Goal: Task Accomplishment & Management: Manage account settings

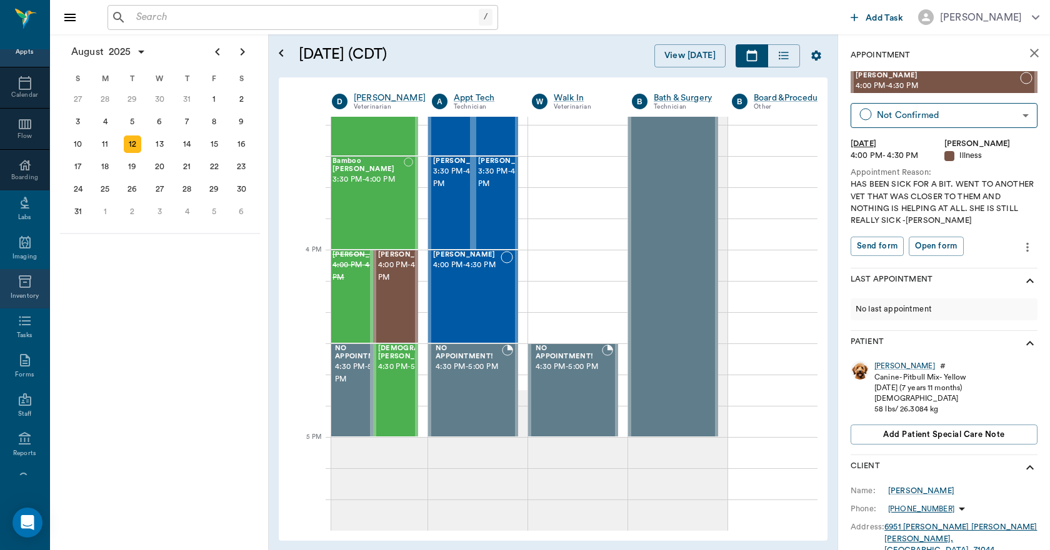
scroll to position [131, 0]
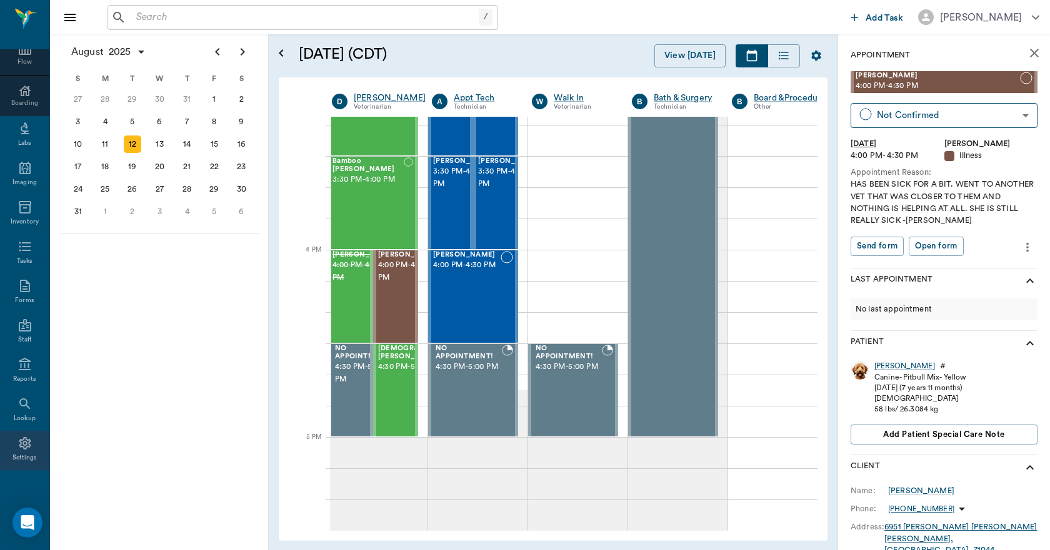
click at [17, 440] on icon at bounding box center [24, 443] width 15 height 15
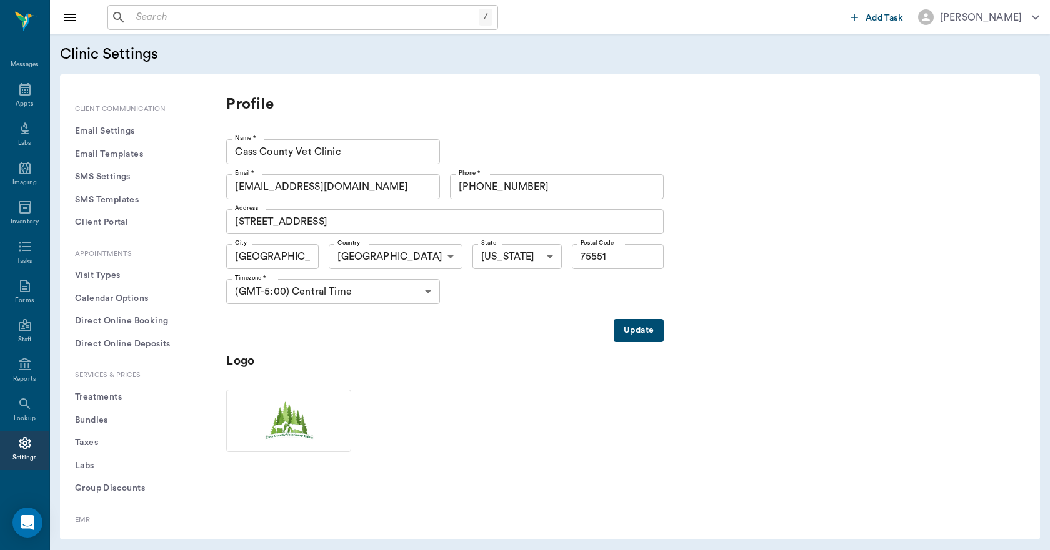
scroll to position [187, 0]
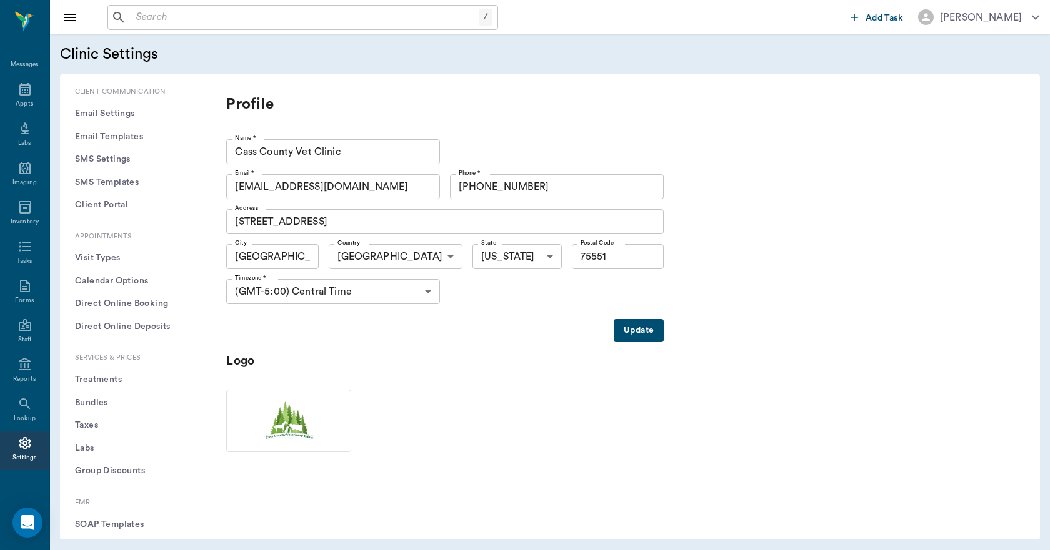
click at [116, 375] on button "Treatments" at bounding box center [128, 380] width 116 height 23
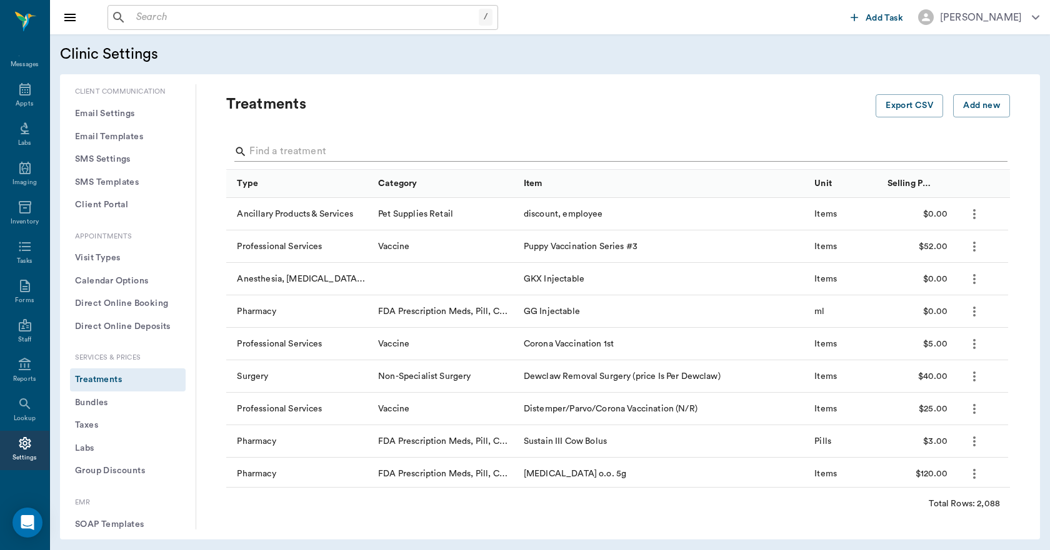
click at [274, 149] on input "Search" at bounding box center [618, 152] width 739 height 20
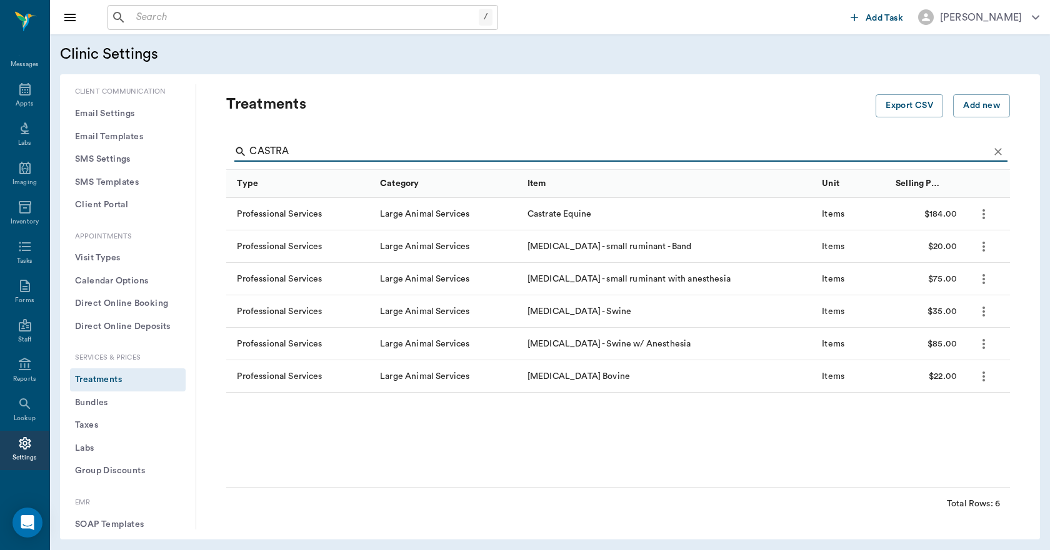
type input "CASTRA"
click at [175, 22] on input "text" at bounding box center [304, 17] width 347 height 17
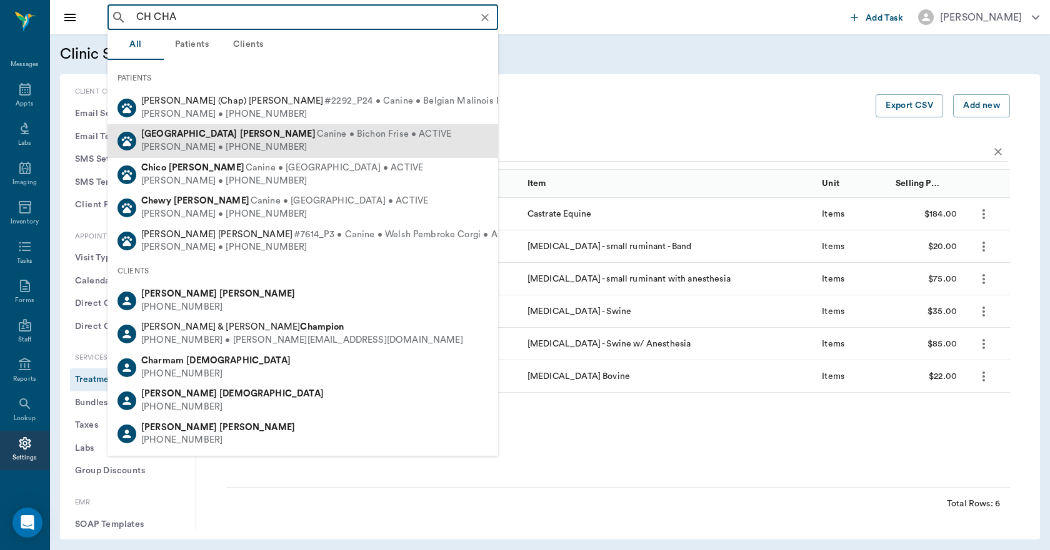
click at [240, 132] on b "[PERSON_NAME]" at bounding box center [278, 133] width 76 height 9
type input "CH CHA"
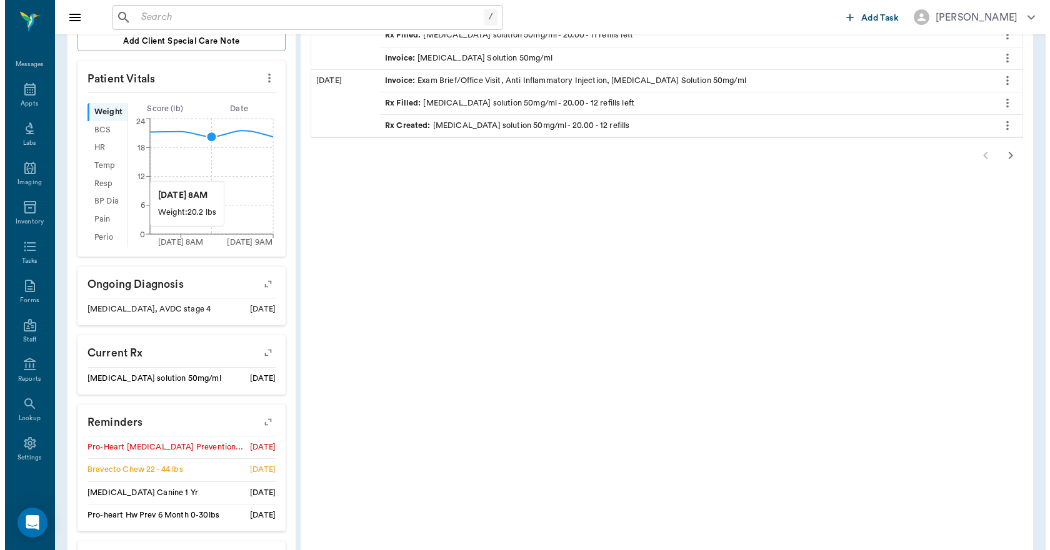
scroll to position [470, 0]
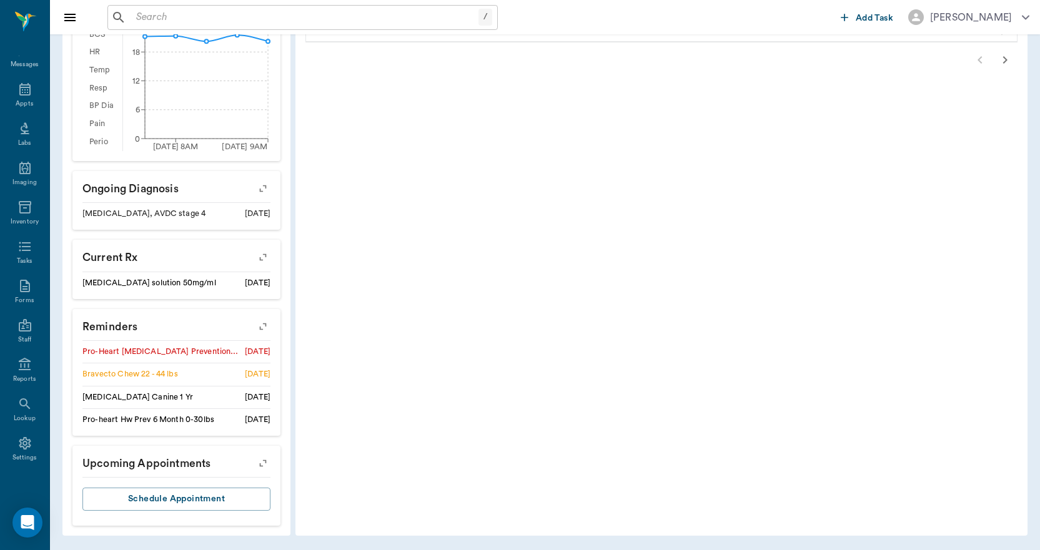
click at [267, 462] on icon "button" at bounding box center [262, 463] width 17 height 17
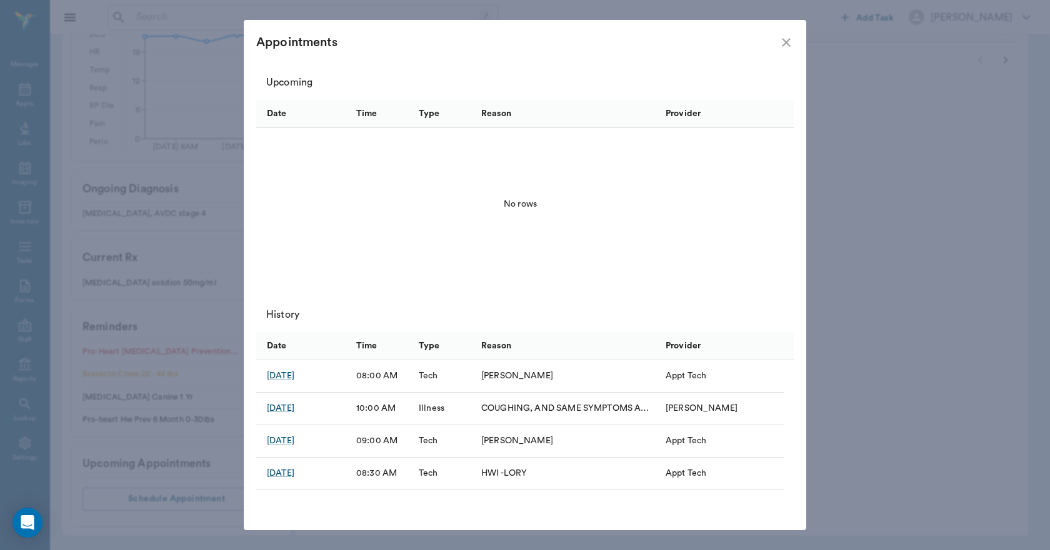
click at [785, 38] on icon "close" at bounding box center [785, 42] width 15 height 15
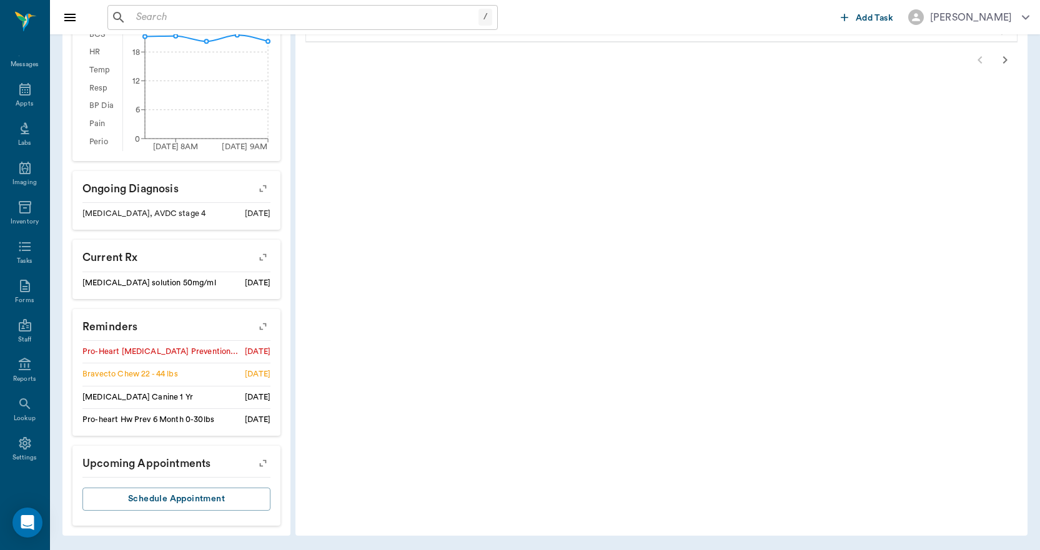
click at [264, 324] on icon "button" at bounding box center [263, 327] width 10 height 10
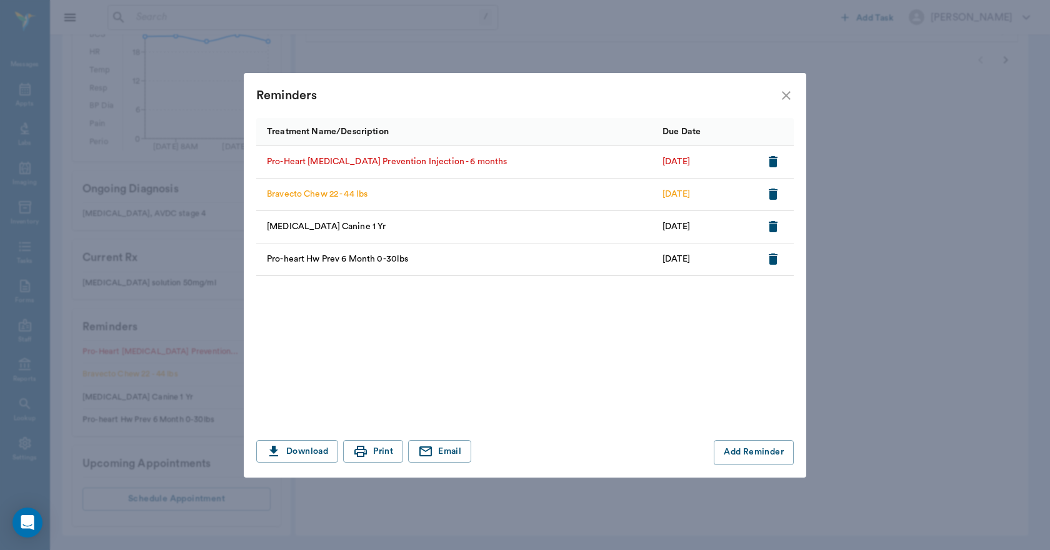
click at [777, 159] on icon "button" at bounding box center [772, 161] width 15 height 15
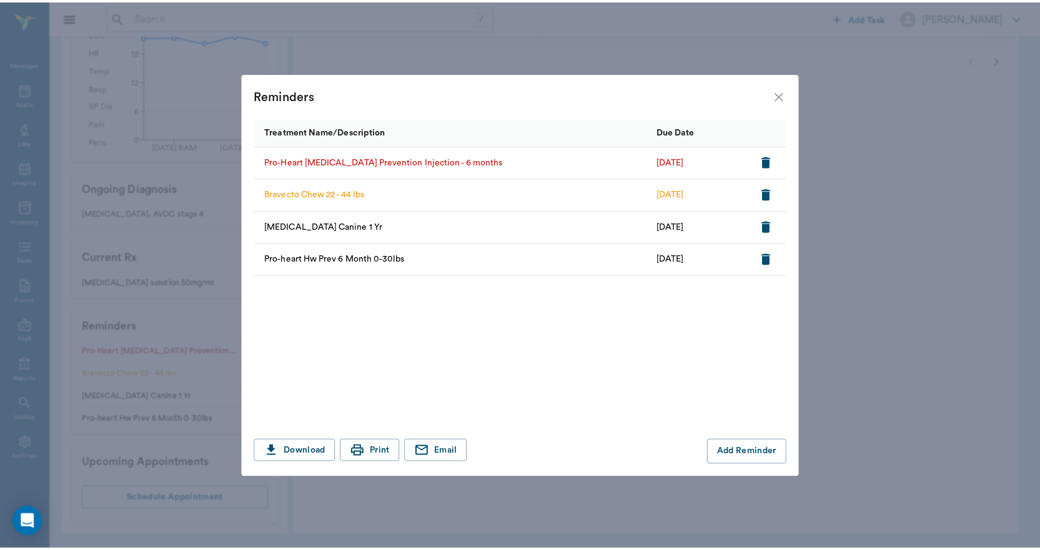
scroll to position [448, 0]
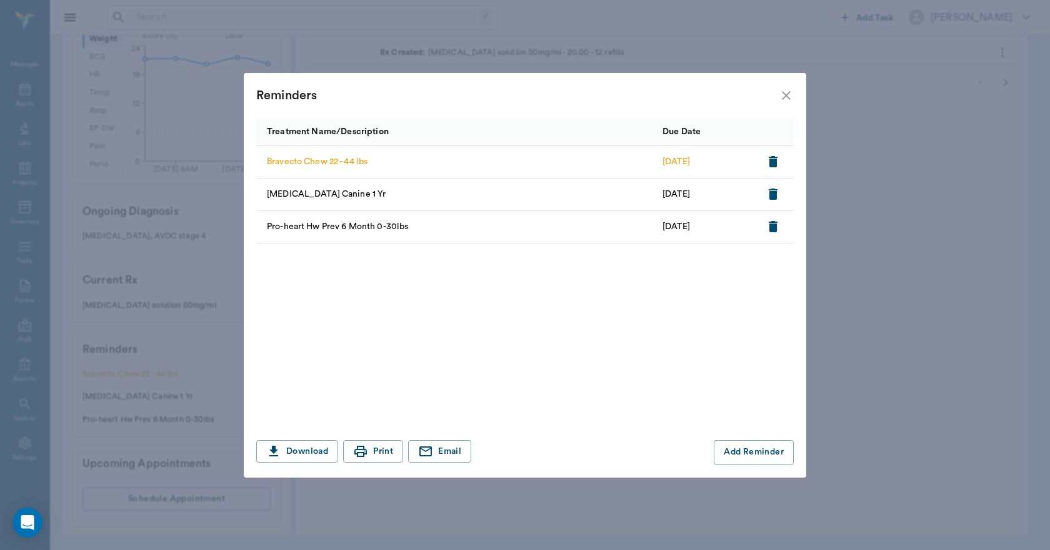
click at [784, 92] on icon "close" at bounding box center [785, 95] width 15 height 15
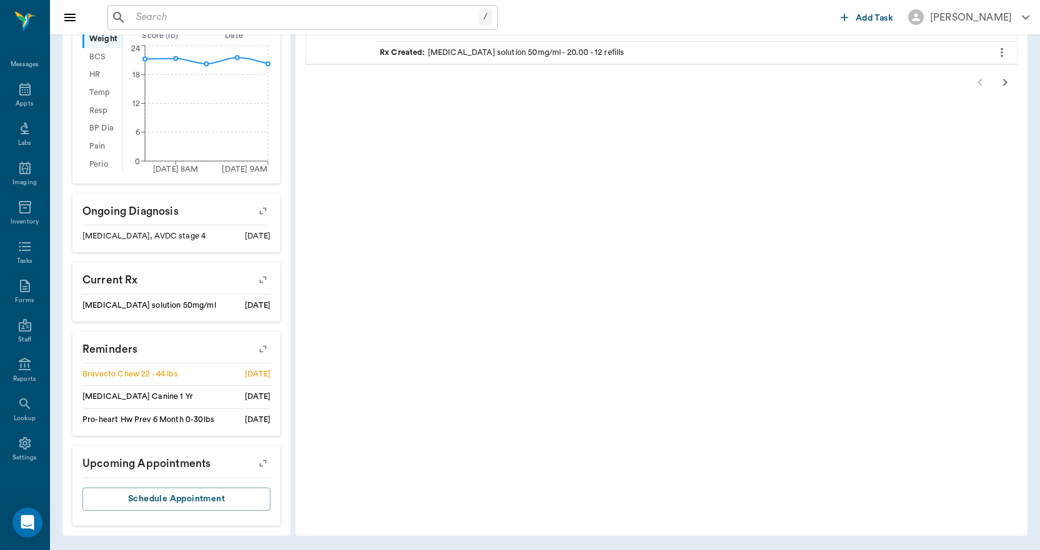
click at [266, 462] on icon "button" at bounding box center [263, 464] width 10 height 10
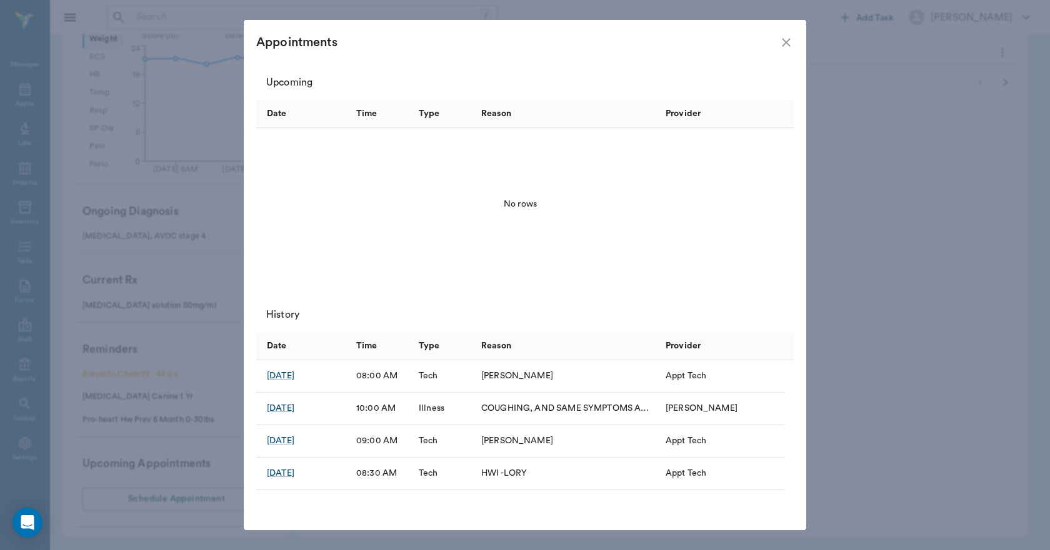
click at [784, 40] on icon "close" at bounding box center [786, 42] width 9 height 9
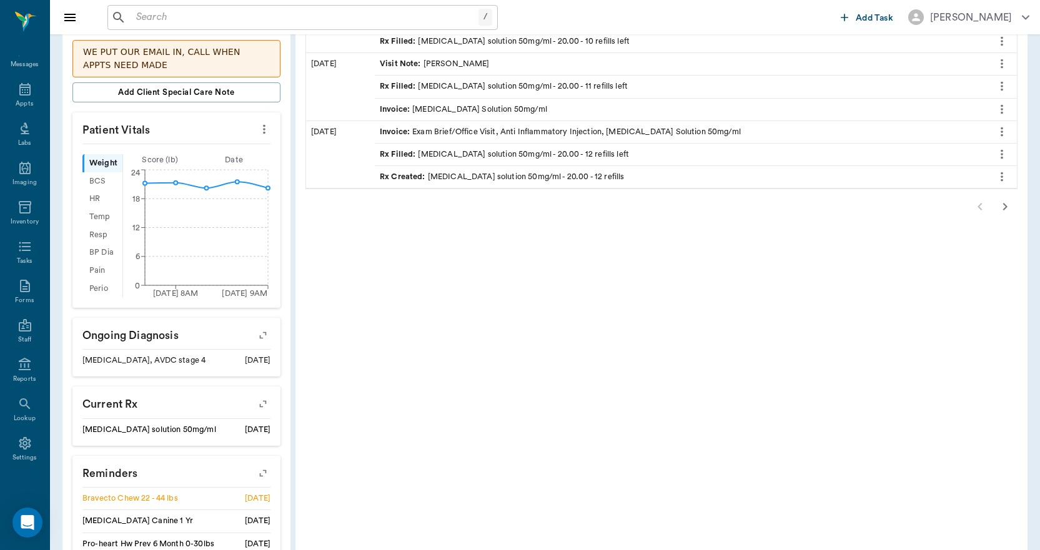
scroll to position [73, 0]
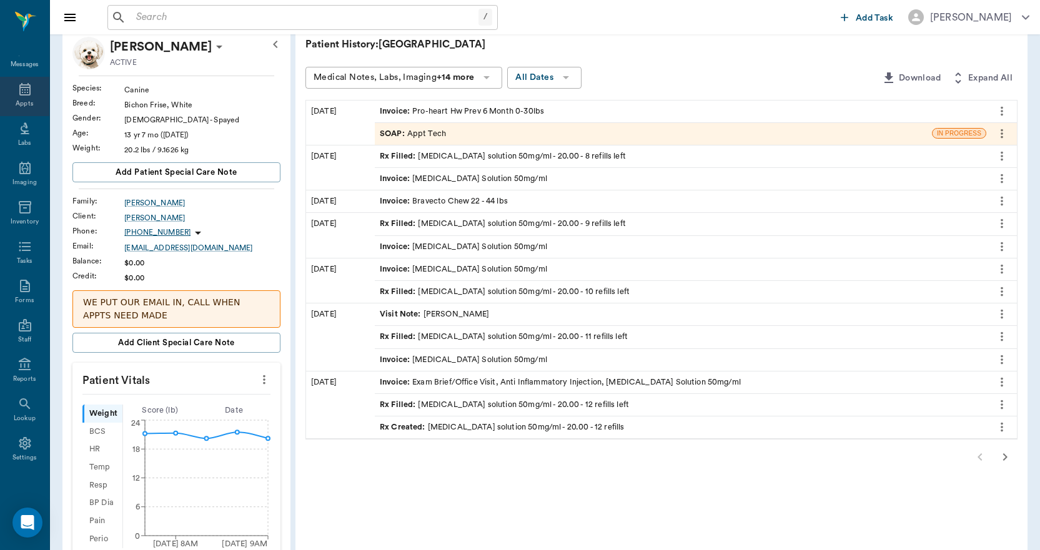
click at [19, 89] on icon at bounding box center [24, 89] width 15 height 15
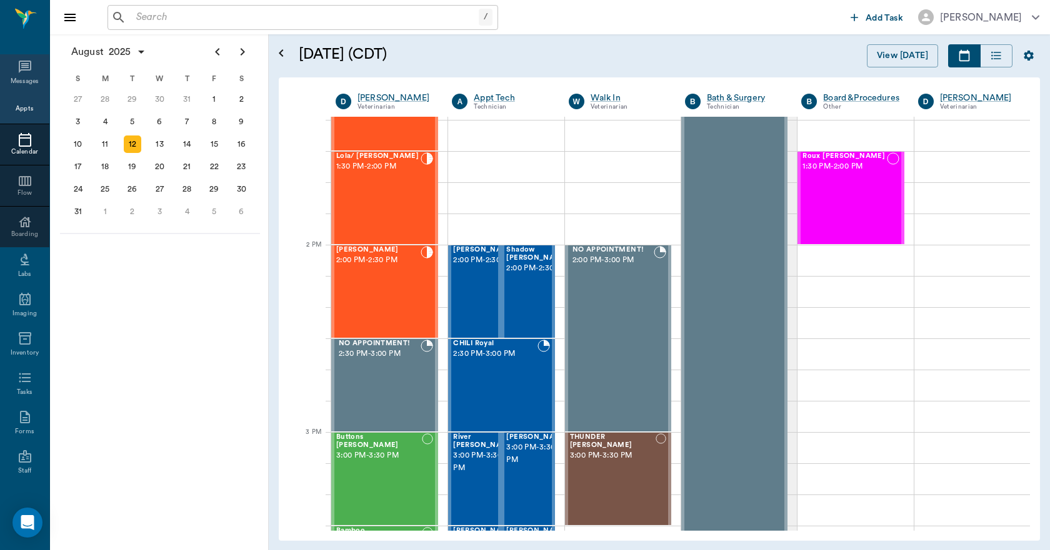
click at [23, 69] on icon at bounding box center [24, 66] width 15 height 15
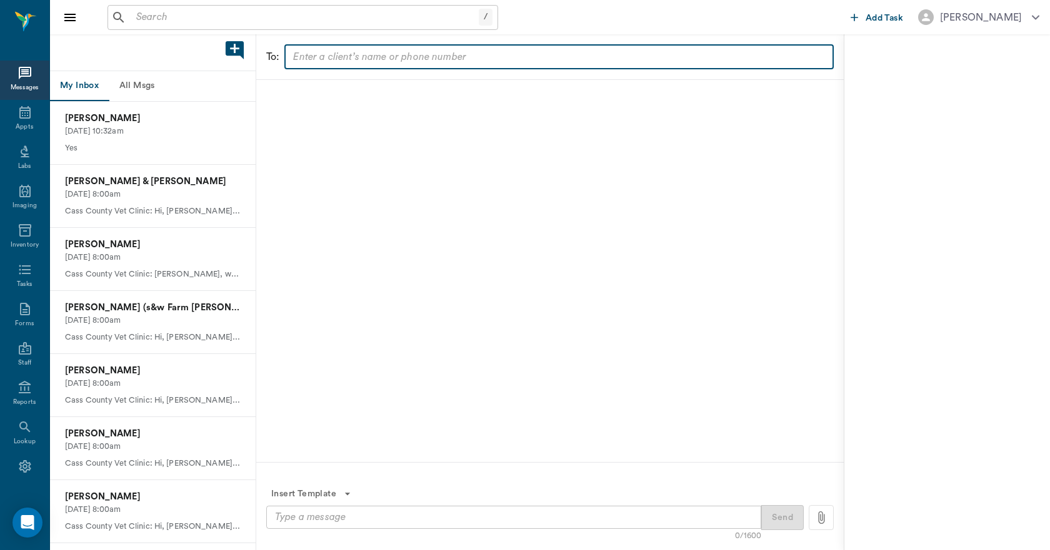
click at [339, 54] on input "text" at bounding box center [558, 56] width 540 height 17
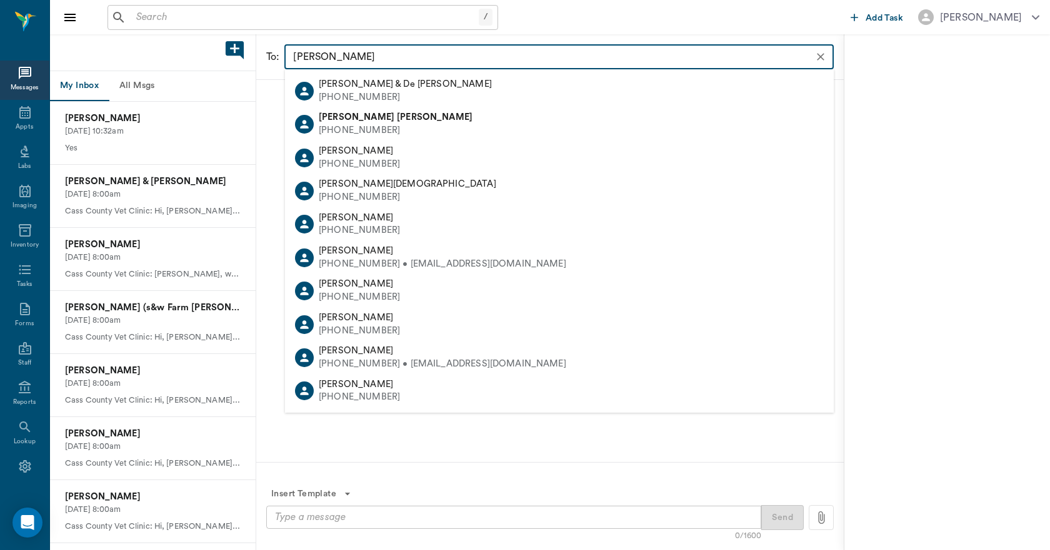
type input "DEVON ROSS"
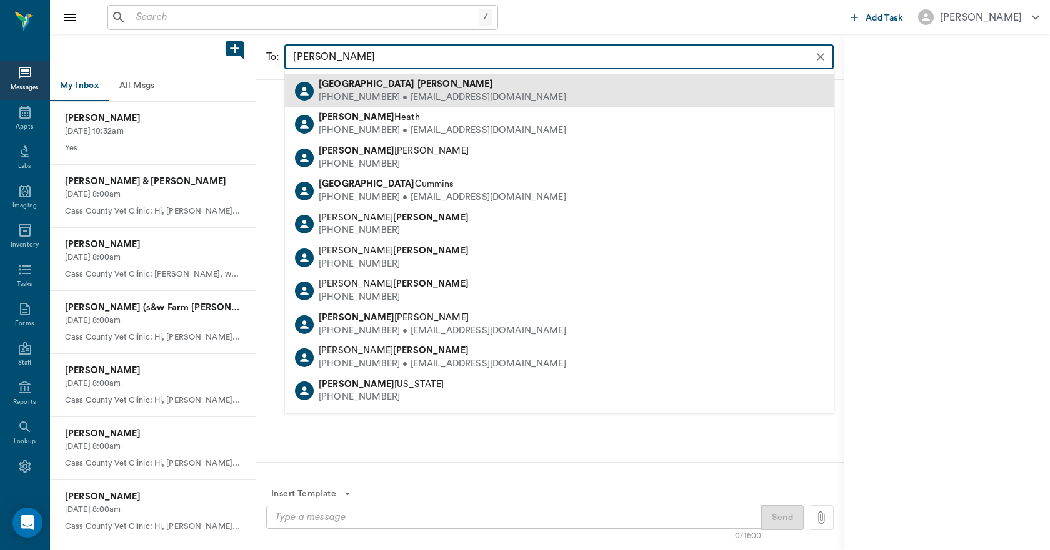
click at [417, 87] on b "[PERSON_NAME]" at bounding box center [455, 83] width 76 height 9
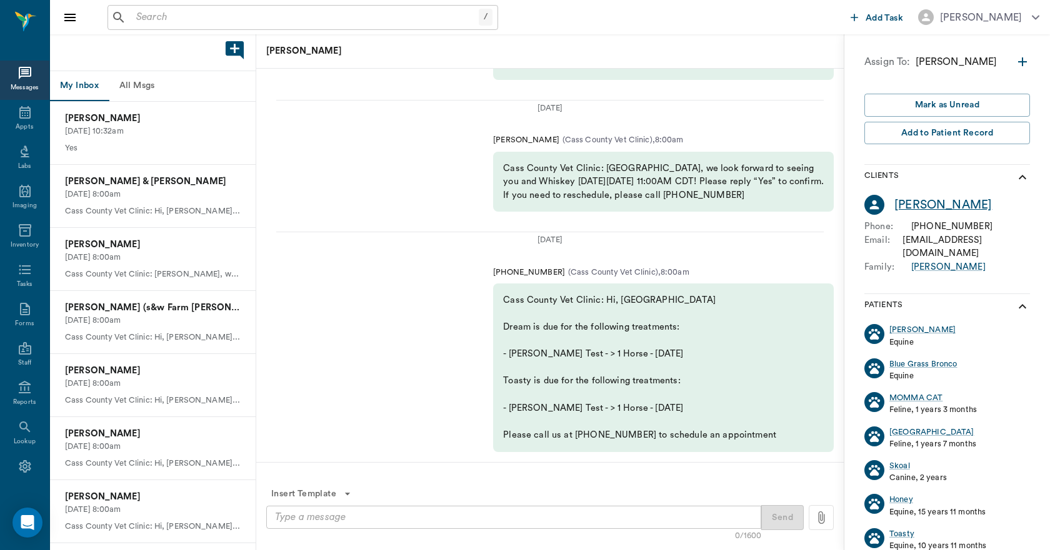
click at [911, 204] on div "[PERSON_NAME]" at bounding box center [942, 205] width 97 height 18
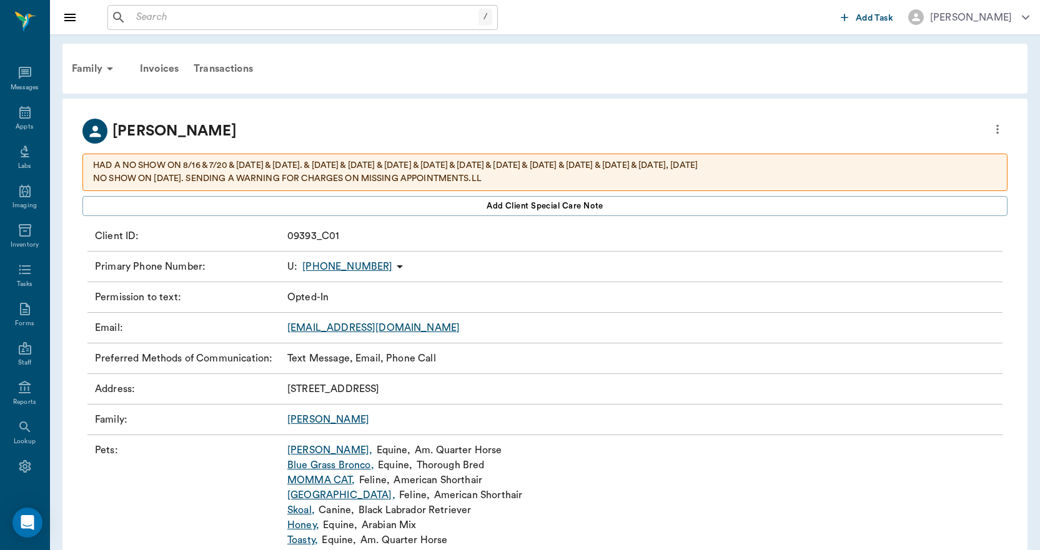
click at [348, 269] on p "[PHONE_NUMBER]" at bounding box center [347, 266] width 90 height 15
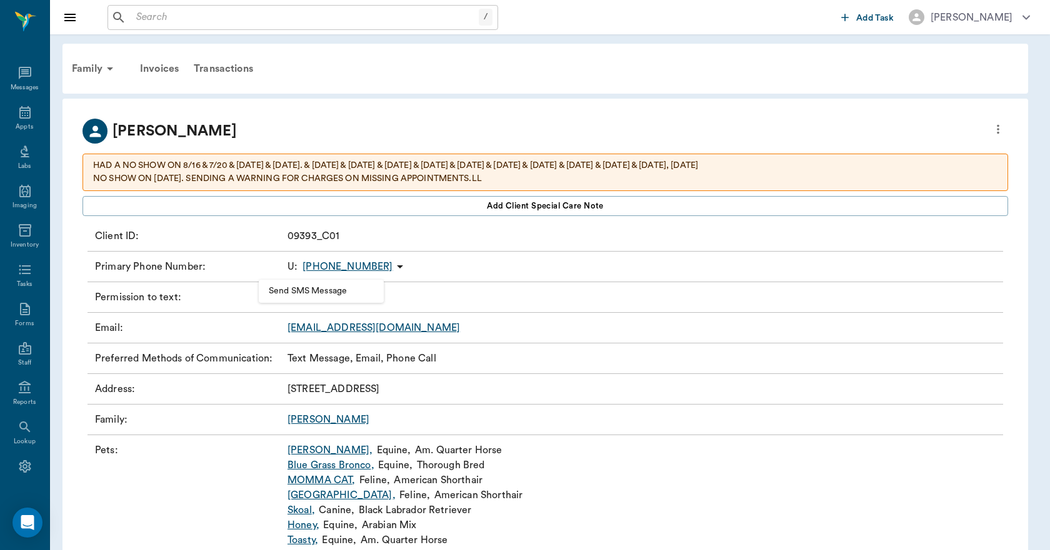
click at [307, 290] on span "Send SMS Message" at bounding box center [321, 291] width 105 height 13
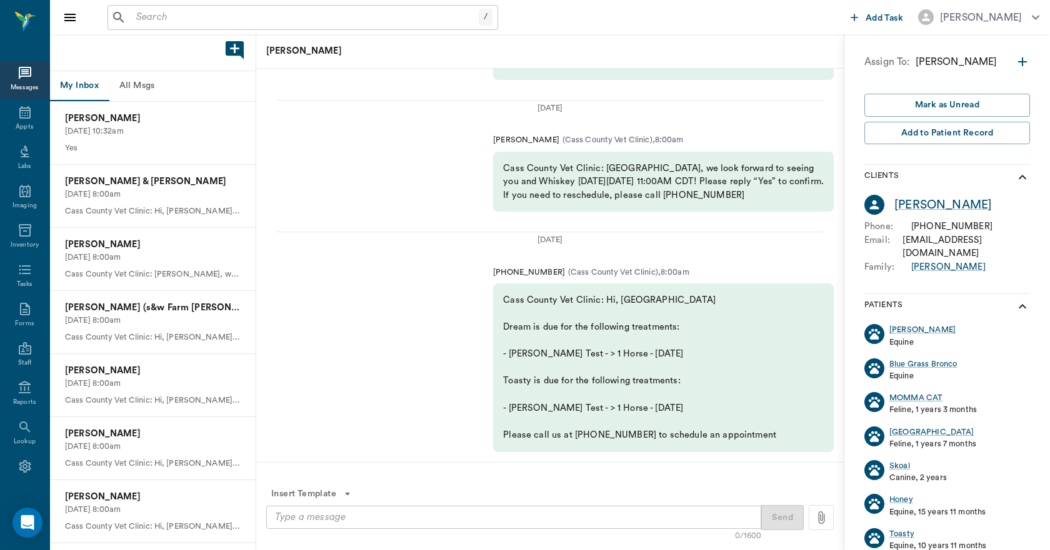
click at [457, 523] on textarea at bounding box center [513, 517] width 477 height 14
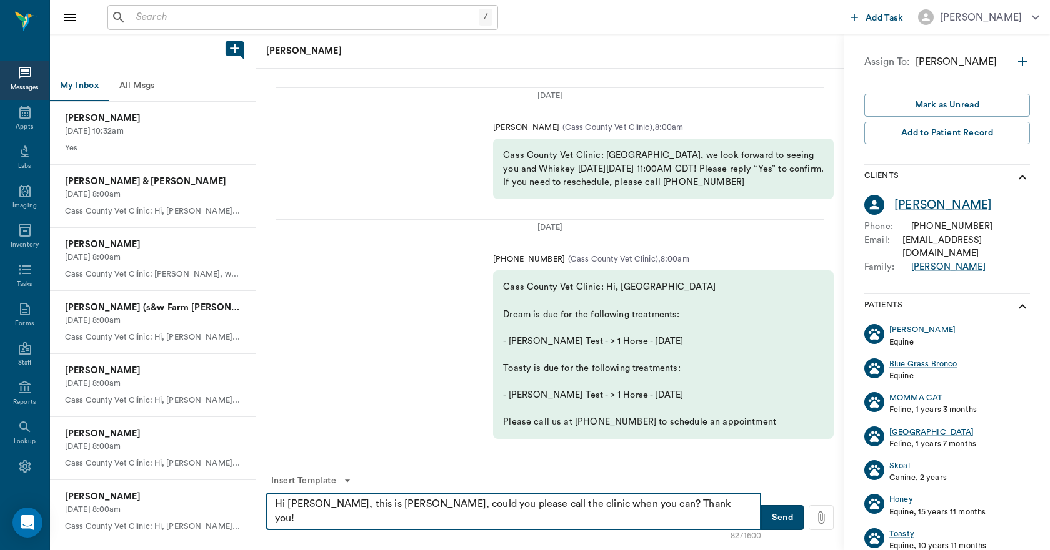
type textarea "Hi Devon, this is Lory, could you please call the clinic when you can? Thank yo…"
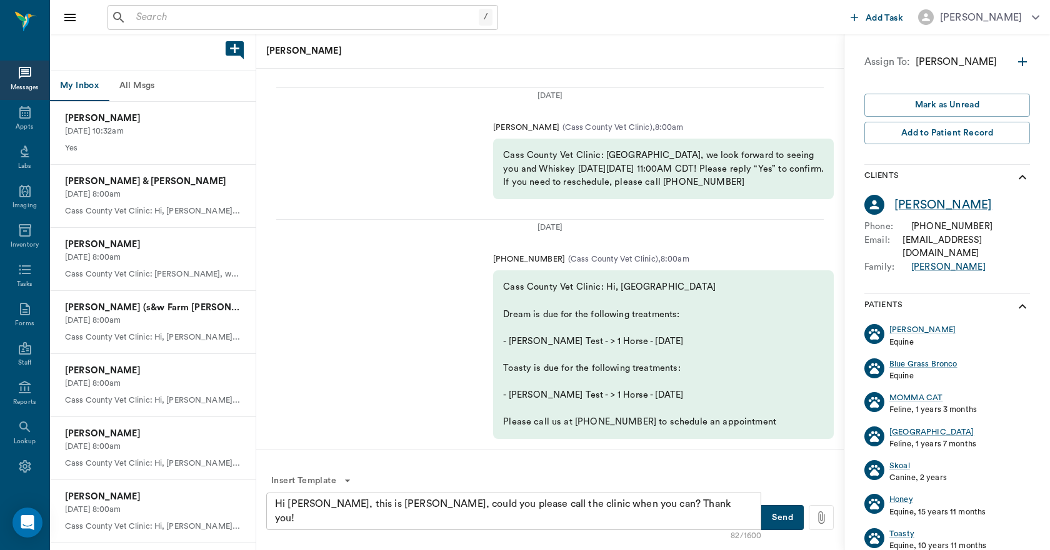
click at [769, 517] on button "Send" at bounding box center [782, 517] width 42 height 25
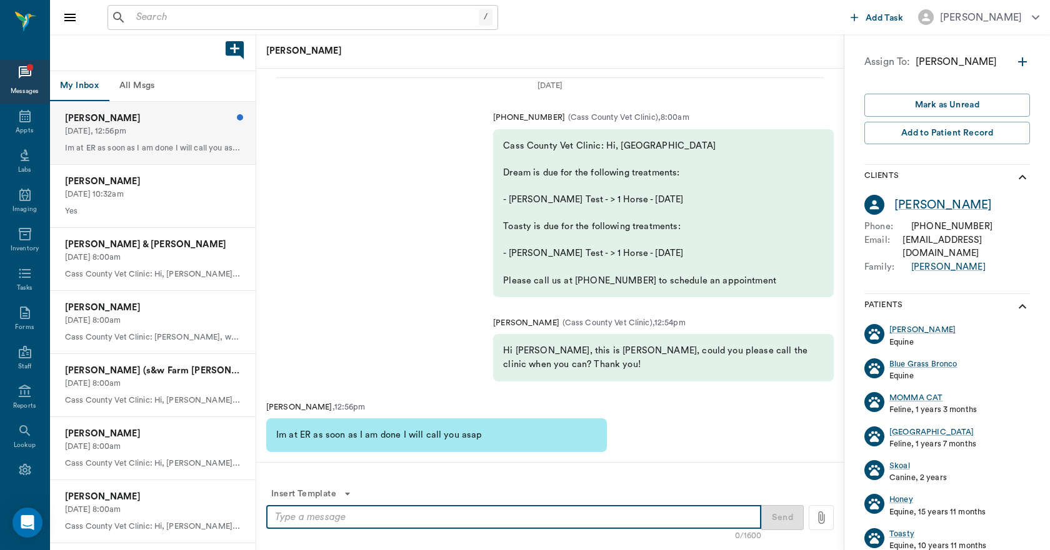
click at [525, 517] on textarea at bounding box center [513, 517] width 477 height 14
type textarea "Ok, Thank you"
click at [784, 520] on button "Send" at bounding box center [782, 517] width 42 height 25
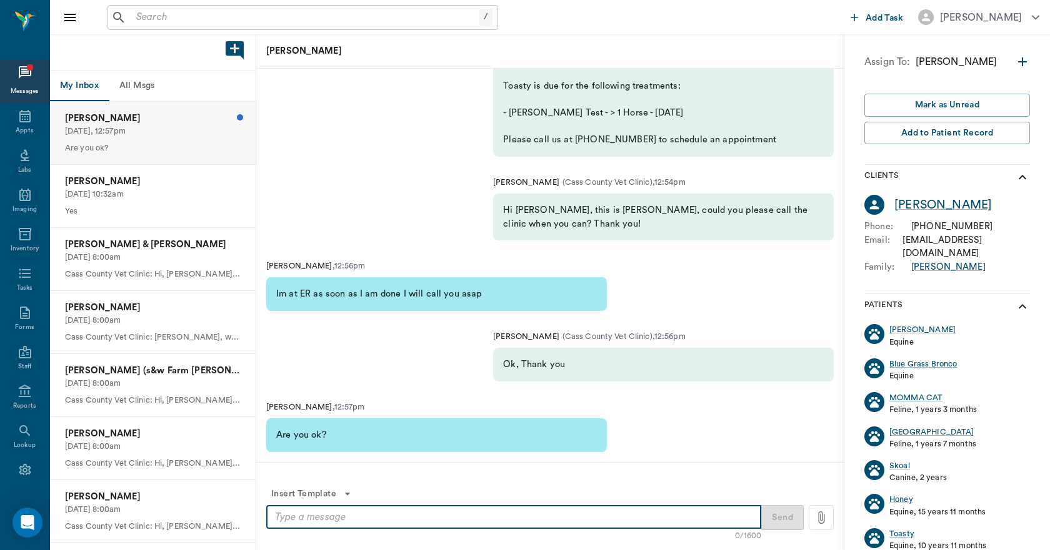
click at [497, 522] on textarea at bounding box center [513, 517] width 477 height 14
type textarea "yes ma'am"
click at [779, 518] on button "Send" at bounding box center [782, 517] width 42 height 25
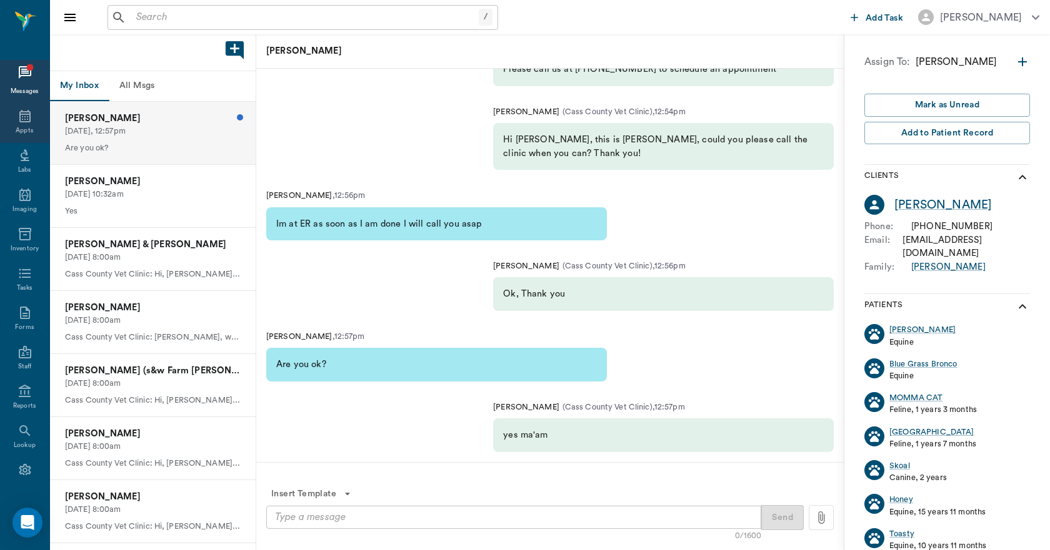
click at [25, 117] on icon at bounding box center [24, 116] width 11 height 12
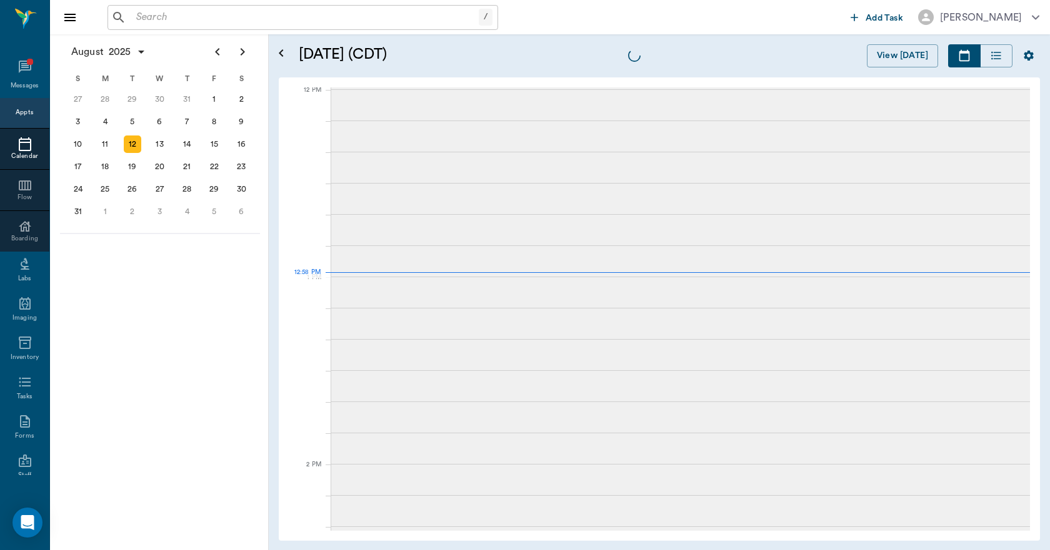
scroll to position [751, 0]
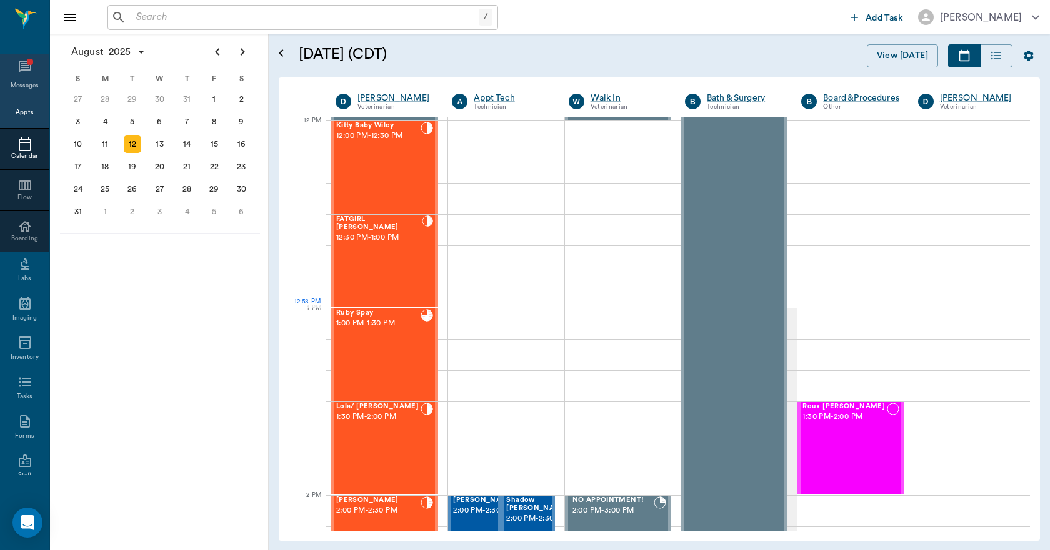
click at [27, 69] on icon at bounding box center [24, 66] width 15 height 15
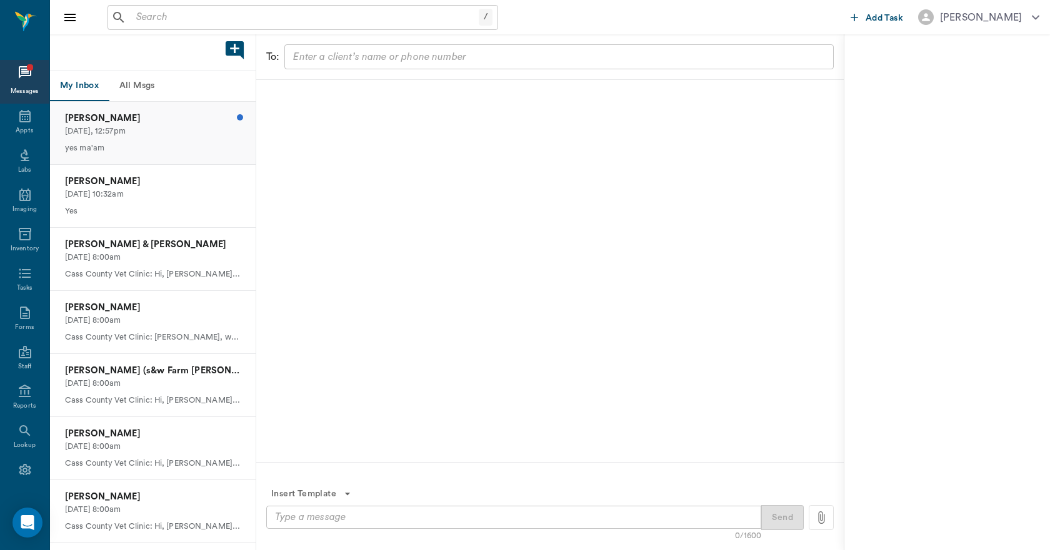
click at [134, 128] on p "[DATE], 12:57pm" at bounding box center [153, 132] width 176 height 12
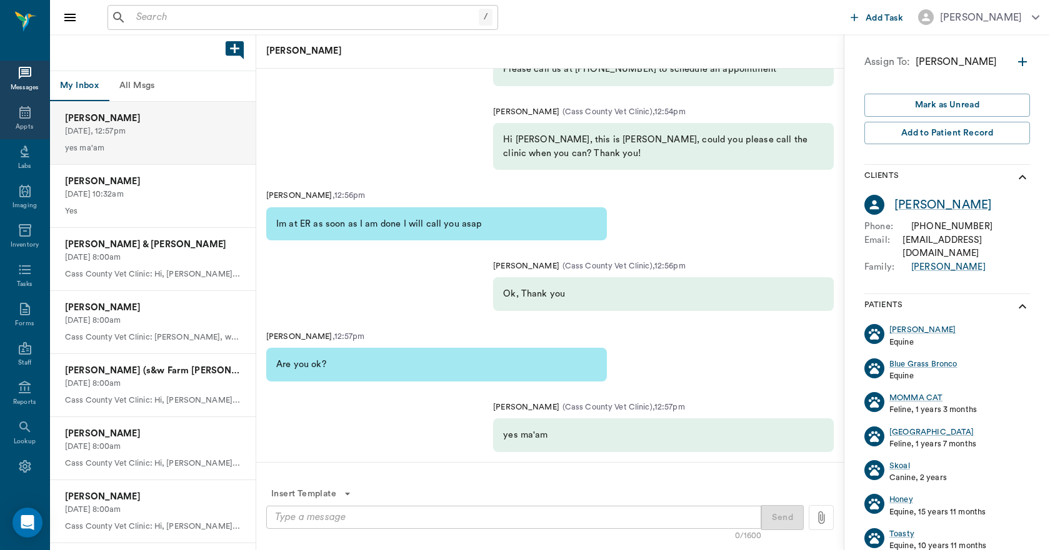
click at [19, 112] on icon at bounding box center [24, 112] width 11 height 12
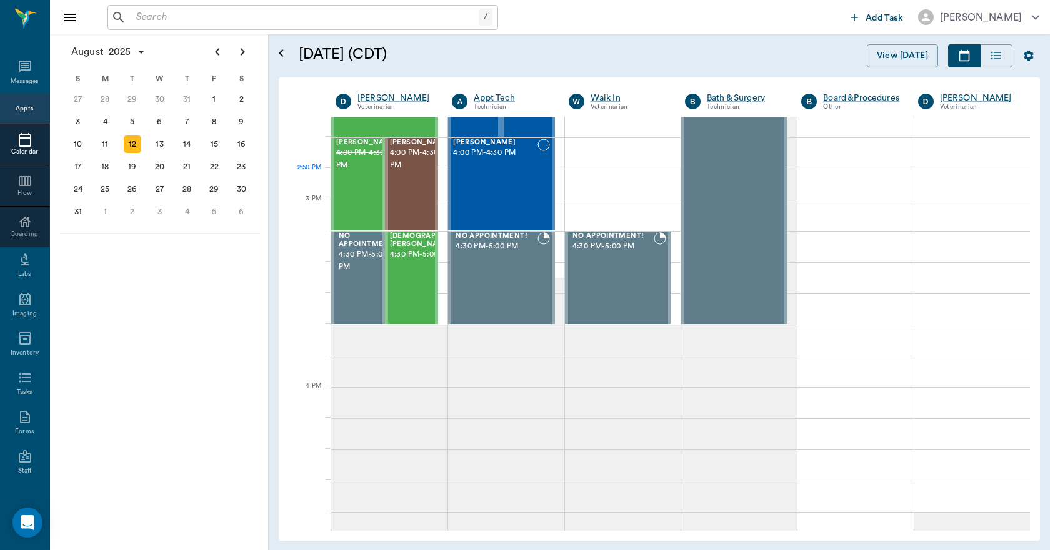
scroll to position [1564, 0]
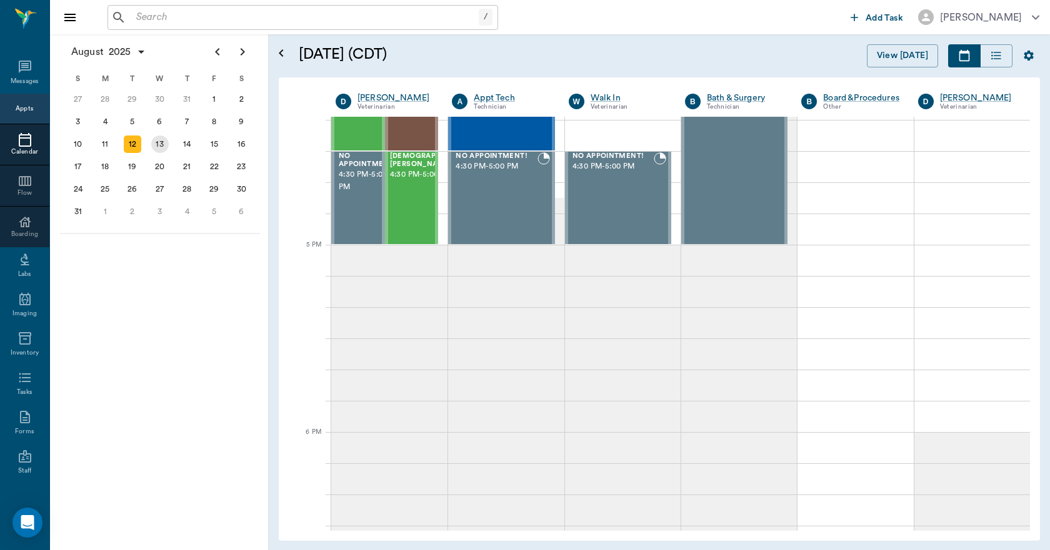
click at [160, 147] on div "13" at bounding box center [159, 144] width 17 height 17
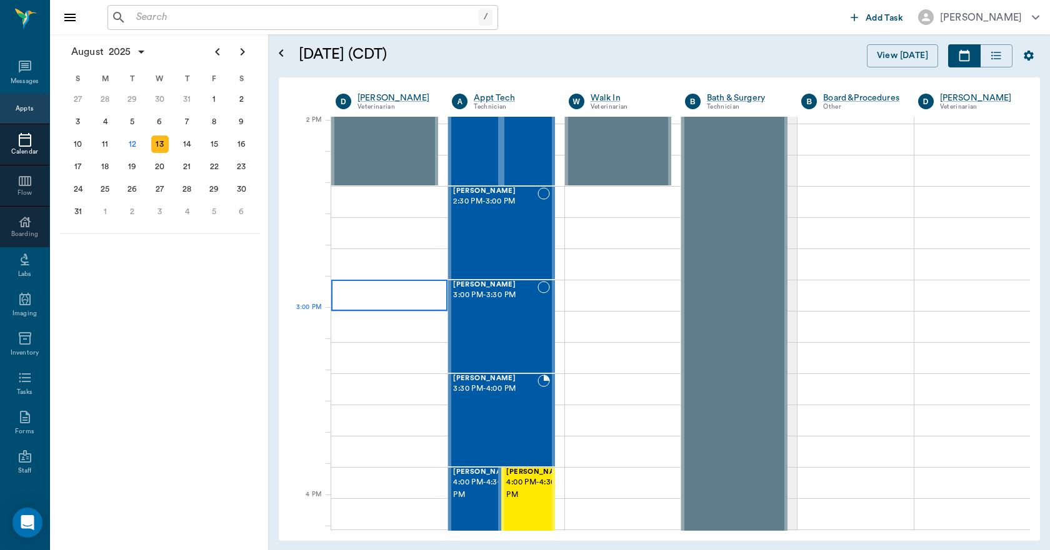
scroll to position [1187, 0]
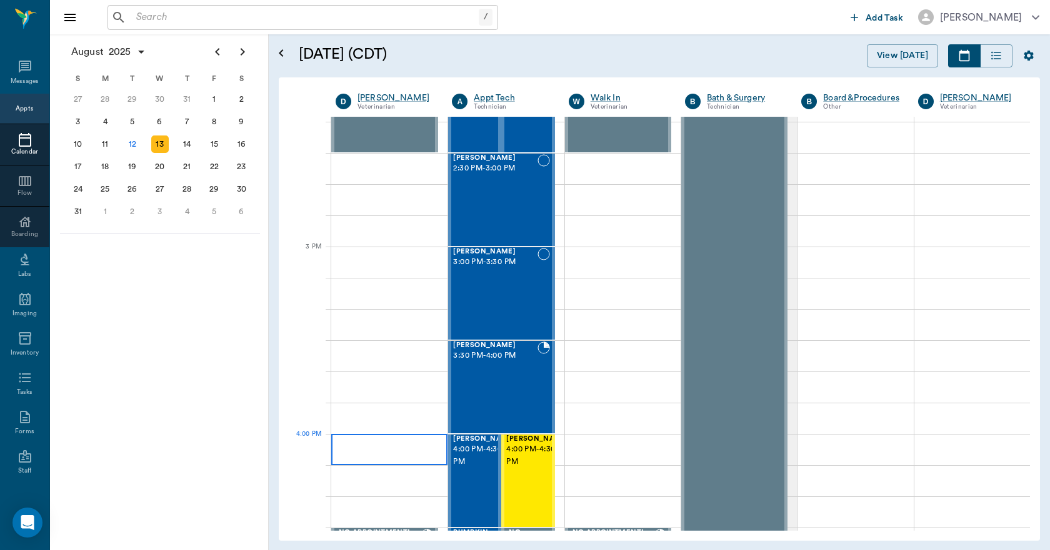
click at [378, 440] on div at bounding box center [389, 449] width 116 height 31
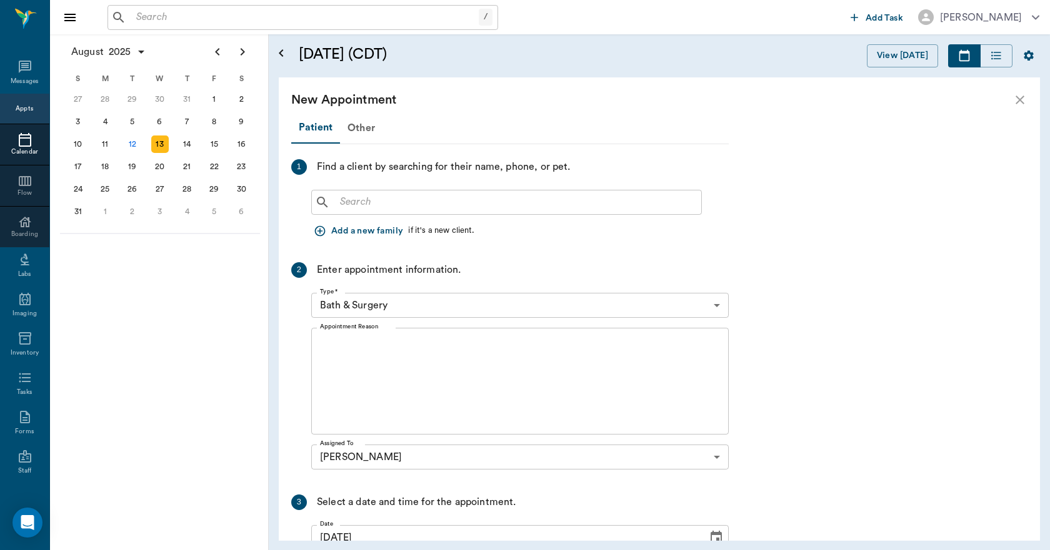
click at [387, 201] on input "text" at bounding box center [515, 202] width 361 height 17
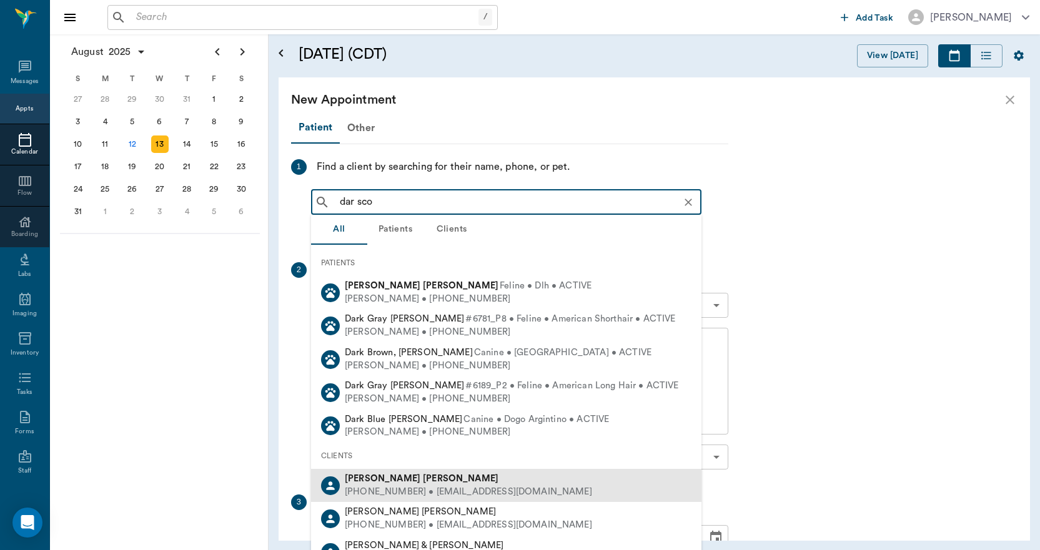
click at [364, 473] on div "Darrell Scott" at bounding box center [468, 479] width 247 height 13
type input "dar sco"
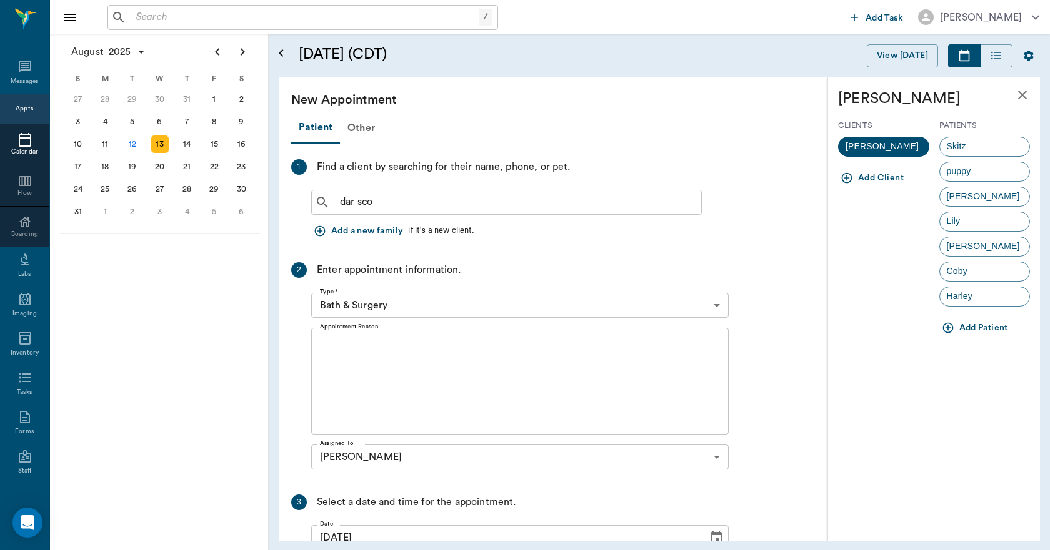
click at [944, 330] on icon "button" at bounding box center [947, 328] width 12 height 12
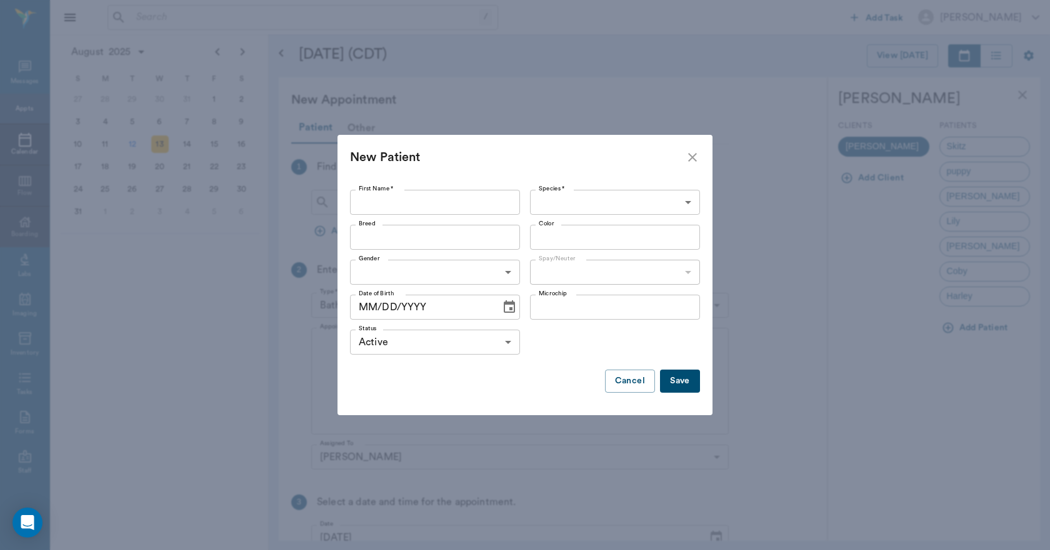
click at [458, 199] on input "First Name *" at bounding box center [435, 202] width 170 height 25
type input "Gypsy"
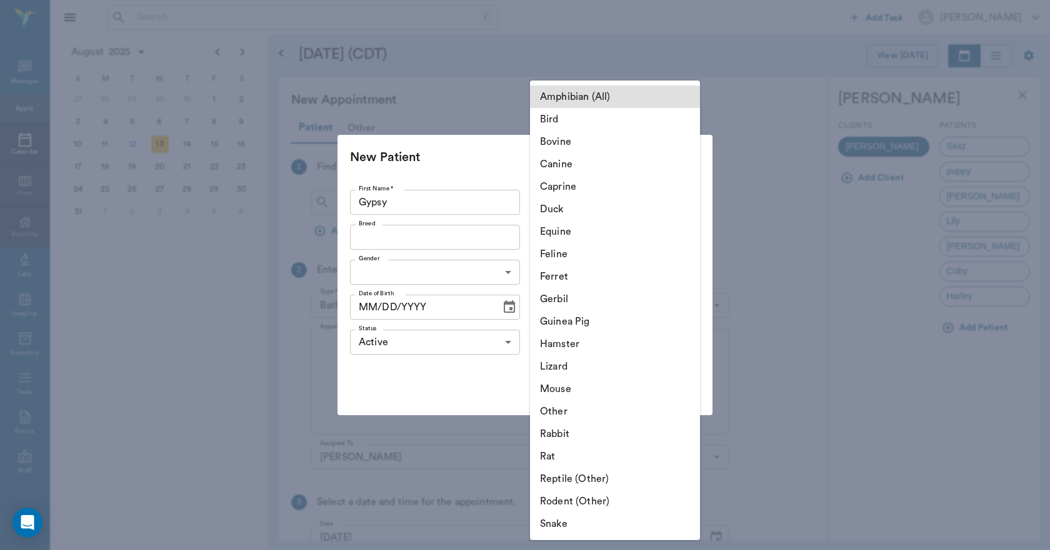
click at [559, 204] on body "/ ​ Add Task Dr. Bert Ellsworth Nectar Messages Appts Calendar Flow Boarding La…" at bounding box center [525, 275] width 1050 height 550
click at [558, 164] on li "Canine" at bounding box center [615, 164] width 170 height 22
type input "Canine"
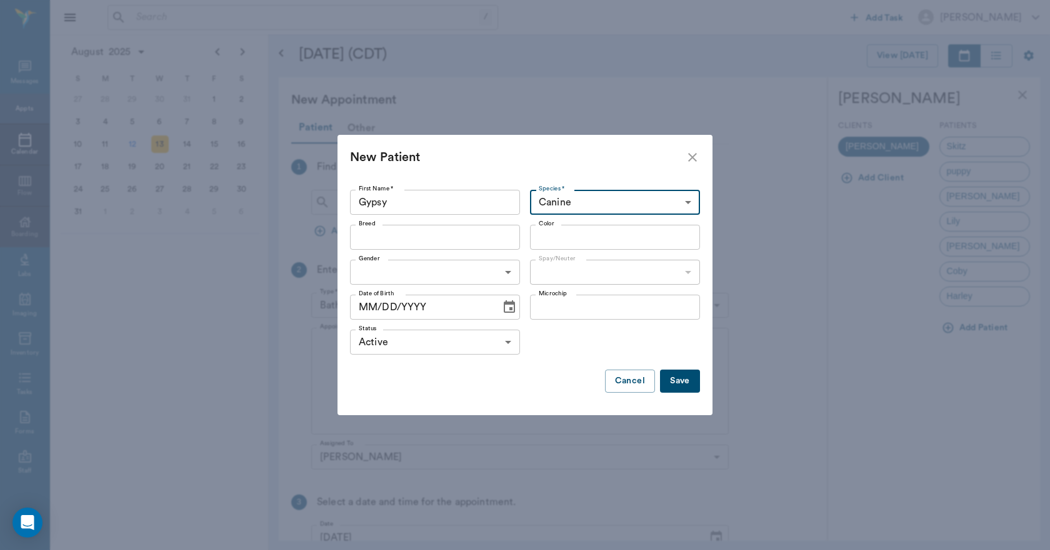
click at [464, 235] on input "Breed" at bounding box center [425, 237] width 142 height 17
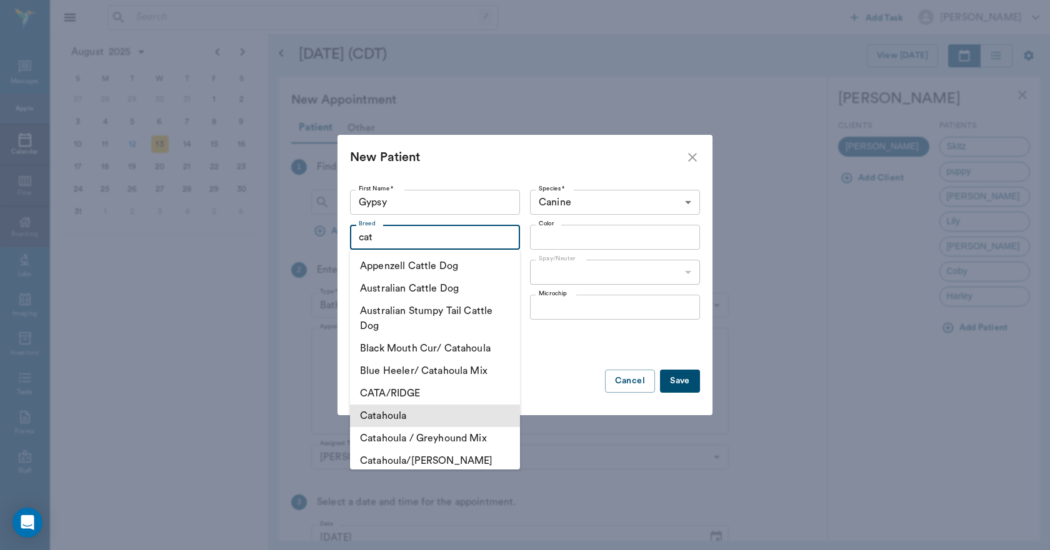
click at [421, 414] on li "Catahoula" at bounding box center [435, 416] width 170 height 22
type input "Catahoula"
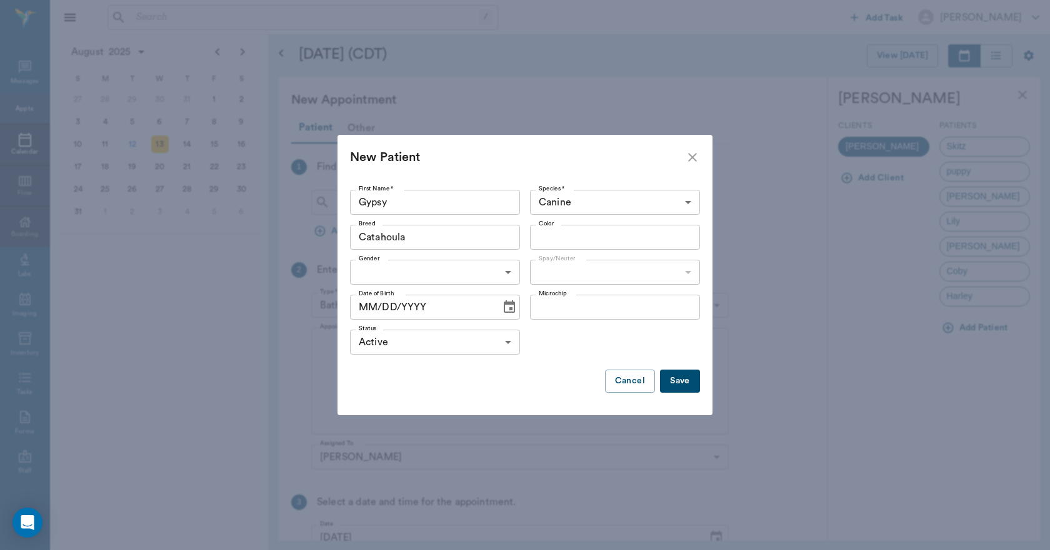
click at [563, 232] on input "Color" at bounding box center [605, 237] width 142 height 17
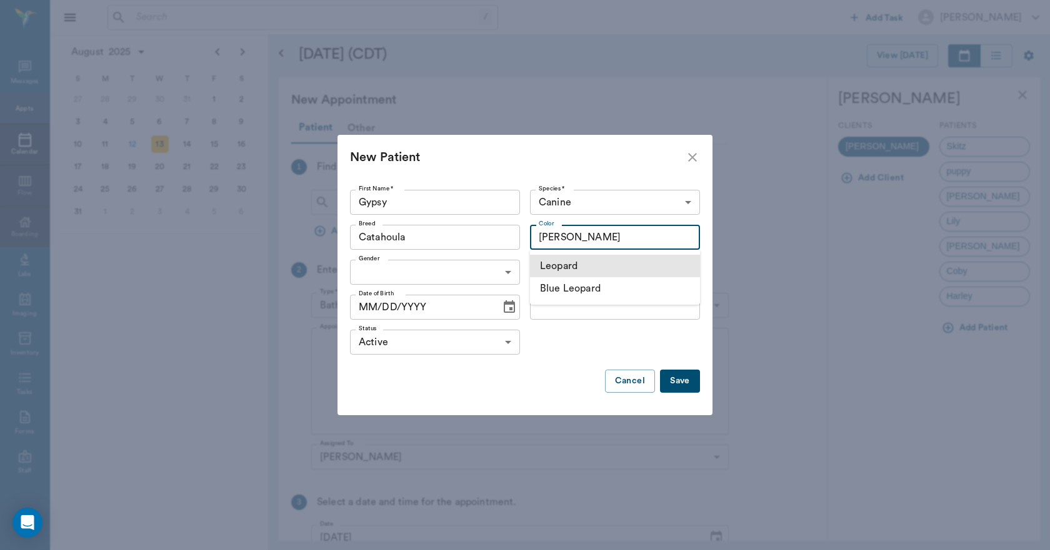
click at [580, 267] on li "Leopard" at bounding box center [615, 266] width 170 height 22
type input "Leopard"
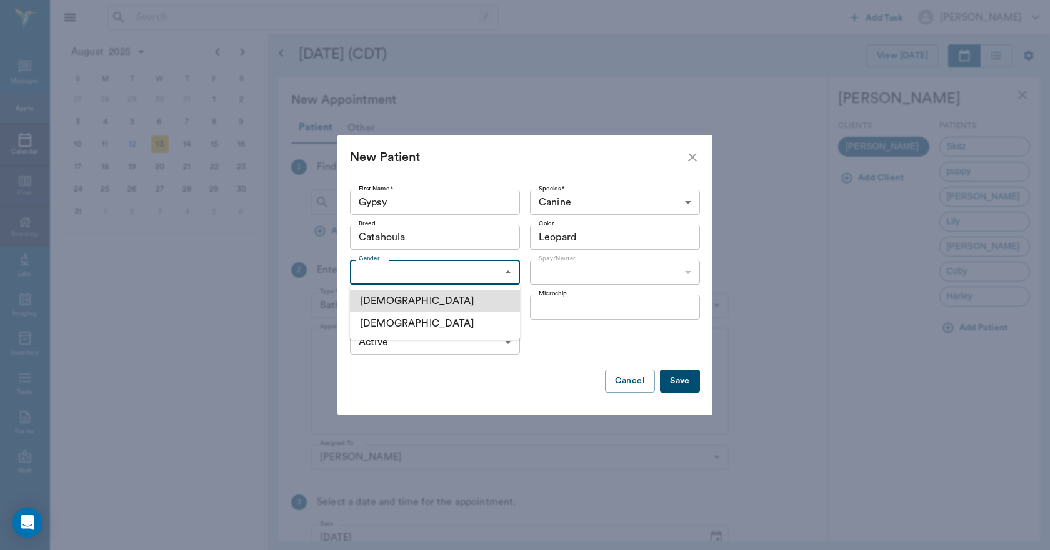
click at [515, 271] on body "/ ​ Add Task Dr. Bert Ellsworth Nectar Messages Appts Calendar Flow Boarding La…" at bounding box center [525, 275] width 1050 height 550
click at [427, 322] on li "Female" at bounding box center [435, 323] width 170 height 22
type input "FEMALE"
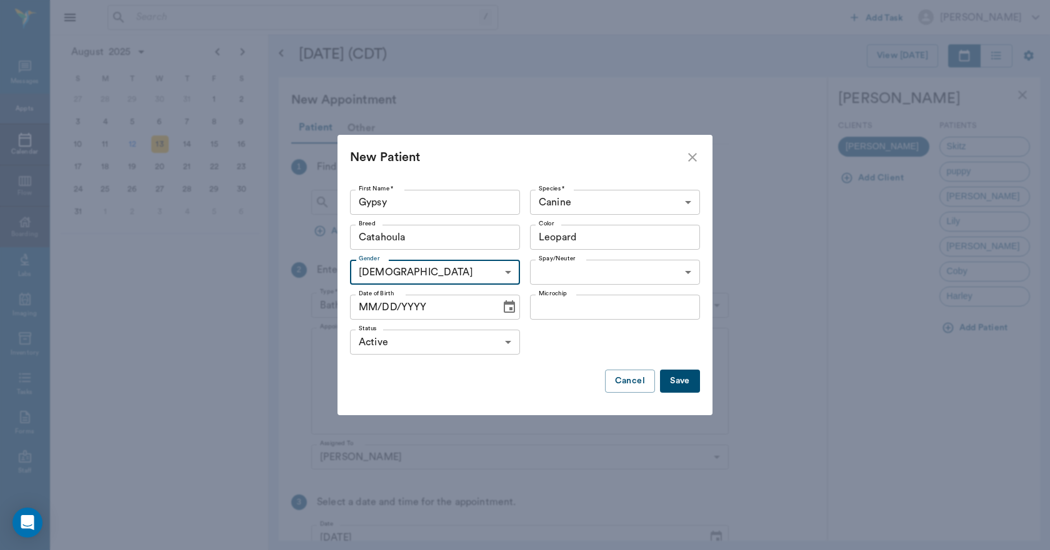
click at [564, 269] on body "/ ​ Add Task Dr. Bert Ellsworth Nectar Messages Appts Calendar Flow Boarding La…" at bounding box center [525, 275] width 1050 height 550
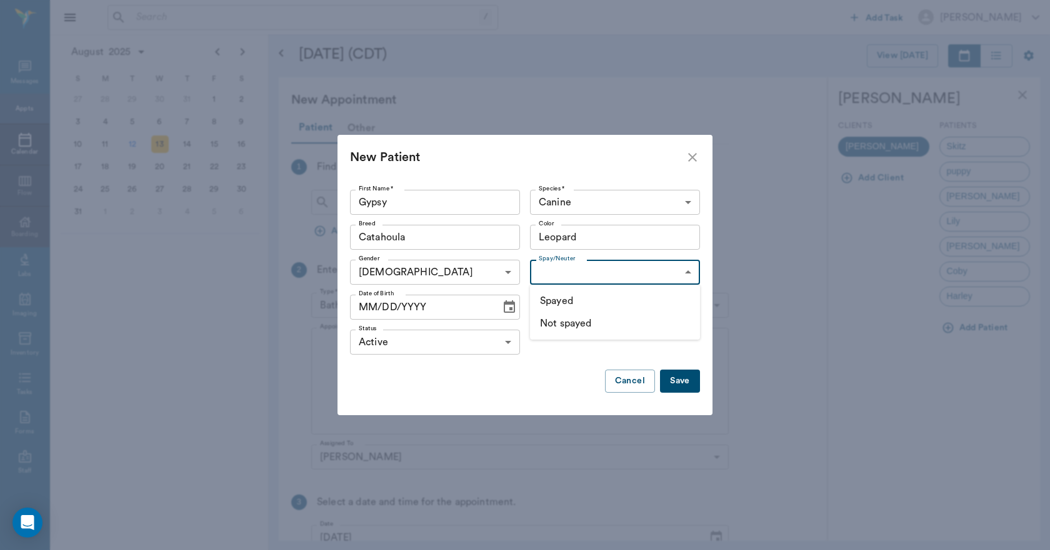
click at [561, 321] on li "Not spayed" at bounding box center [615, 323] width 170 height 22
type input "false"
click at [668, 376] on button "Save" at bounding box center [680, 381] width 40 height 23
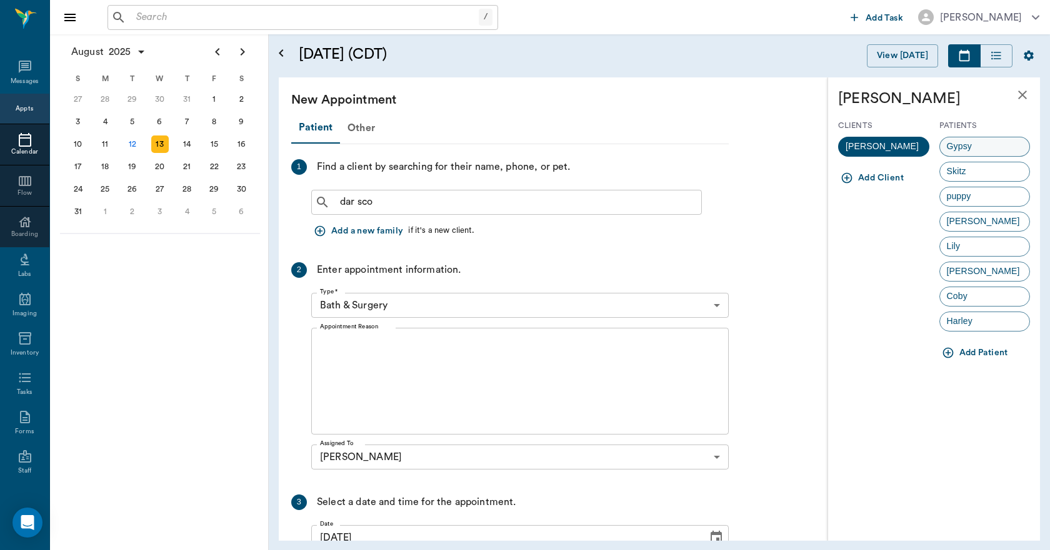
click at [970, 139] on div "Gypsy" at bounding box center [984, 147] width 91 height 20
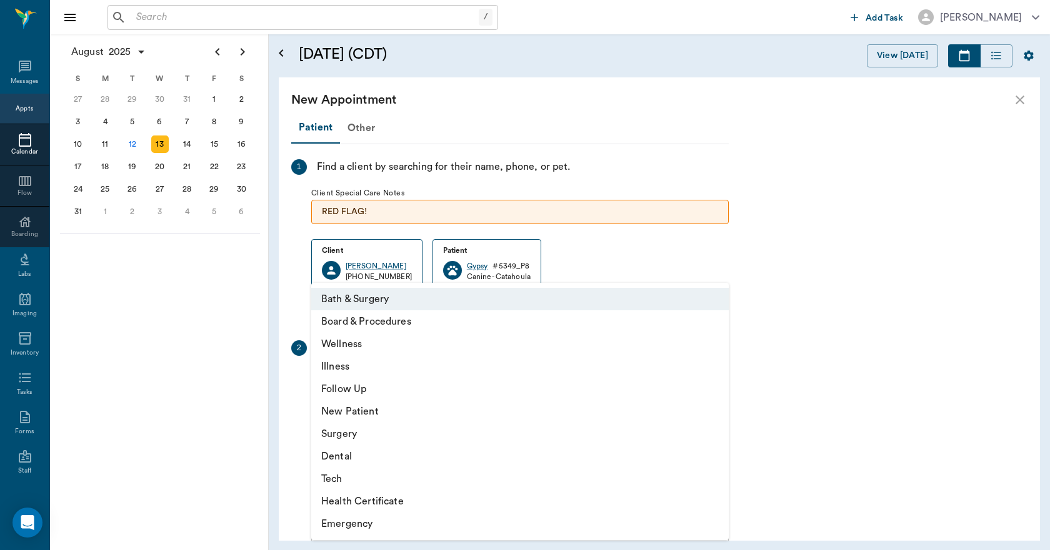
click at [381, 382] on body "/ ​ Add Task Dr. Bert Ellsworth Nectar Messages Appts Calendar Flow Boarding La…" at bounding box center [525, 275] width 1050 height 550
click at [352, 342] on li "Wellness" at bounding box center [519, 344] width 417 height 22
type input "65d2be4f46e3a538d89b8c14"
type input "04:30 PM"
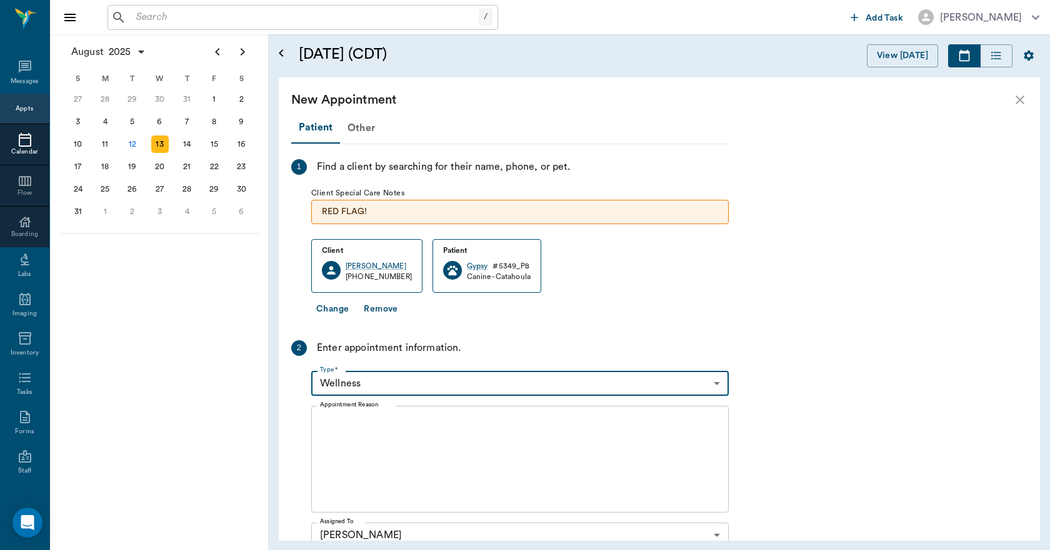
click at [354, 447] on textarea "Appointment Reason" at bounding box center [520, 460] width 400 height 86
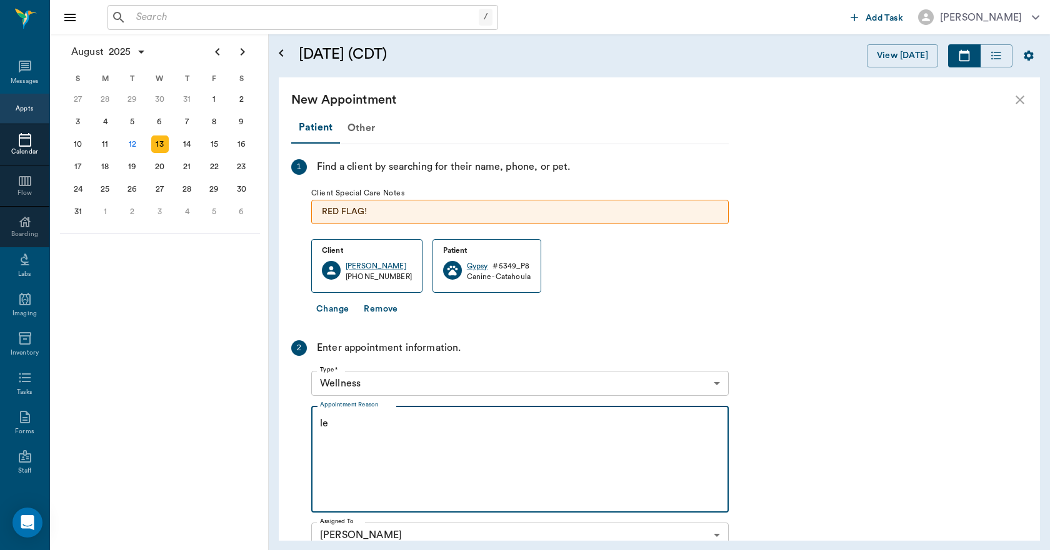
type textarea "l"
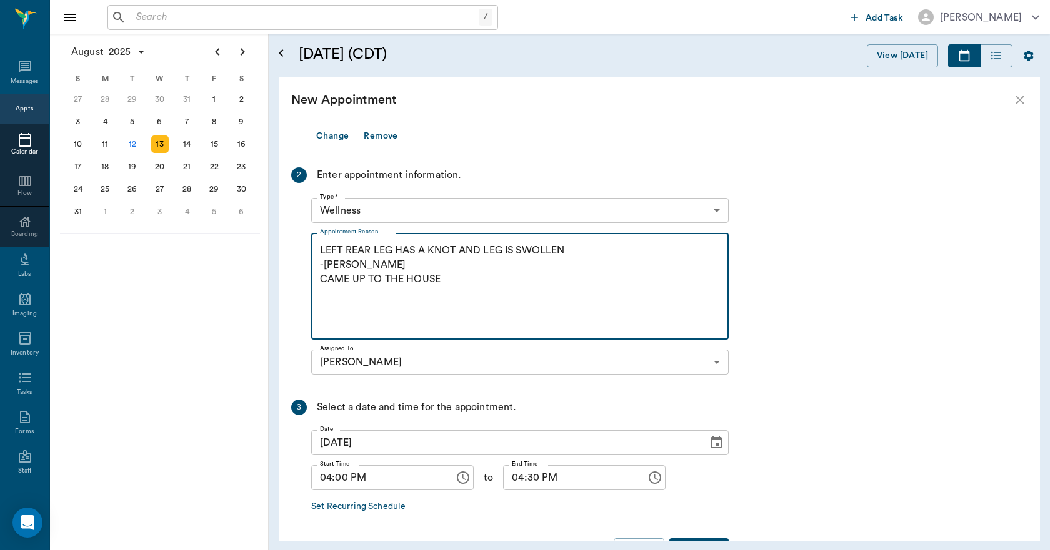
scroll to position [216, 0]
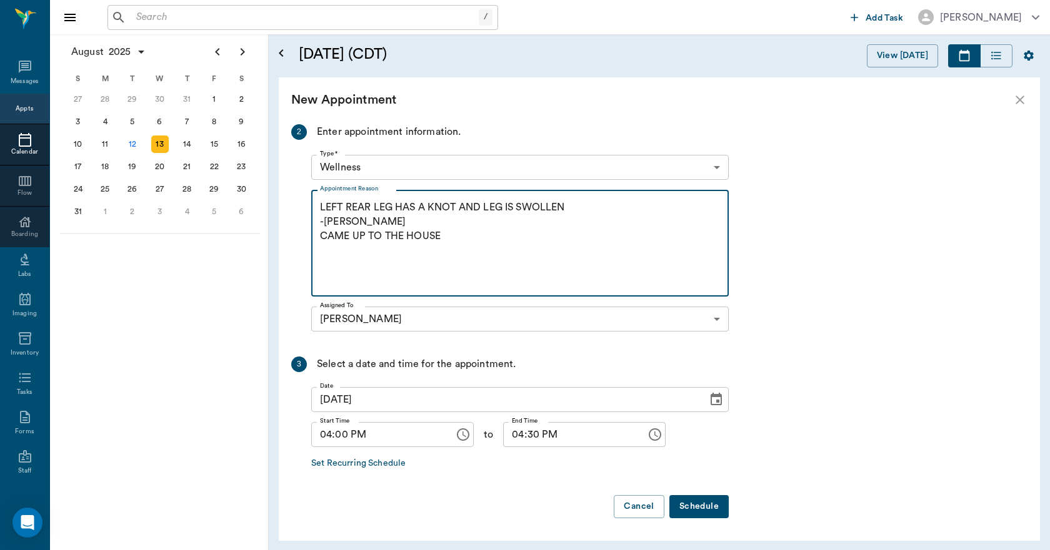
type textarea "LEFT REAR LEG HAS A KNOT AND LEG IS SWOLLEN -LORY CAME UP TO THE HOUSE"
click at [693, 504] on button "Schedule" at bounding box center [698, 506] width 59 height 23
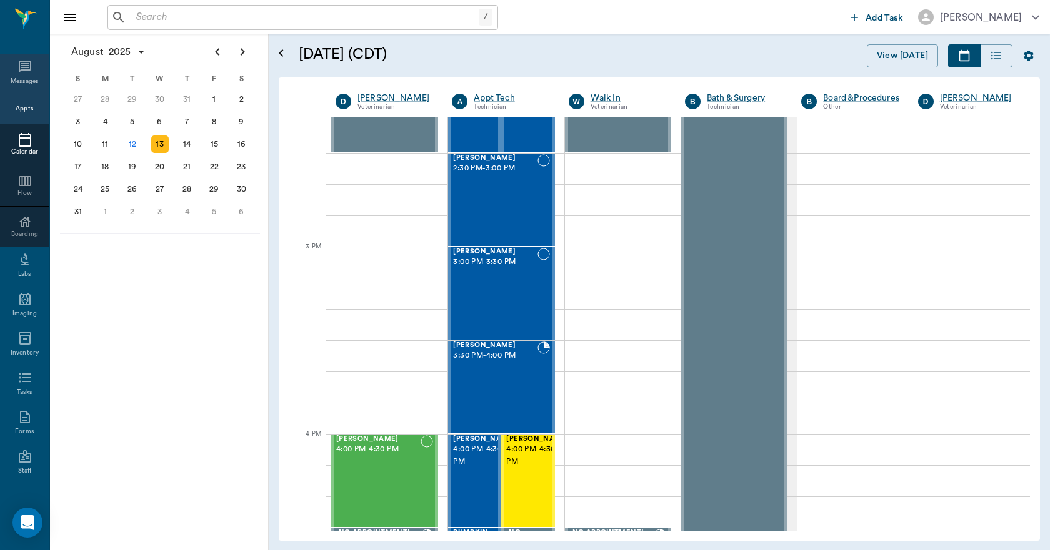
click at [17, 61] on icon at bounding box center [24, 66] width 15 height 15
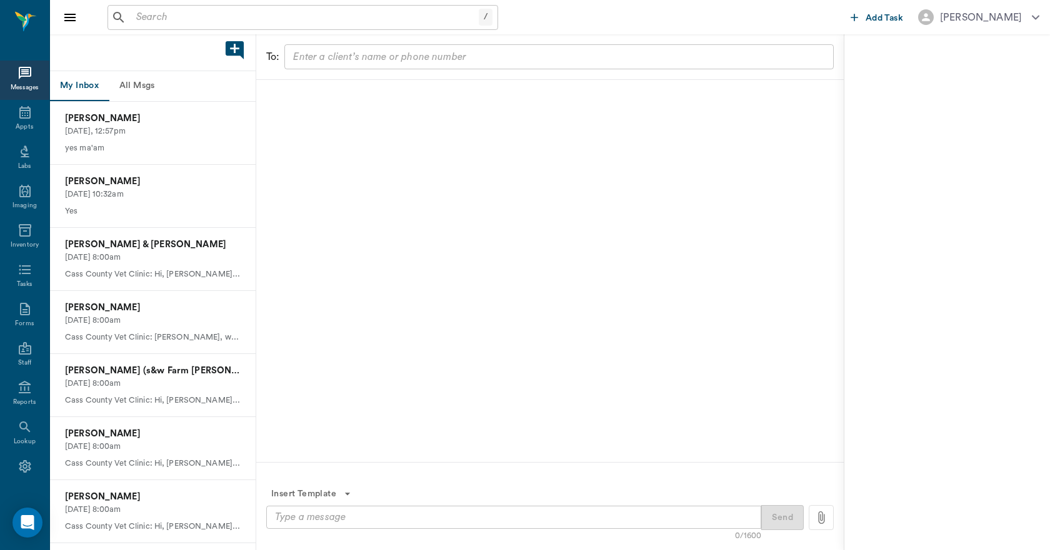
click at [141, 84] on button "All Msgs" at bounding box center [137, 86] width 56 height 30
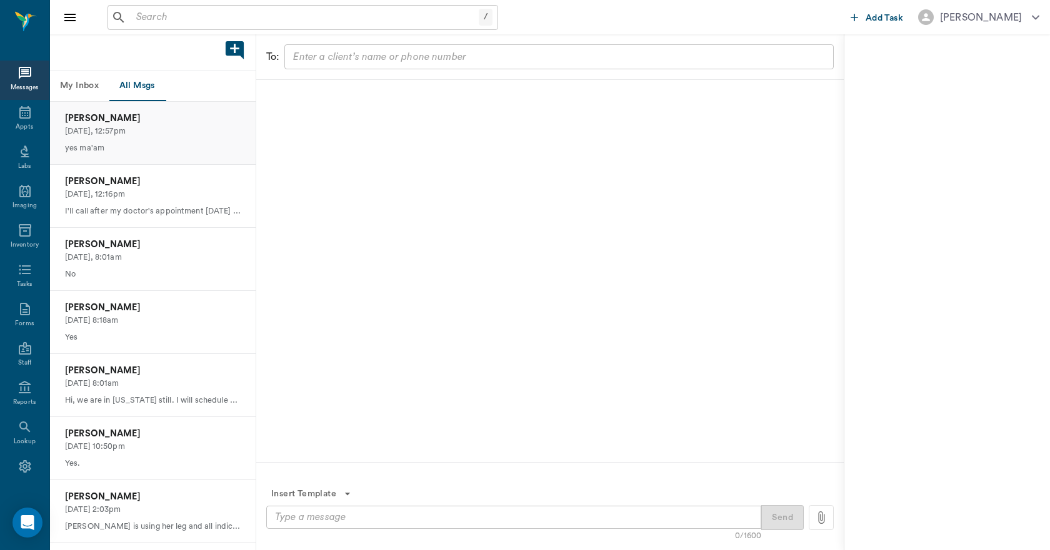
click at [156, 152] on p "yes ma'am" at bounding box center [153, 148] width 176 height 12
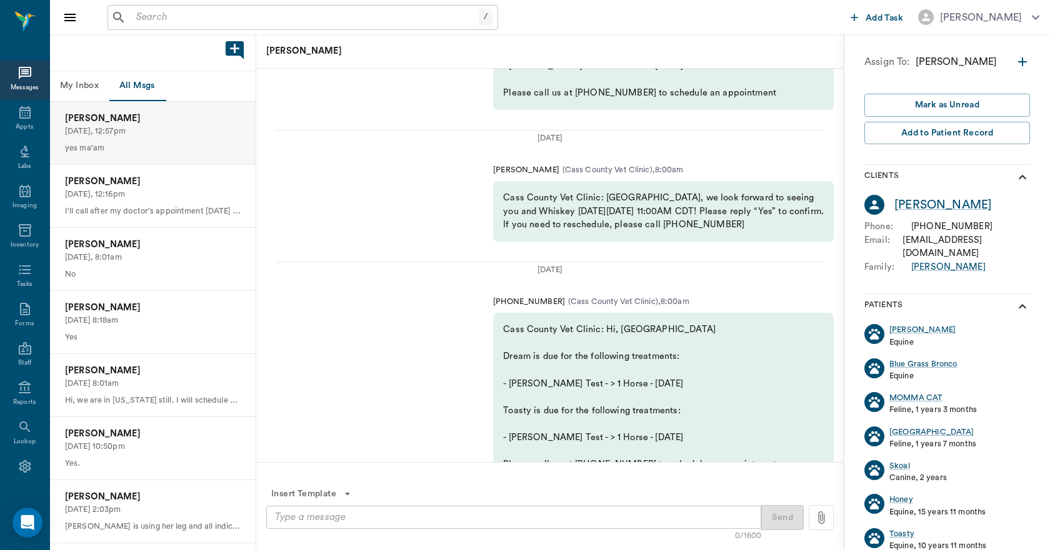
scroll to position [-437, 0]
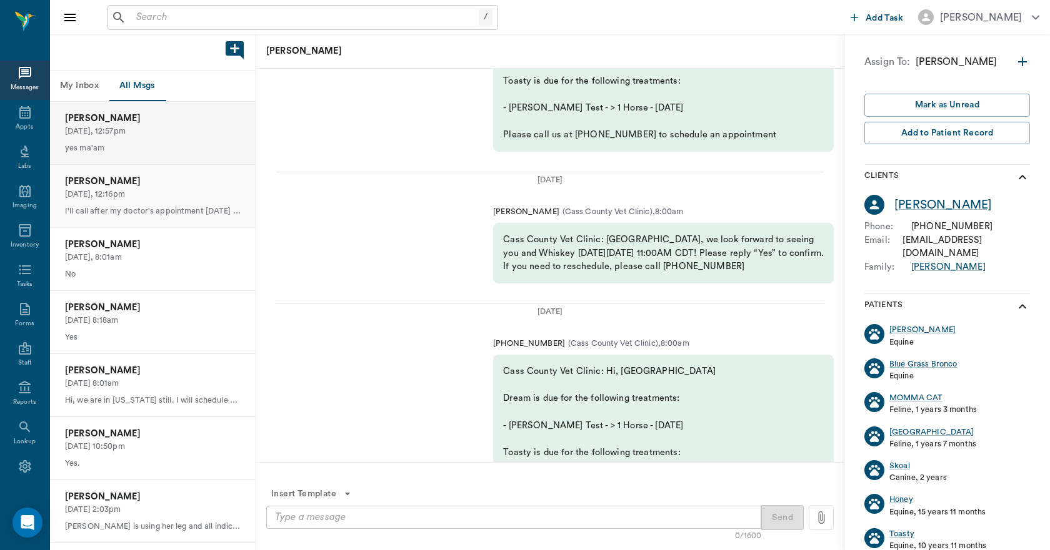
click at [158, 197] on p "[DATE], 12:16pm" at bounding box center [153, 195] width 176 height 12
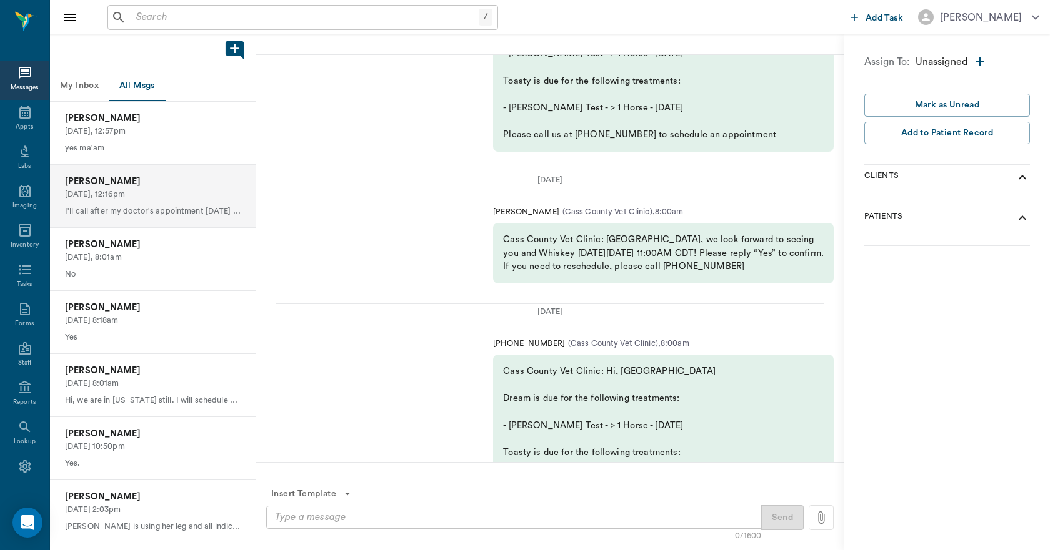
scroll to position [-424, 0]
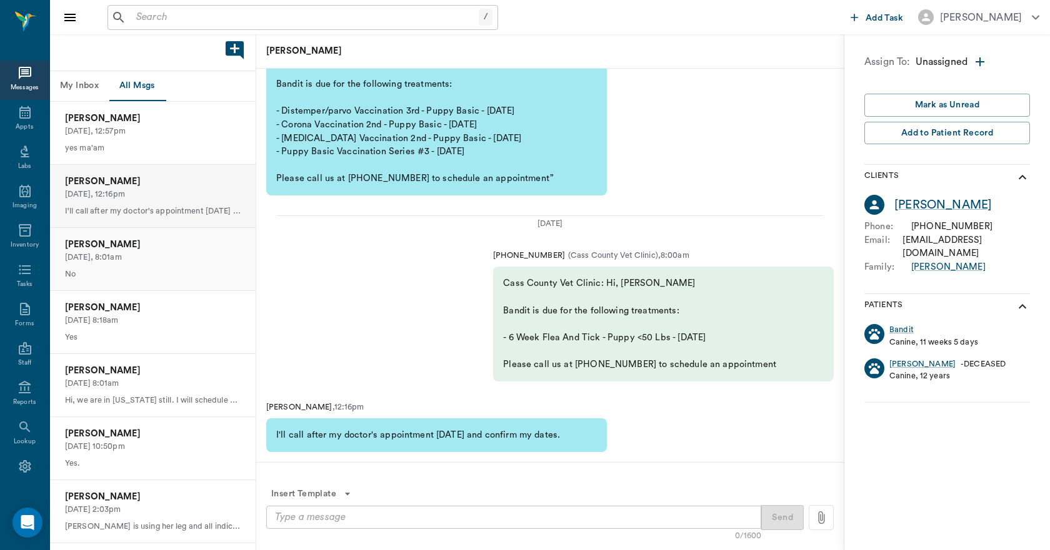
click at [100, 258] on p "[DATE], 8:01am" at bounding box center [153, 258] width 176 height 12
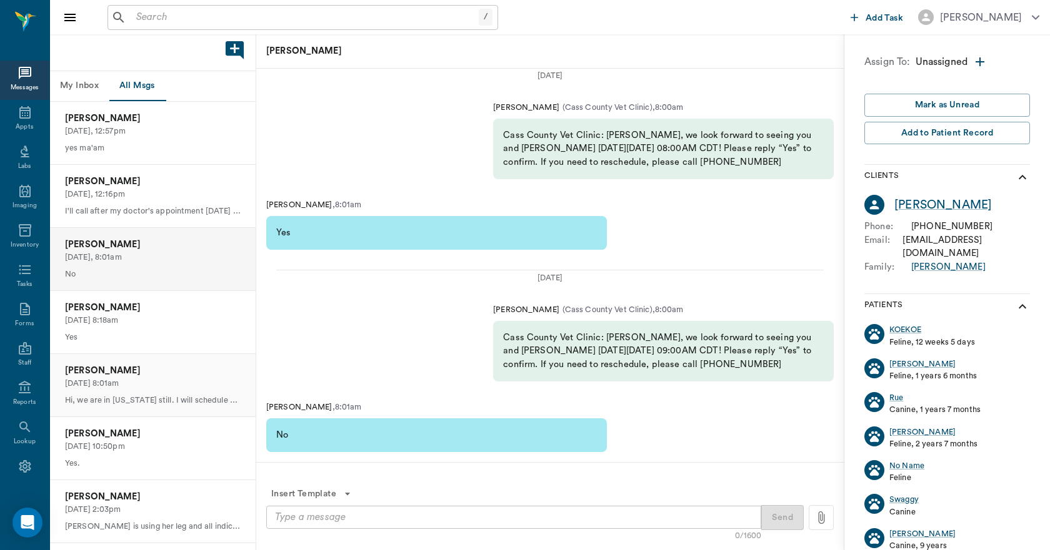
click at [124, 380] on p "[DATE] 8:01am" at bounding box center [153, 384] width 176 height 12
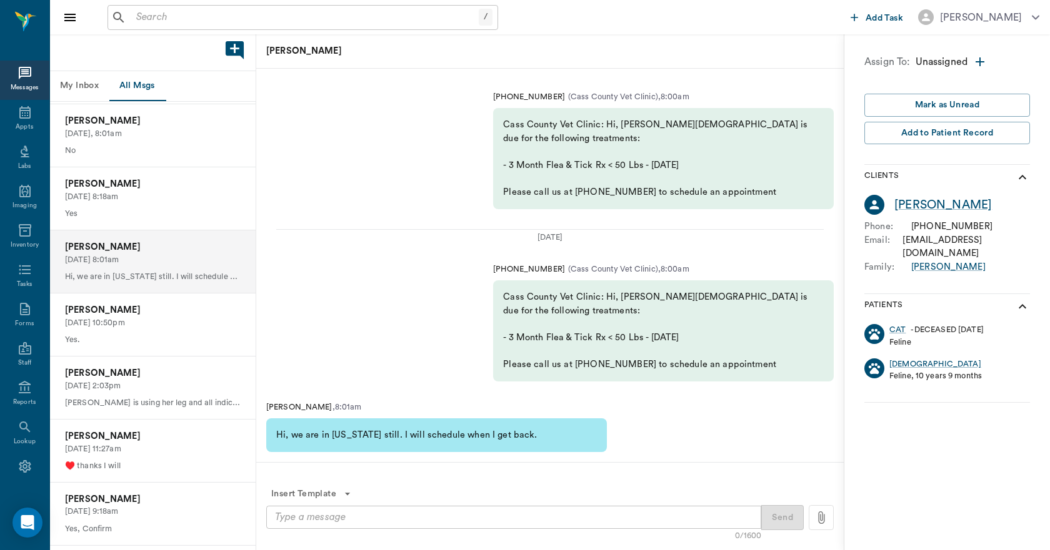
scroll to position [125, 0]
click at [132, 322] on p "[DATE] 10:50pm" at bounding box center [153, 322] width 176 height 12
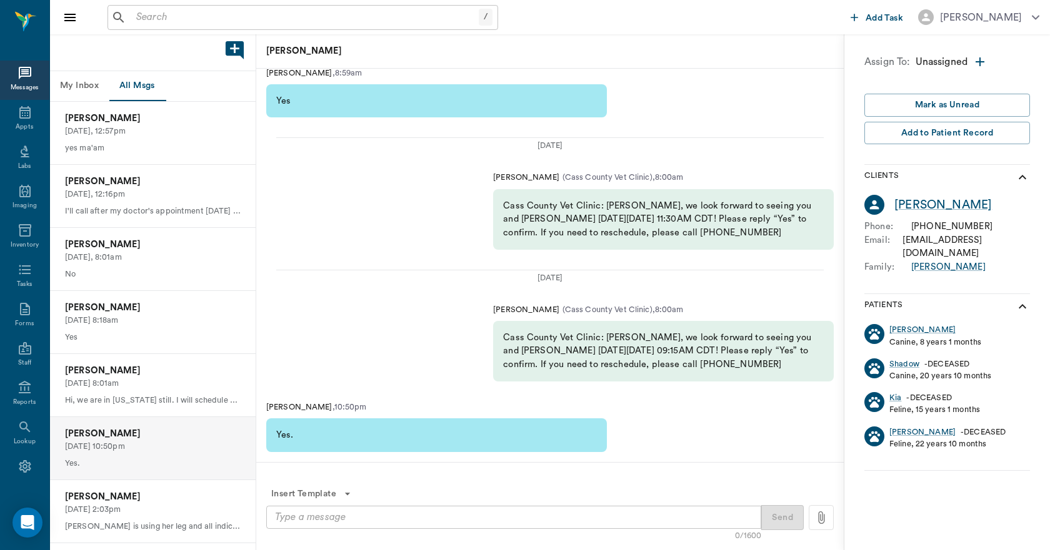
click at [77, 81] on button "My Inbox" at bounding box center [79, 86] width 59 height 30
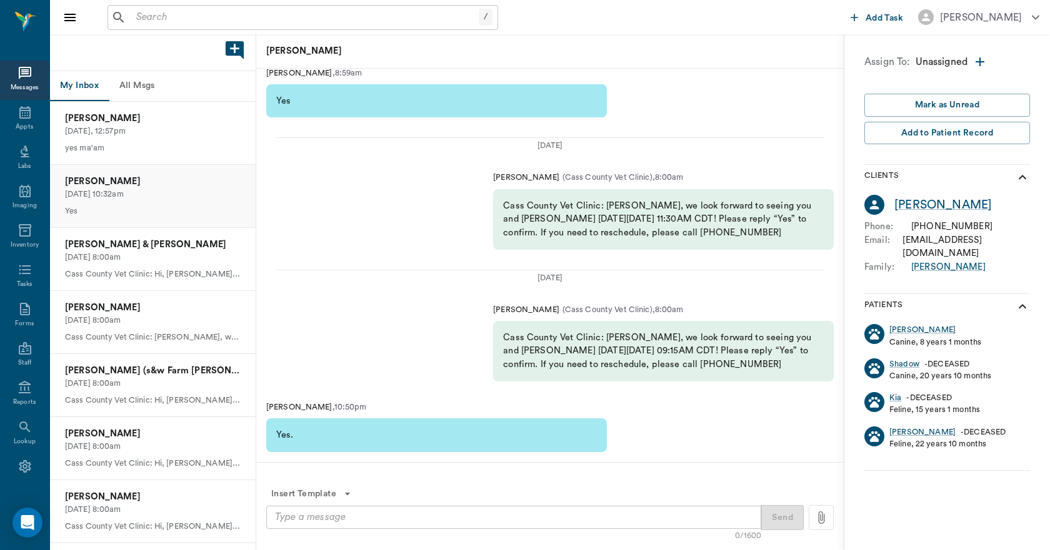
click at [96, 201] on div "Sheila Stewart 08/04/2025, 10:32am Yes" at bounding box center [153, 196] width 206 height 62
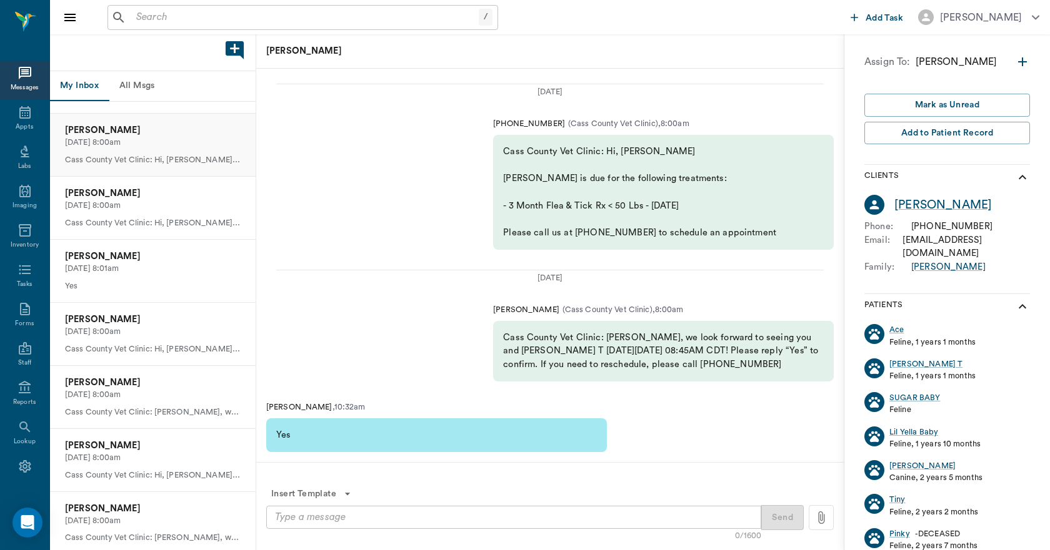
scroll to position [875, 0]
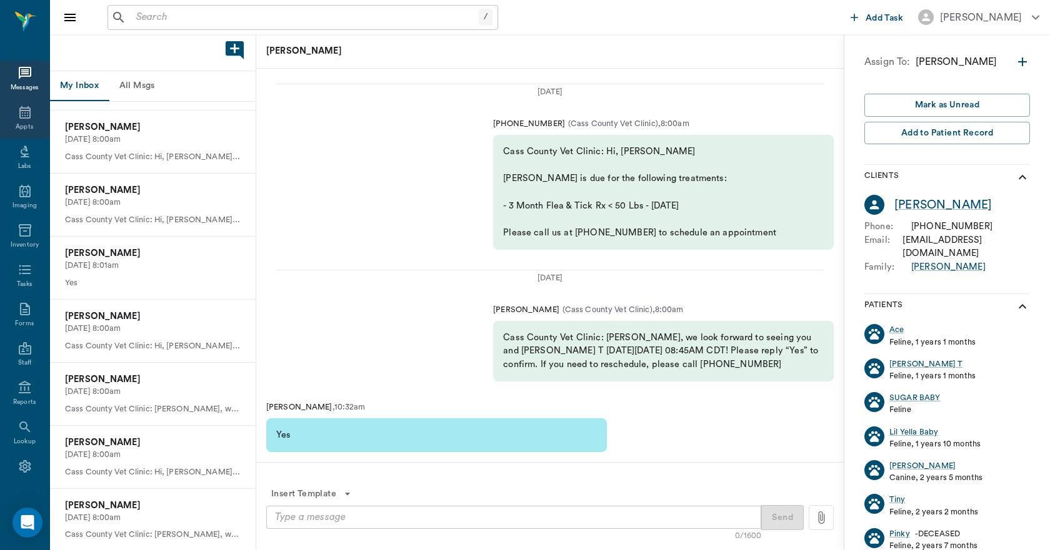
click at [18, 114] on icon at bounding box center [24, 112] width 15 height 15
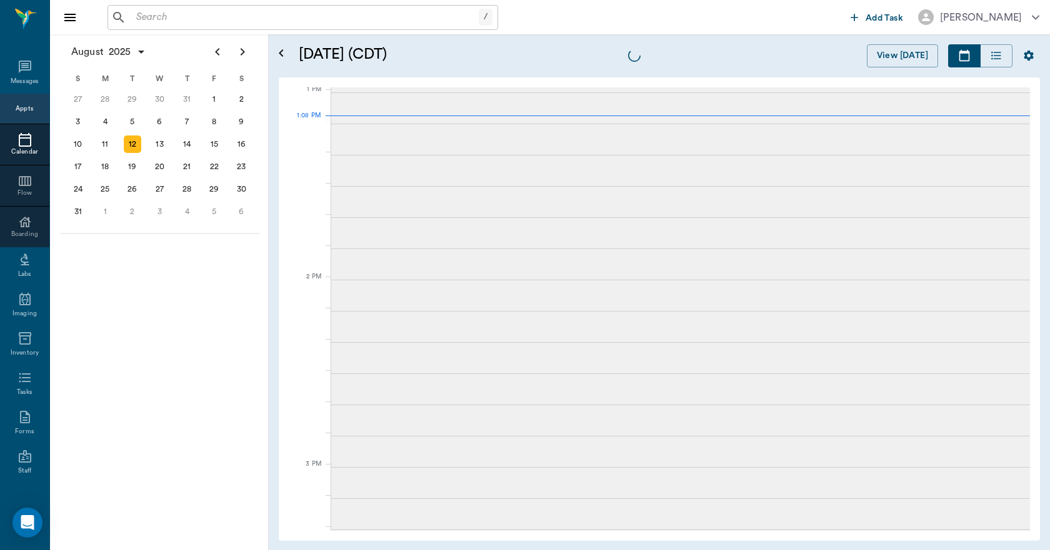
scroll to position [939, 0]
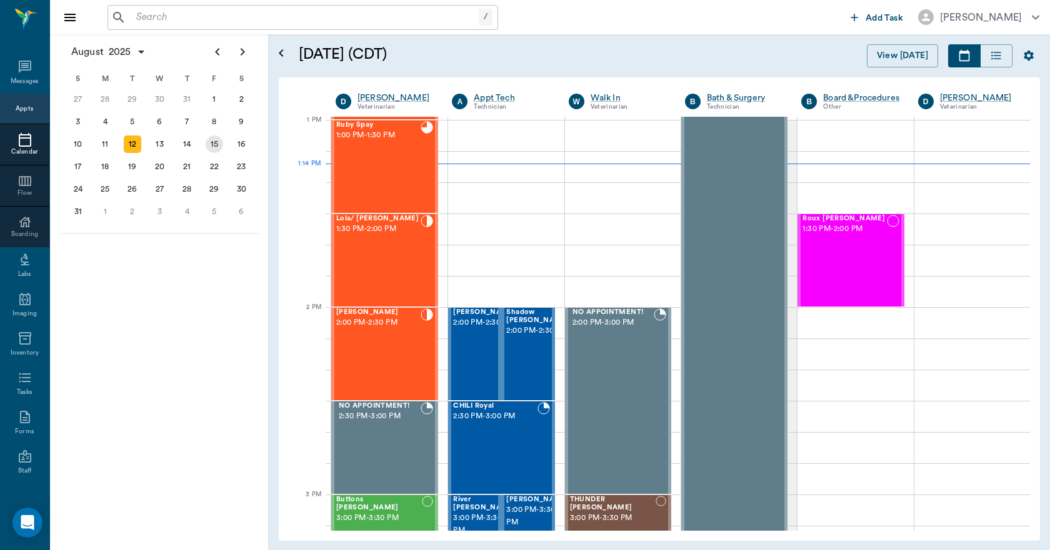
click at [221, 147] on div "15" at bounding box center [214, 144] width 17 height 17
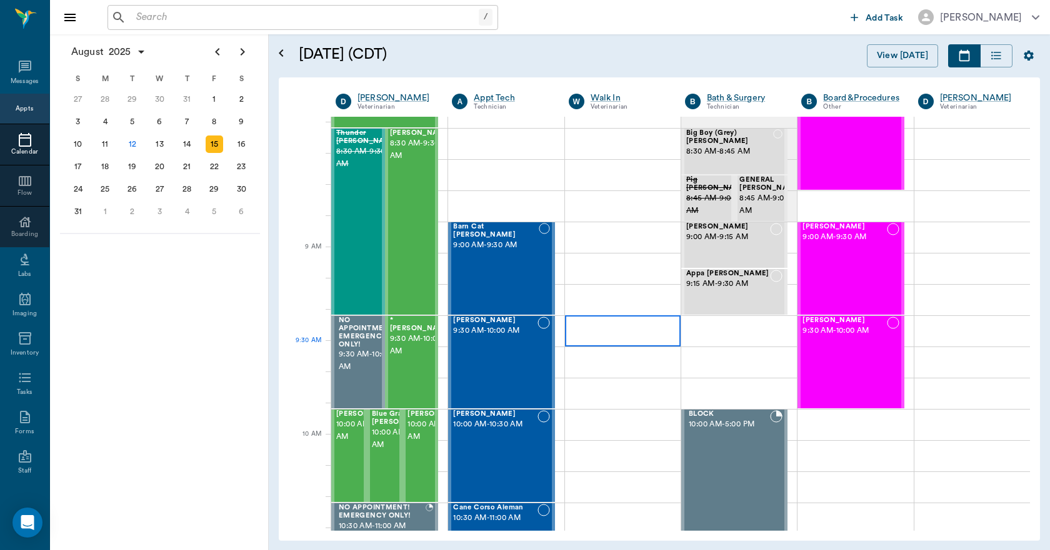
scroll to position [62, 0]
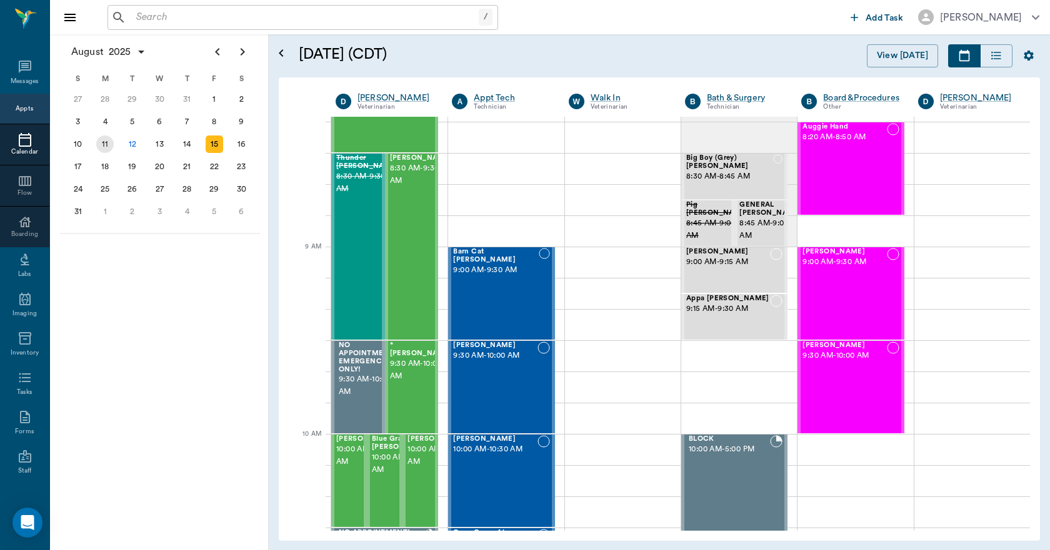
click at [115, 147] on div "11" at bounding box center [105, 144] width 27 height 22
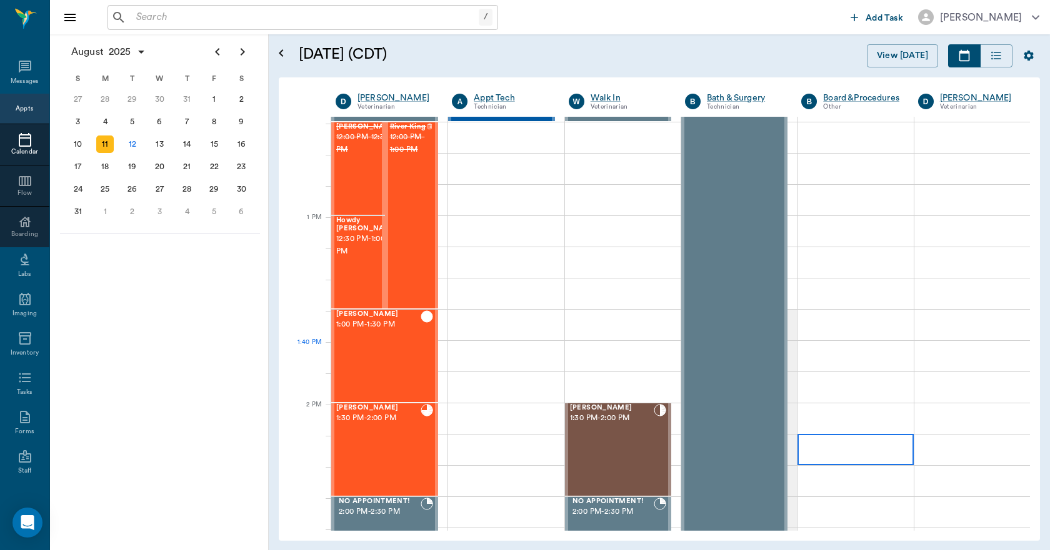
scroll to position [1124, 0]
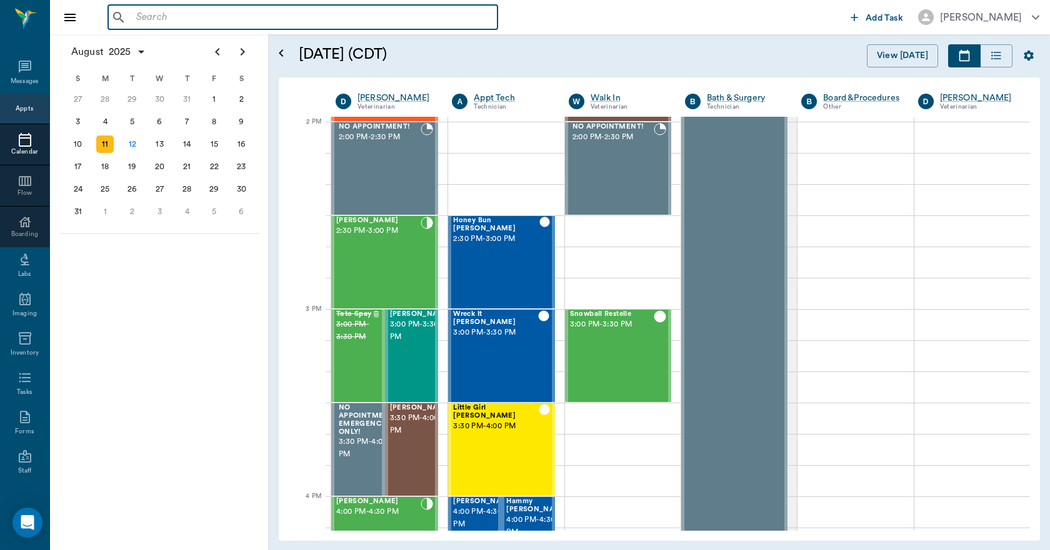
click at [244, 13] on input "text" at bounding box center [311, 17] width 361 height 17
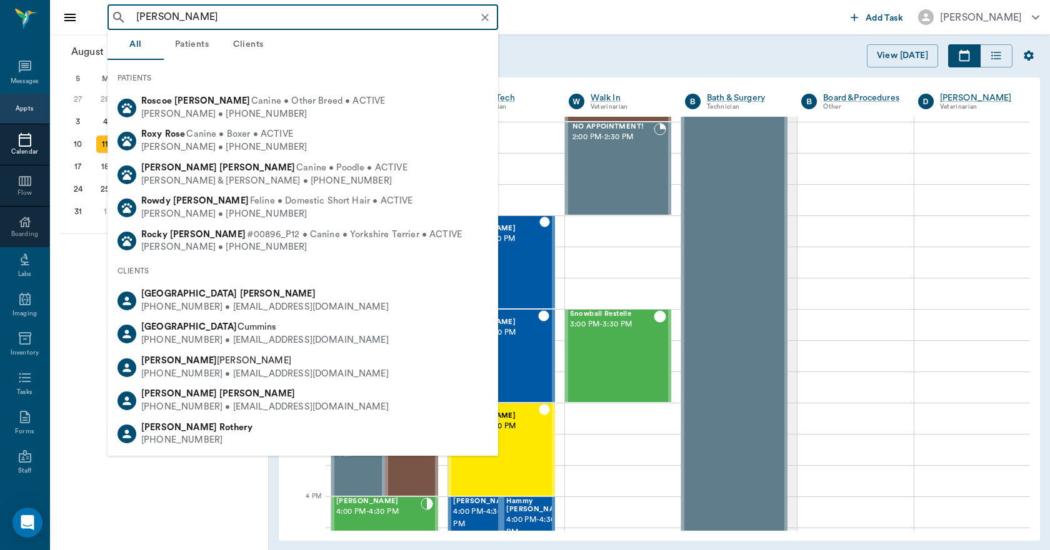
type input "DEVON RO"
click at [589, 54] on h5 "August 11, 2025 (CDT)" at bounding box center [460, 54] width 323 height 20
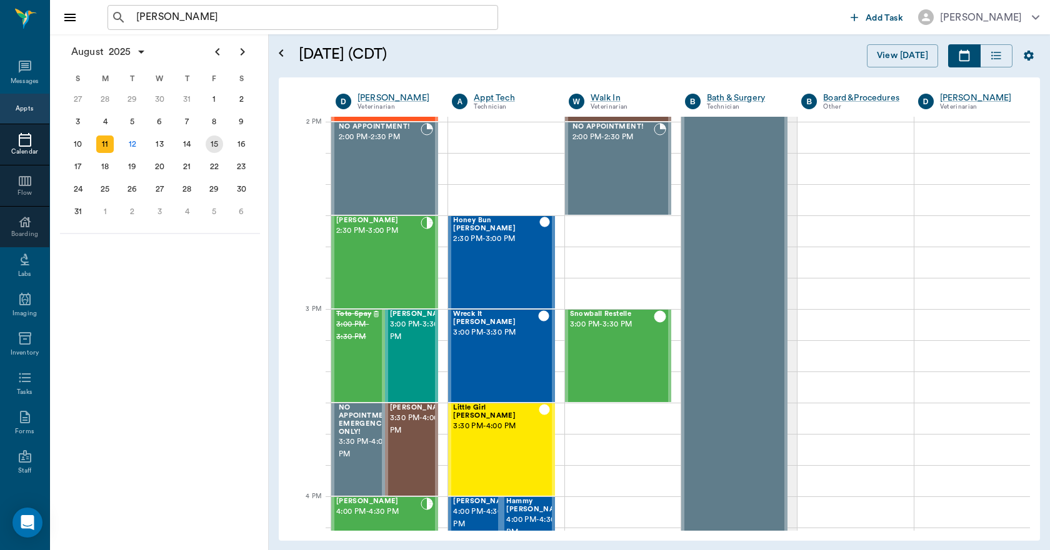
click at [214, 139] on div "15" at bounding box center [214, 144] width 17 height 17
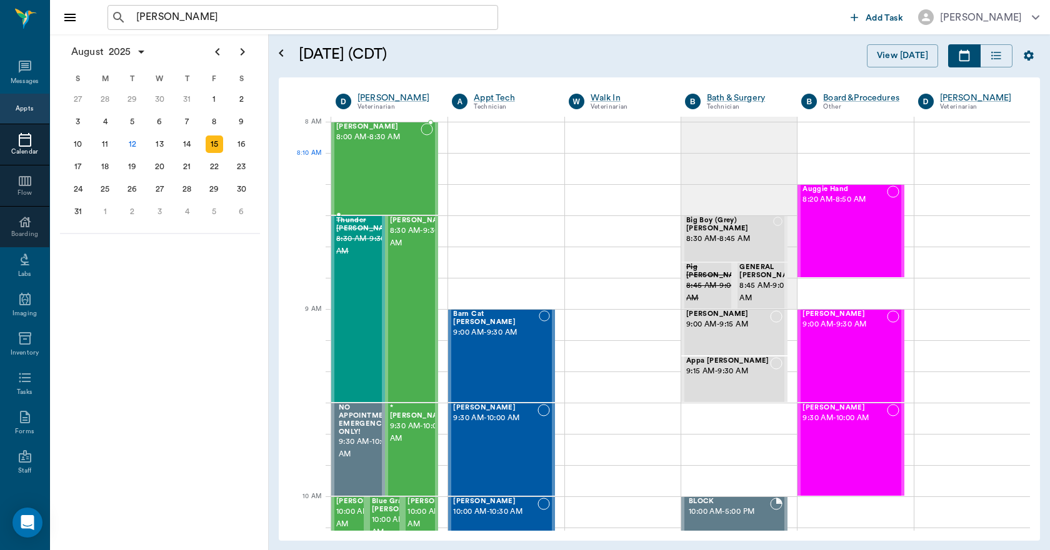
click at [363, 175] on div "Bovine Holbrook 8:00 AM - 8:30 AM" at bounding box center [378, 168] width 84 height 91
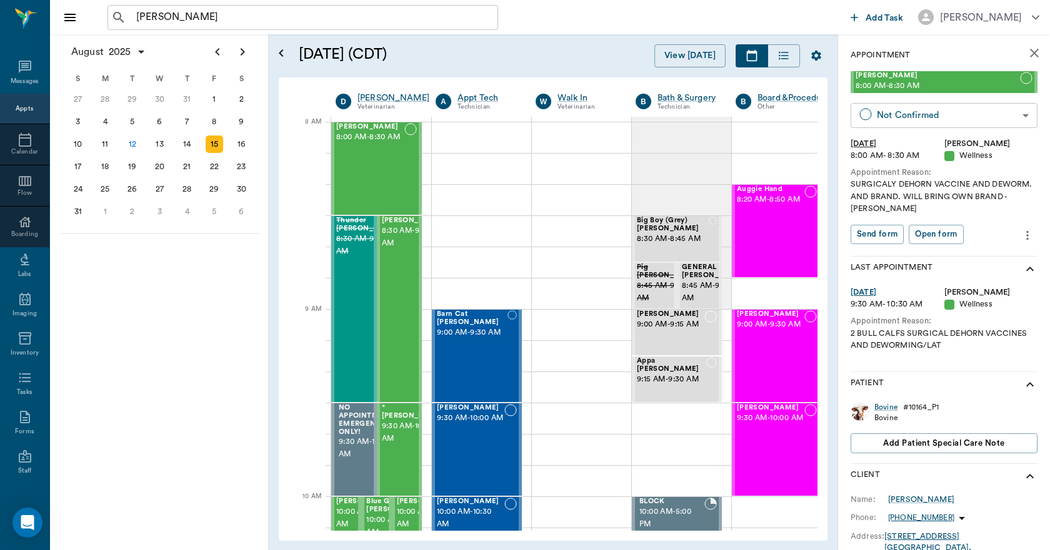
click at [931, 108] on body "DEVON RO ​ Add Task Dr. Bert Ellsworth Nectar Messages Appts Calendar Flow Boar…" at bounding box center [525, 275] width 1050 height 550
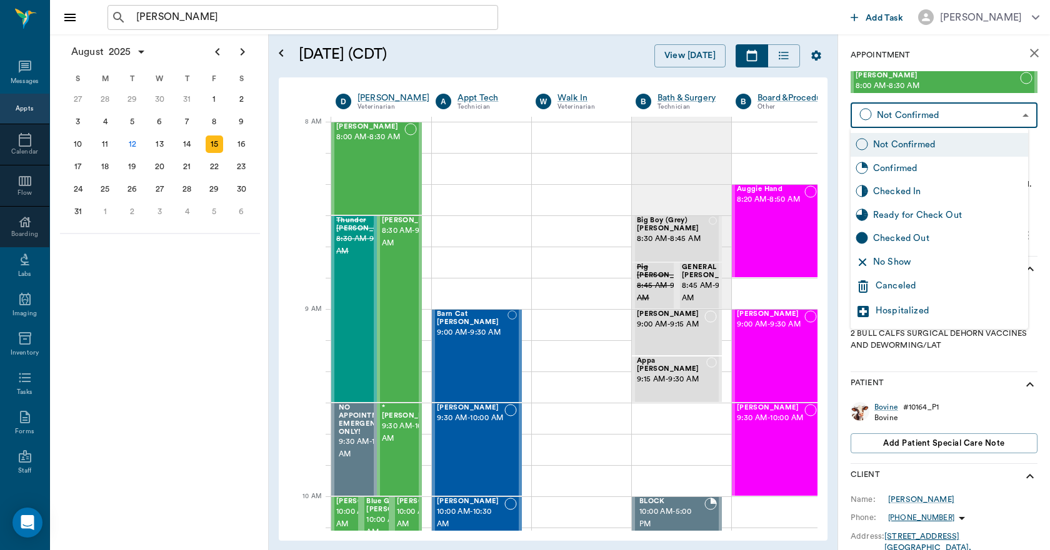
click at [912, 279] on div "Canceled" at bounding box center [948, 286] width 147 height 15
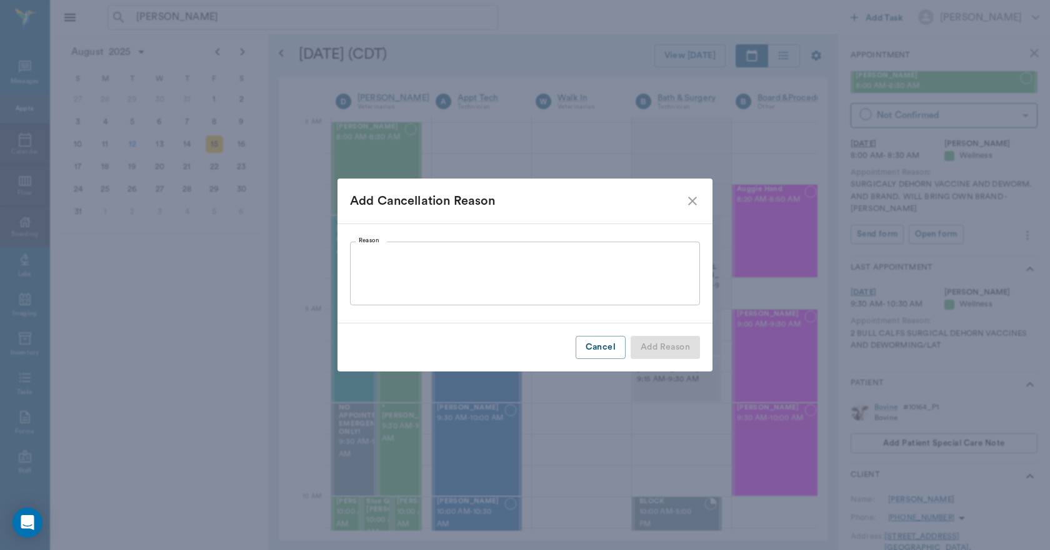
click at [619, 276] on textarea "Reason" at bounding box center [525, 273] width 332 height 43
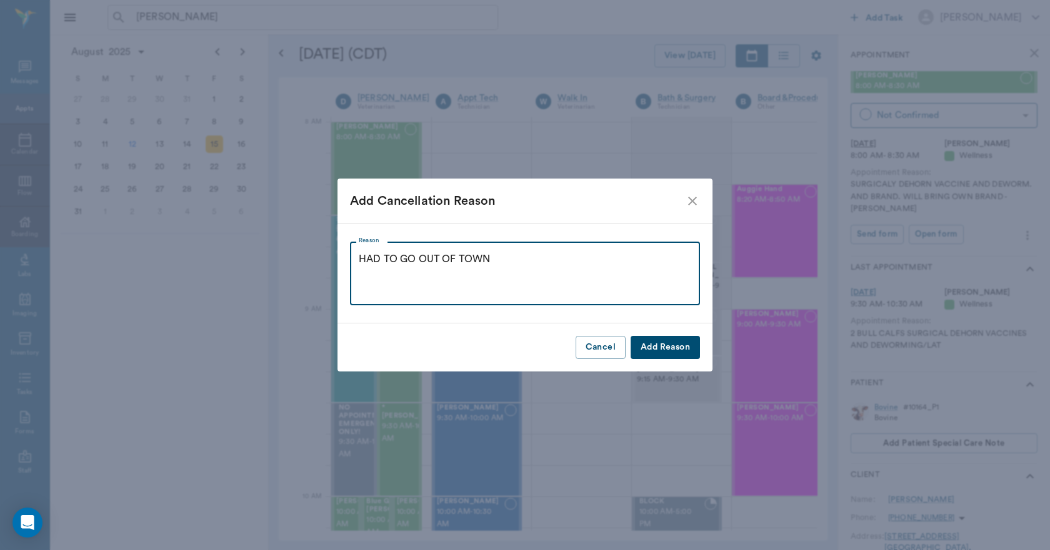
type textarea "HAD TO GO OUT OF TOWN"
click at [676, 357] on button "Add Reason" at bounding box center [664, 347] width 69 height 23
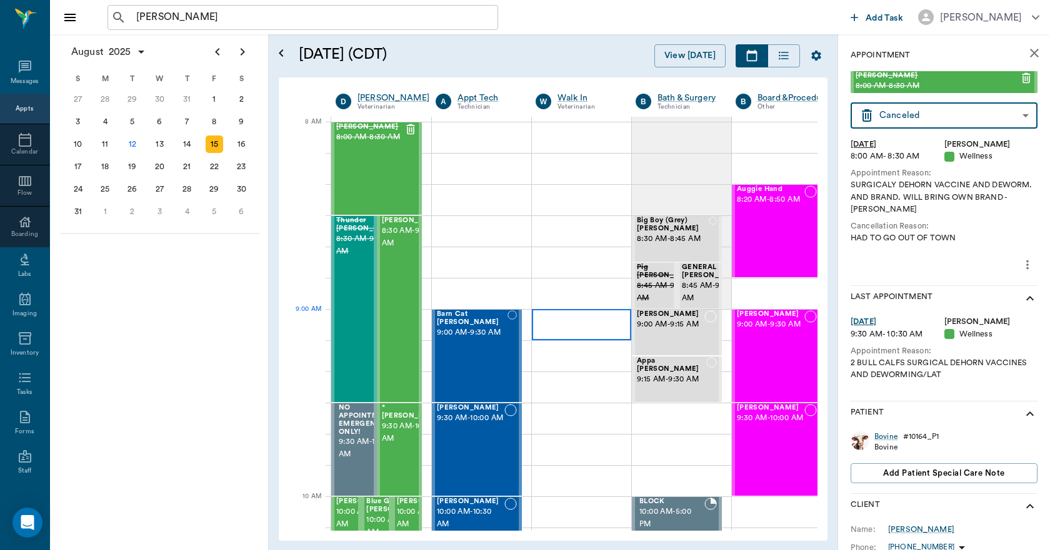
type input "CANCELED"
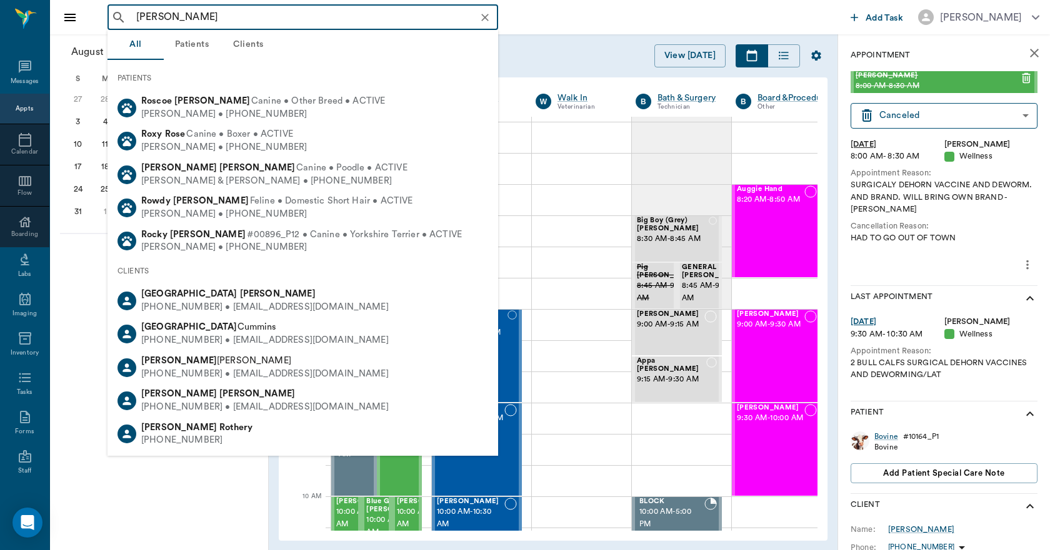
click at [272, 17] on input "DEVON RO" at bounding box center [312, 17] width 363 height 17
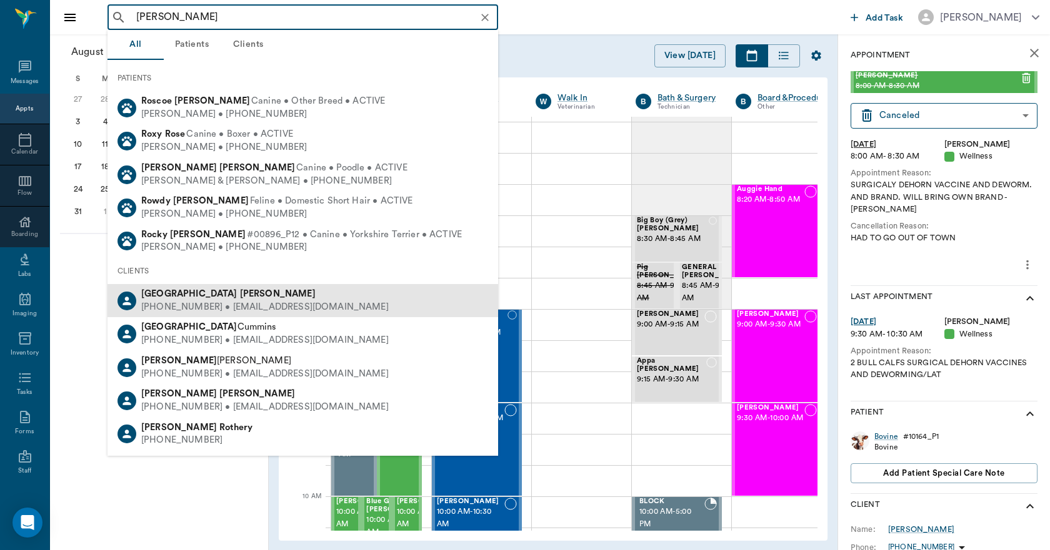
click at [172, 301] on div "(430) 291-3525 • DEVSTESSA@gmail.com" at bounding box center [264, 307] width 247 height 13
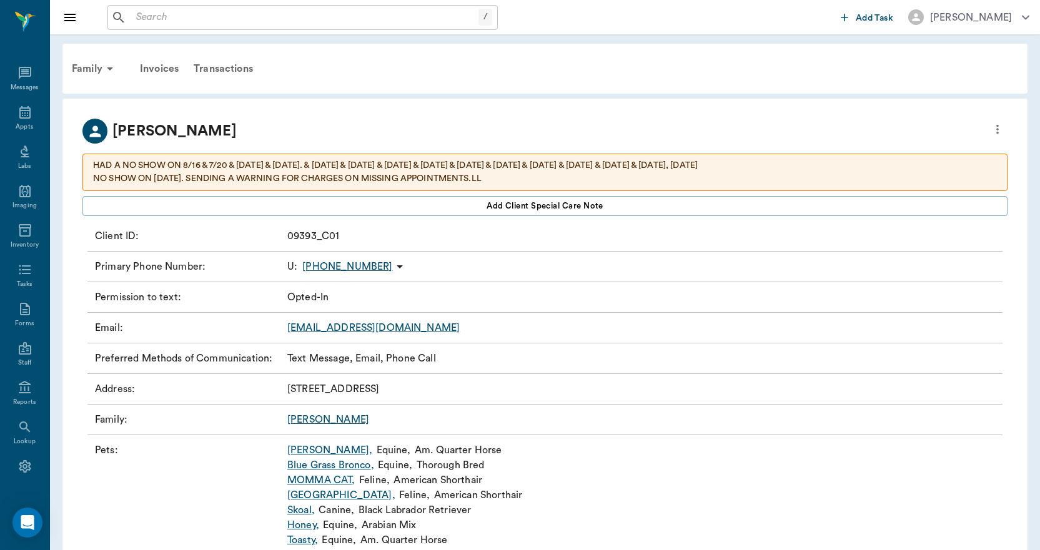
click at [999, 127] on icon "more" at bounding box center [998, 129] width 14 height 15
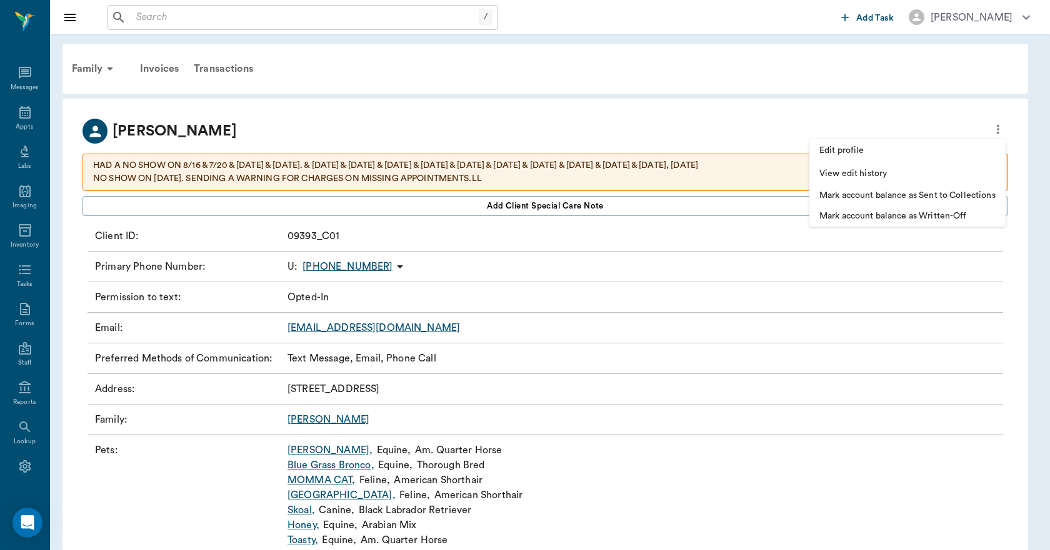
click at [805, 124] on div at bounding box center [525, 275] width 1050 height 550
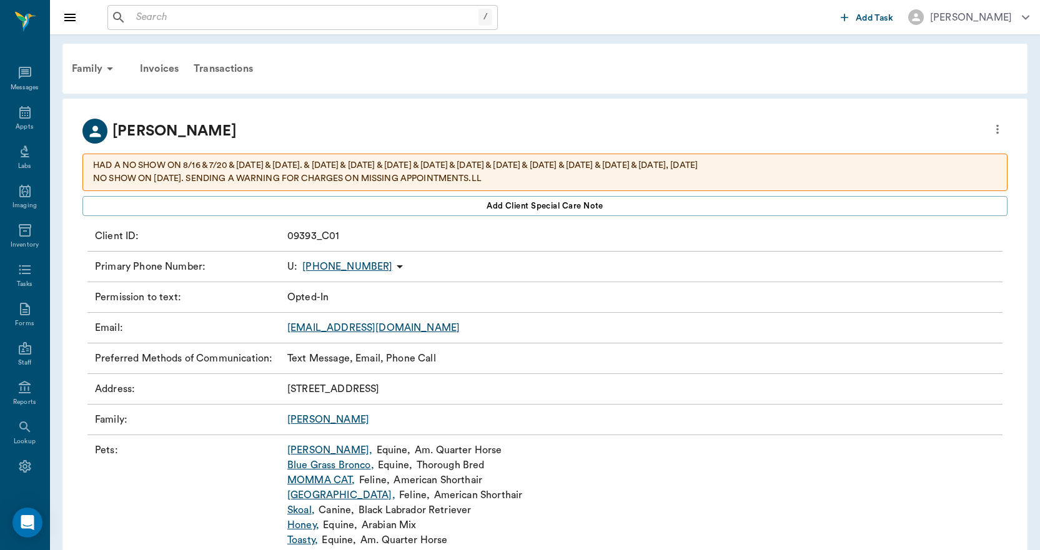
click at [836, 177] on p "NO SHOW ON 8.12.25. SENDING A WARNING FOR CHARGES ON MISSING APPOINTMENTS.LL" at bounding box center [545, 178] width 904 height 13
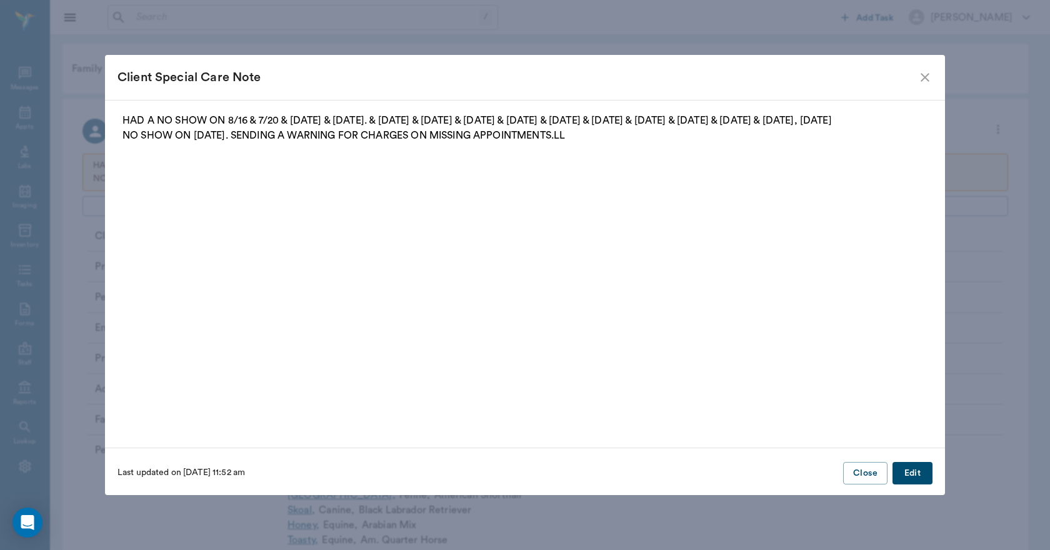
click at [116, 107] on div "HAD A NO SHOW ON 8/16 & 7/20 & 11/1 & 1/23/24. & 8/12/24 & 8/13/24 & 9/3/24 & 9…" at bounding box center [525, 274] width 840 height 349
click at [899, 471] on button "Edit" at bounding box center [912, 473] width 40 height 23
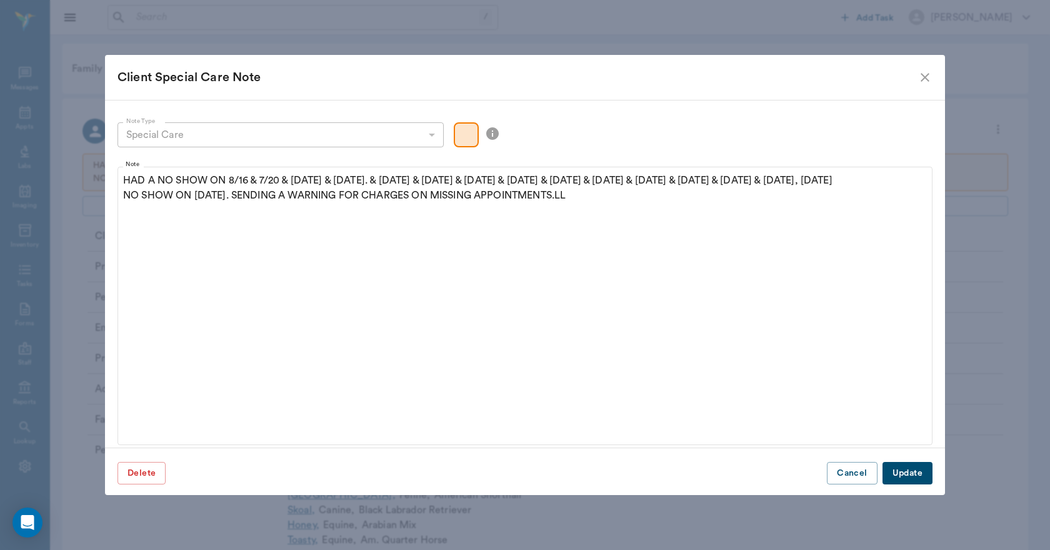
click at [430, 134] on div "Special Care" at bounding box center [280, 134] width 326 height 25
click at [463, 132] on div "Color preview" at bounding box center [466, 134] width 25 height 25
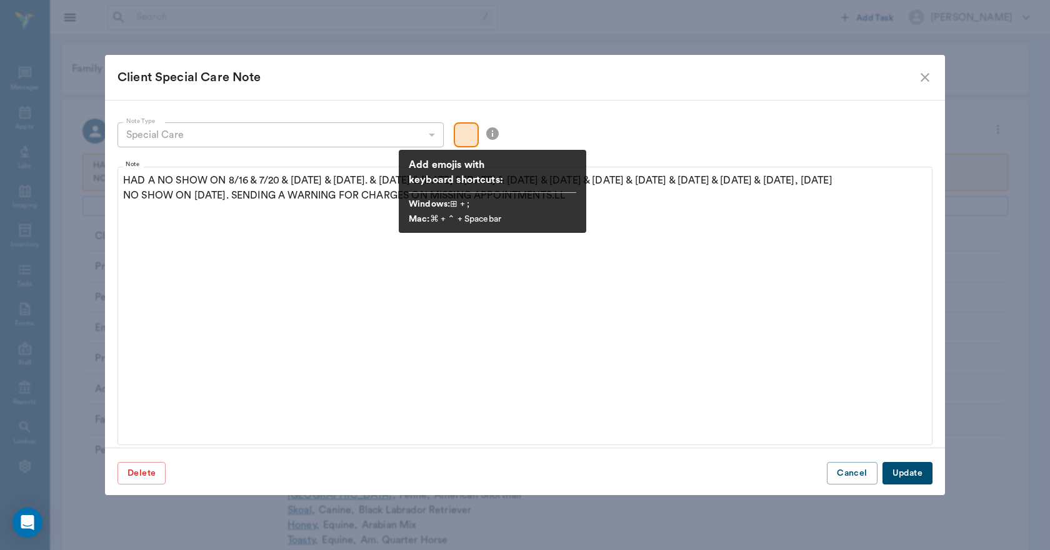
click at [490, 134] on icon at bounding box center [492, 133] width 12 height 12
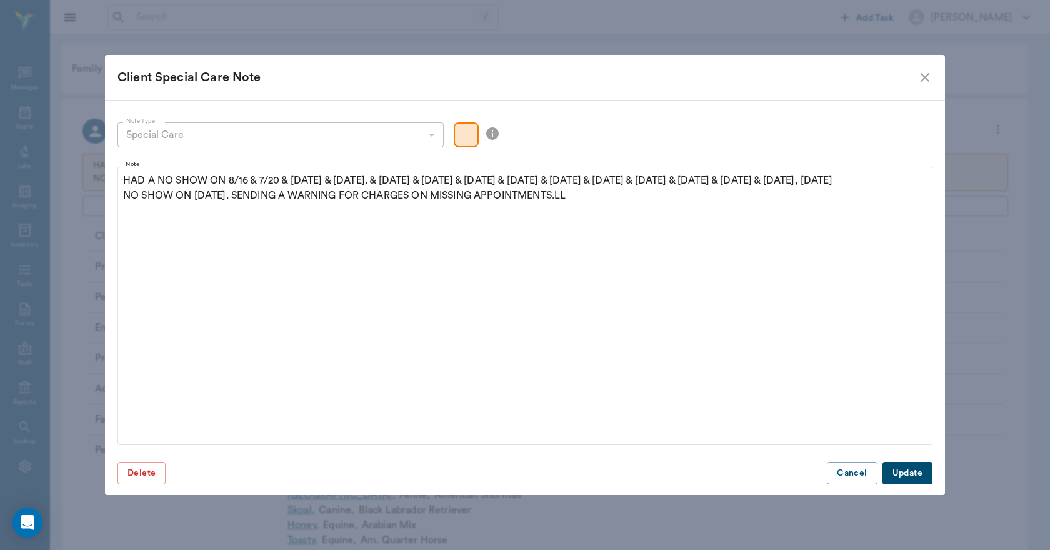
click at [464, 139] on div "Color preview" at bounding box center [466, 134] width 25 height 25
click at [179, 129] on div "Special Care" at bounding box center [280, 134] width 326 height 25
click at [903, 468] on button "Update" at bounding box center [907, 473] width 50 height 23
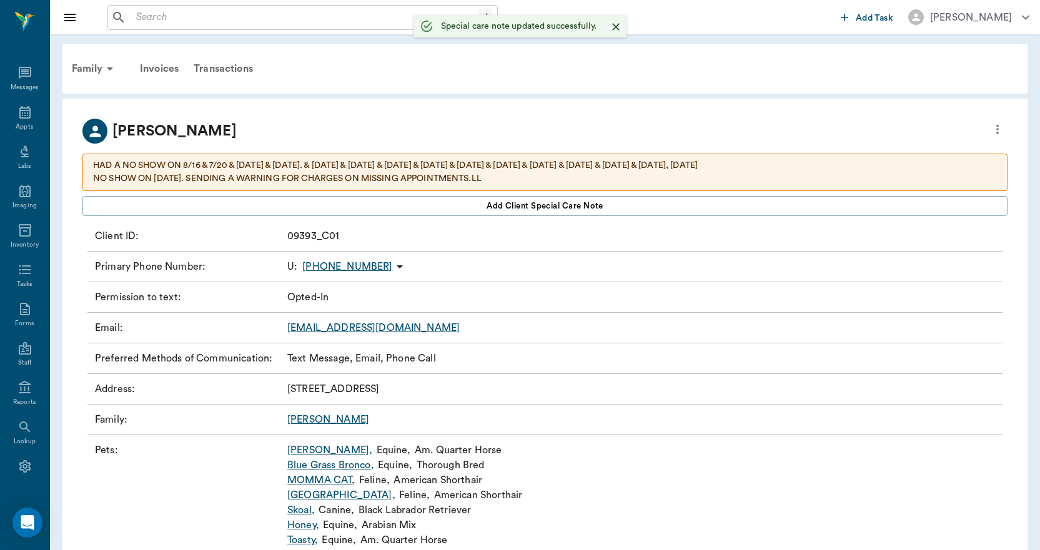
click at [1000, 129] on icon "more" at bounding box center [998, 129] width 14 height 15
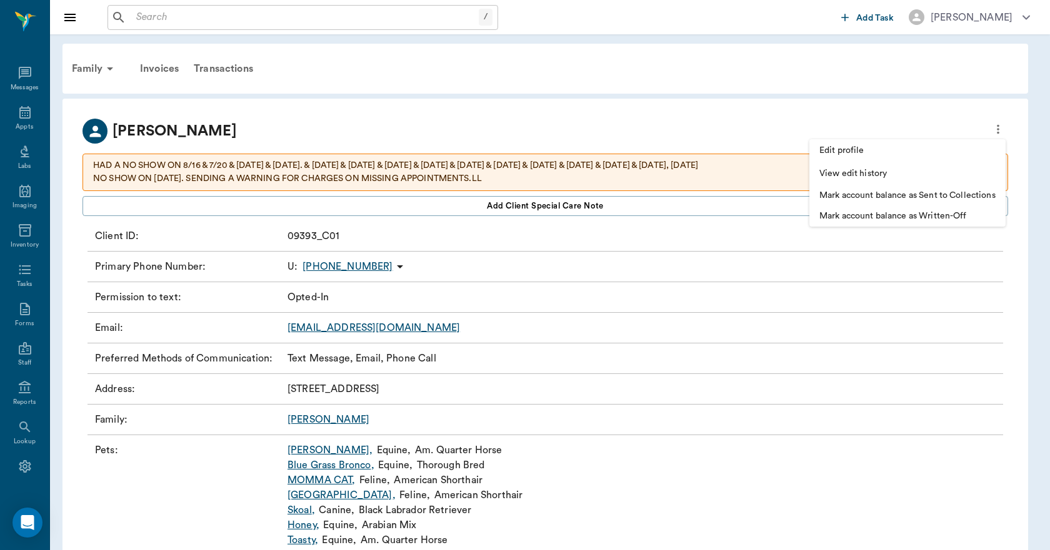
click at [903, 119] on div at bounding box center [525, 275] width 1050 height 550
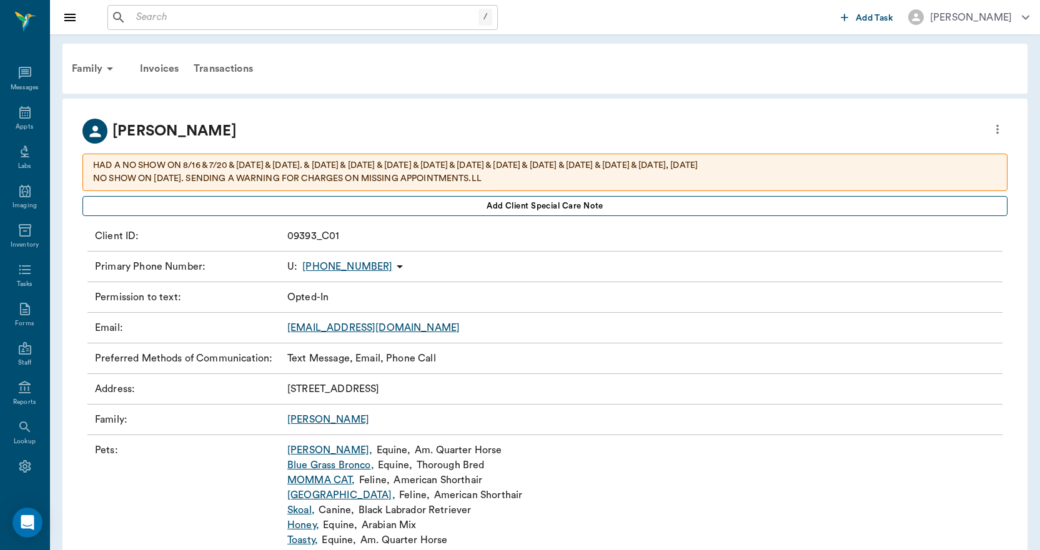
click at [598, 209] on span "Add client Special Care Note" at bounding box center [545, 206] width 117 height 14
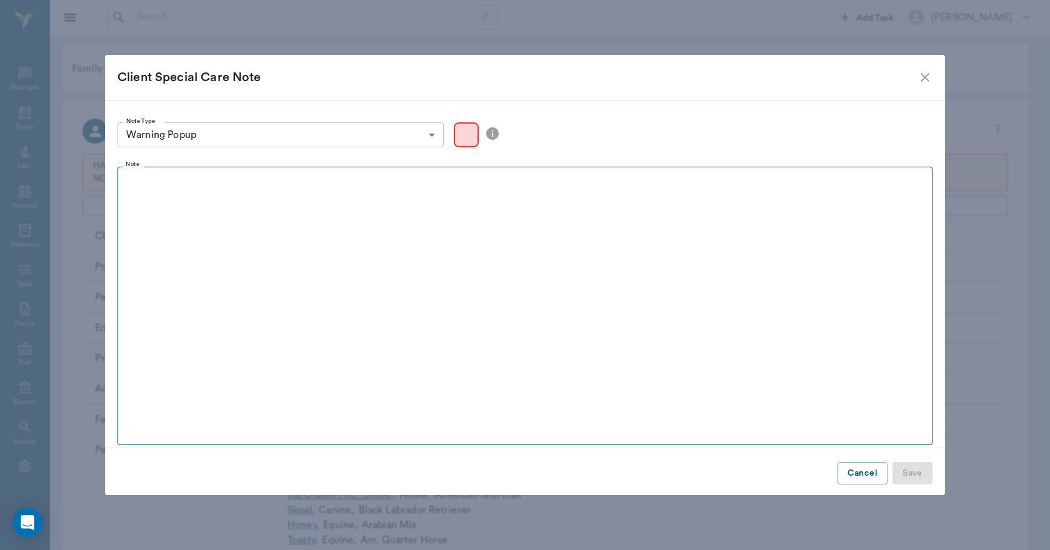
click at [375, 205] on fieldset "Note" at bounding box center [524, 303] width 815 height 284
click at [330, 241] on fieldset "Note" at bounding box center [524, 303] width 815 height 284
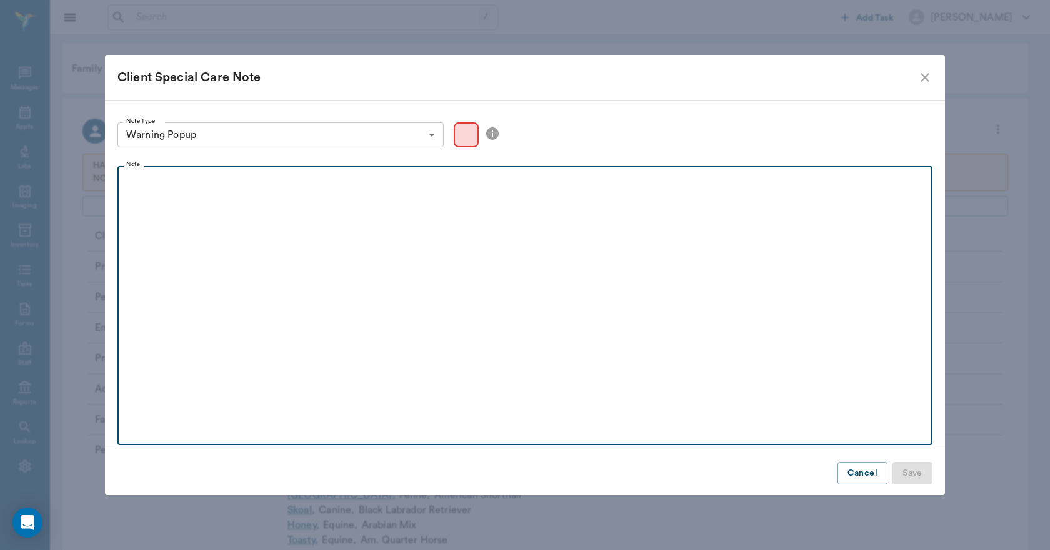
click at [211, 182] on p at bounding box center [525, 180] width 802 height 15
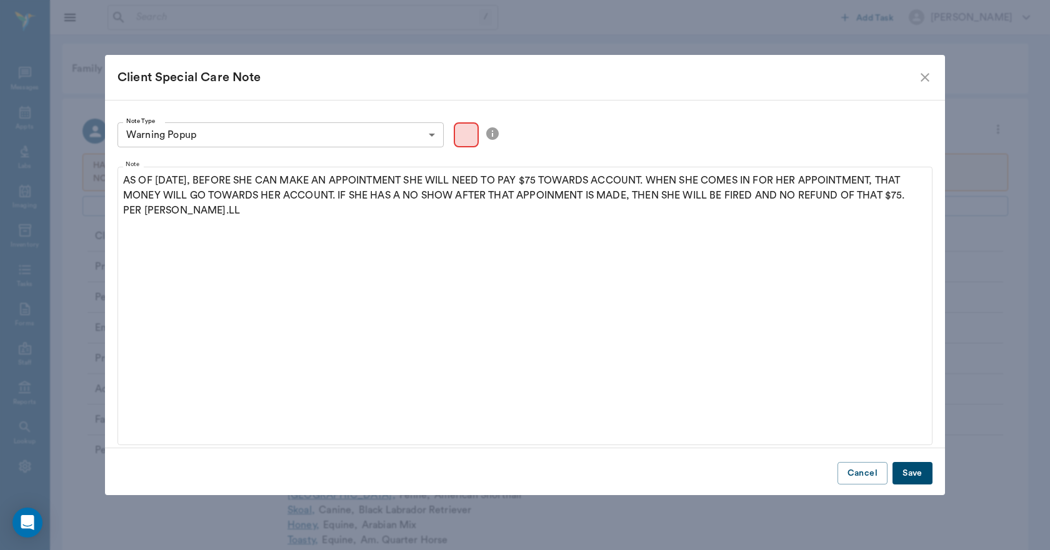
click at [911, 471] on button "Save" at bounding box center [912, 473] width 40 height 23
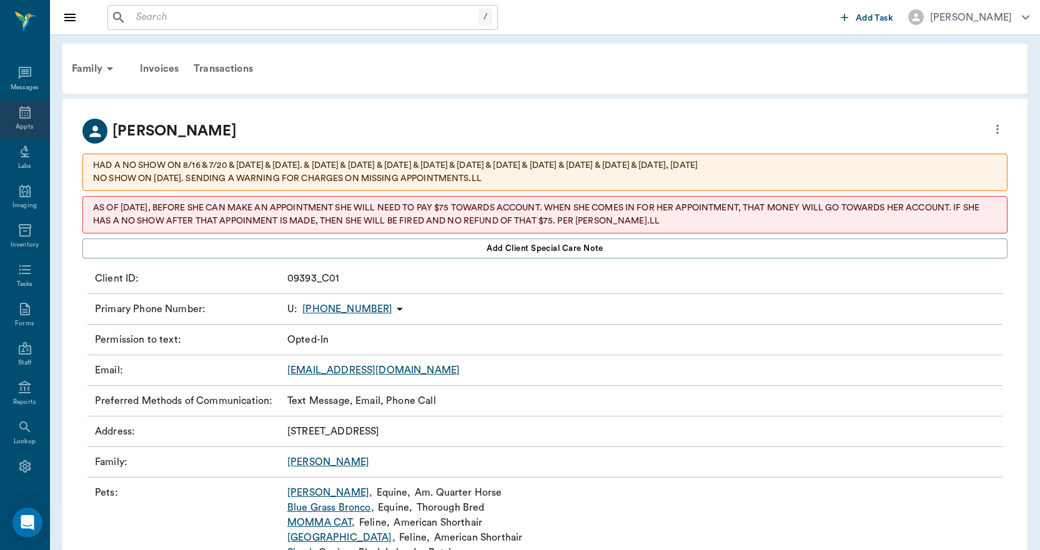
click at [19, 123] on div "Appts" at bounding box center [24, 126] width 17 height 9
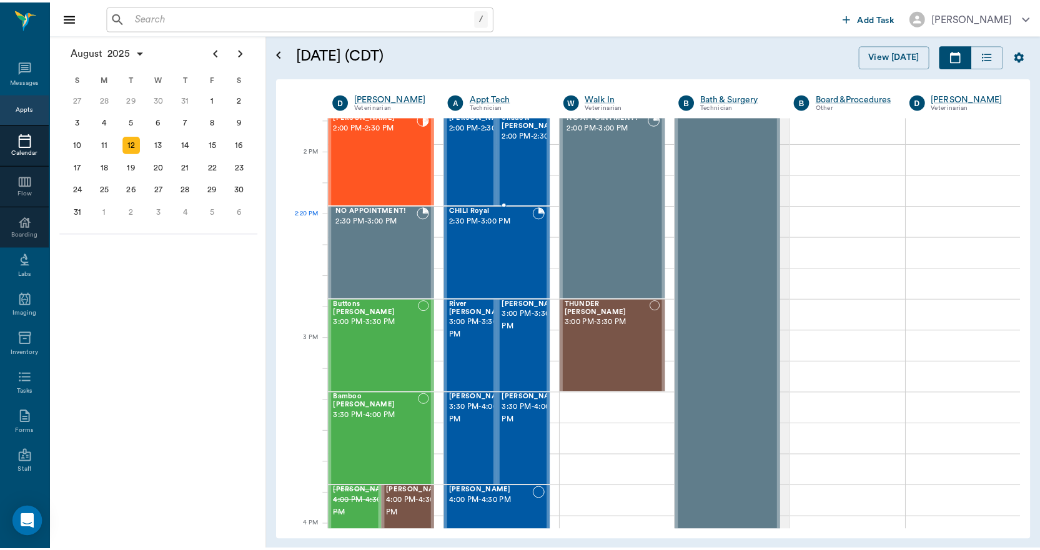
scroll to position [1000, 0]
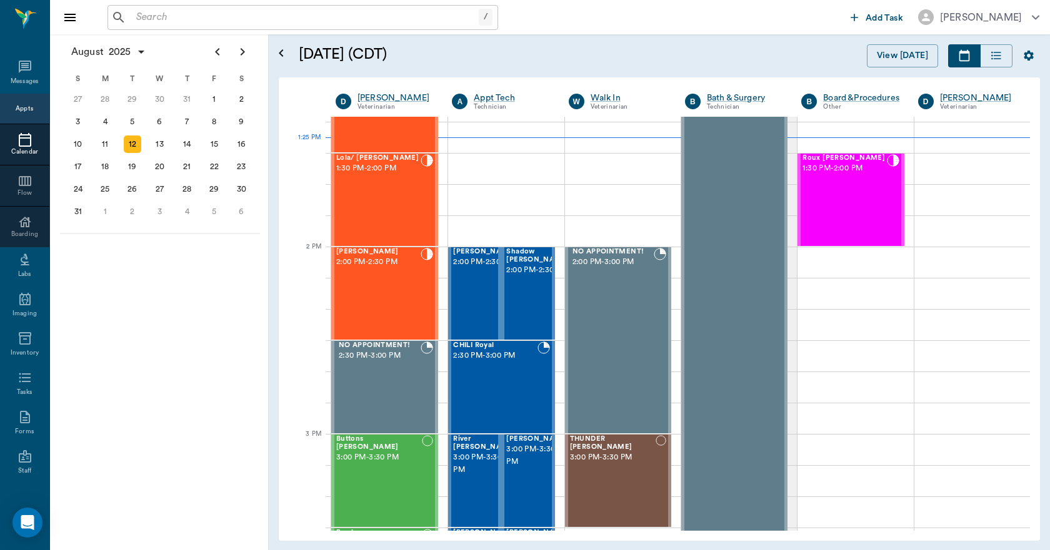
click at [271, 17] on input "text" at bounding box center [304, 17] width 347 height 17
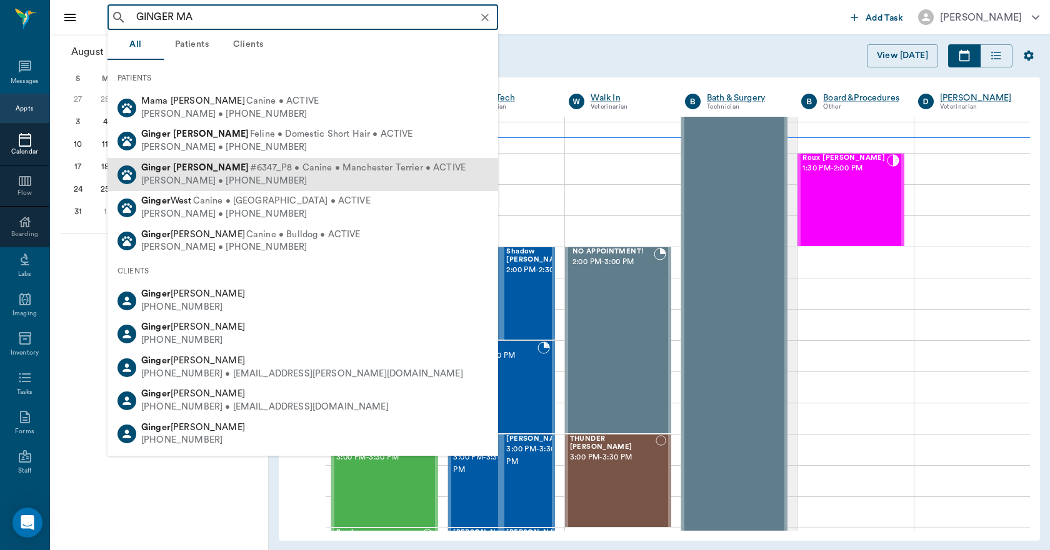
click at [193, 173] on div "Ginger Mathis #6347_P8 • Canine • Manchester Terrier • ACTIVE" at bounding box center [303, 168] width 324 height 13
type input "GINGER MA"
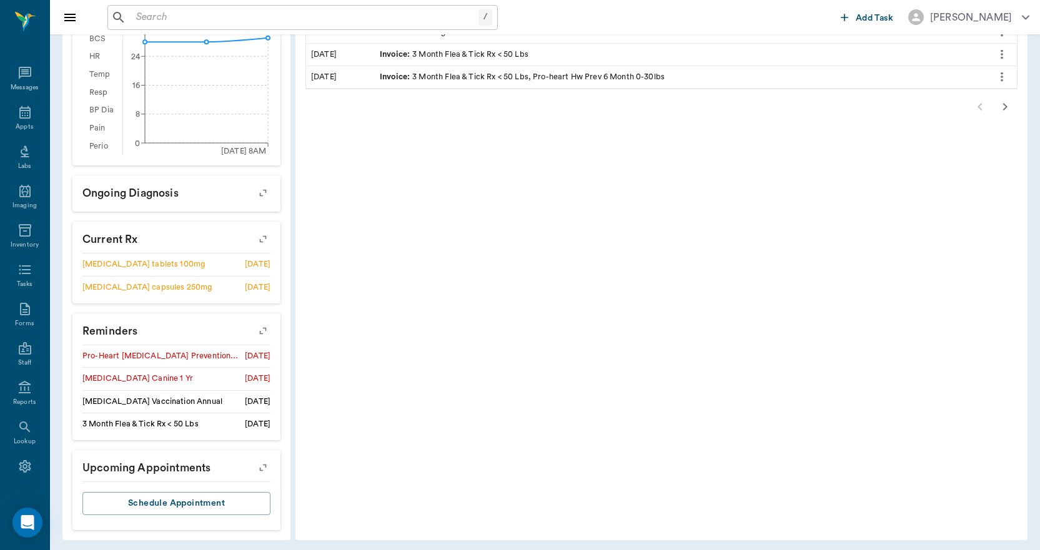
scroll to position [428, 0]
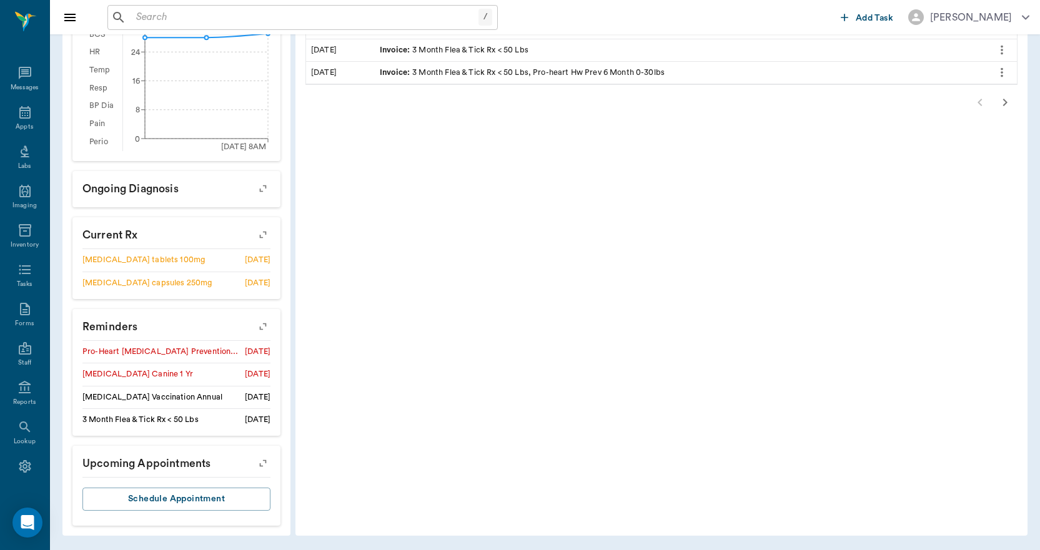
click at [265, 325] on icon "button" at bounding box center [262, 326] width 17 height 17
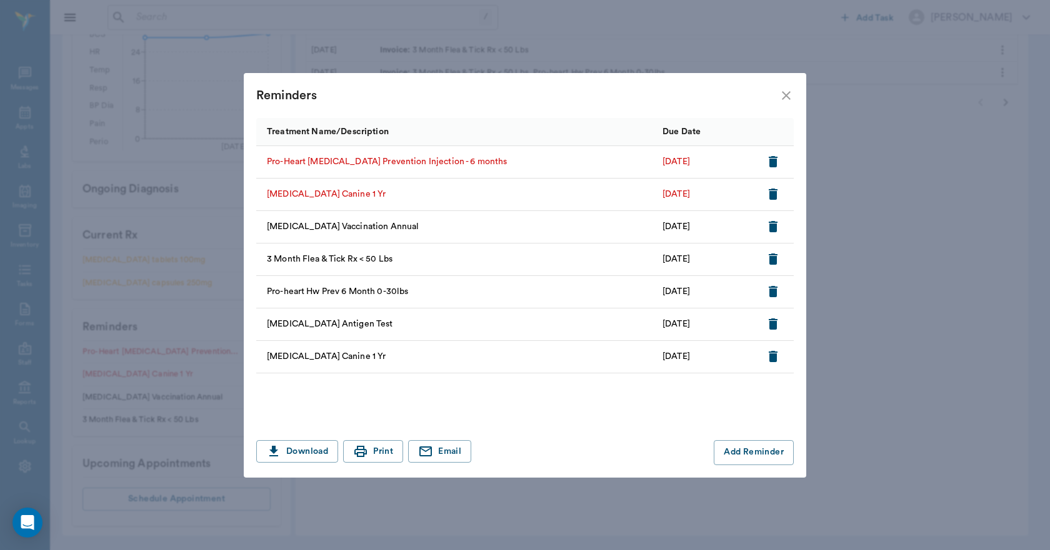
click at [773, 160] on icon "button" at bounding box center [772, 161] width 9 height 11
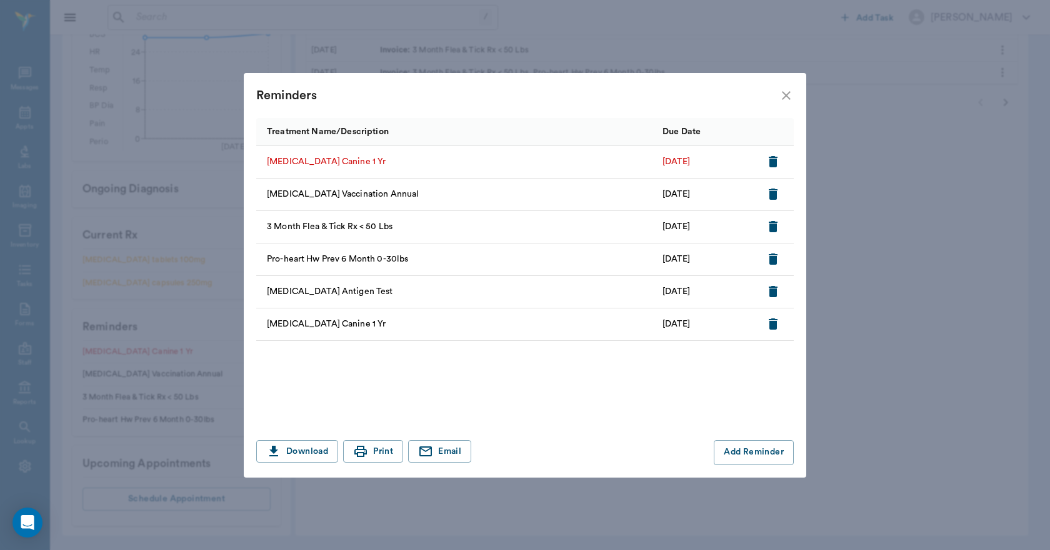
click at [785, 94] on icon "close" at bounding box center [785, 95] width 15 height 15
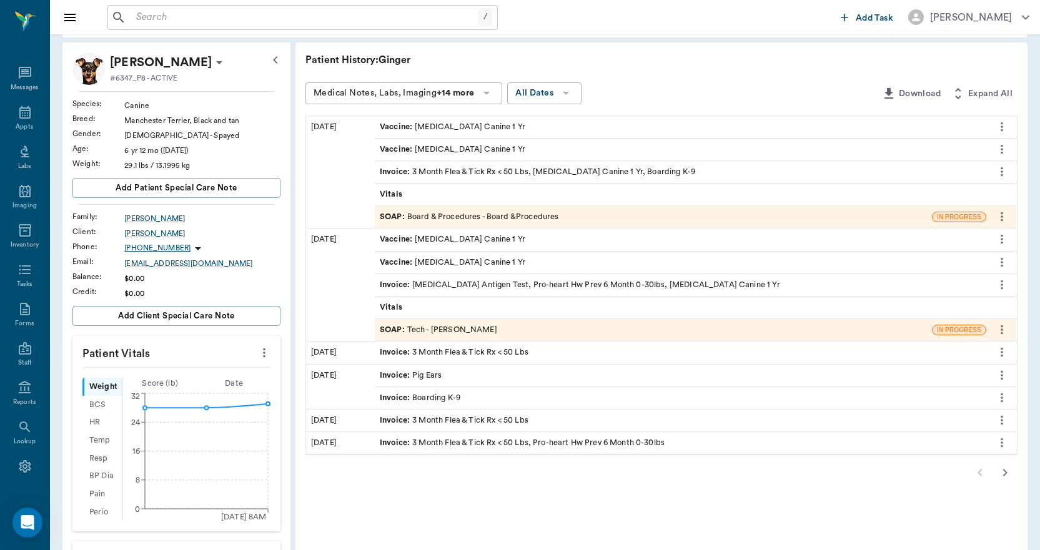
scroll to position [0, 0]
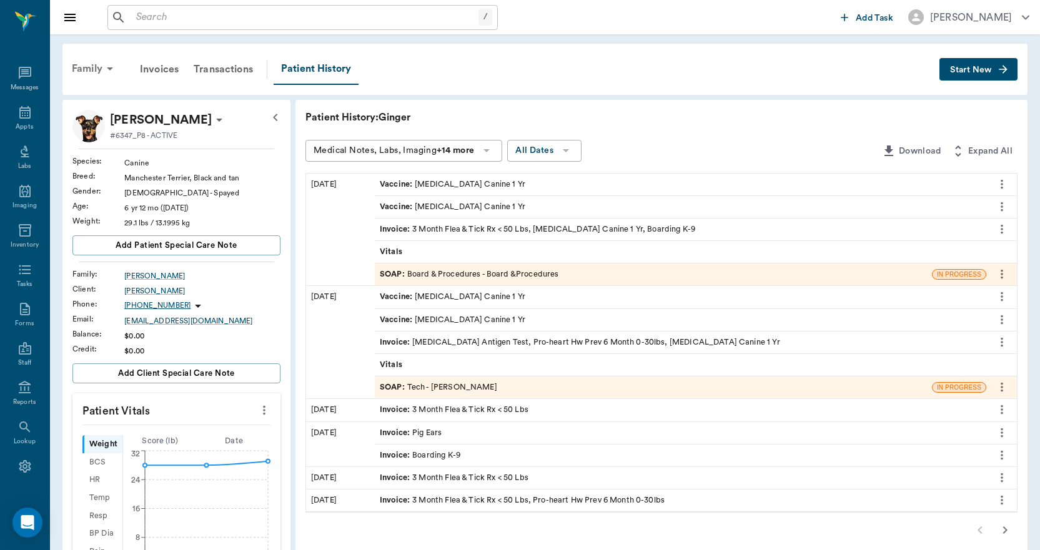
click at [103, 67] on icon at bounding box center [109, 68] width 15 height 15
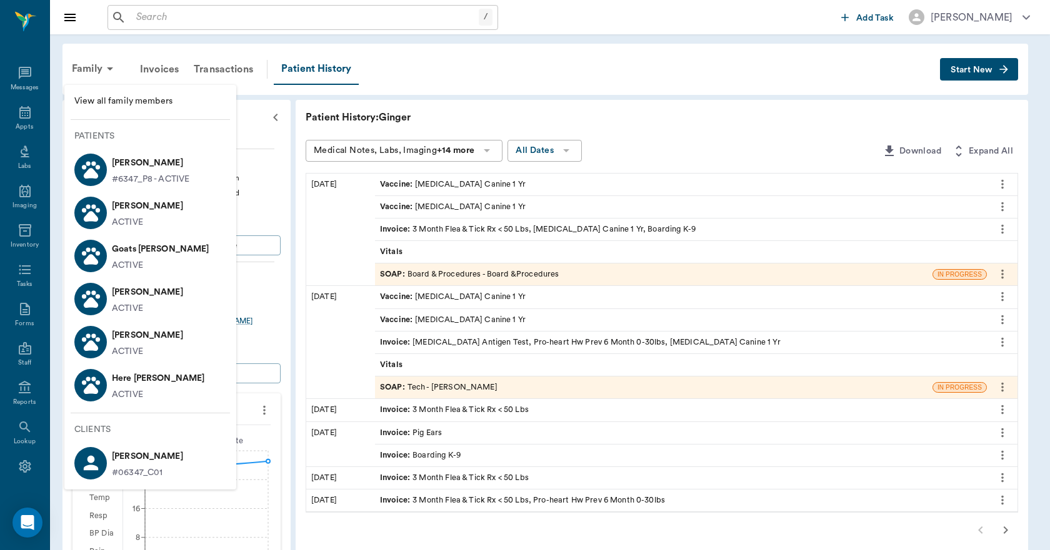
click at [507, 70] on div at bounding box center [525, 275] width 1050 height 550
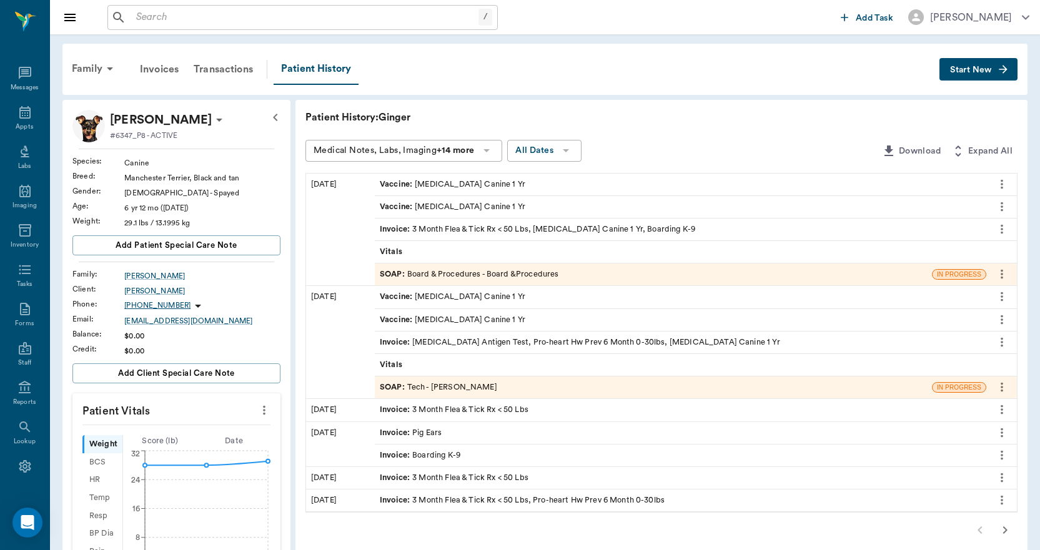
click at [500, 230] on div "Invoice : 3 Month Flea & Tick Rx < 50 Lbs, Rabies Vaccination Canine 1 Yr, Boar…" at bounding box center [537, 230] width 315 height 12
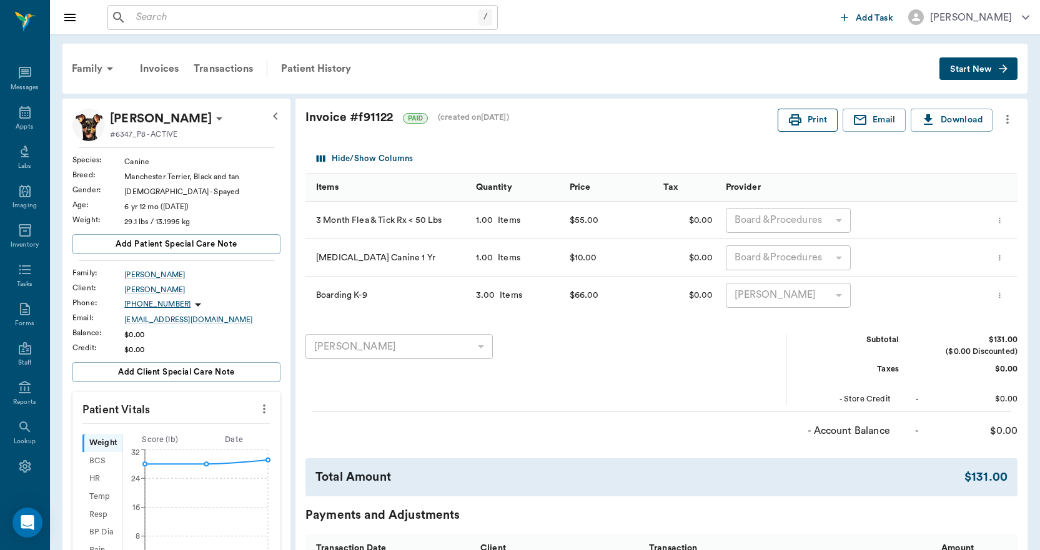
click at [812, 123] on button "Print" at bounding box center [808, 120] width 60 height 23
click at [327, 59] on div "Patient History" at bounding box center [316, 69] width 85 height 30
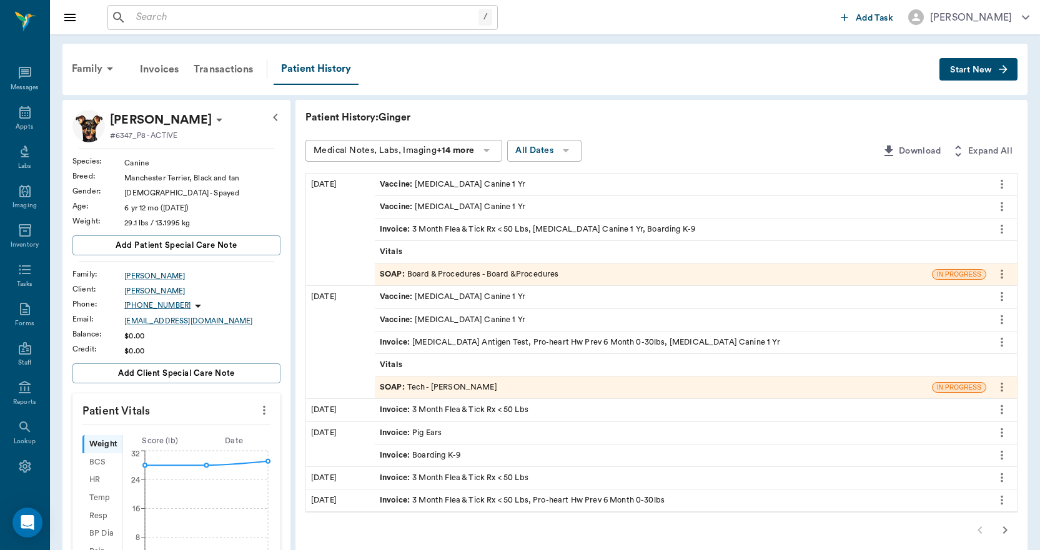
click at [465, 343] on div "Invoice : Heartworm Antigen Test, Pro-heart Hw Prev 6 Month 0-30lbs, Rabies Vac…" at bounding box center [580, 343] width 400 height 12
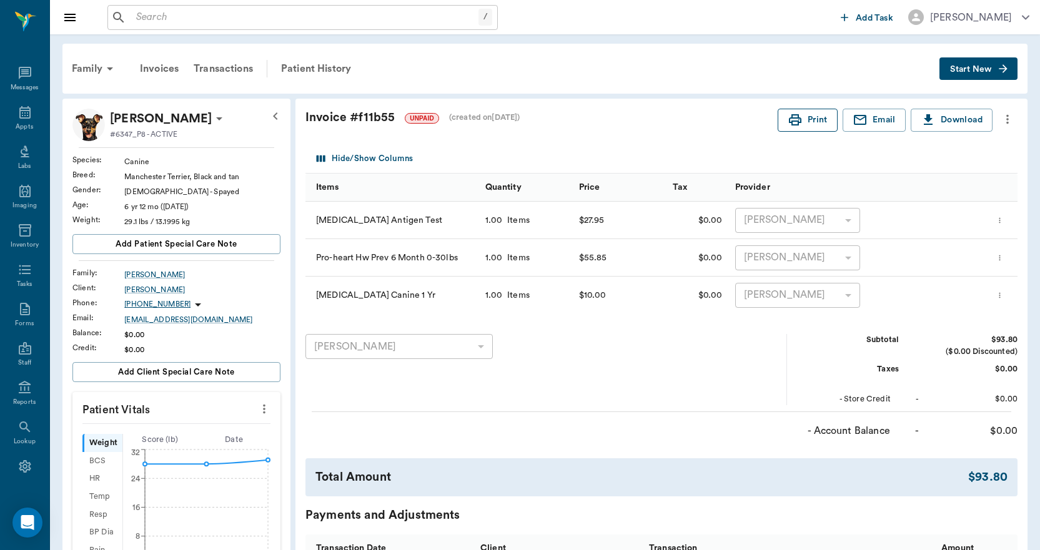
click at [797, 125] on icon "button" at bounding box center [795, 119] width 12 height 11
click at [324, 67] on div "Patient History" at bounding box center [316, 69] width 85 height 30
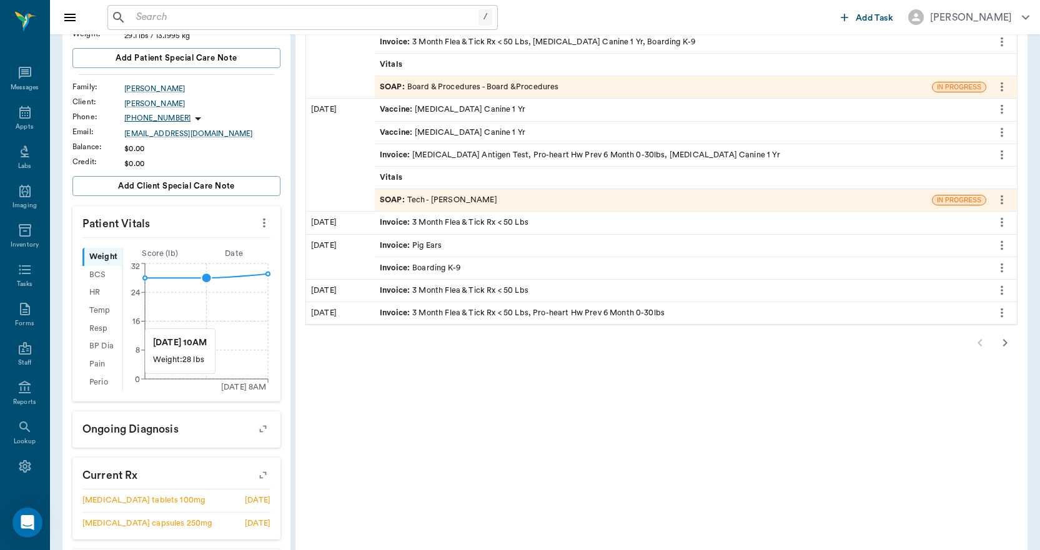
scroll to position [428, 0]
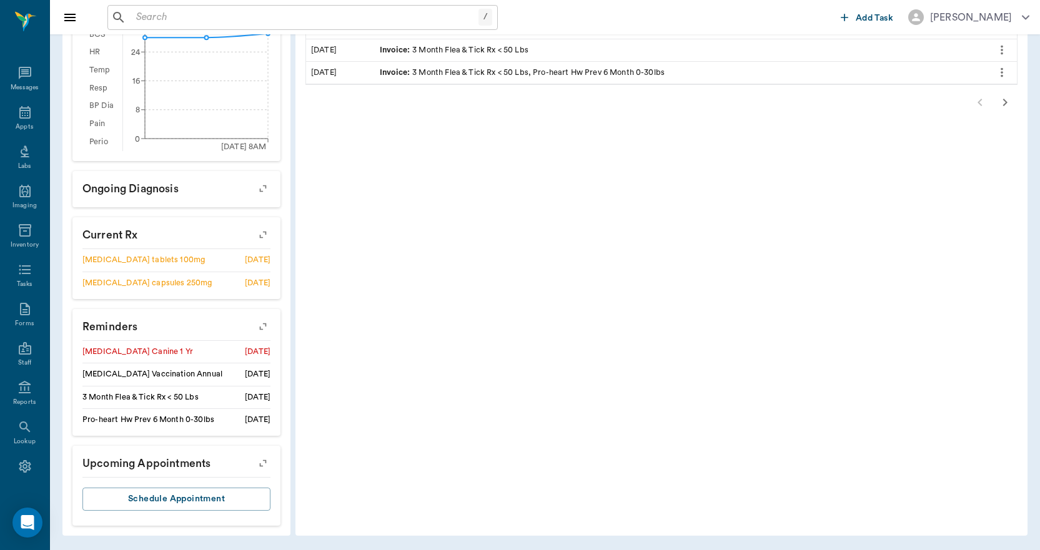
click at [263, 324] on icon "button" at bounding box center [263, 327] width 10 height 10
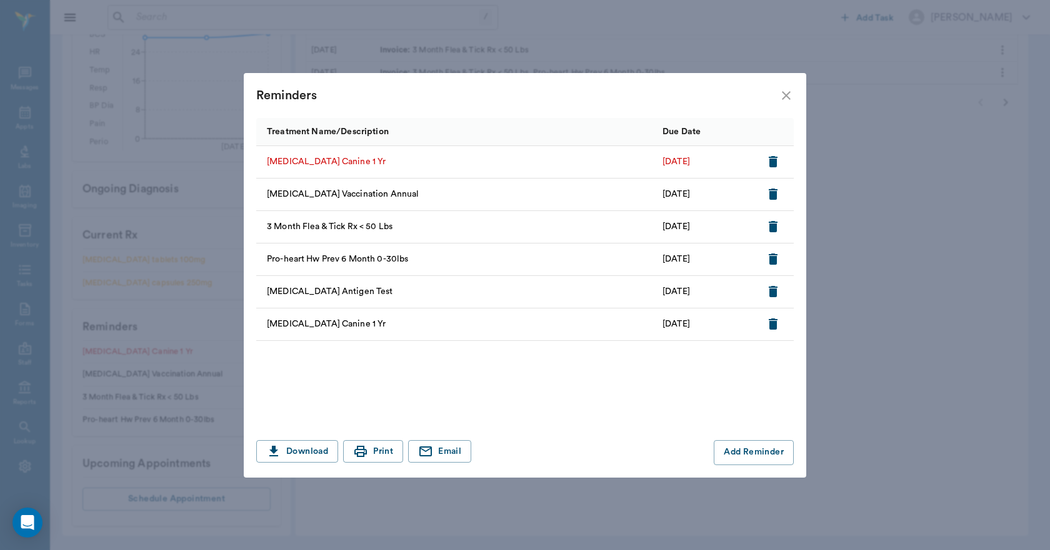
click at [787, 95] on icon "close" at bounding box center [785, 95] width 15 height 15
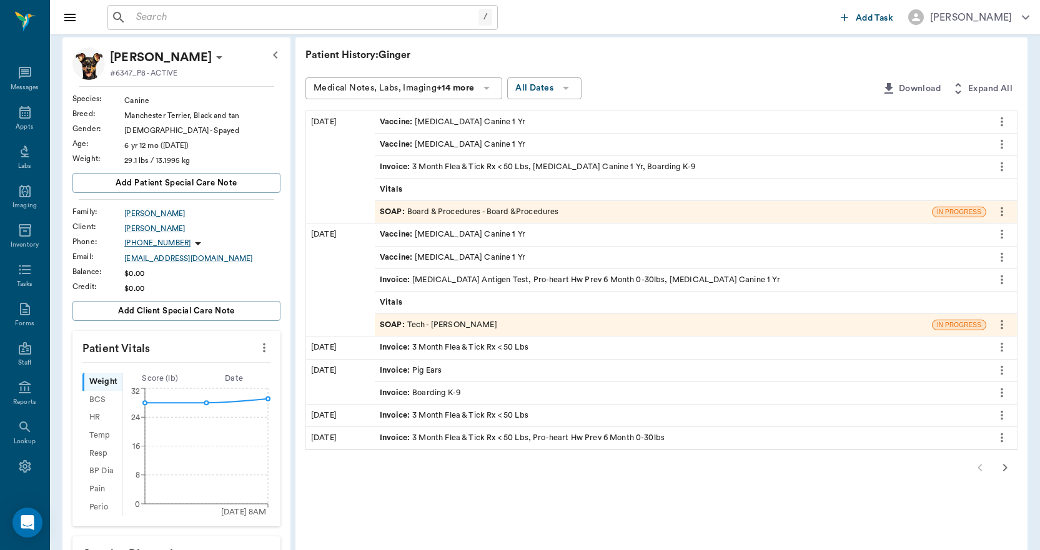
scroll to position [125, 0]
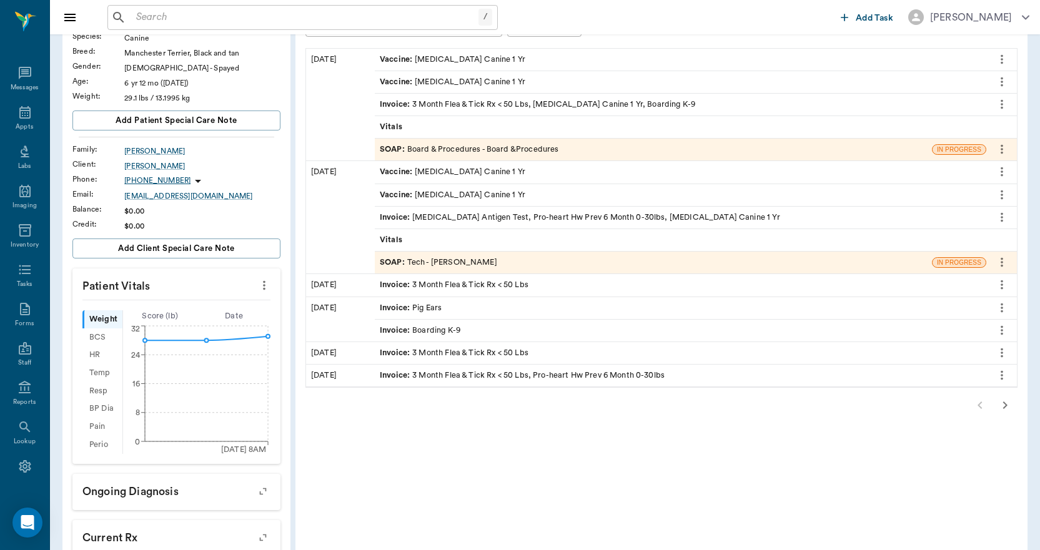
click at [1005, 172] on icon "more" at bounding box center [1002, 171] width 14 height 15
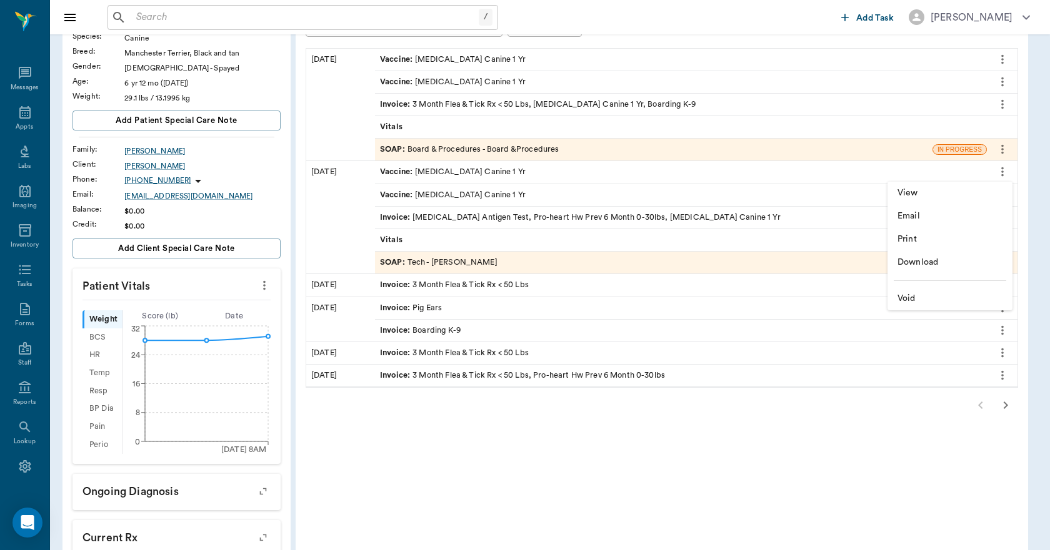
click at [926, 192] on span "View" at bounding box center [949, 193] width 105 height 13
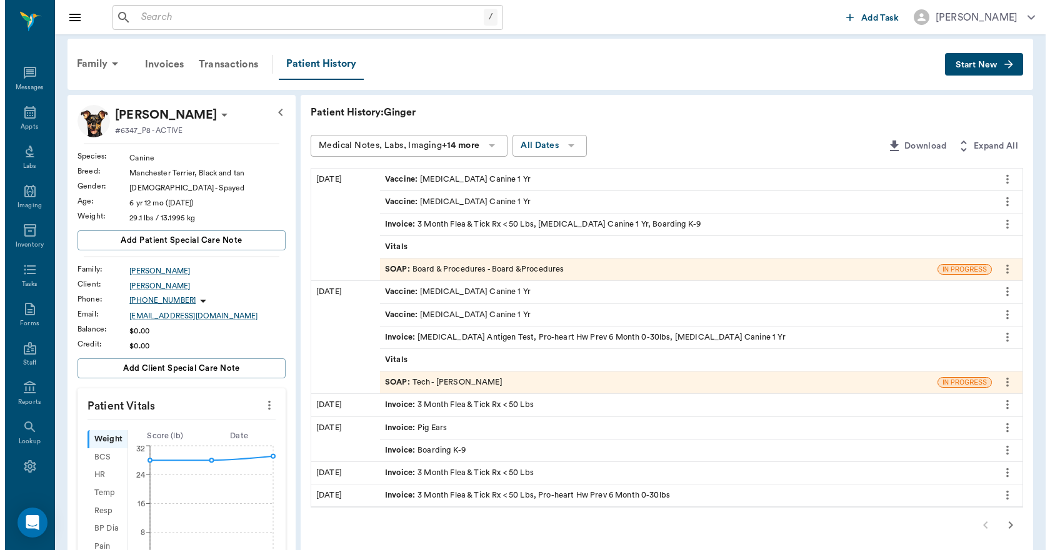
scroll to position [0, 0]
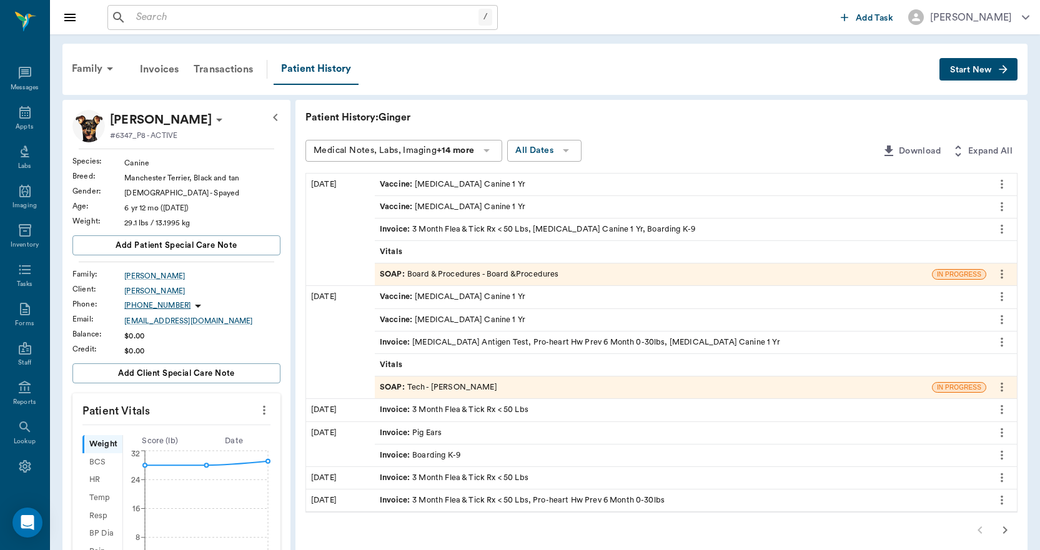
click at [227, 25] on input "text" at bounding box center [304, 17] width 347 height 17
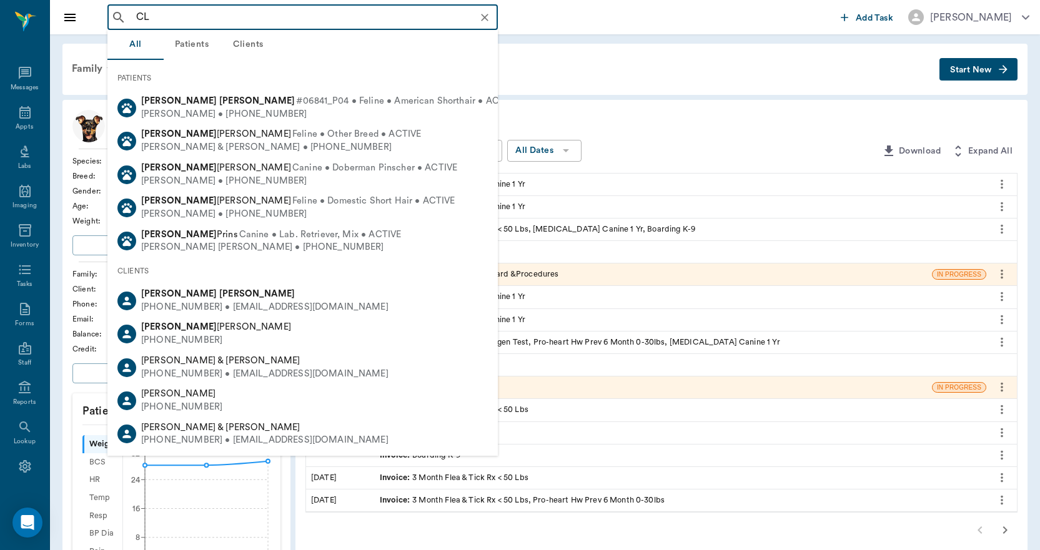
type input "C"
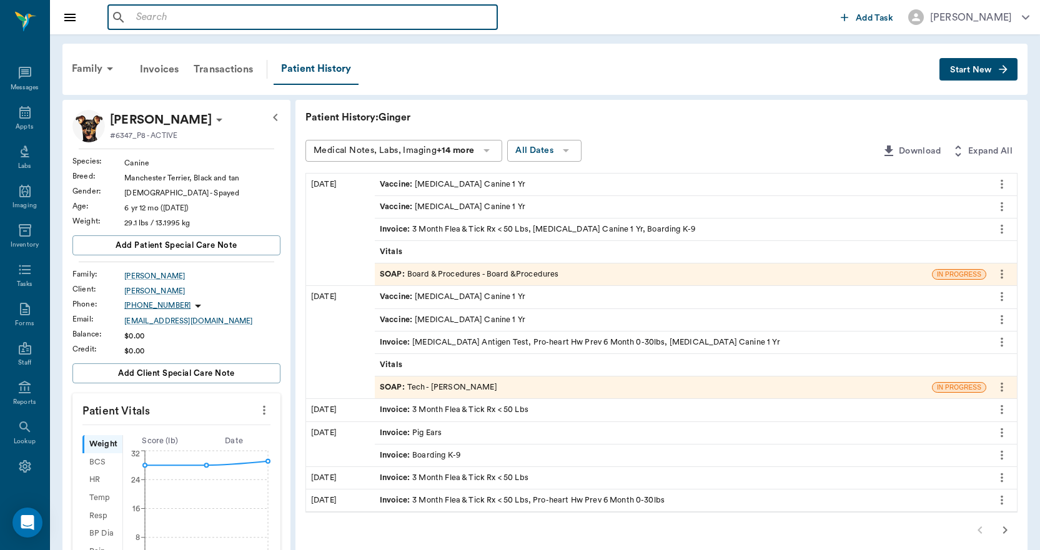
click at [271, 16] on input "text" at bounding box center [311, 17] width 361 height 17
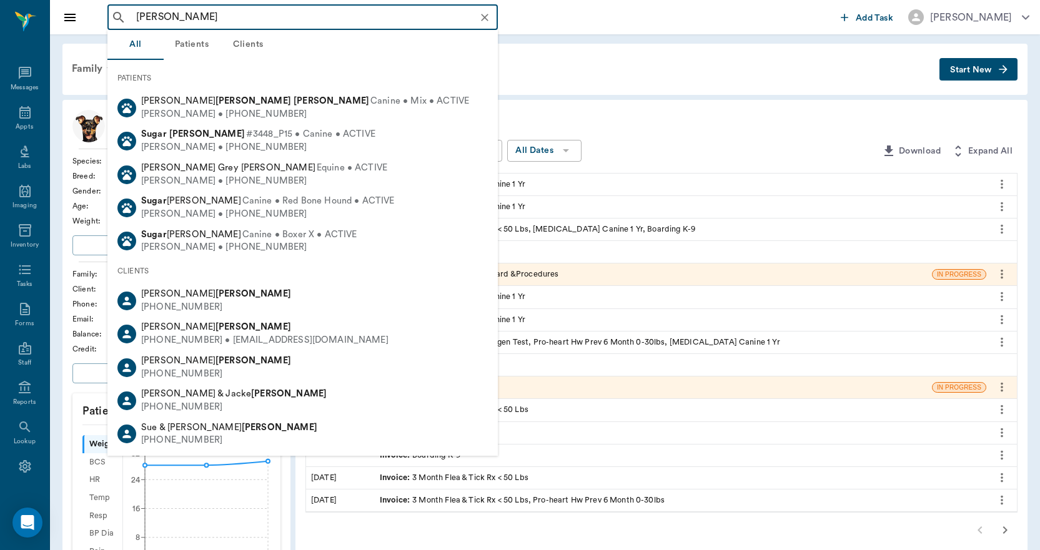
click at [246, 137] on span "#3448_P15 • Canine • ACTIVE" at bounding box center [310, 134] width 129 height 13
type input "SUGAR WILLIAMS"
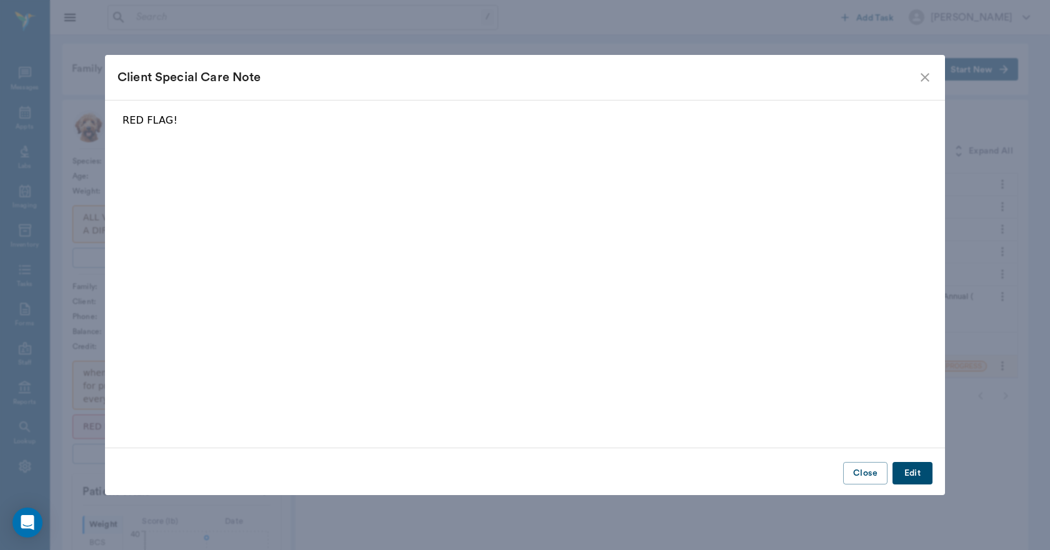
click at [930, 79] on icon "close" at bounding box center [924, 77] width 15 height 15
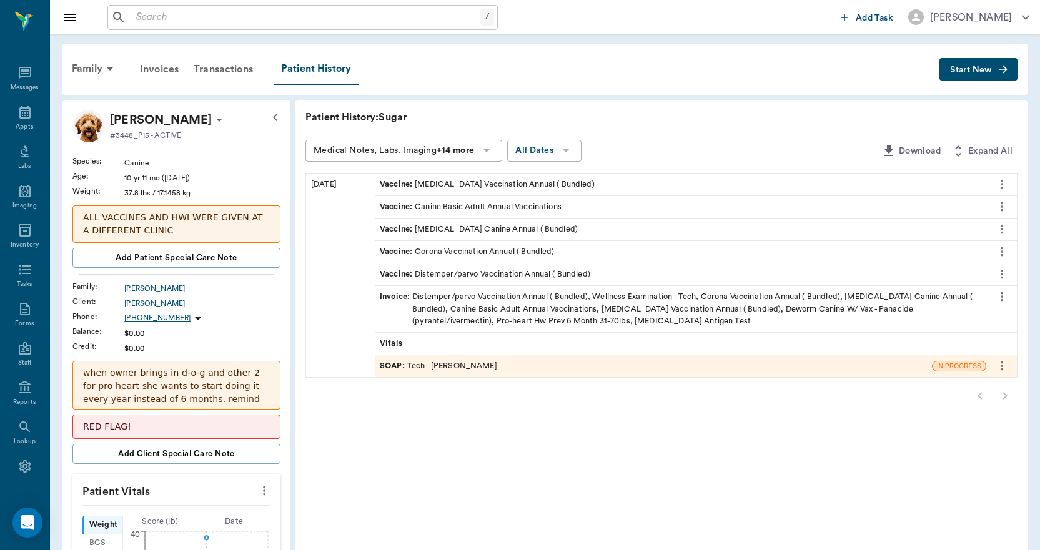
click at [578, 230] on div "Vaccine : Rabies Vaccination Canine Annual ( Bundled)" at bounding box center [479, 230] width 198 height 12
click at [27, 123] on div "Appts" at bounding box center [24, 126] width 17 height 9
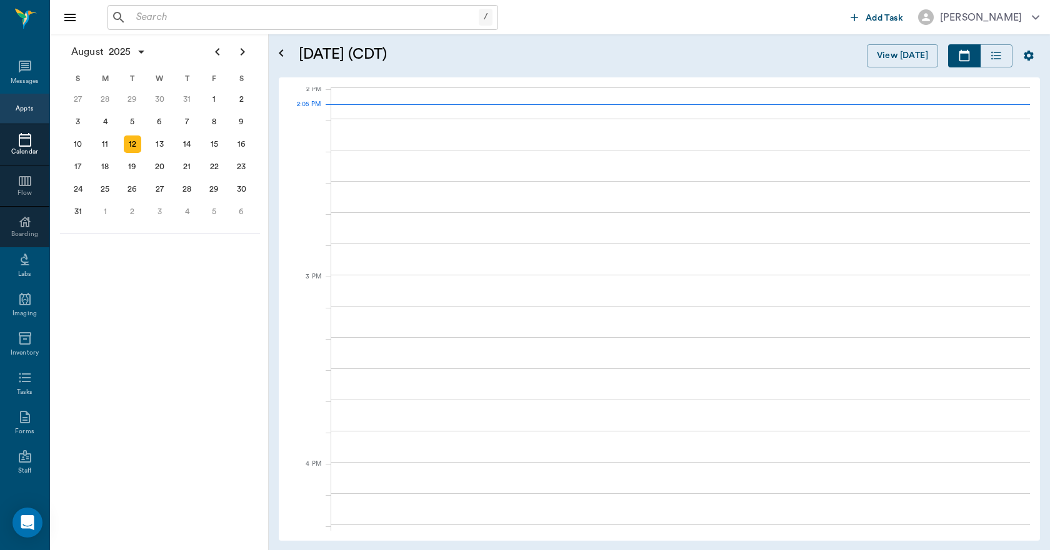
scroll to position [1128, 0]
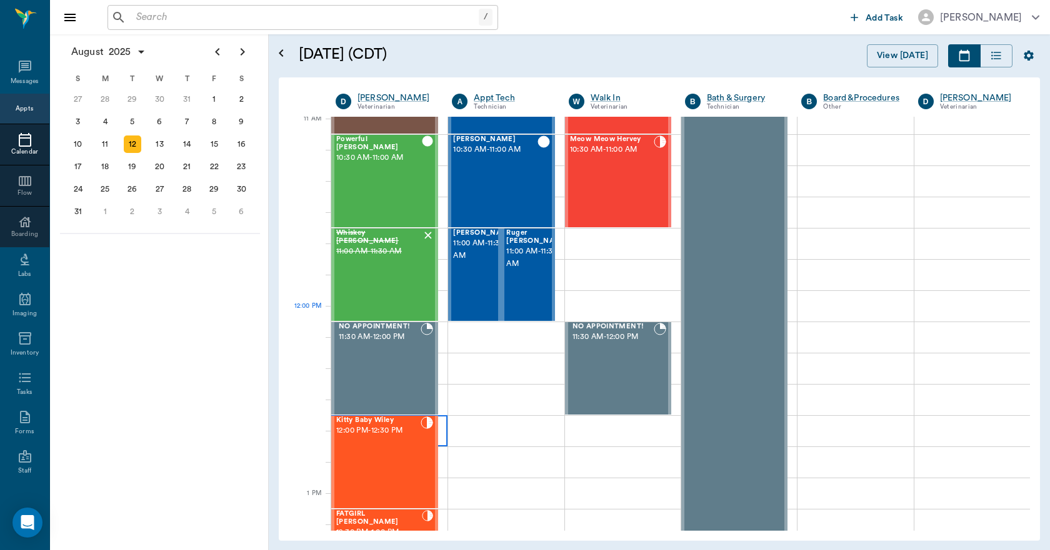
scroll to position [253, 0]
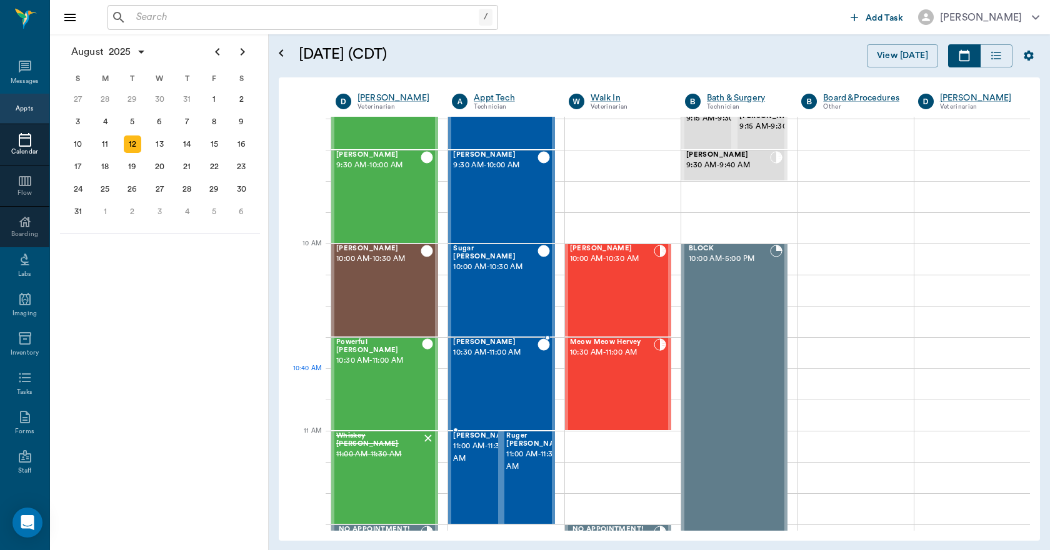
click at [495, 373] on div "Sugar Williams 10:30 AM - 11:00 AM" at bounding box center [495, 384] width 84 height 91
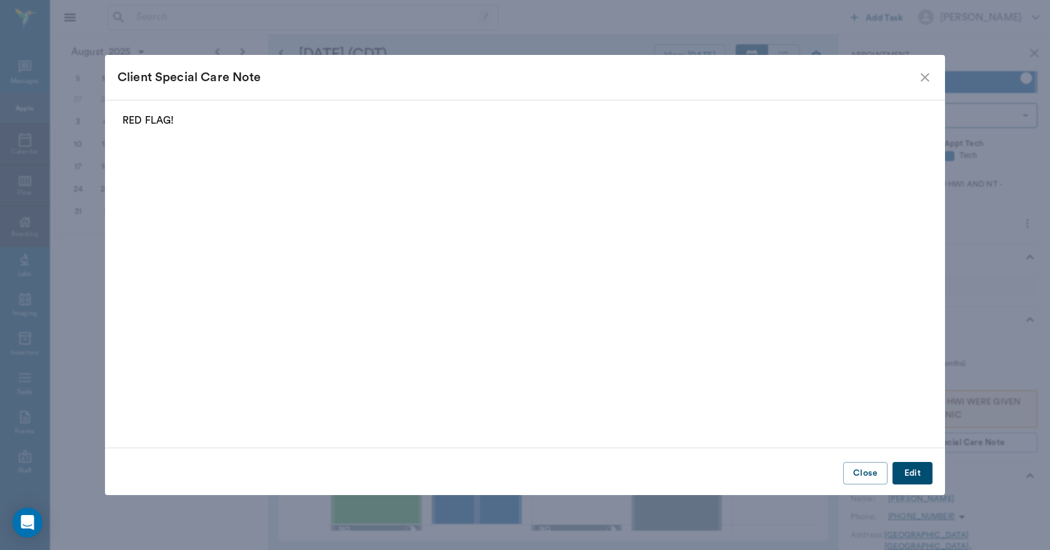
click at [870, 475] on button "Close" at bounding box center [865, 473] width 44 height 23
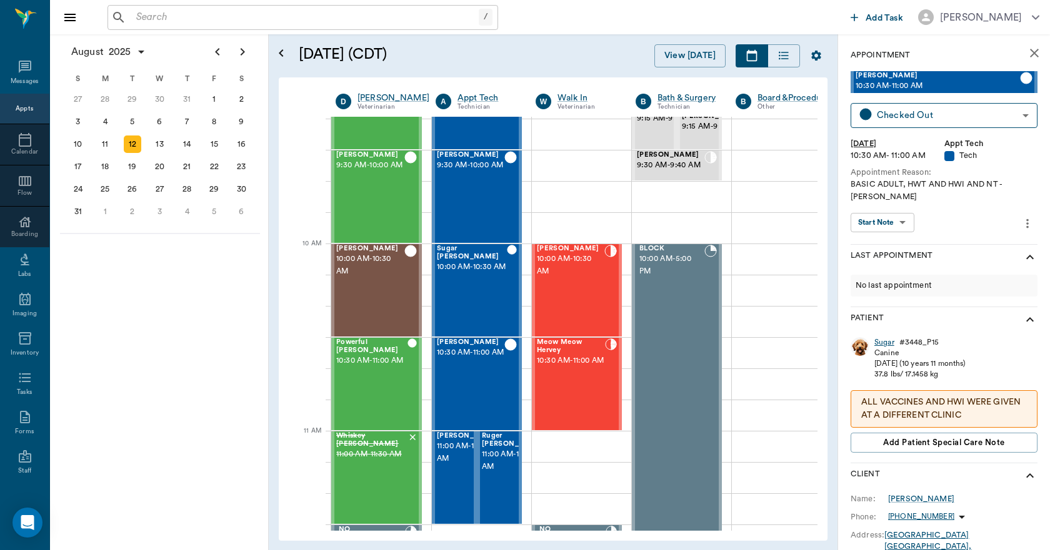
click at [883, 337] on div "Sugar" at bounding box center [884, 342] width 20 height 11
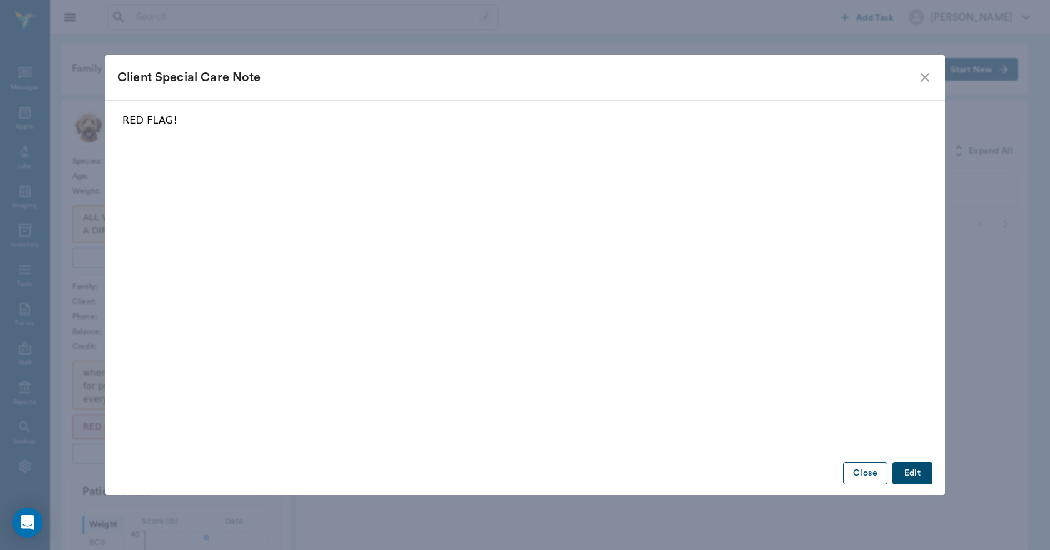
click at [861, 469] on button "Close" at bounding box center [865, 473] width 44 height 23
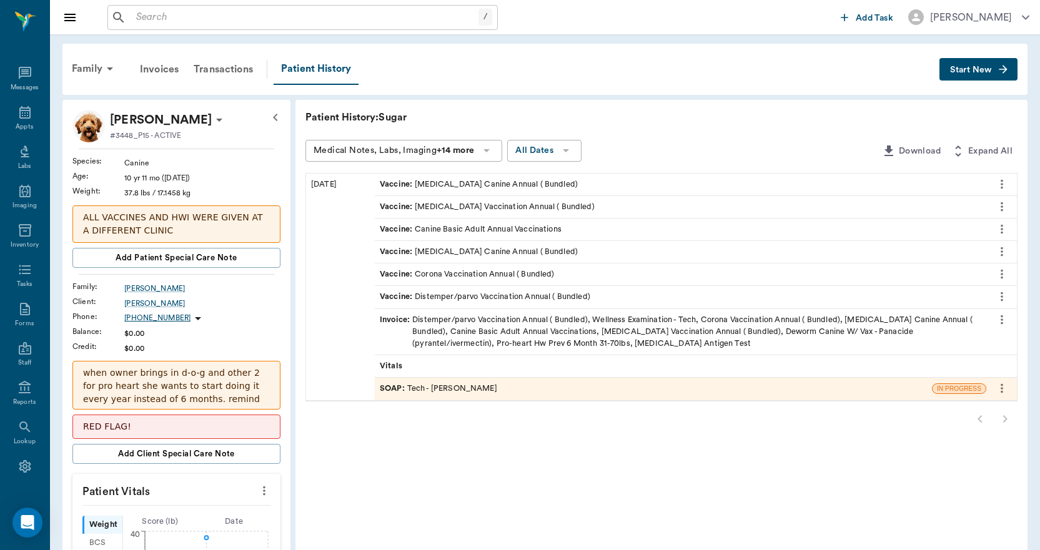
click at [1000, 179] on icon "more" at bounding box center [1002, 184] width 14 height 15
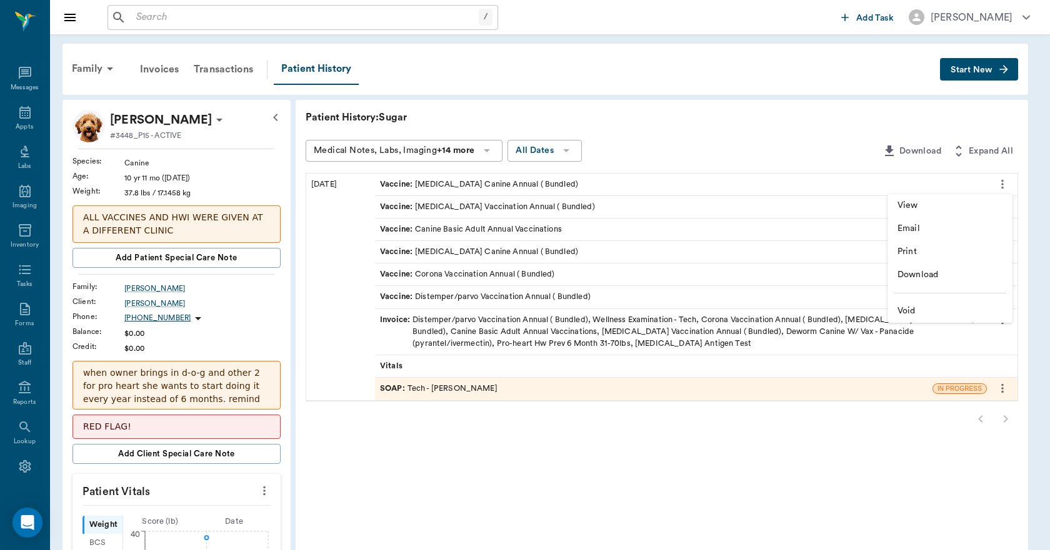
click at [945, 208] on span "View" at bounding box center [949, 205] width 105 height 13
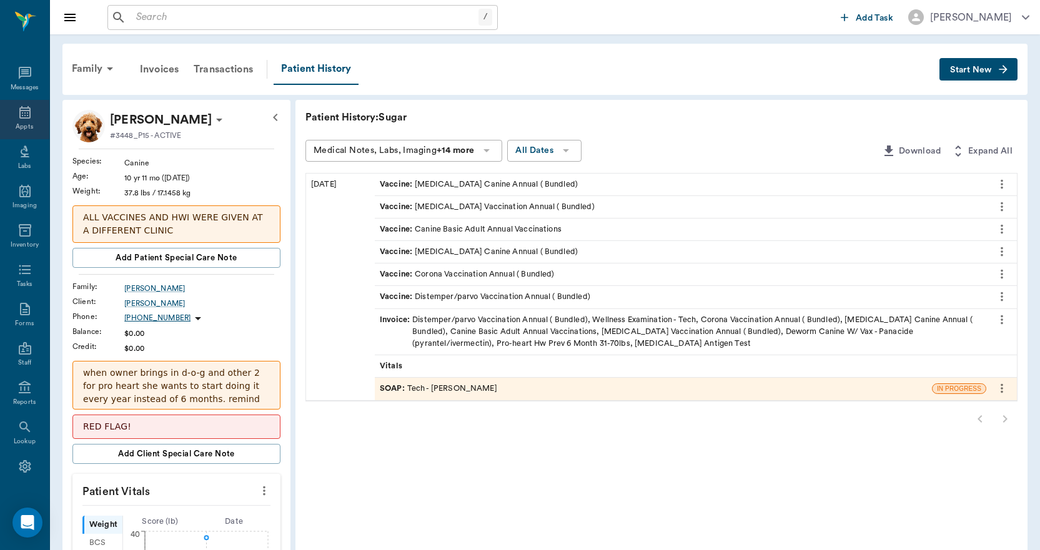
click at [12, 121] on div "Appts" at bounding box center [24, 119] width 49 height 39
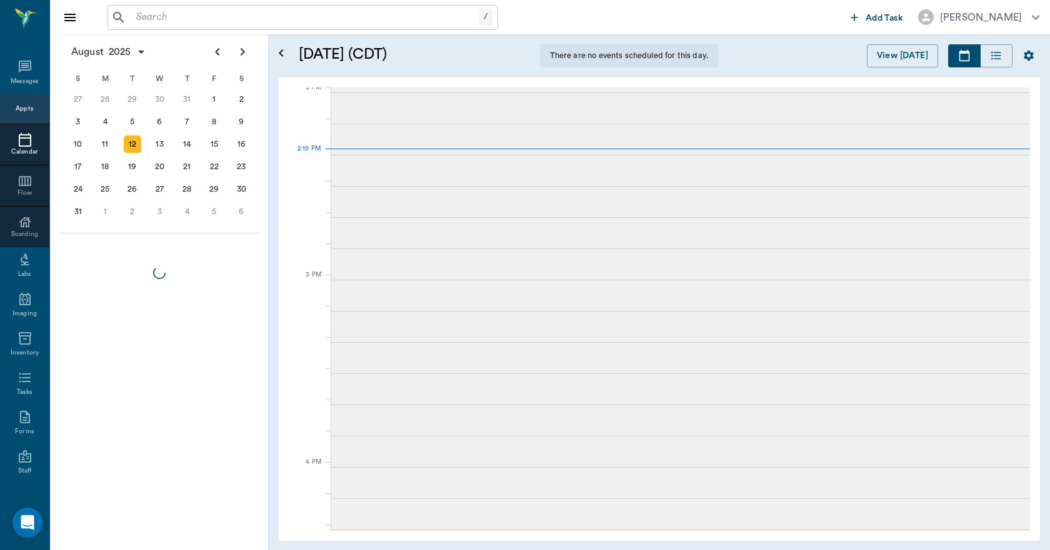
scroll to position [1129, 0]
click at [136, 215] on div "2" at bounding box center [132, 211] width 17 height 17
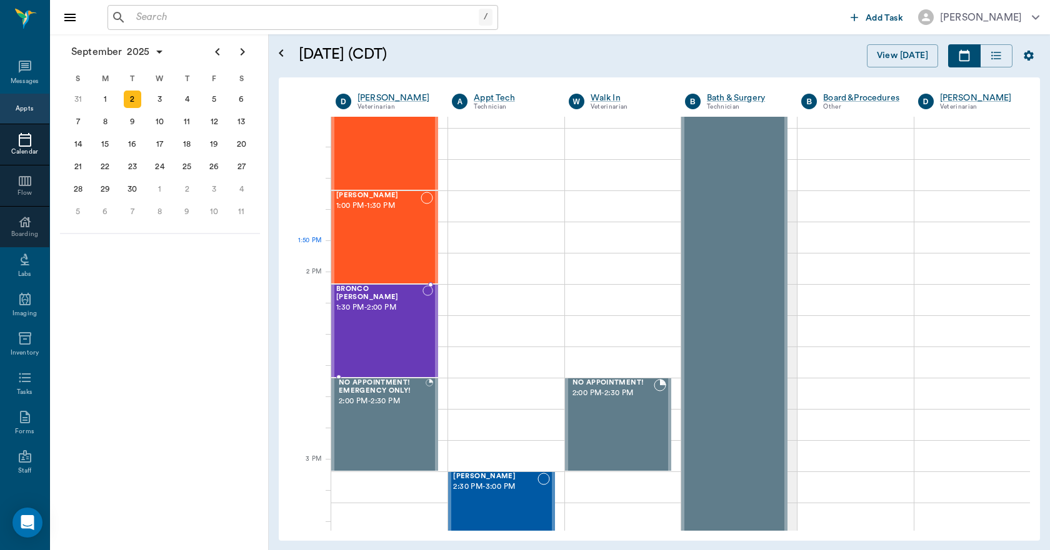
scroll to position [1000, 0]
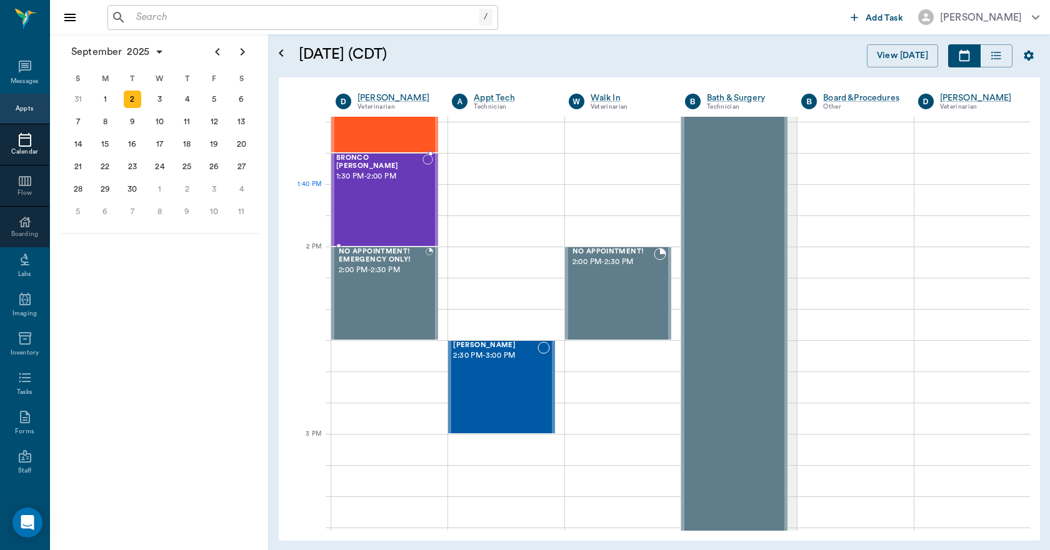
click at [374, 202] on div "BRONCO Crouse 1:30 PM - 2:00 PM" at bounding box center [379, 199] width 86 height 91
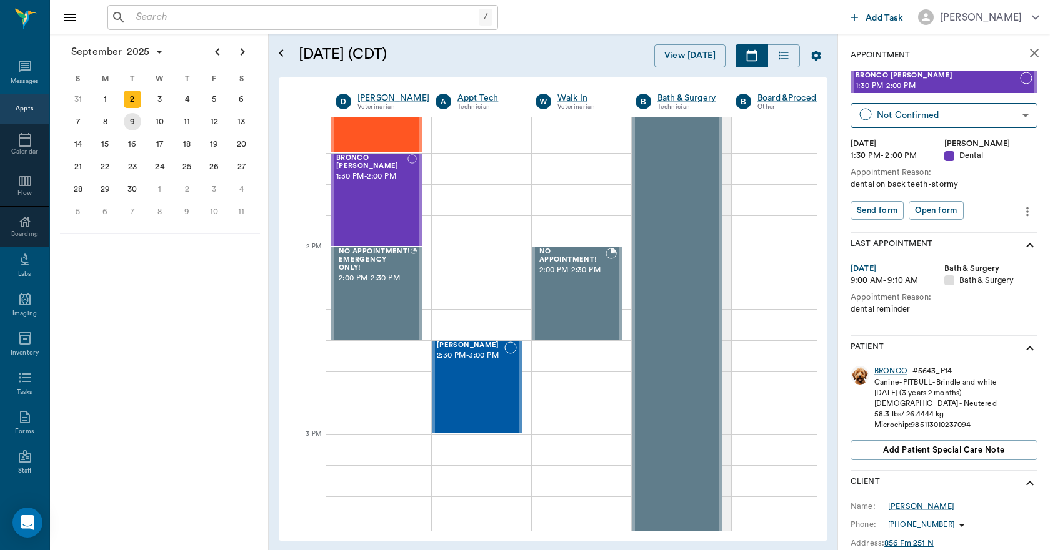
click at [132, 122] on div "9" at bounding box center [132, 121] width 17 height 17
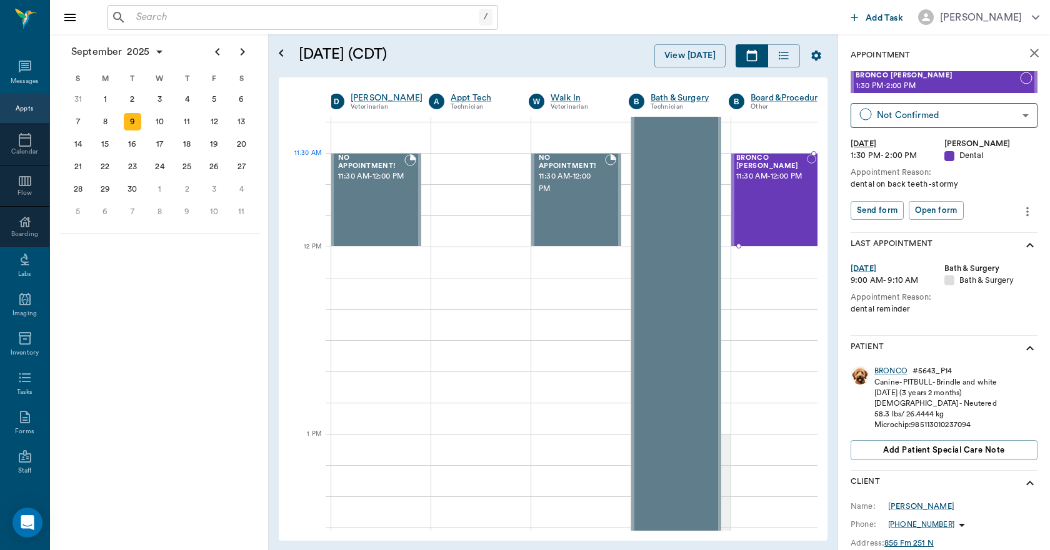
scroll to position [625, 7]
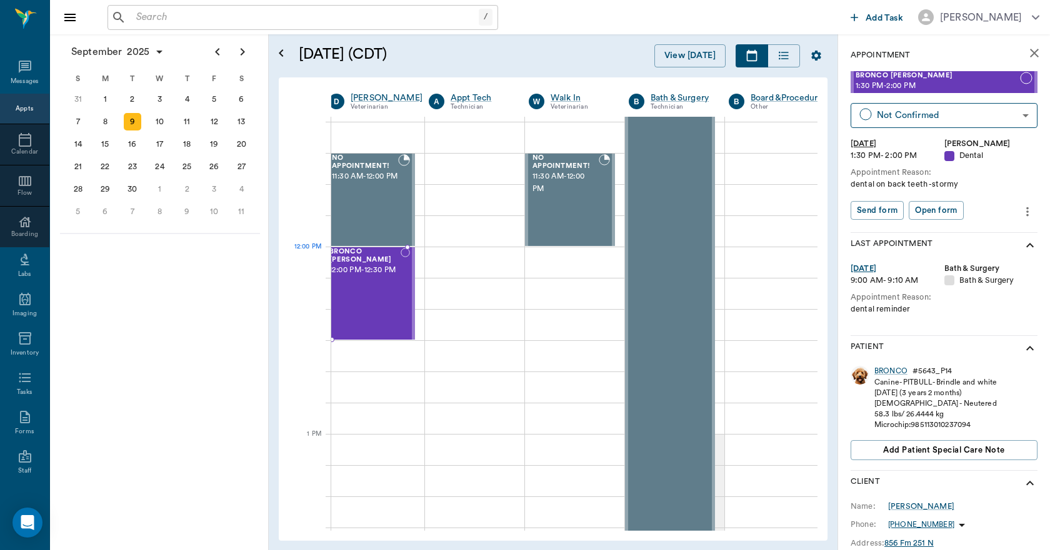
drag, startPoint x: 925, startPoint y: 80, endPoint x: 412, endPoint y: 274, distance: 548.8
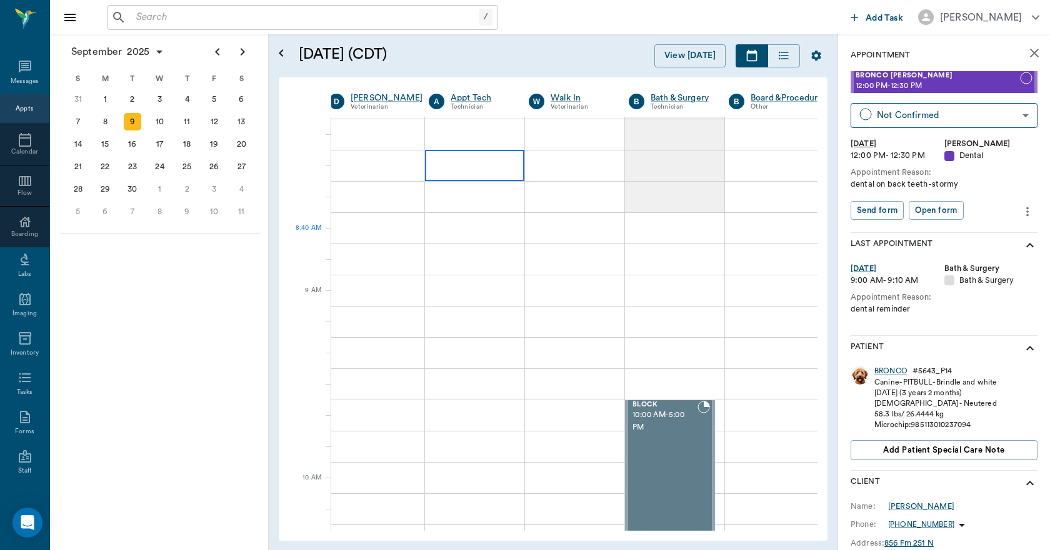
scroll to position [0, 7]
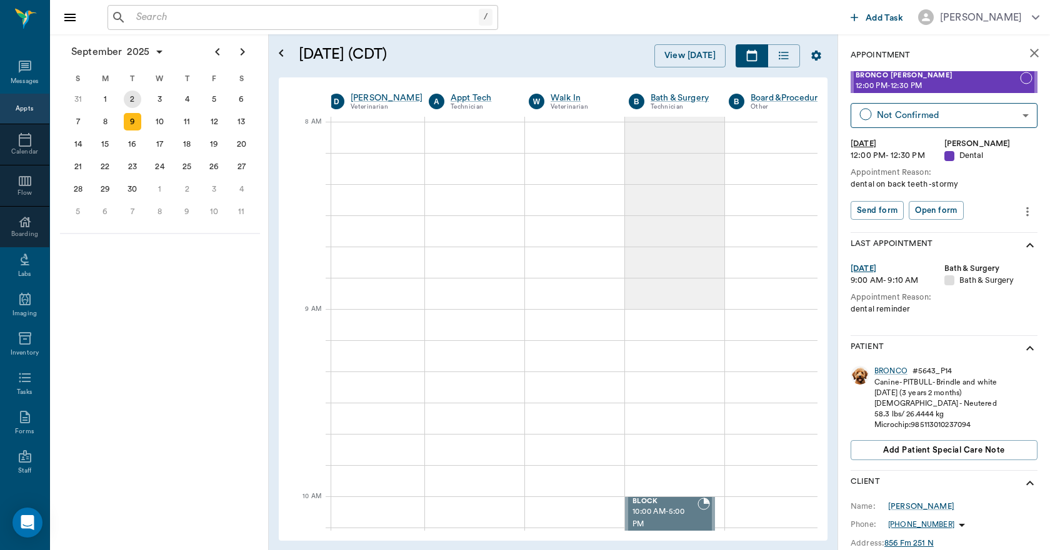
click at [133, 97] on div "2" at bounding box center [132, 99] width 17 height 17
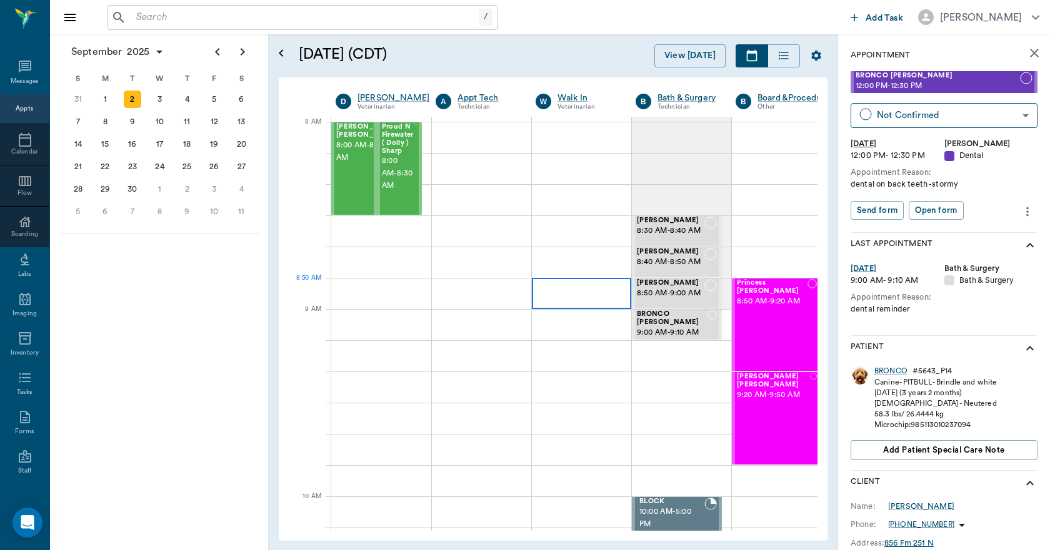
scroll to position [0, 1]
click at [675, 327] on span "9:00 AM - 9:10 AM" at bounding box center [671, 333] width 71 height 12
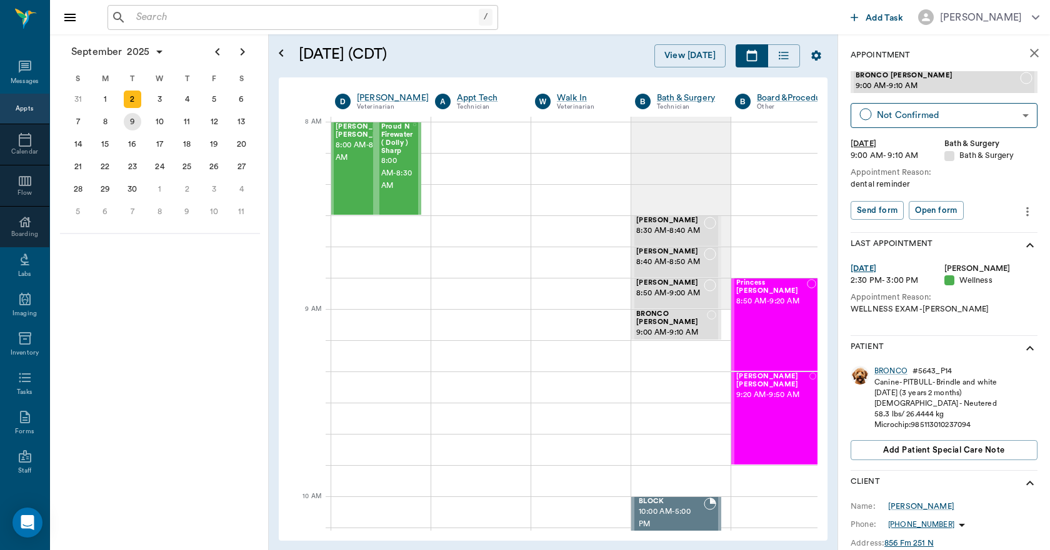
click at [131, 121] on div "9" at bounding box center [132, 121] width 17 height 17
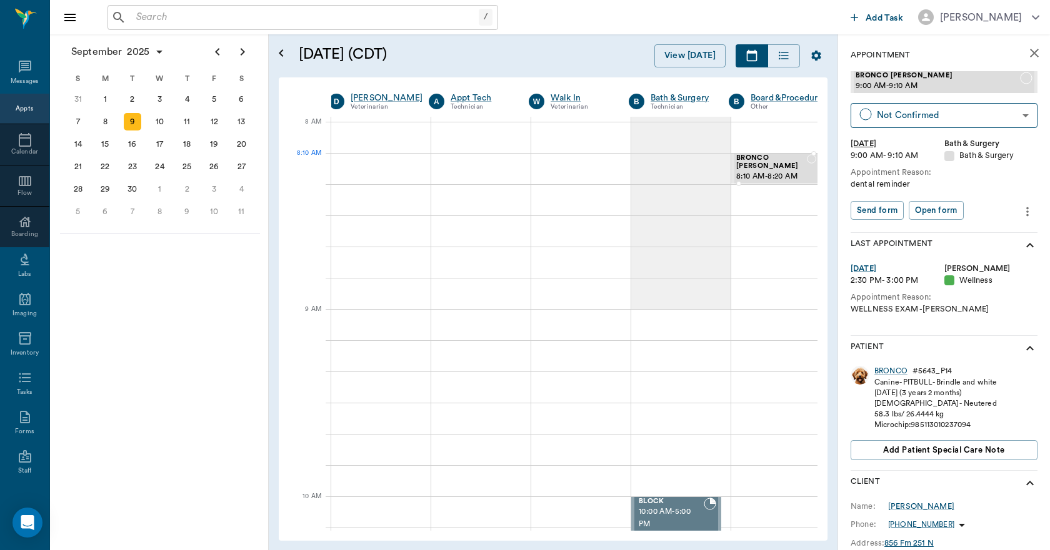
scroll to position [0, 7]
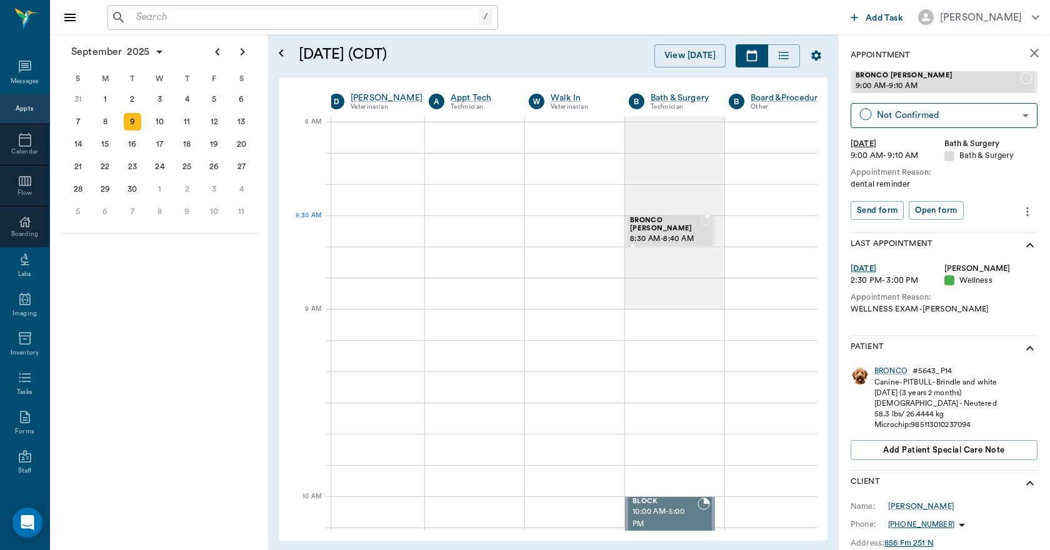
drag, startPoint x: 900, startPoint y: 84, endPoint x: 684, endPoint y: 232, distance: 262.0
click at [1026, 51] on icon "close" at bounding box center [1033, 53] width 15 height 15
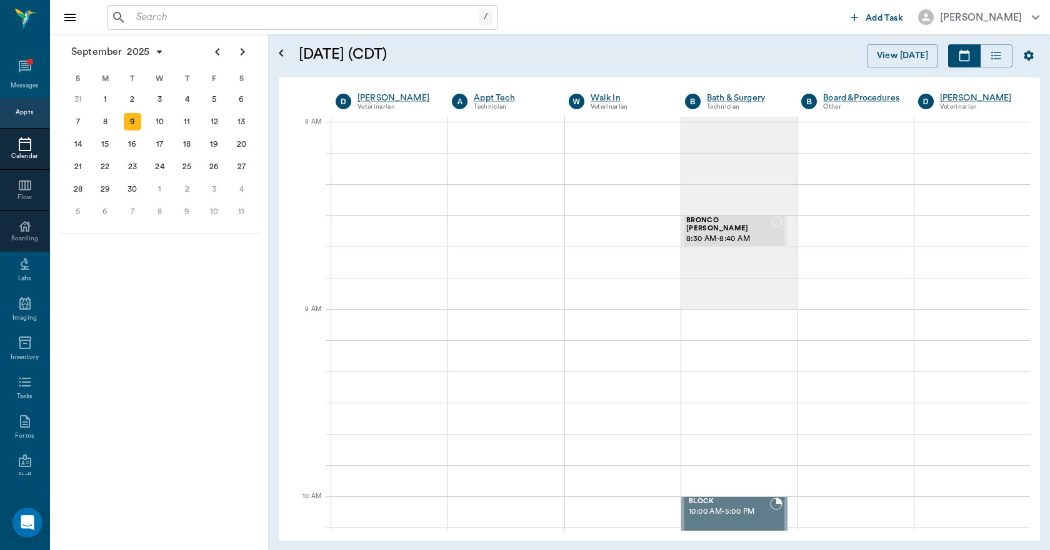
click at [10, 148] on div at bounding box center [24, 144] width 49 height 15
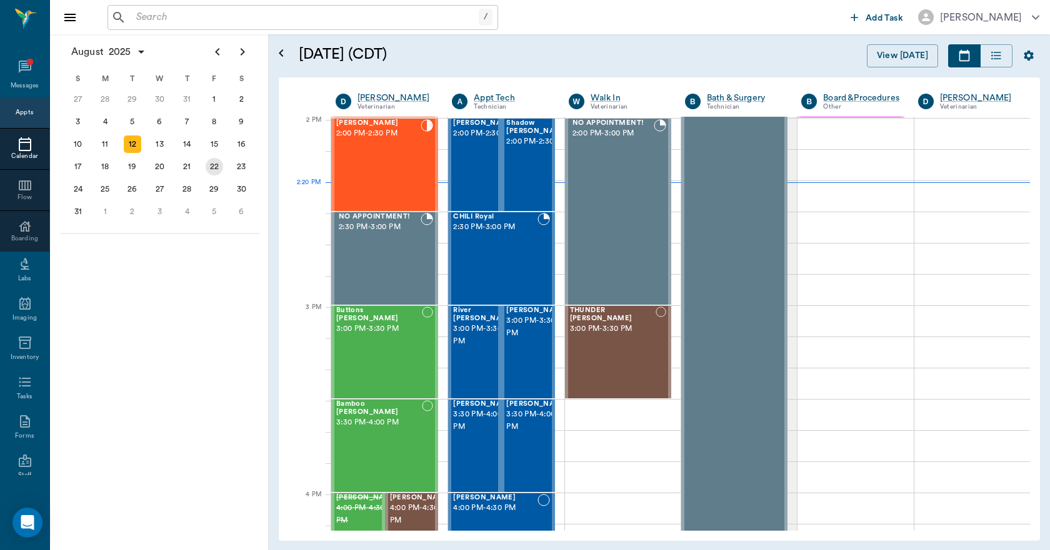
scroll to position [1126, 0]
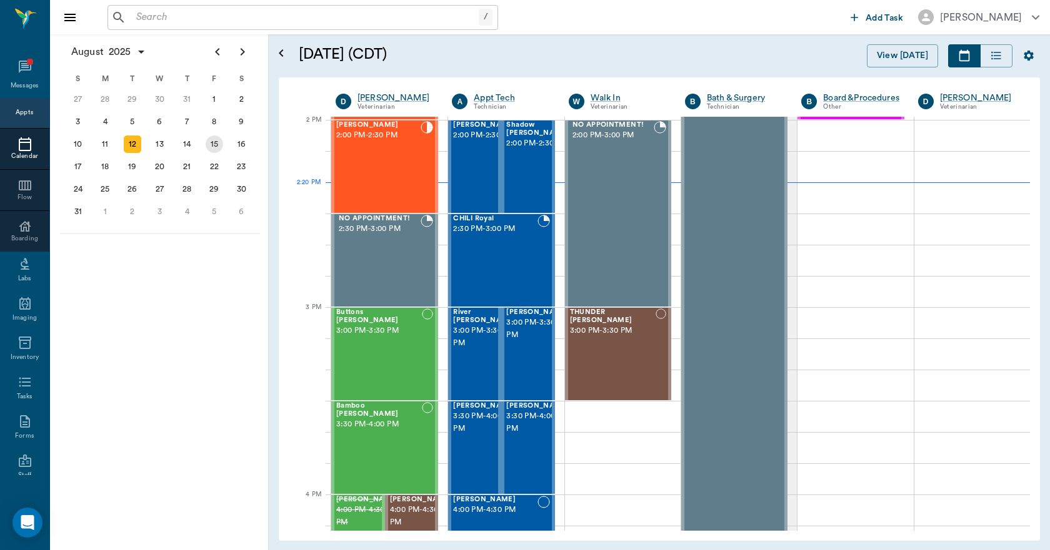
click at [219, 145] on div "15" at bounding box center [214, 144] width 17 height 17
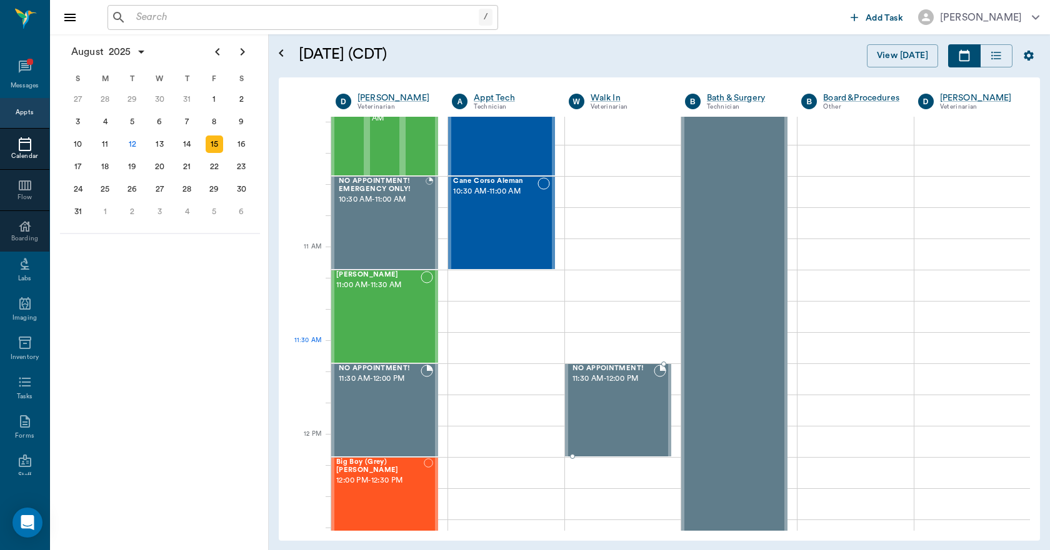
scroll to position [437, 0]
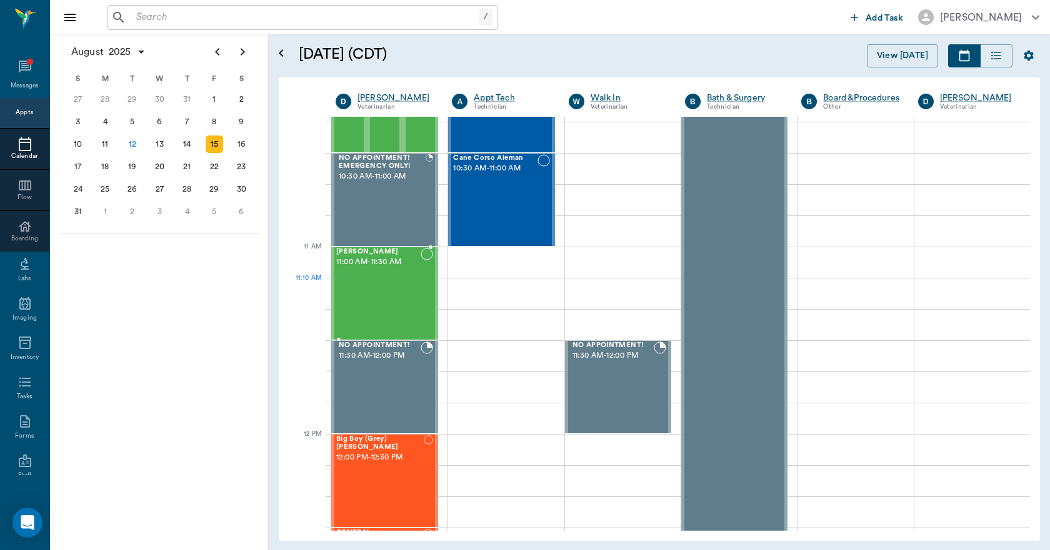
click at [395, 299] on div "Nymeria Robinson 11:00 AM - 11:30 AM" at bounding box center [378, 293] width 84 height 91
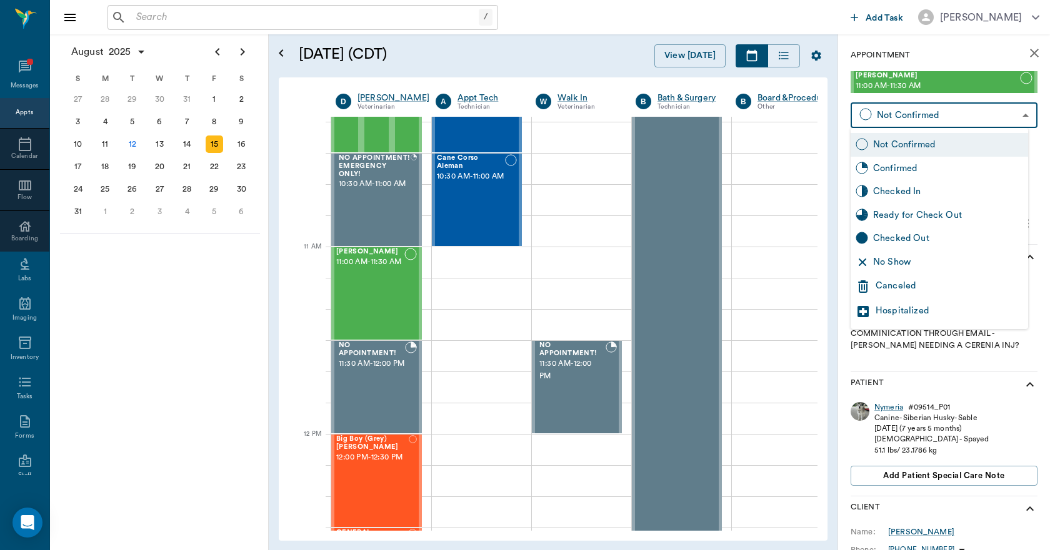
click at [953, 115] on body "/ ​ Add Task Dr. Bert Ellsworth Nectar Messages Appts Calendar Flow Boarding La…" at bounding box center [525, 275] width 1050 height 550
click at [898, 284] on div "Canceled" at bounding box center [948, 286] width 147 height 15
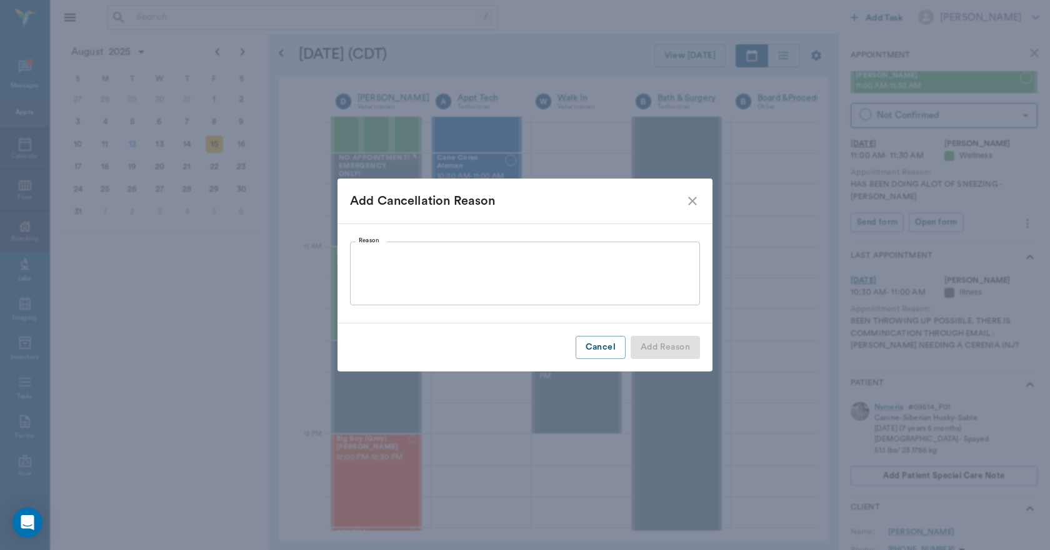
click at [598, 297] on div "x Reason" at bounding box center [525, 274] width 350 height 64
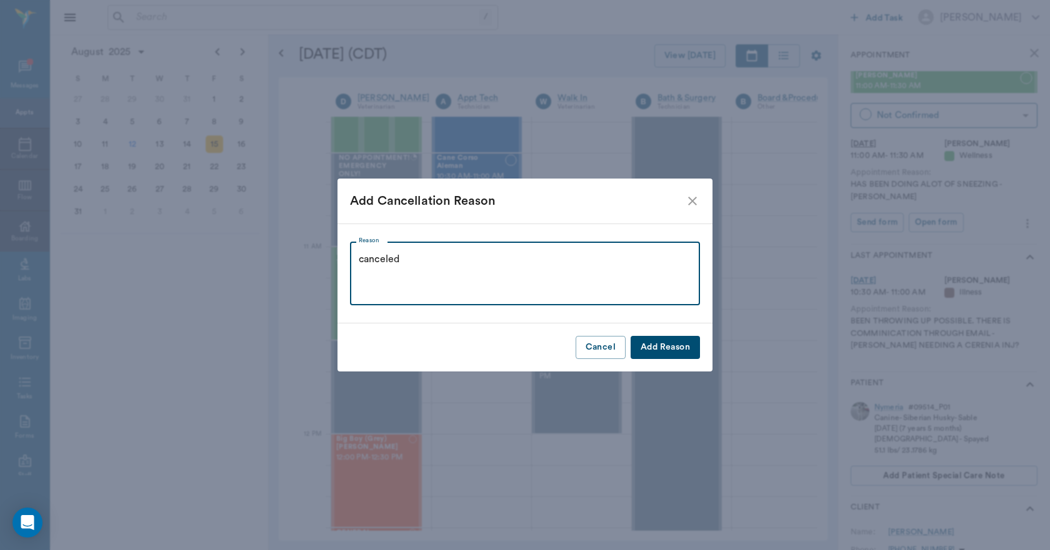
type textarea "canceled"
click at [655, 345] on button "Add Reason" at bounding box center [664, 347] width 69 height 23
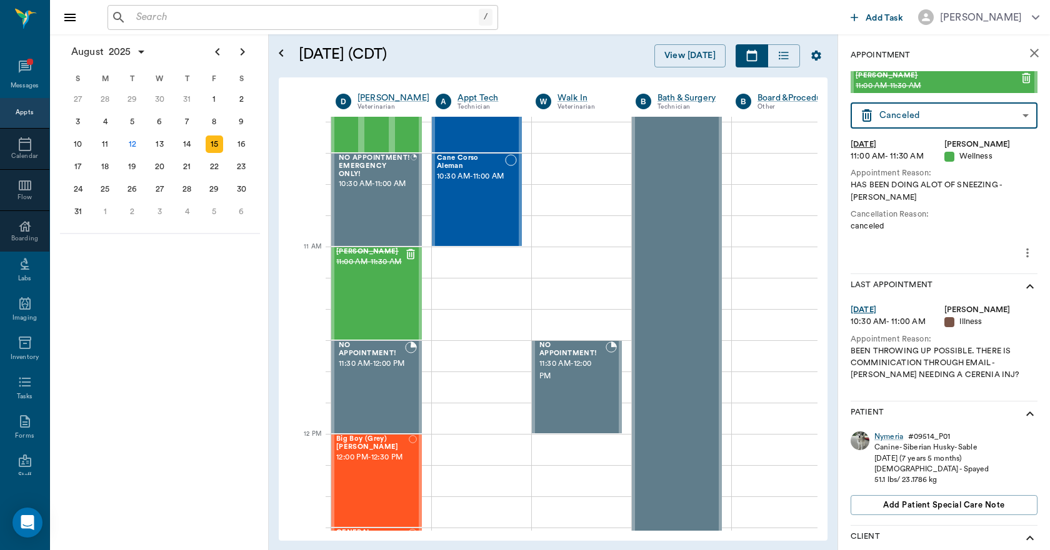
type input "CANCELED"
click at [1030, 55] on icon "close" at bounding box center [1034, 53] width 9 height 9
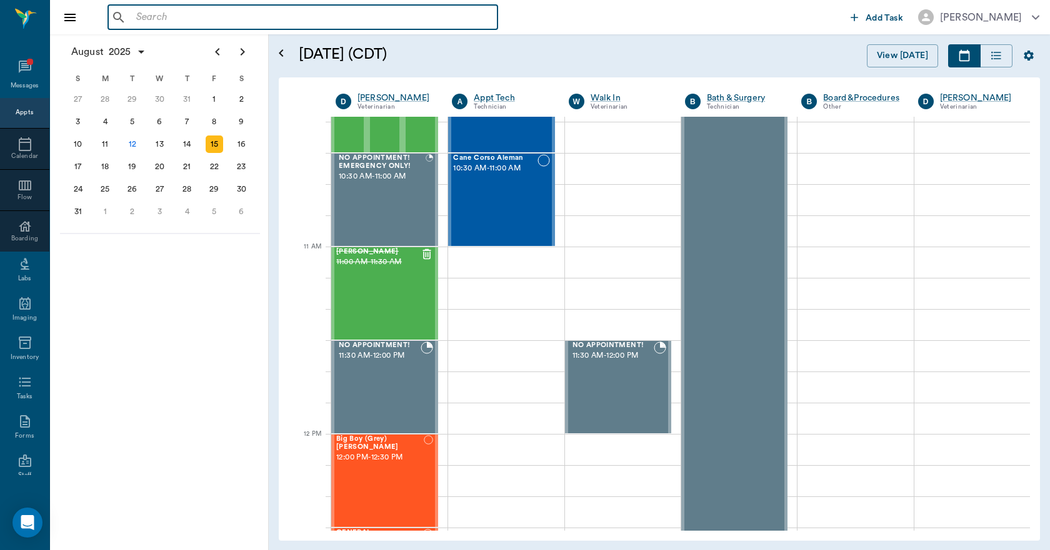
click at [303, 13] on input "text" at bounding box center [311, 17] width 361 height 17
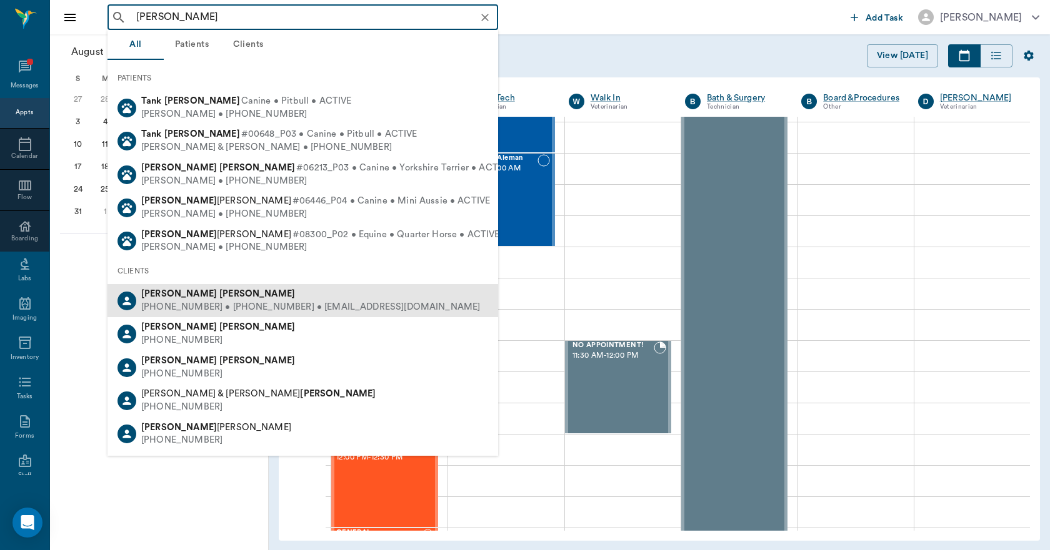
click at [219, 293] on b "Patterson" at bounding box center [257, 293] width 76 height 9
type input "ta patt"
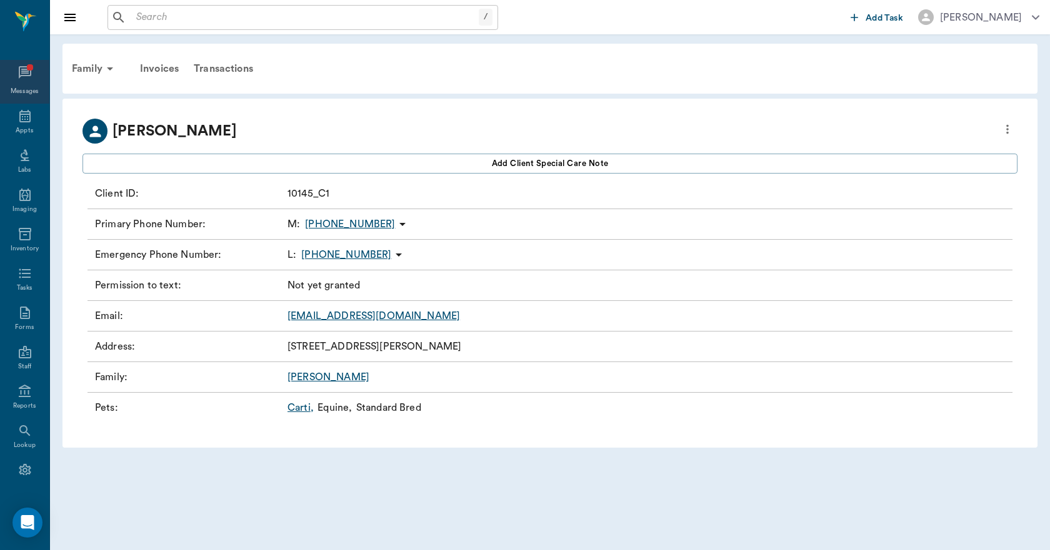
click at [17, 72] on icon at bounding box center [24, 72] width 15 height 15
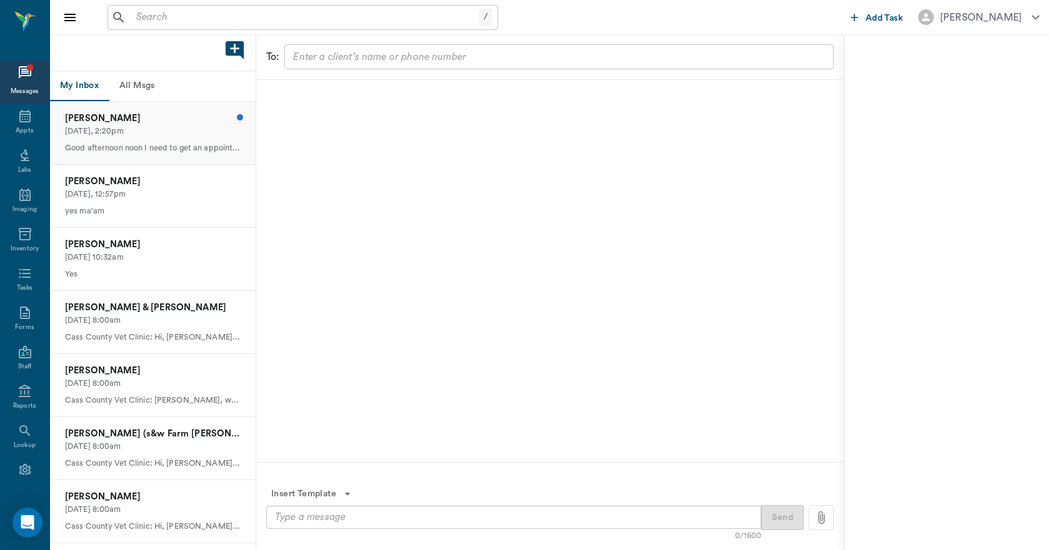
click at [139, 126] on p "Today, 2:20pm" at bounding box center [153, 132] width 176 height 12
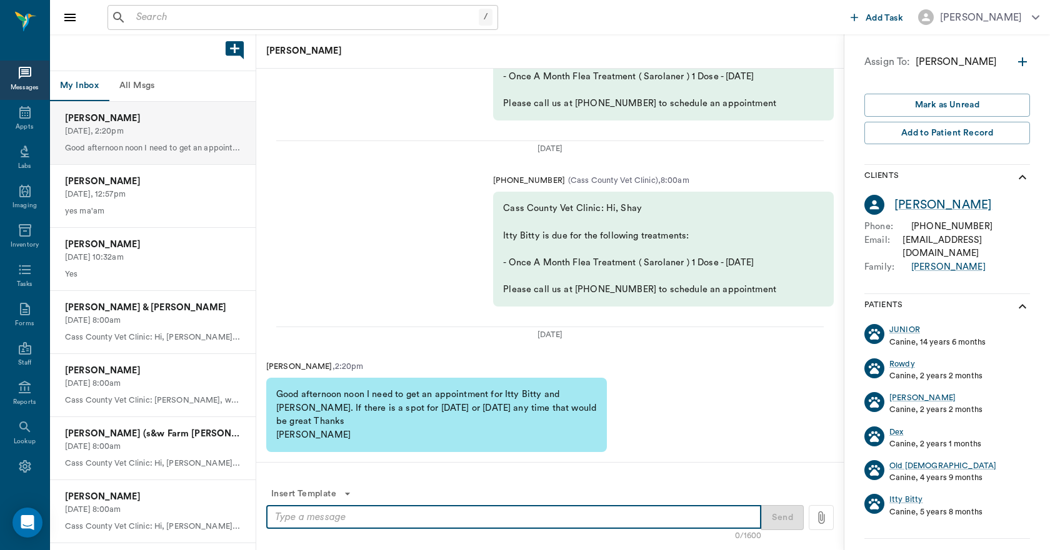
click at [457, 517] on textarea at bounding box center [513, 517] width 477 height 14
type textarea "Hello, what kind of appointments are they needing?"
click at [786, 517] on button "Send" at bounding box center [782, 517] width 42 height 25
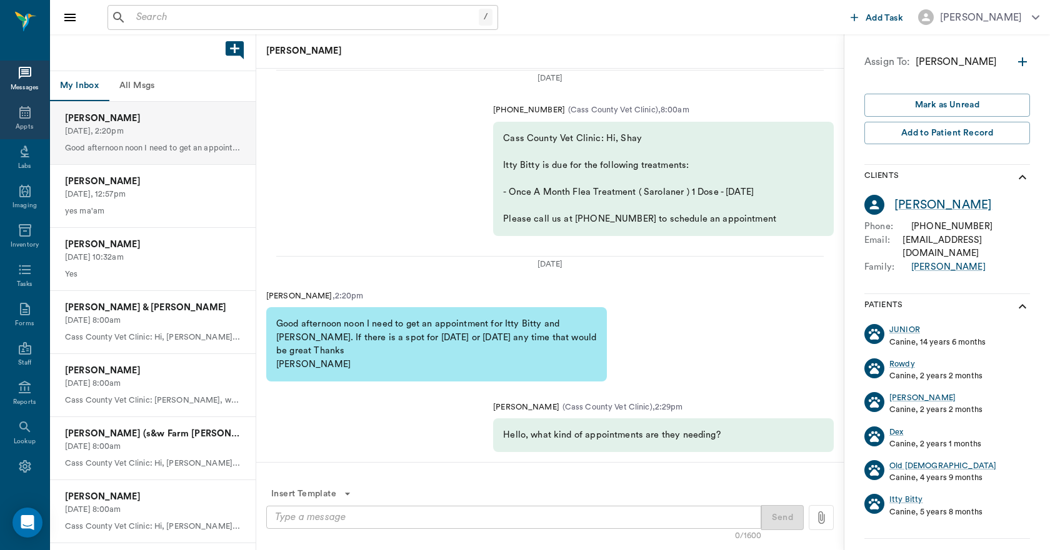
click at [27, 113] on div "Appts" at bounding box center [24, 119] width 49 height 39
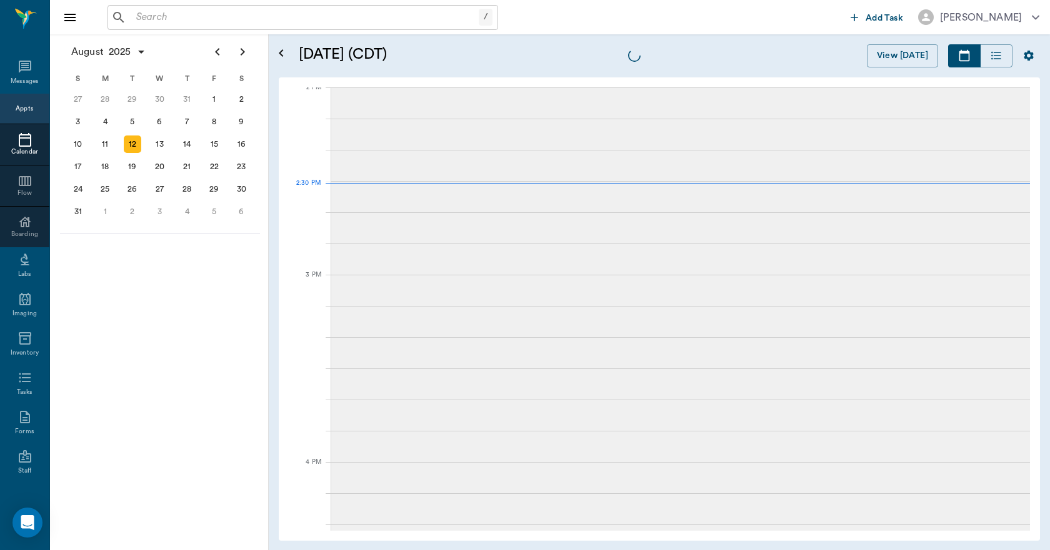
scroll to position [1128, 0]
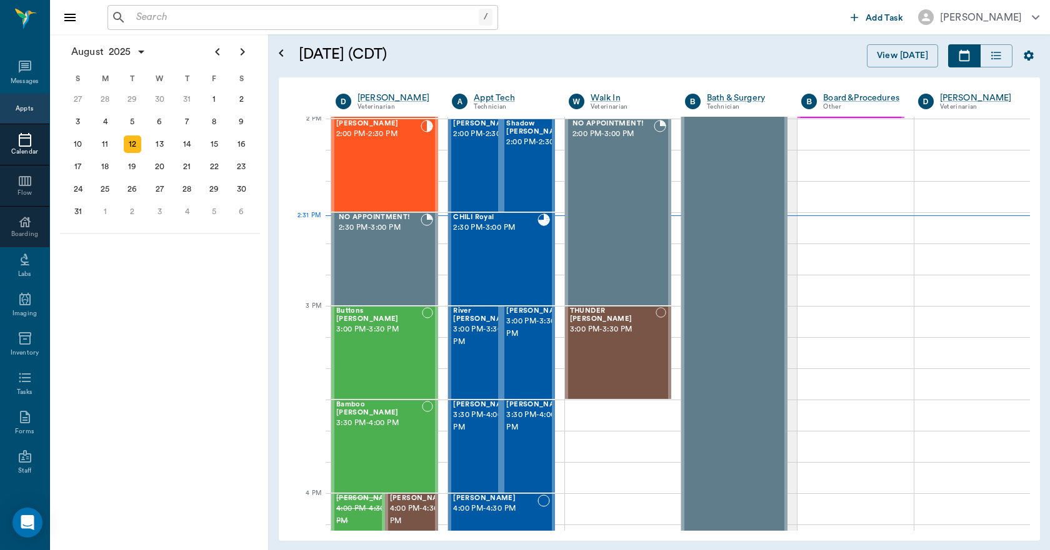
click at [230, 23] on input "text" at bounding box center [304, 17] width 347 height 17
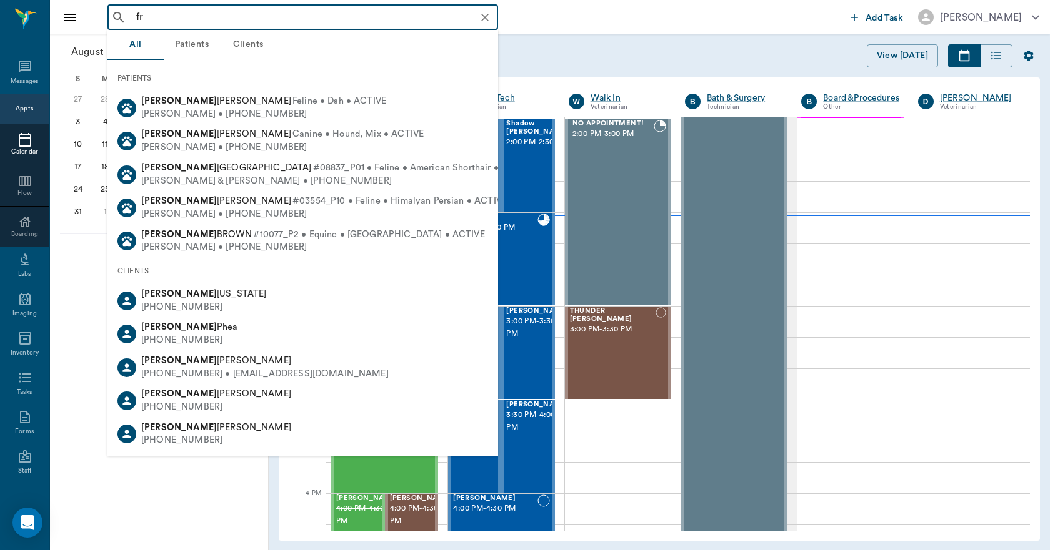
type input "f"
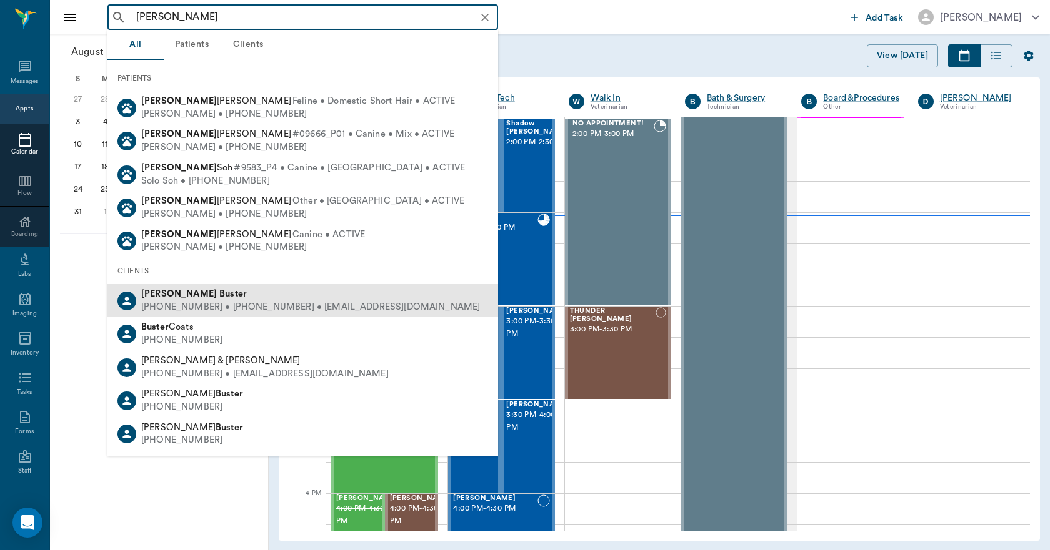
click at [157, 296] on b "Jerry" at bounding box center [179, 293] width 76 height 9
type input "jerry buster"
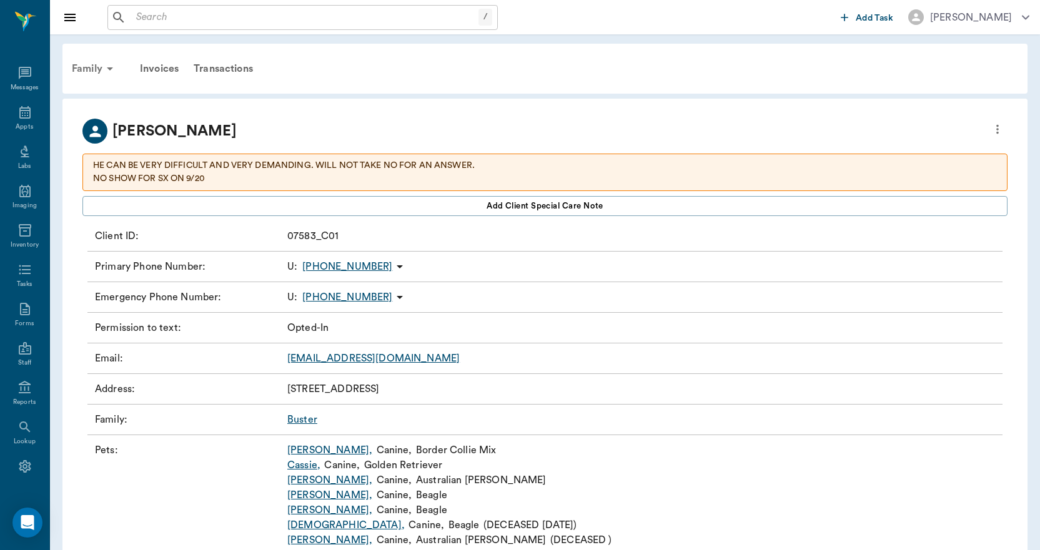
click at [94, 67] on div "Family" at bounding box center [94, 69] width 61 height 30
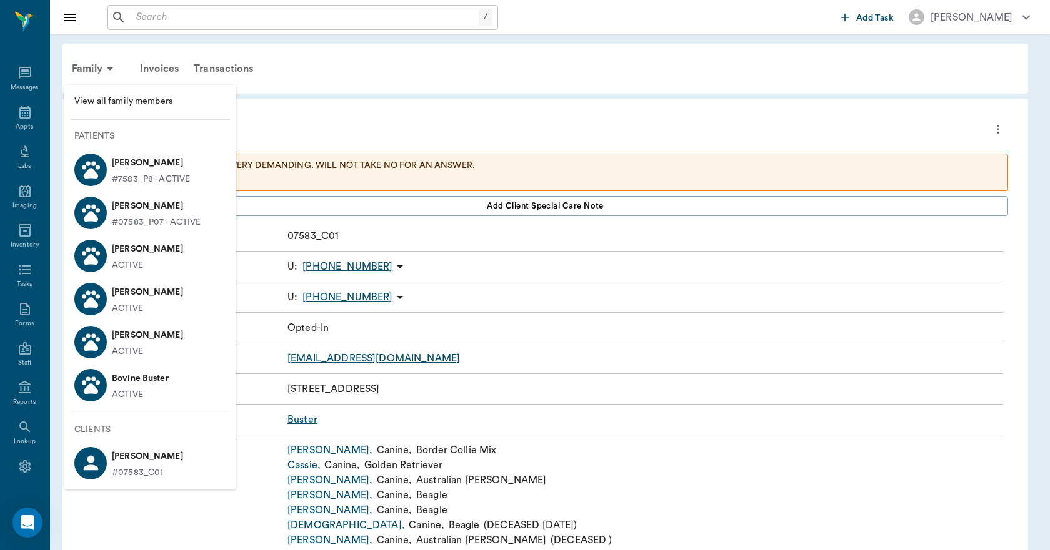
click at [101, 102] on span "View all family members" at bounding box center [150, 101] width 152 height 13
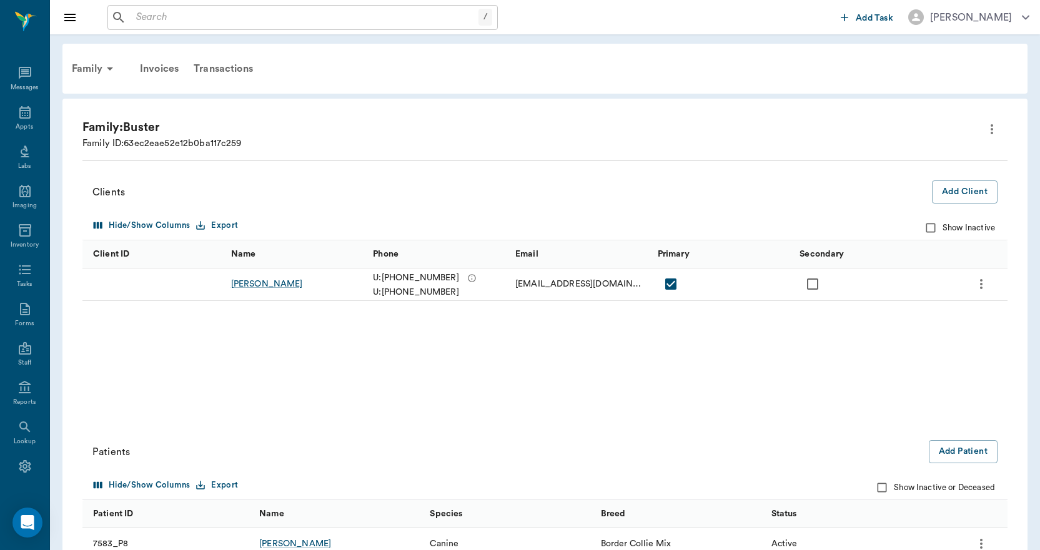
click at [566, 283] on div "CHAMPION.BUSTER@gmail.com" at bounding box center [580, 284] width 130 height 12
click at [257, 284] on div "Jerry Buster" at bounding box center [267, 284] width 72 height 12
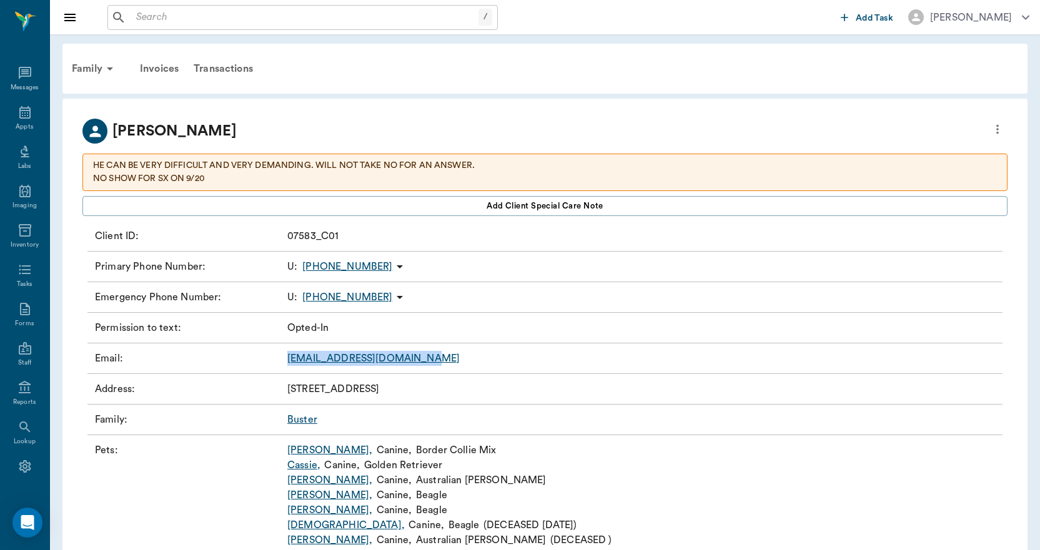
drag, startPoint x: 444, startPoint y: 355, endPoint x: 282, endPoint y: 359, distance: 161.8
click at [282, 359] on div "Email : CHAMPION.BUSTER@gmail.com" at bounding box center [544, 359] width 915 height 31
drag, startPoint x: 303, startPoint y: 358, endPoint x: 271, endPoint y: 375, distance: 36.9
click at [272, 375] on div "Address : 1927 CR 4794 Atlanta TX 75551" at bounding box center [544, 389] width 915 height 31
drag, startPoint x: 468, startPoint y: 369, endPoint x: 289, endPoint y: 368, distance: 178.7
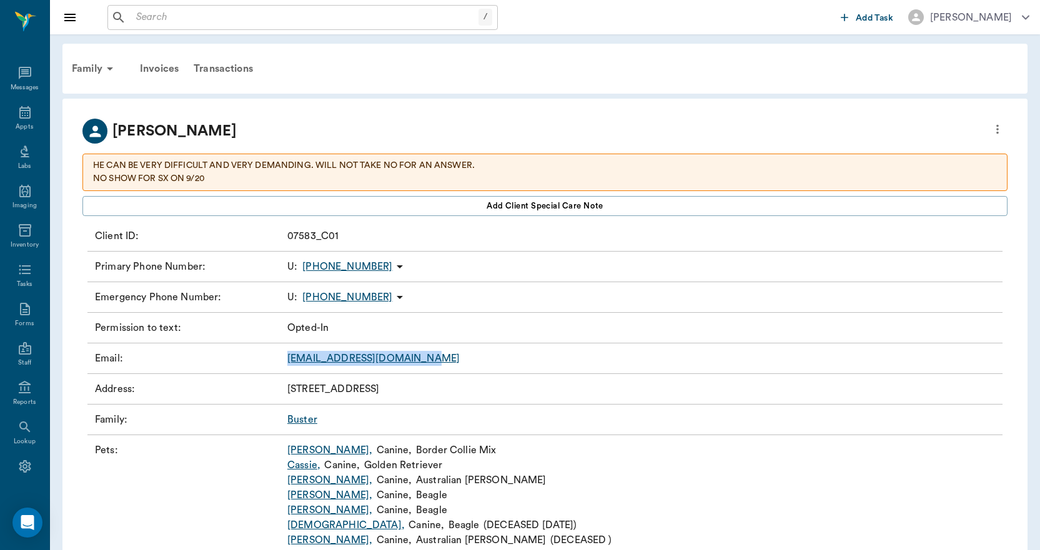
click at [289, 368] on div "Email : CHAMPION.BUSTER@gmail.com" at bounding box center [544, 359] width 915 height 31
copy link "CHAMPION.BUSTER@gmail.com"
click at [23, 74] on icon at bounding box center [25, 73] width 12 height 12
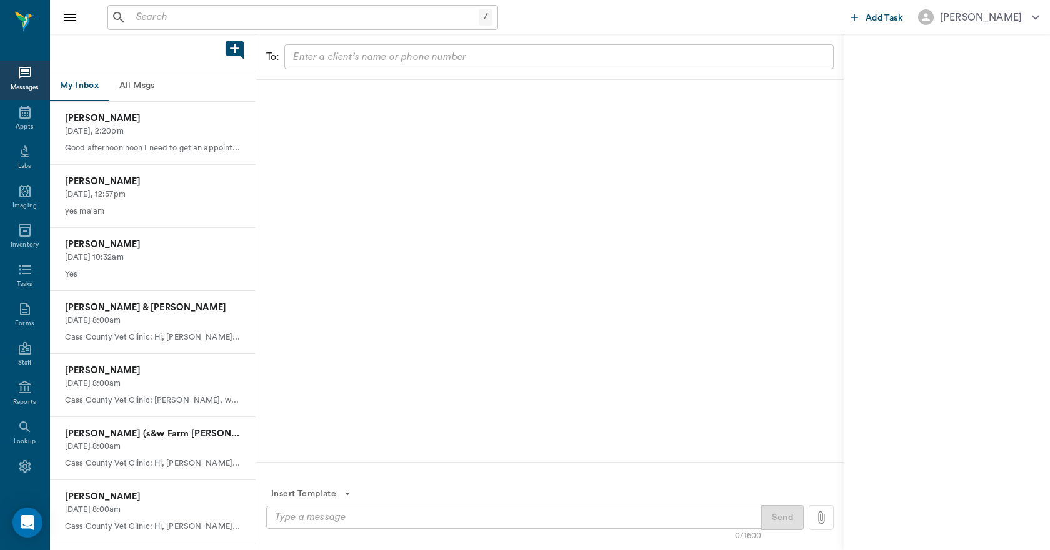
click at [332, 61] on input "text" at bounding box center [558, 56] width 540 height 17
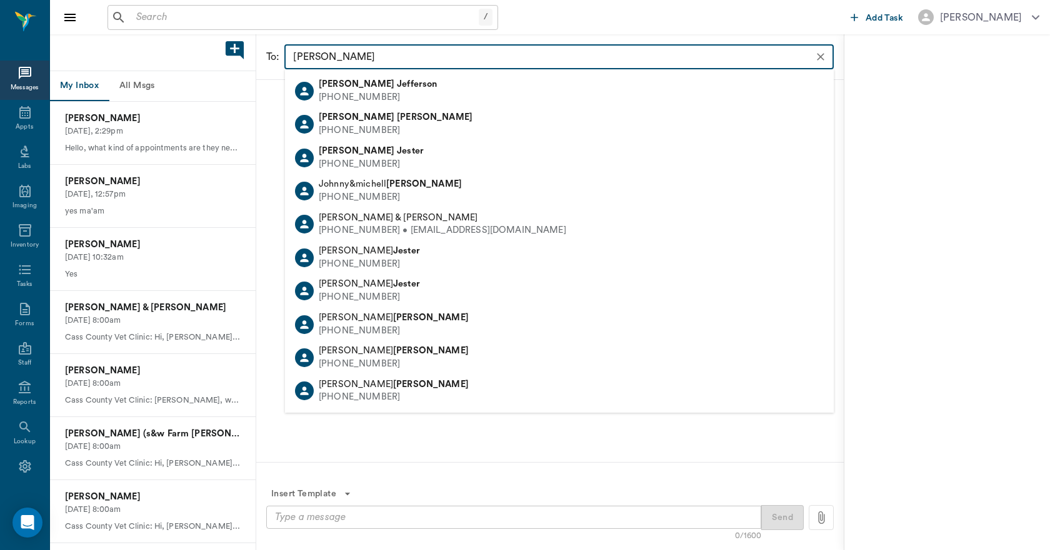
type input "jerry buster"
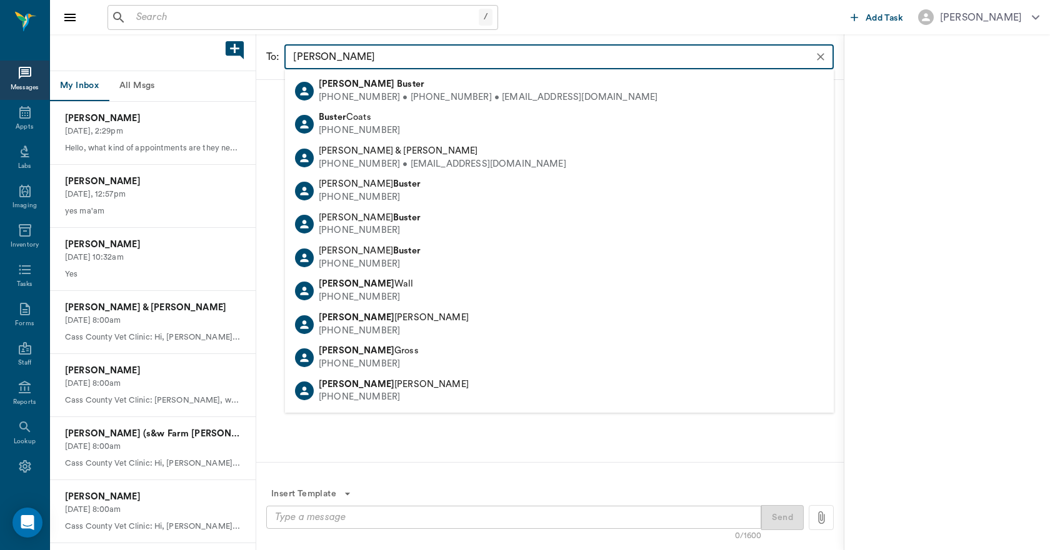
click at [408, 95] on div "(903) 336-8112 • (903) 556-8133 • CHAMPION.BUSTER@gmail.com" at bounding box center [488, 97] width 339 height 13
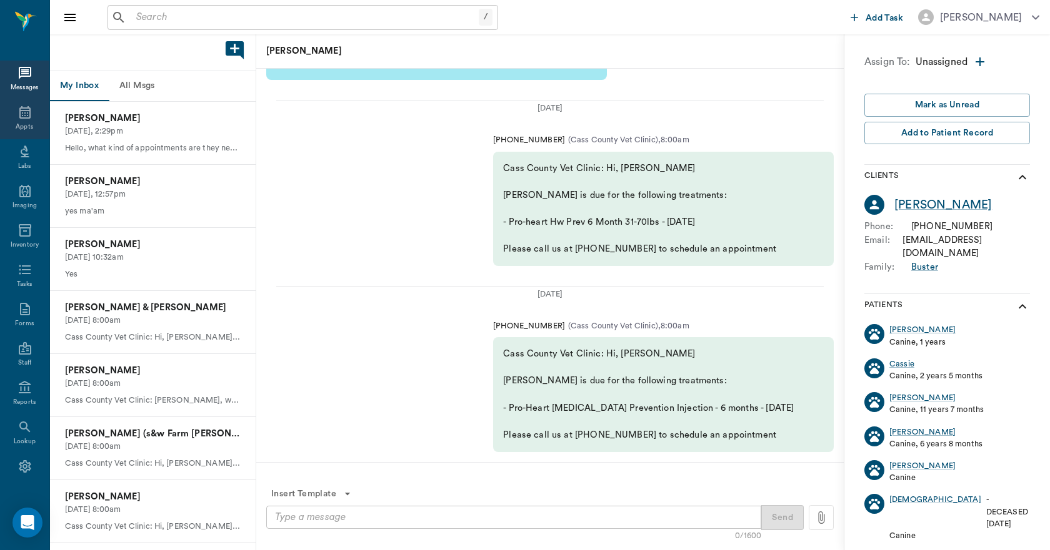
click at [17, 115] on icon at bounding box center [24, 112] width 15 height 15
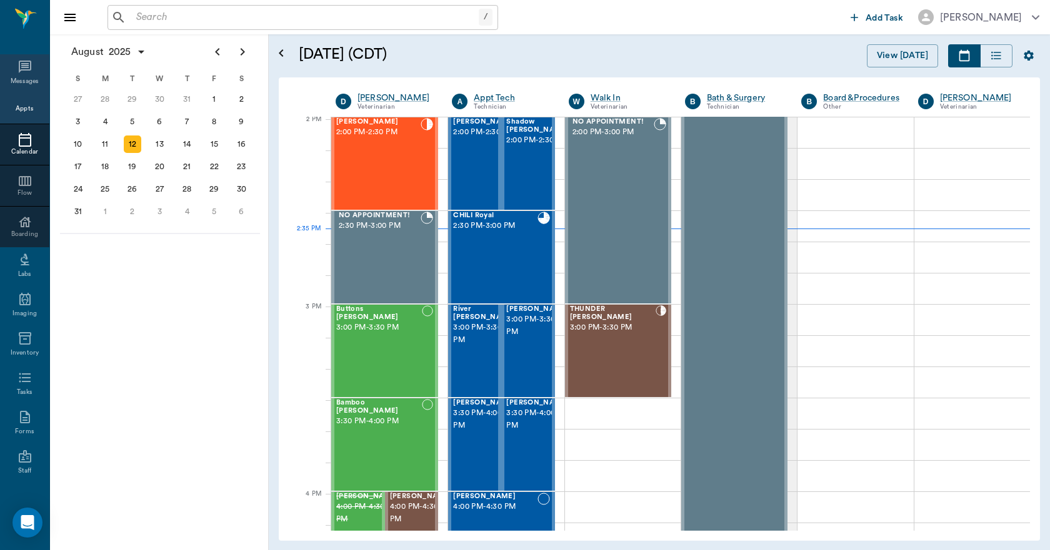
scroll to position [1127, 0]
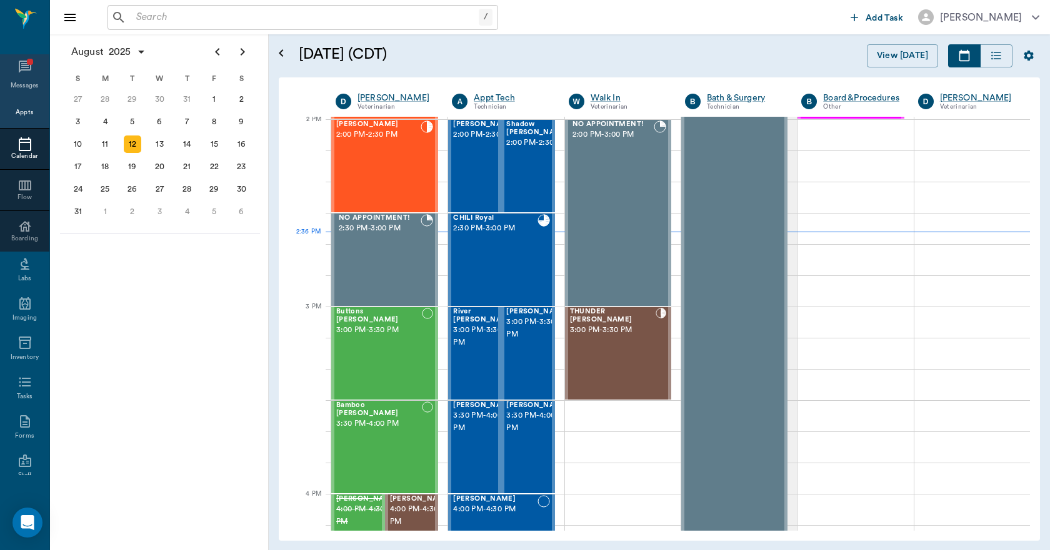
click at [20, 71] on icon at bounding box center [24, 66] width 15 height 15
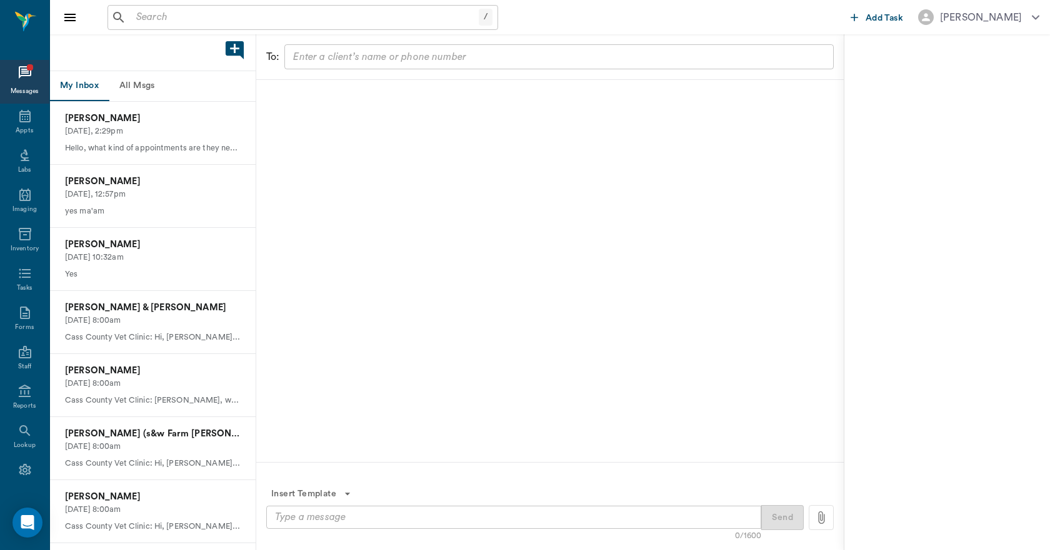
click at [134, 84] on button "All Msgs" at bounding box center [137, 86] width 56 height 30
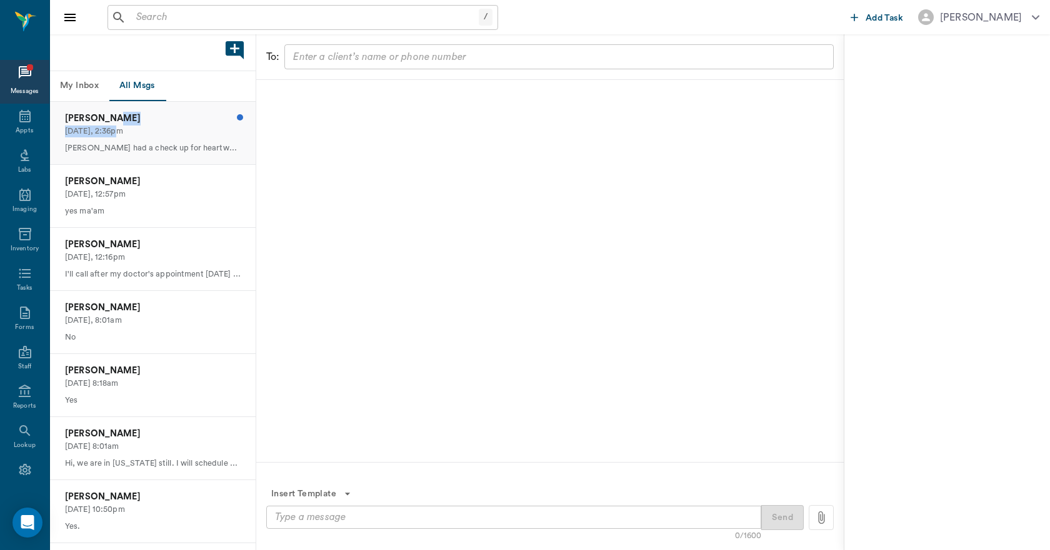
click at [123, 126] on div "Shay Beale Today, 2:36pm Dexter had a check up for heartworms and a flee shots.…" at bounding box center [153, 133] width 206 height 62
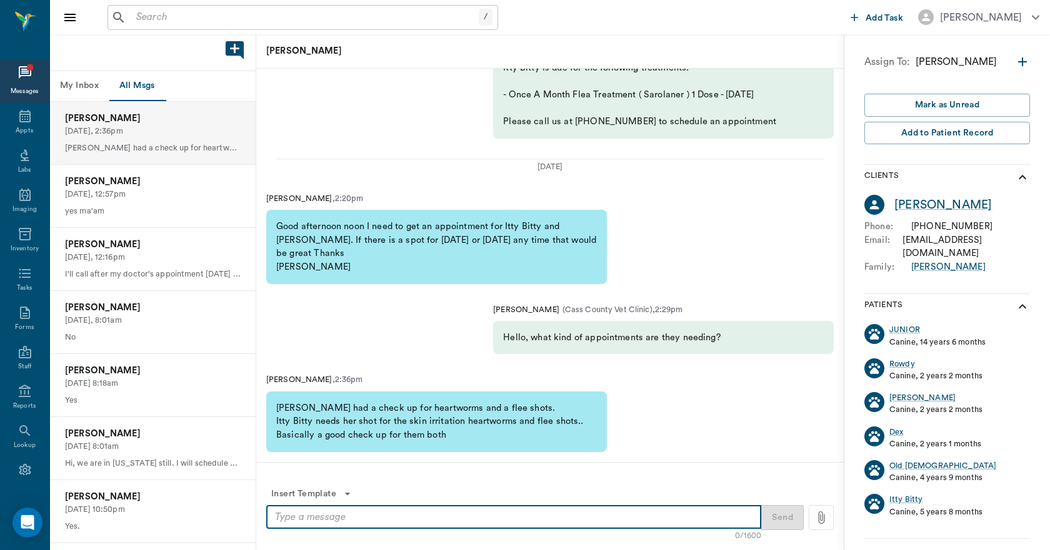
click at [314, 516] on textarea at bounding box center [513, 517] width 477 height 14
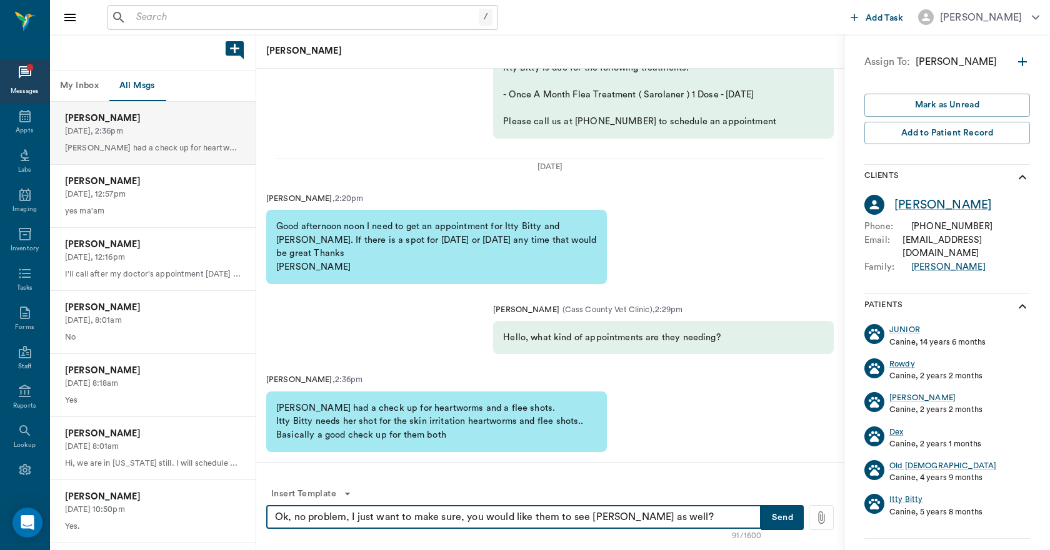
type textarea "Ok, no problem, I just want to make sure, you would like them to see Dr. Ellswo…"
click at [793, 519] on button "Send" at bounding box center [782, 517] width 42 height 25
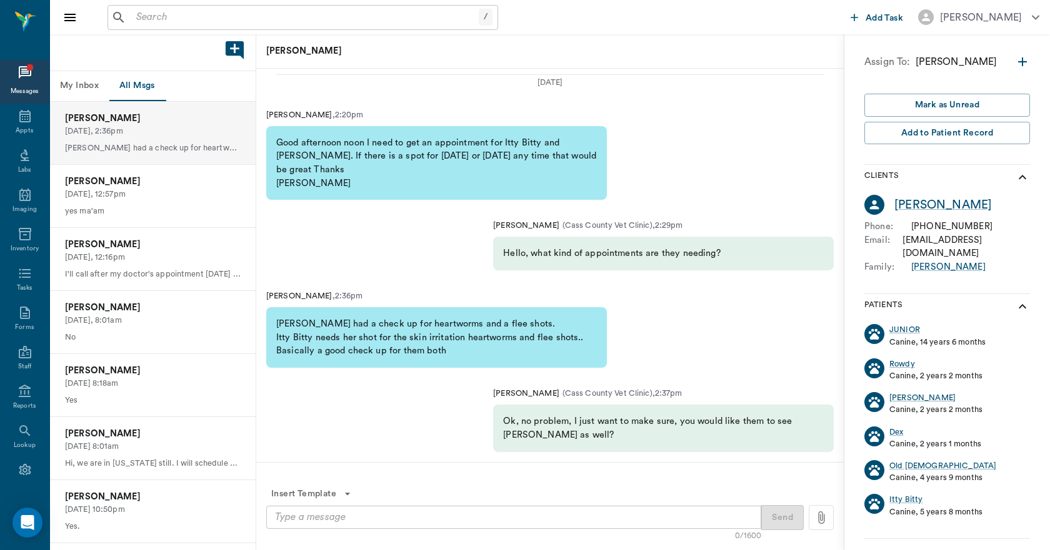
click at [63, 81] on button "My Inbox" at bounding box center [79, 86] width 59 height 30
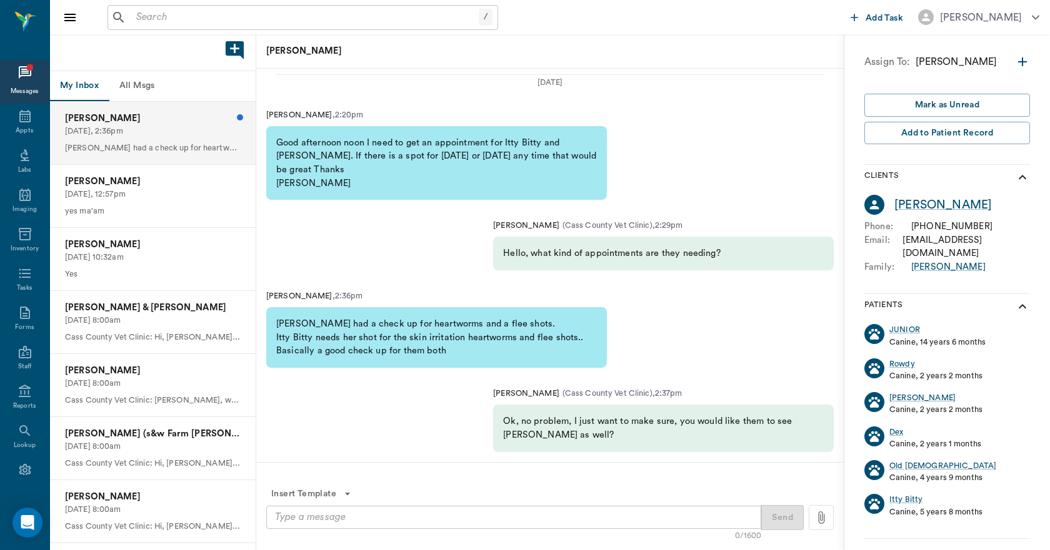
click at [89, 126] on p "Today, 2:36pm" at bounding box center [153, 132] width 176 height 12
click at [17, 109] on icon at bounding box center [24, 112] width 15 height 15
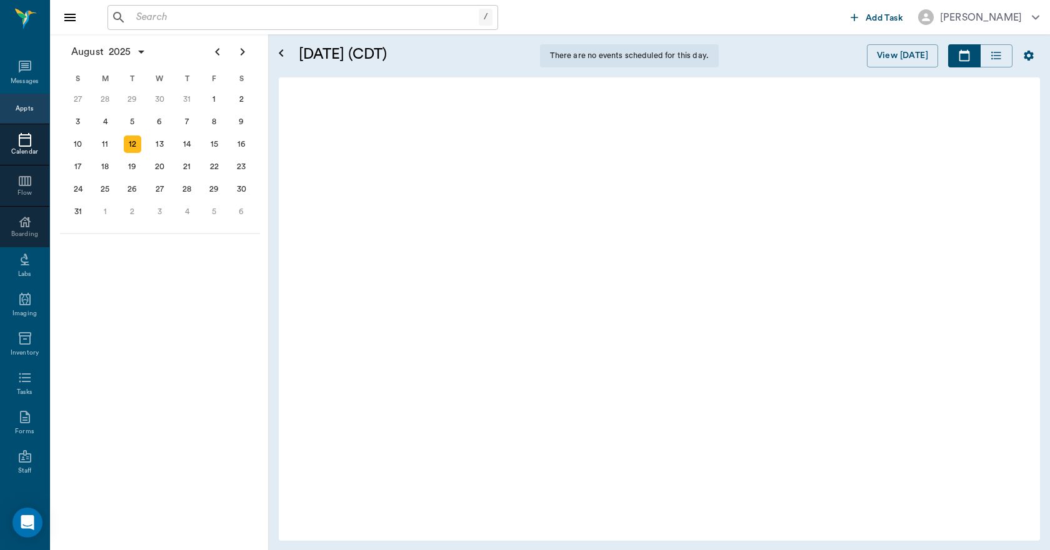
scroll to position [1129, 0]
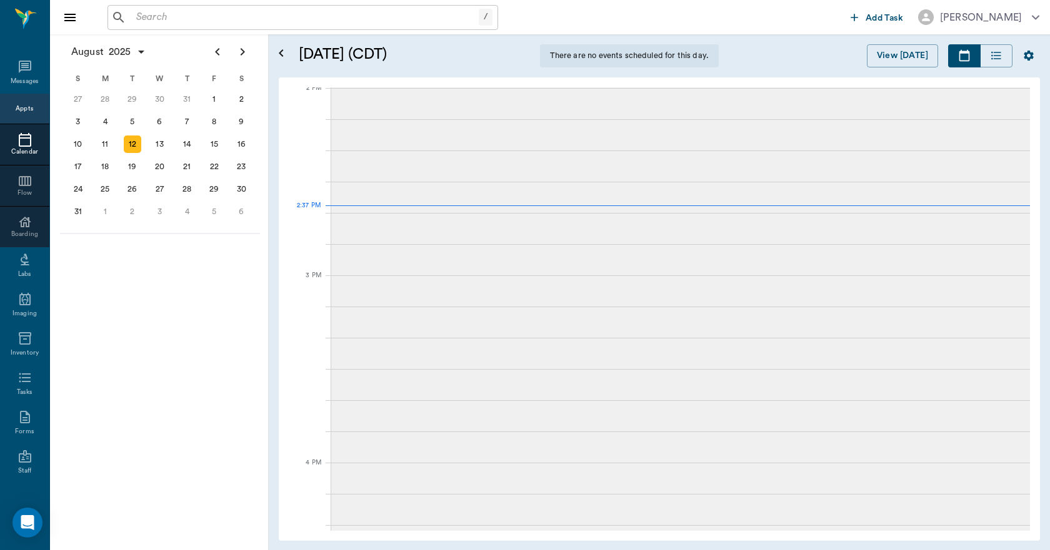
click at [181, 142] on div "14" at bounding box center [186, 144] width 17 height 17
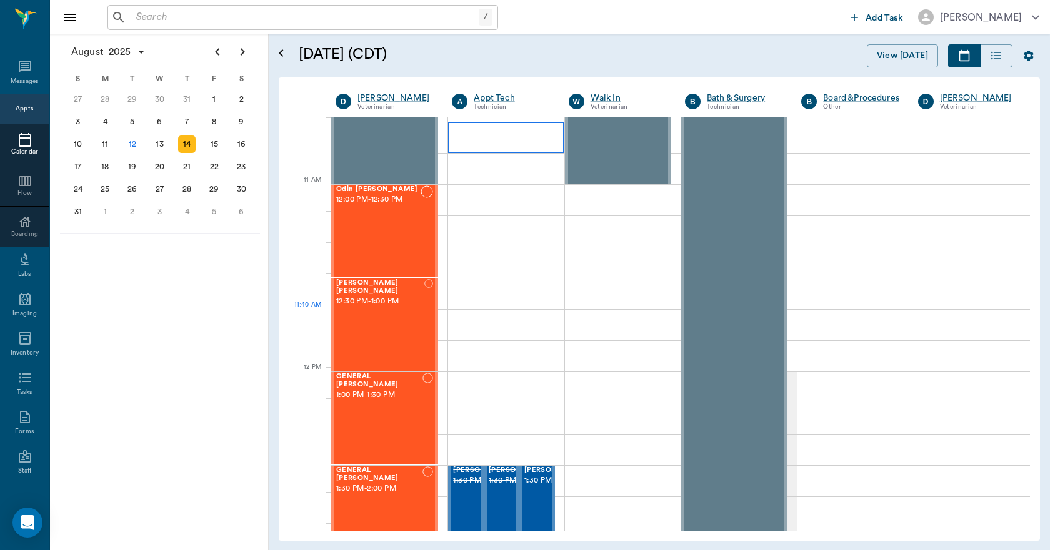
scroll to position [500, 0]
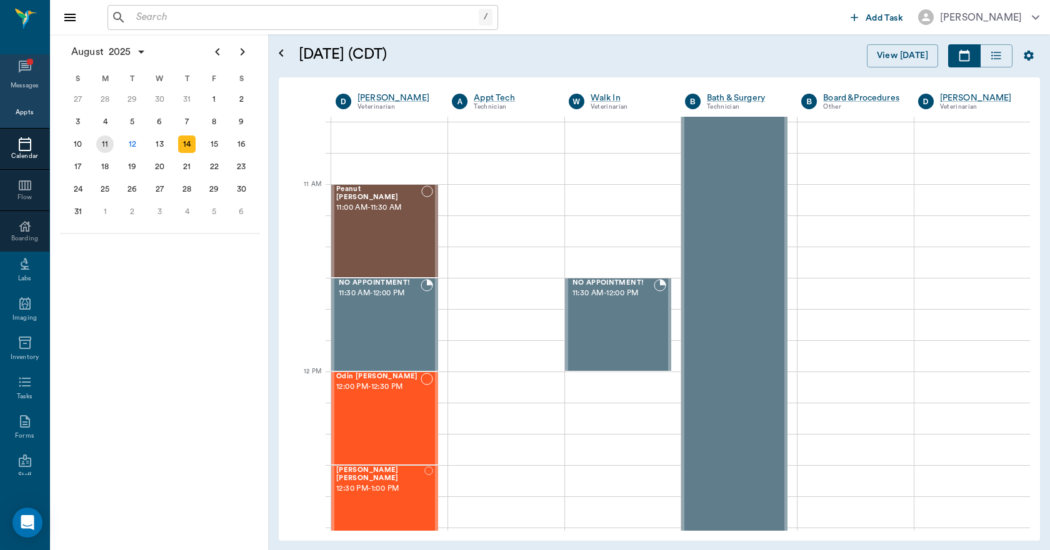
click at [21, 69] on icon at bounding box center [25, 67] width 12 height 12
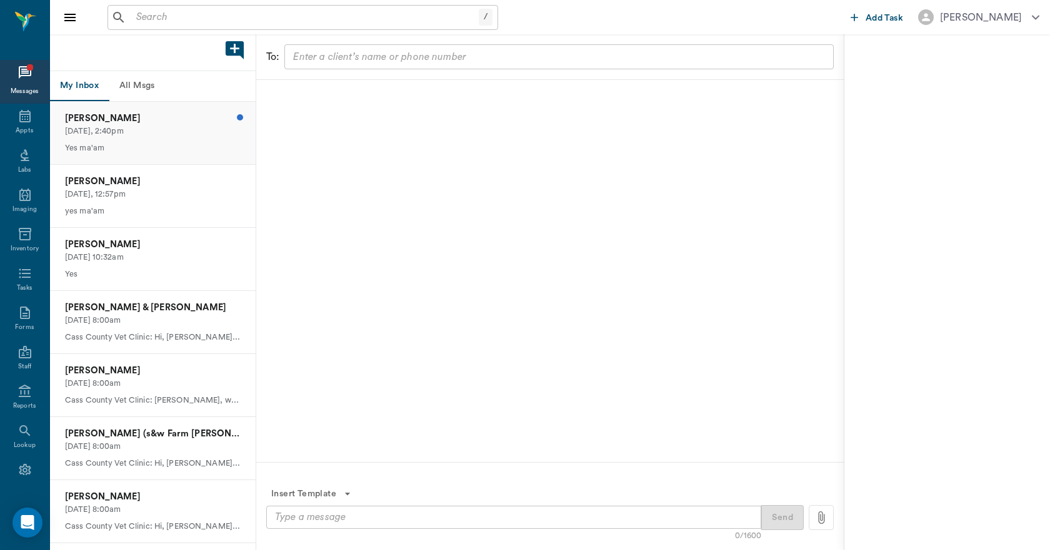
click at [132, 134] on p "Today, 2:40pm" at bounding box center [153, 132] width 176 height 12
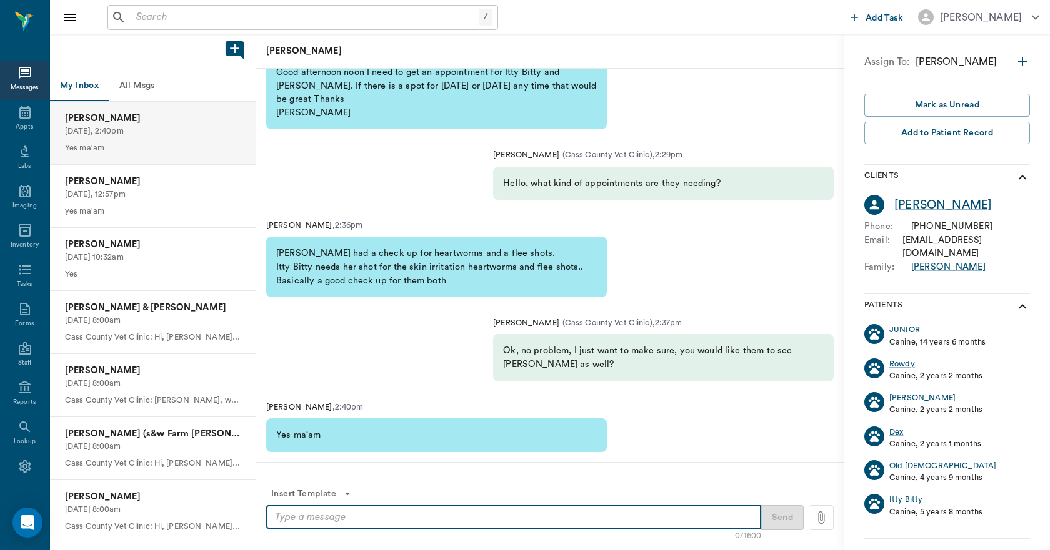
click at [415, 520] on textarea at bounding box center [513, 517] width 477 height 14
type textarea "Ok, I have Thursday available at 3:30"
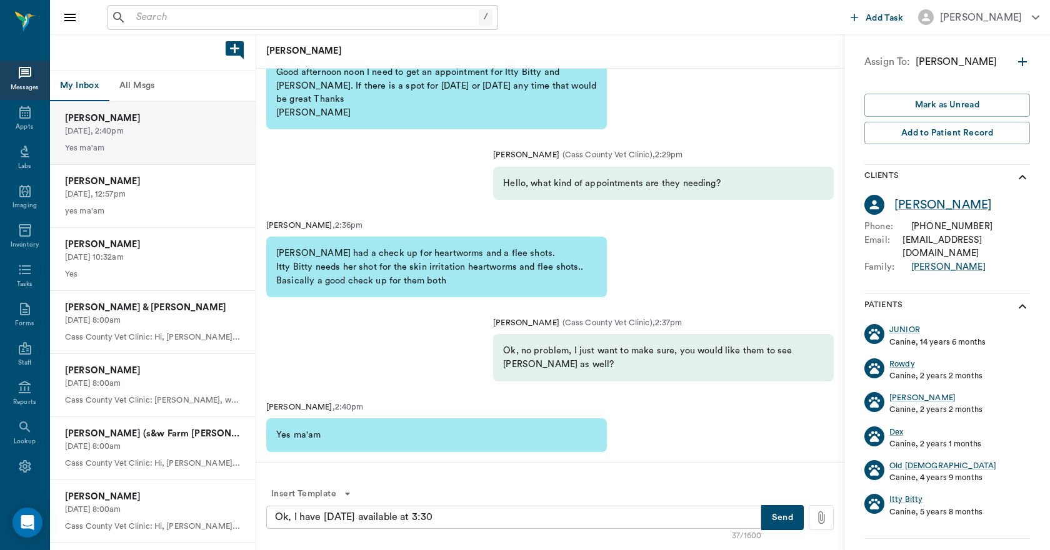
click at [773, 512] on button "Send" at bounding box center [782, 517] width 42 height 25
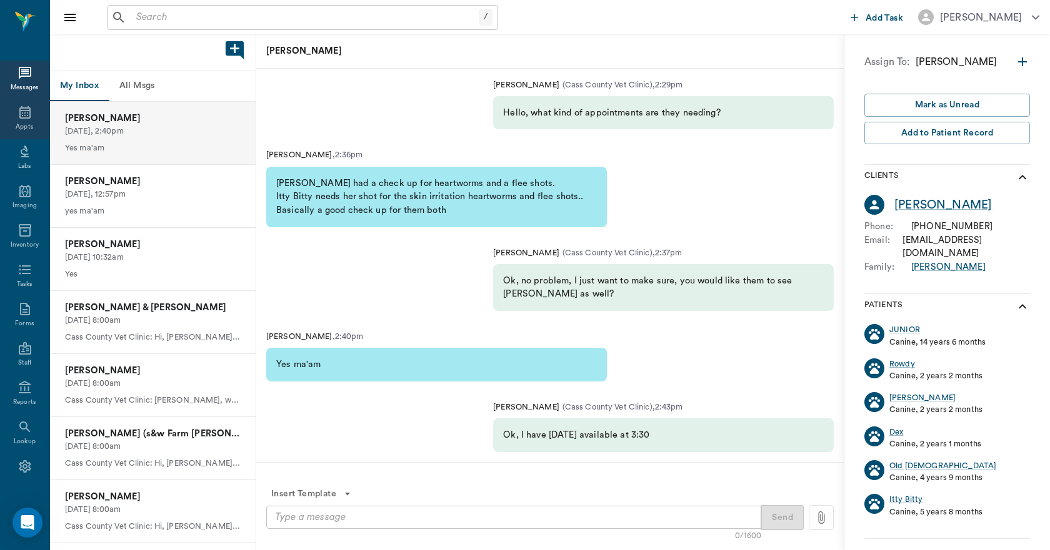
click at [20, 120] on div "Appts" at bounding box center [24, 119] width 49 height 39
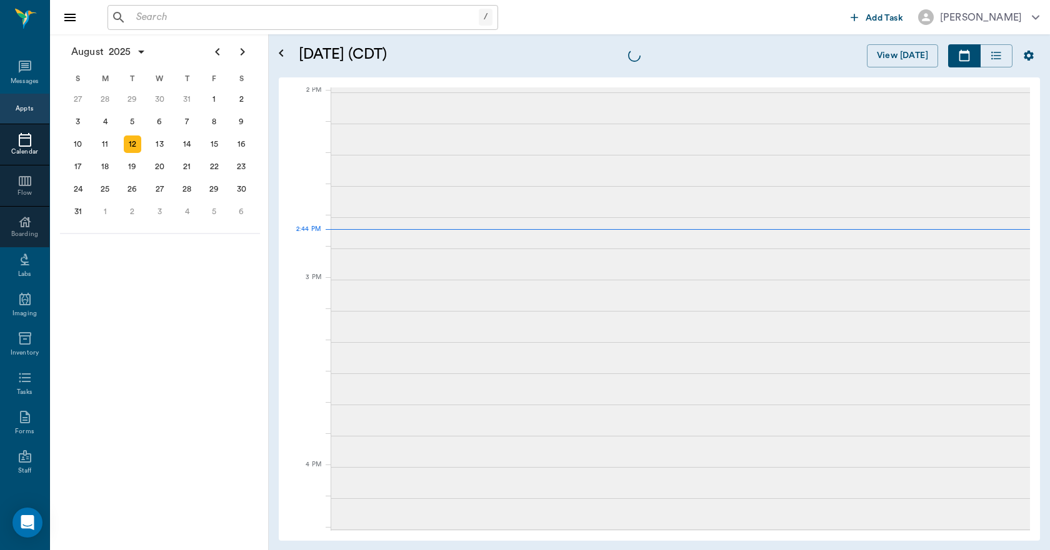
scroll to position [1125, 0]
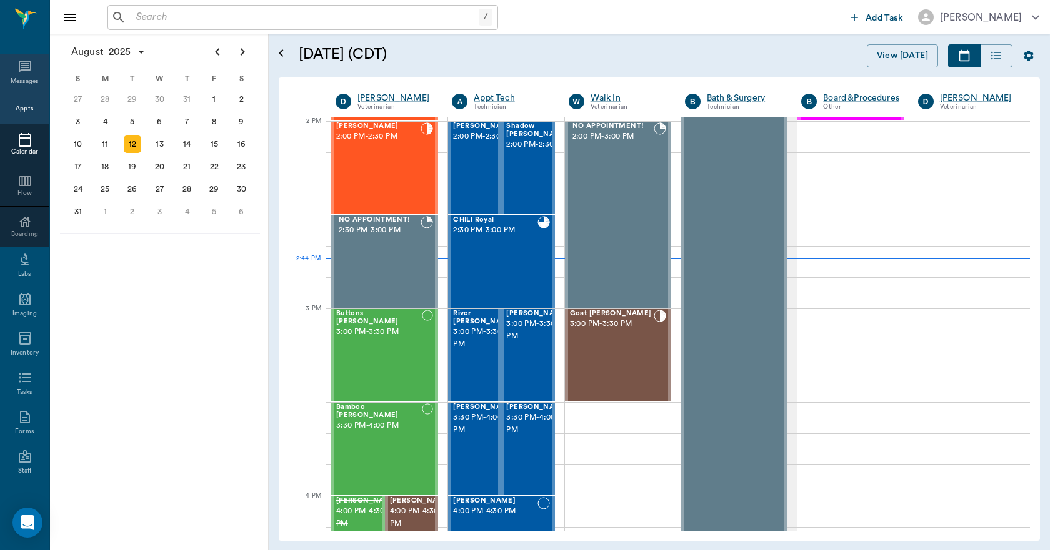
click at [9, 70] on div "Messages" at bounding box center [24, 73] width 49 height 39
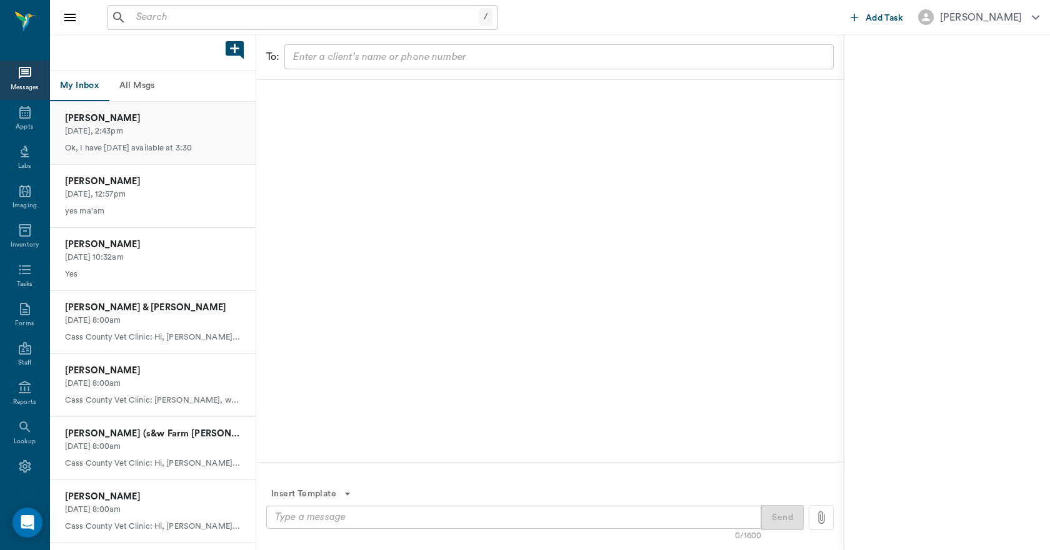
click at [155, 130] on p "Today, 2:43pm" at bounding box center [153, 132] width 176 height 12
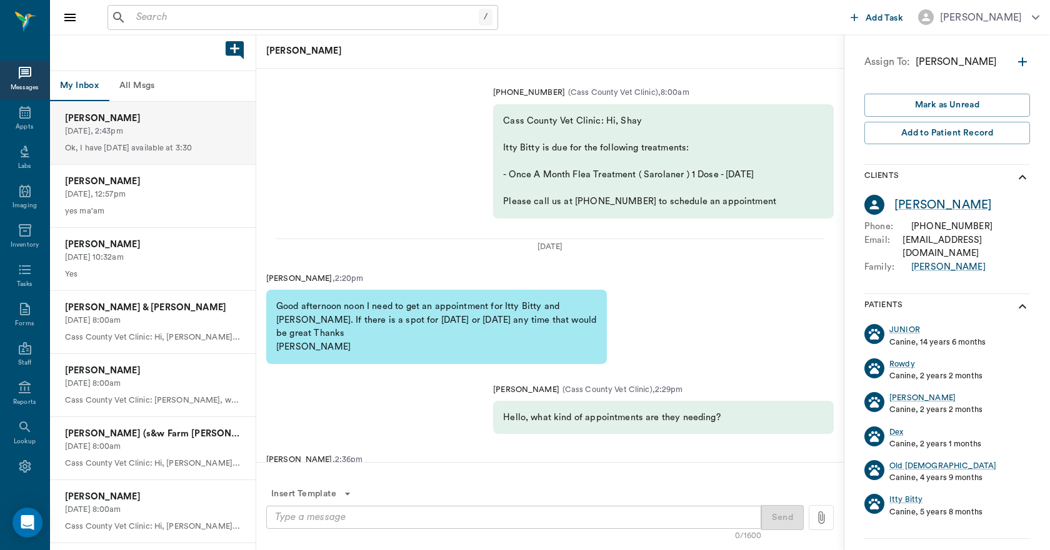
scroll to position [-312, 0]
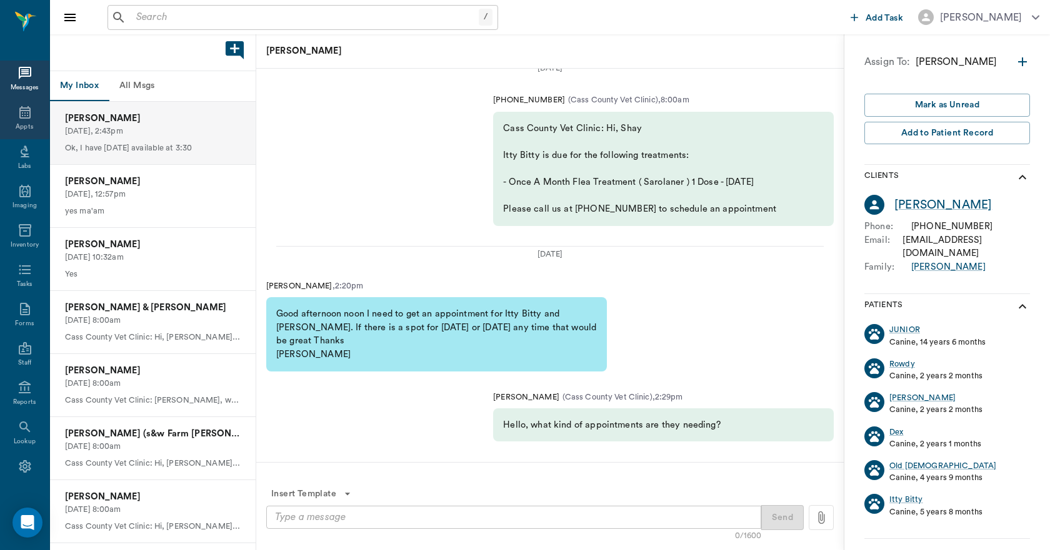
click at [9, 109] on div "Appts" at bounding box center [24, 119] width 49 height 39
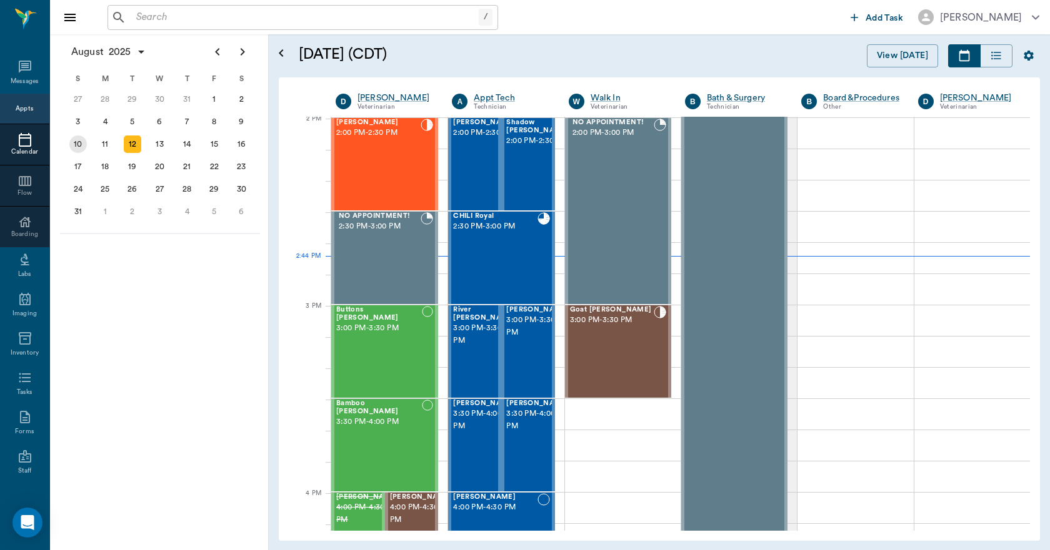
scroll to position [1127, 0]
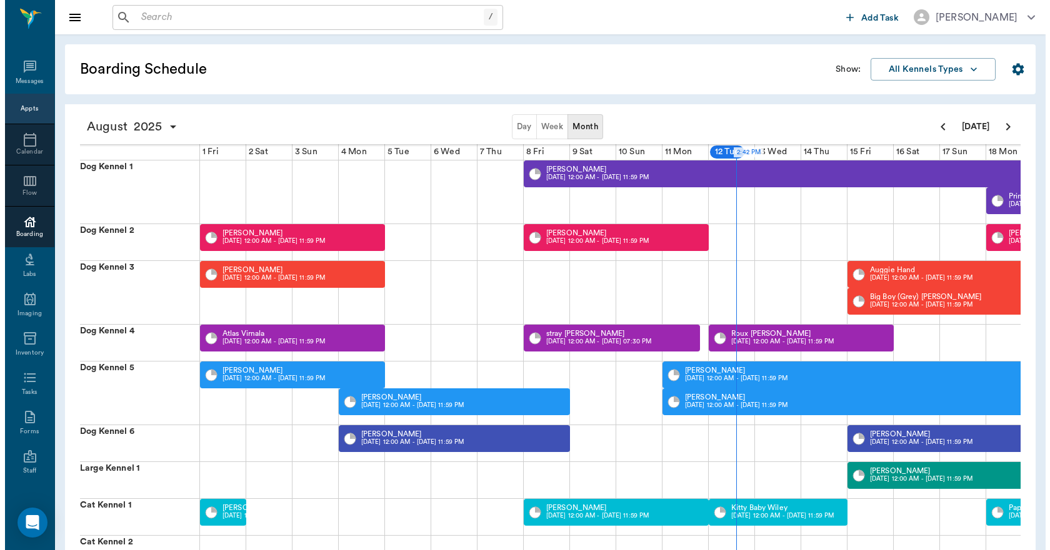
scroll to position [0, 463]
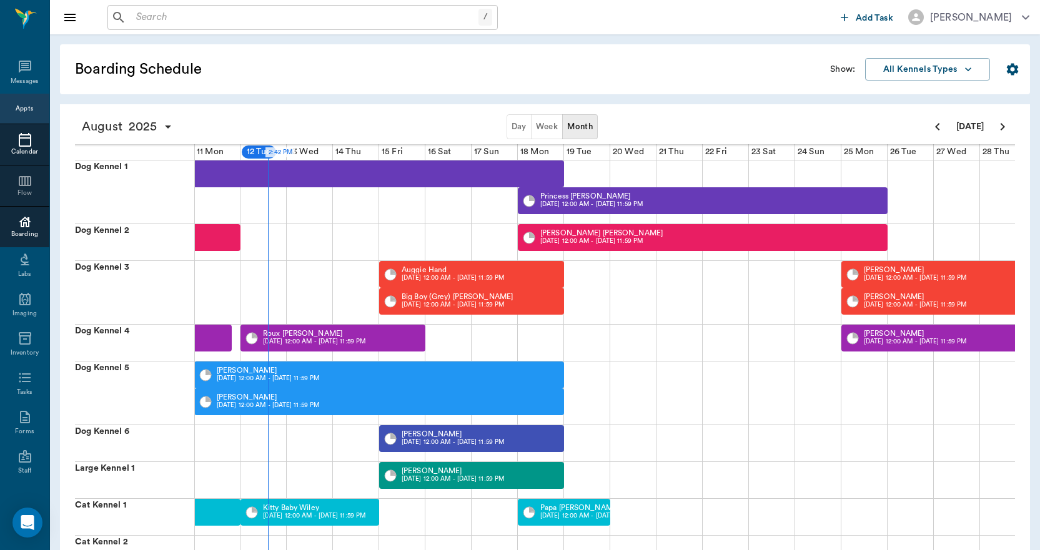
click at [21, 141] on icon at bounding box center [24, 139] width 15 height 15
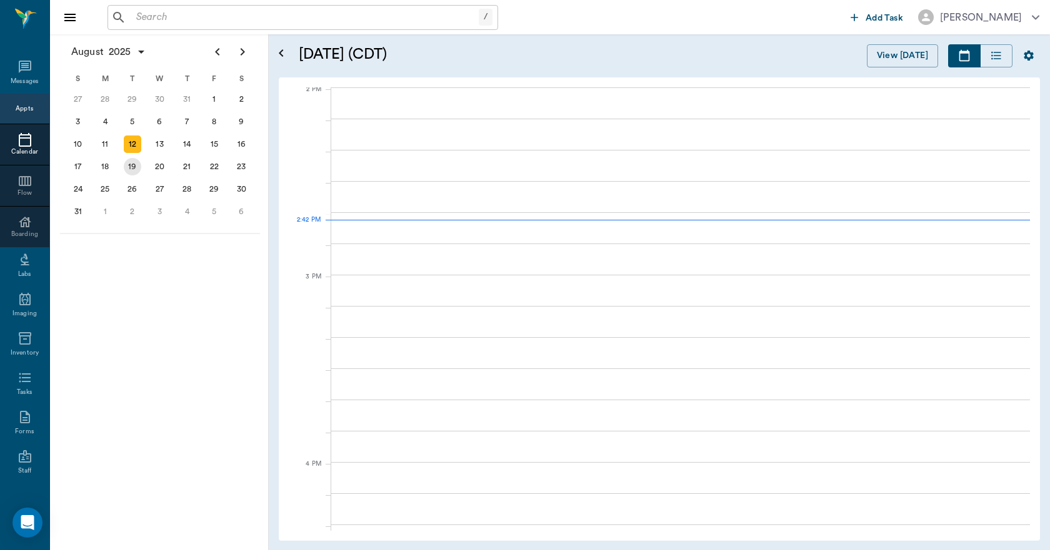
scroll to position [1128, 0]
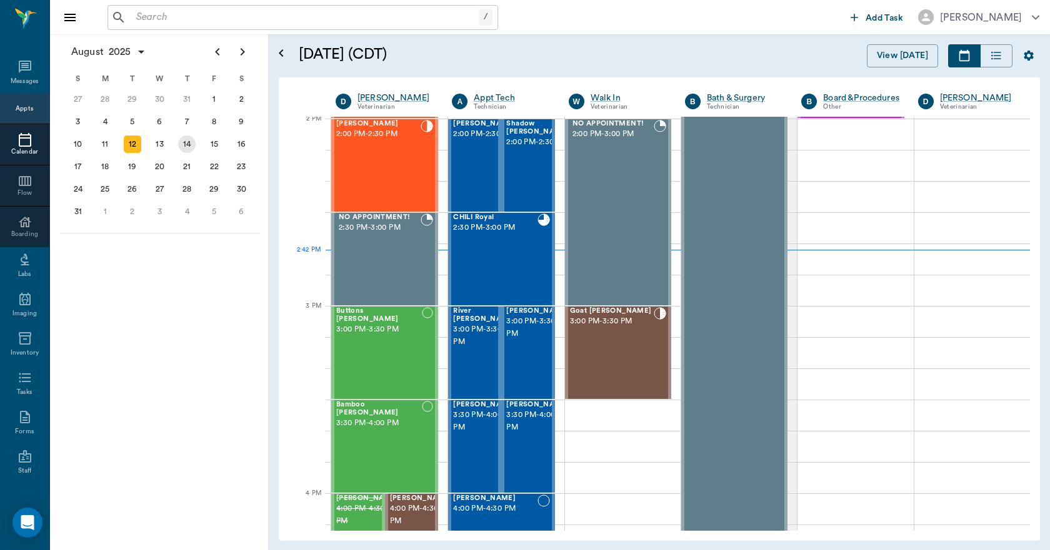
click at [187, 142] on div "14" at bounding box center [186, 144] width 17 height 17
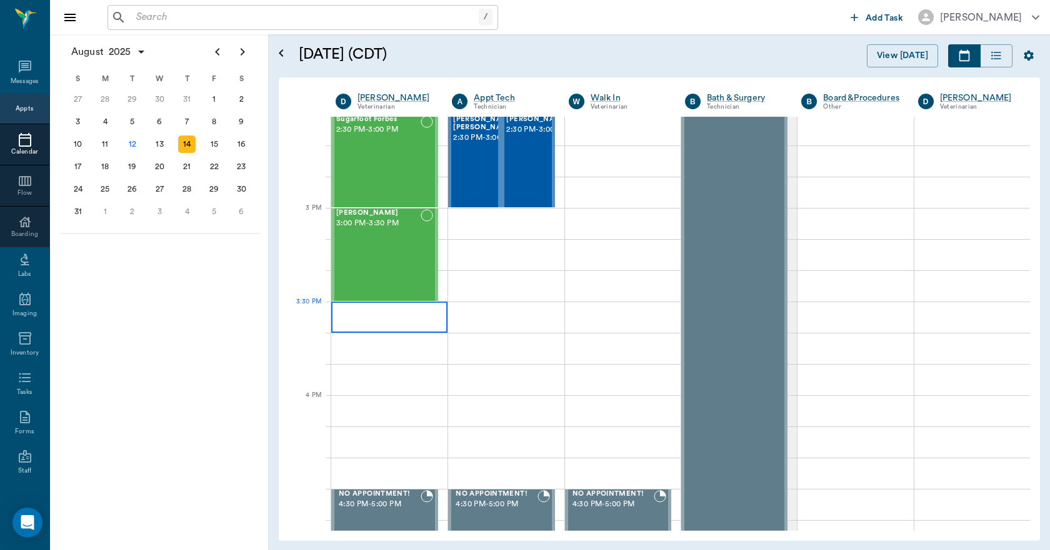
scroll to position [1249, 0]
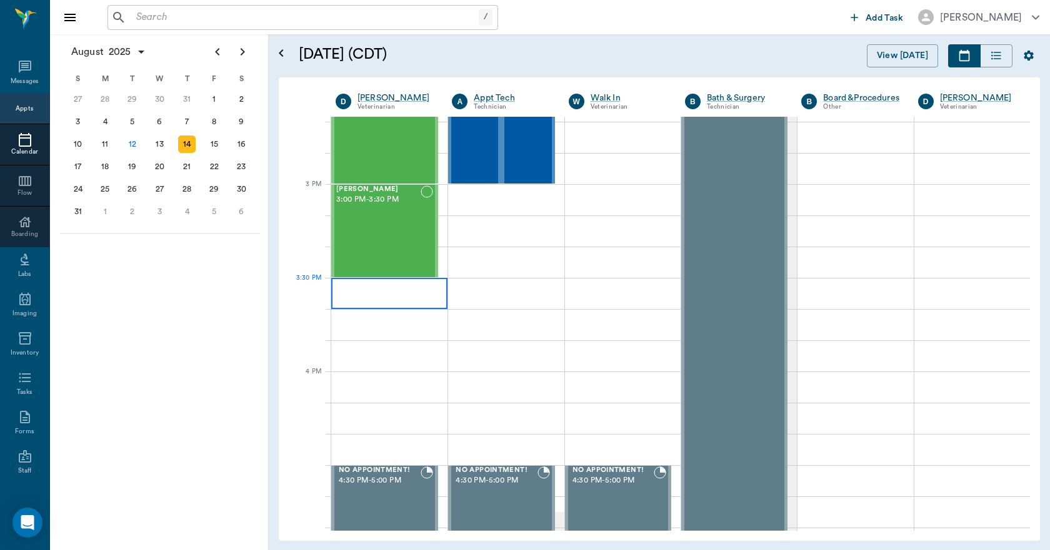
click at [349, 300] on div at bounding box center [389, 293] width 116 height 31
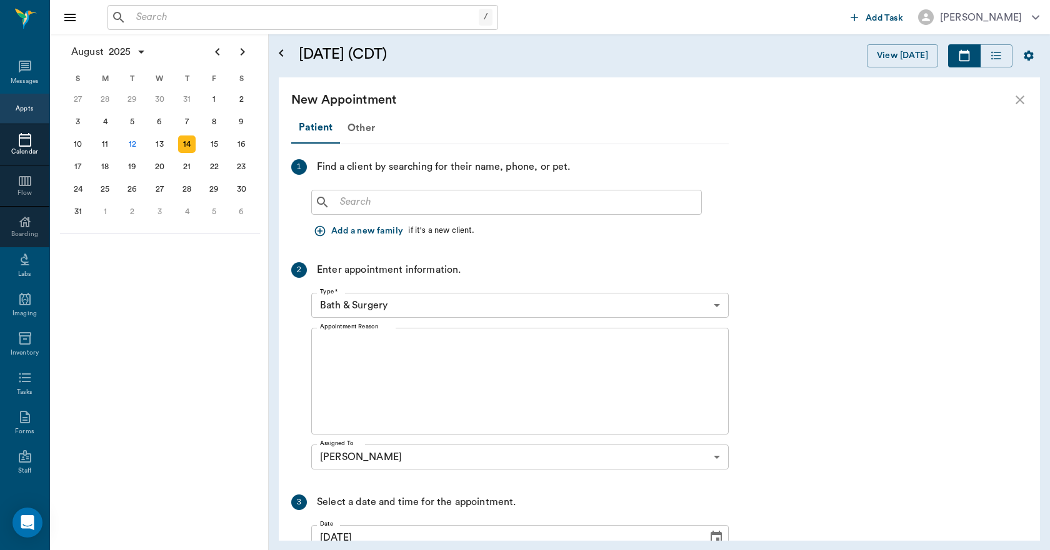
click at [380, 210] on input "text" at bounding box center [515, 202] width 361 height 17
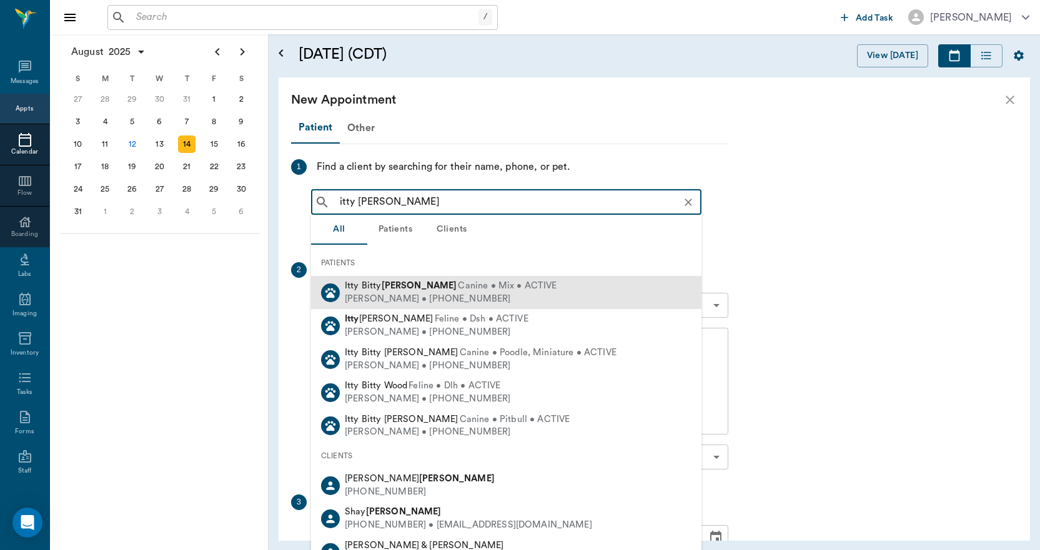
click at [396, 284] on b "[PERSON_NAME]" at bounding box center [420, 285] width 76 height 9
type input "itty beal"
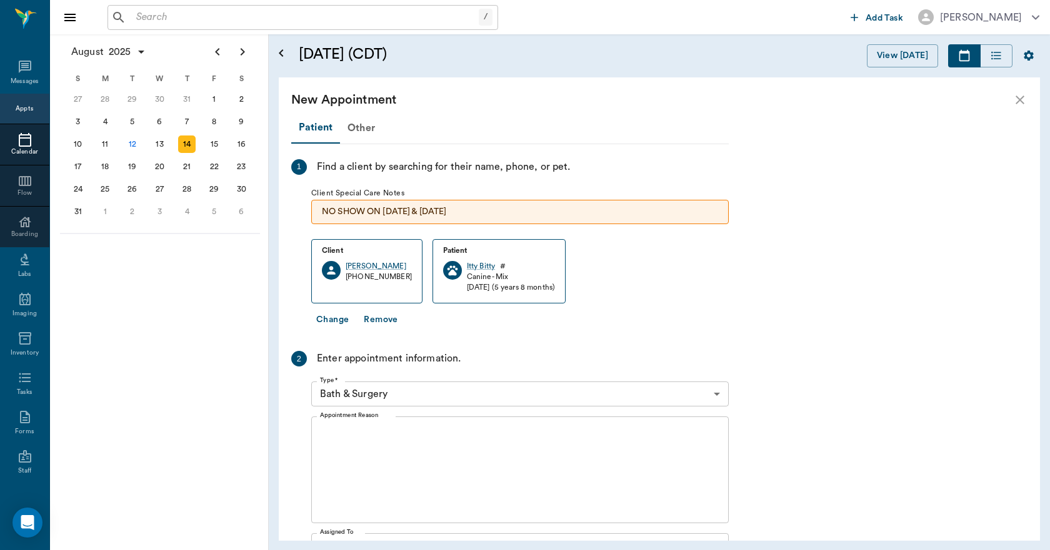
click at [418, 397] on body "/ ​ Add Task Dr. Bert Ellsworth Nectar Messages Appts Calendar Flow Boarding La…" at bounding box center [525, 275] width 1050 height 550
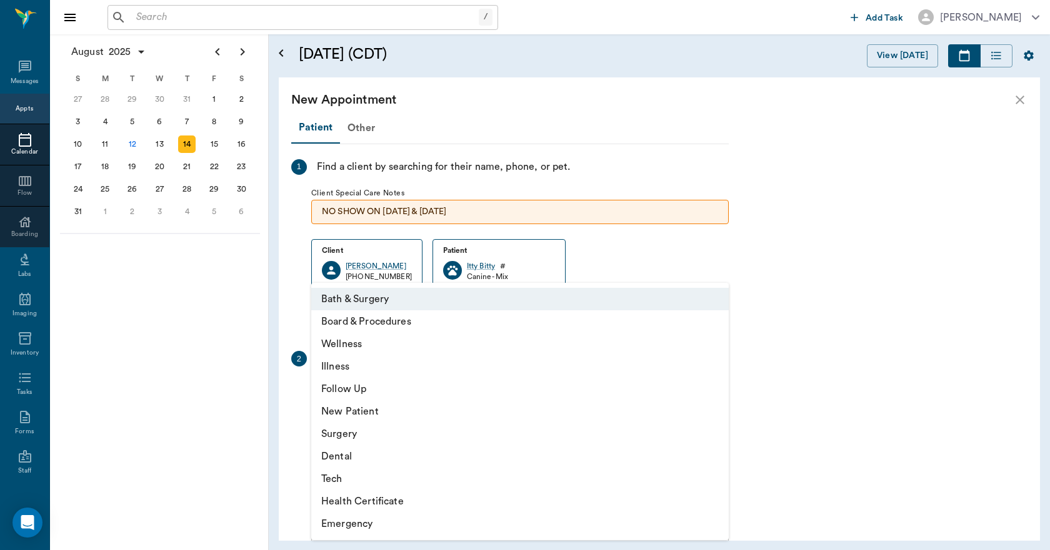
click at [369, 344] on li "Wellness" at bounding box center [519, 344] width 417 height 22
type input "65d2be4f46e3a538d89b8c14"
type input "04:00 PM"
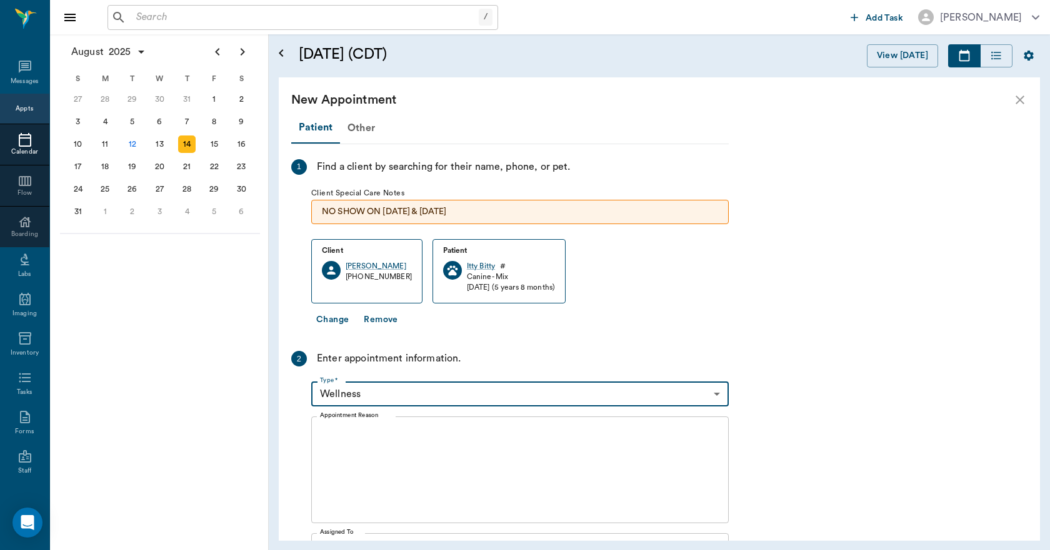
click at [407, 442] on textarea "Appointment Reason" at bounding box center [520, 470] width 400 height 86
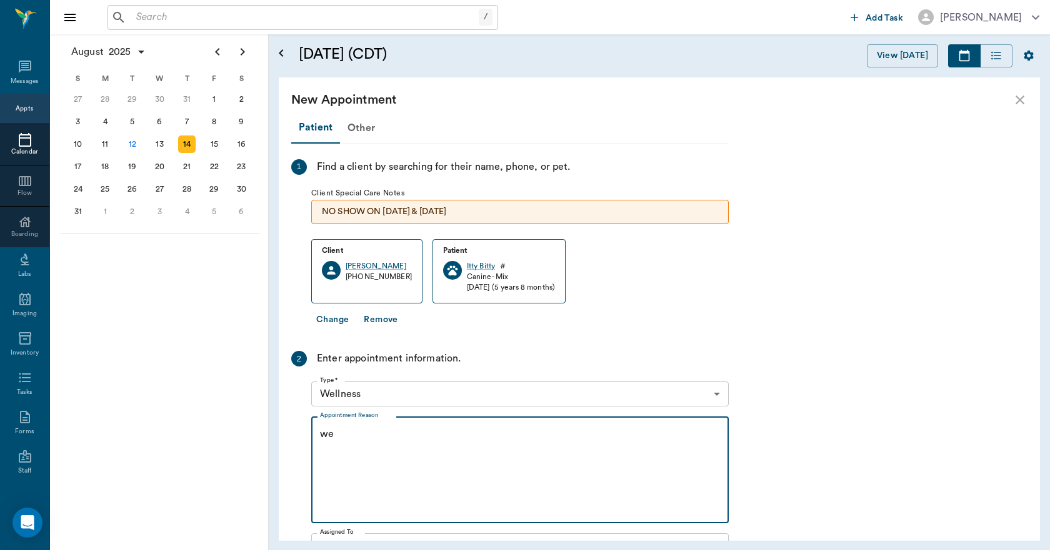
type textarea "w"
click at [437, 441] on textarea "WELLNESS AND HW" at bounding box center [520, 470] width 400 height 86
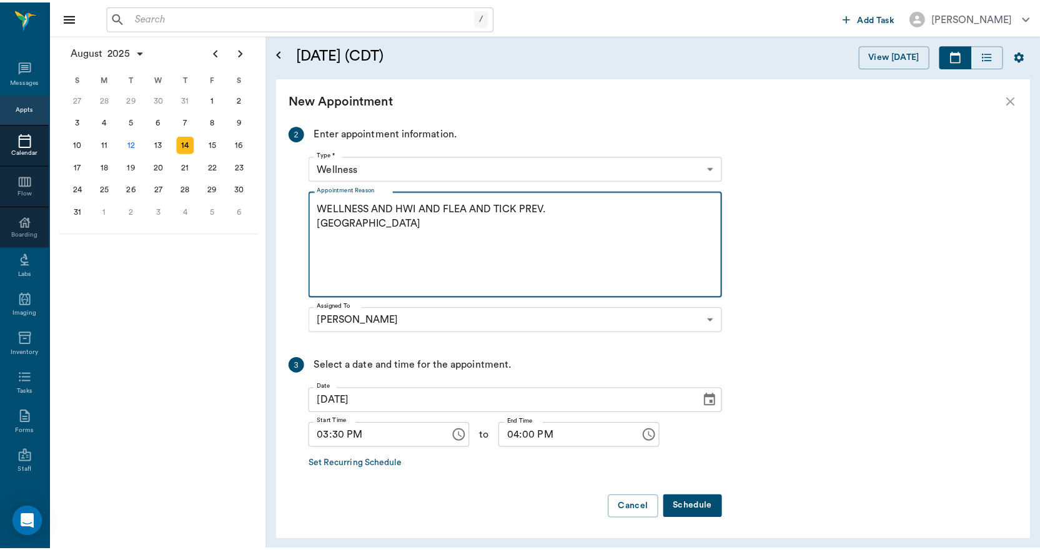
scroll to position [227, 0]
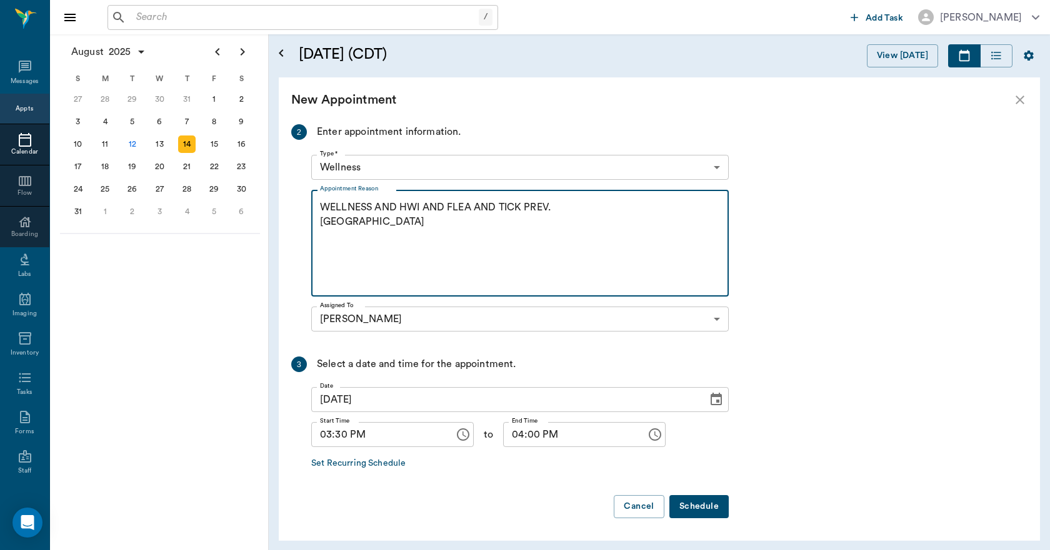
type textarea "WELLNESS AND HWI AND FLEA AND TICK PREV. LORY"
click at [705, 509] on button "Schedule" at bounding box center [698, 506] width 59 height 23
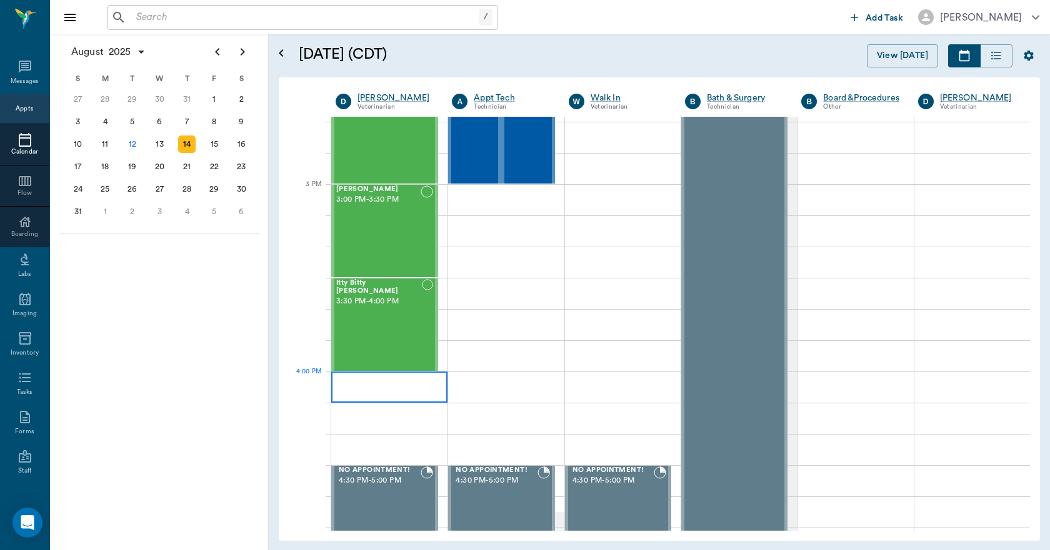
click at [404, 385] on div at bounding box center [389, 387] width 116 height 31
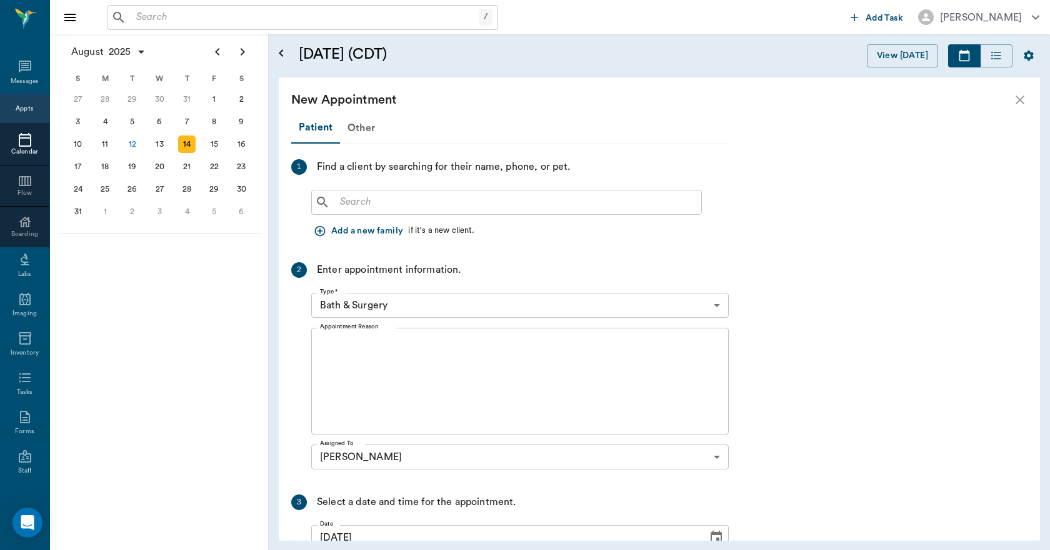
click at [363, 201] on input "text" at bounding box center [515, 202] width 361 height 17
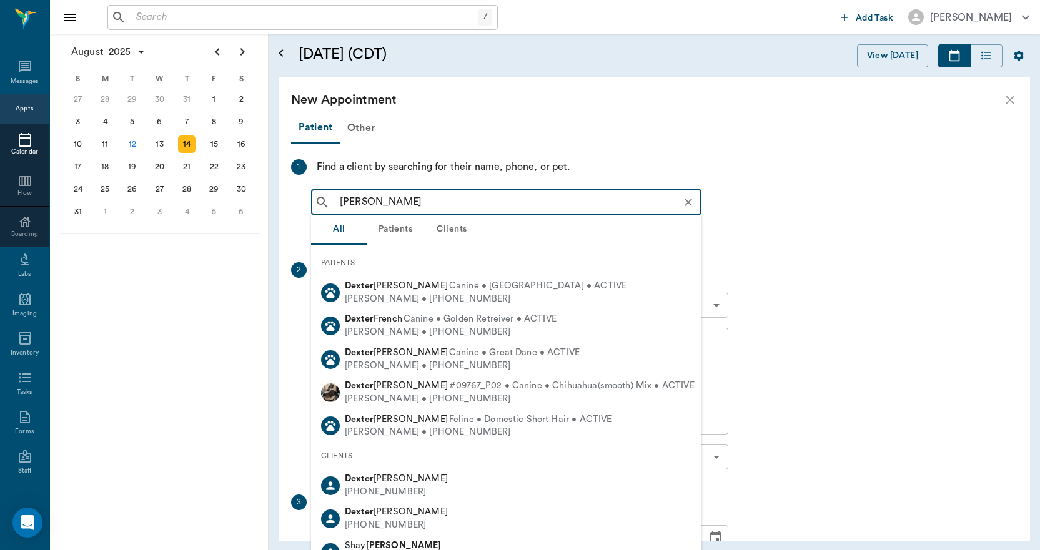
type input "DEXTER BEALE"
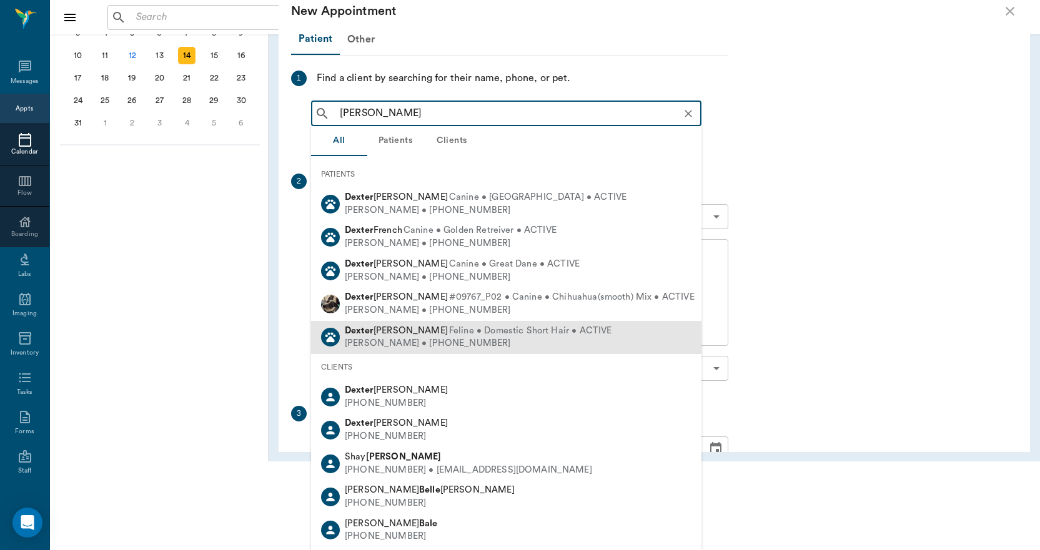
scroll to position [91, 0]
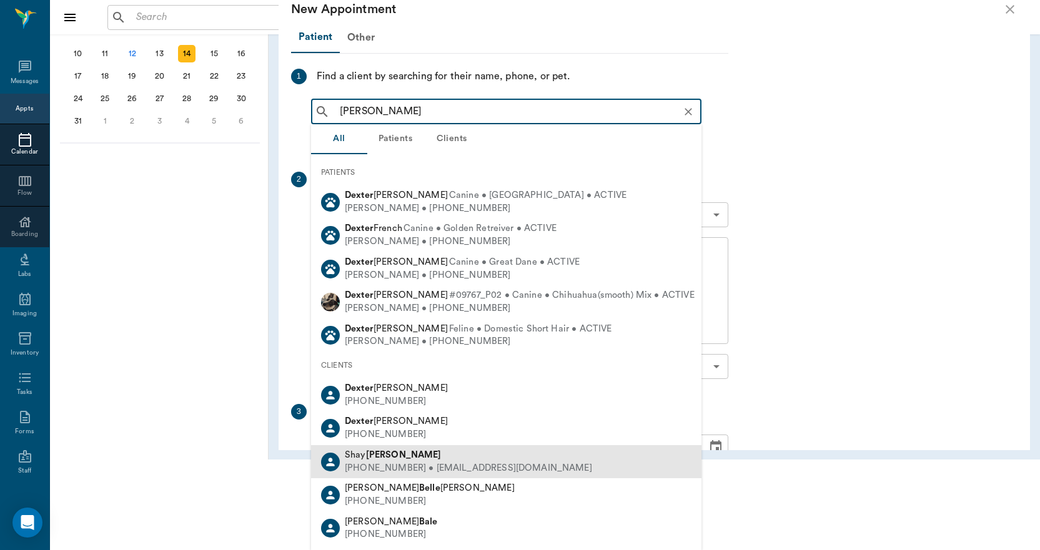
click at [394, 457] on div "Shay Beale" at bounding box center [468, 455] width 247 height 13
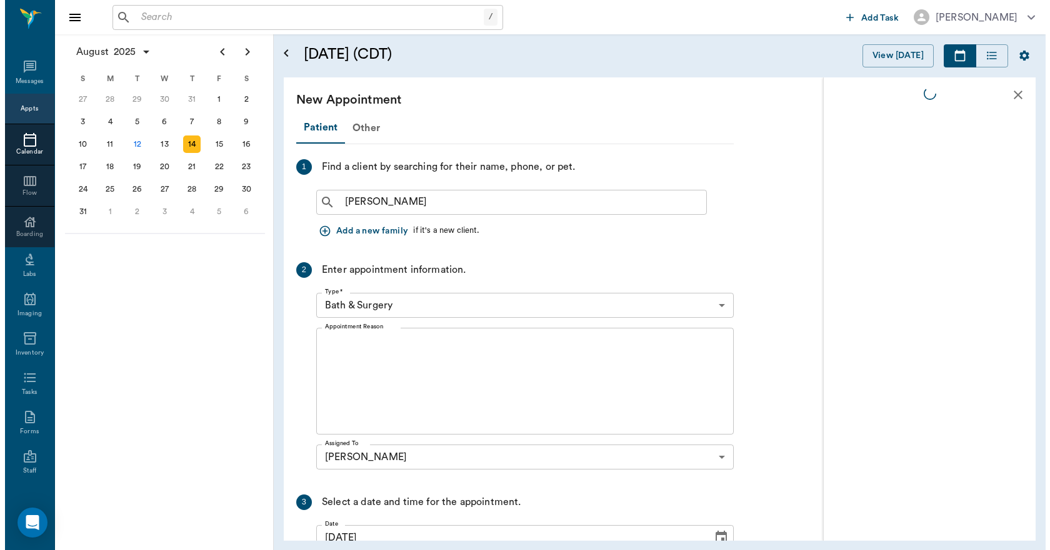
scroll to position [0, 0]
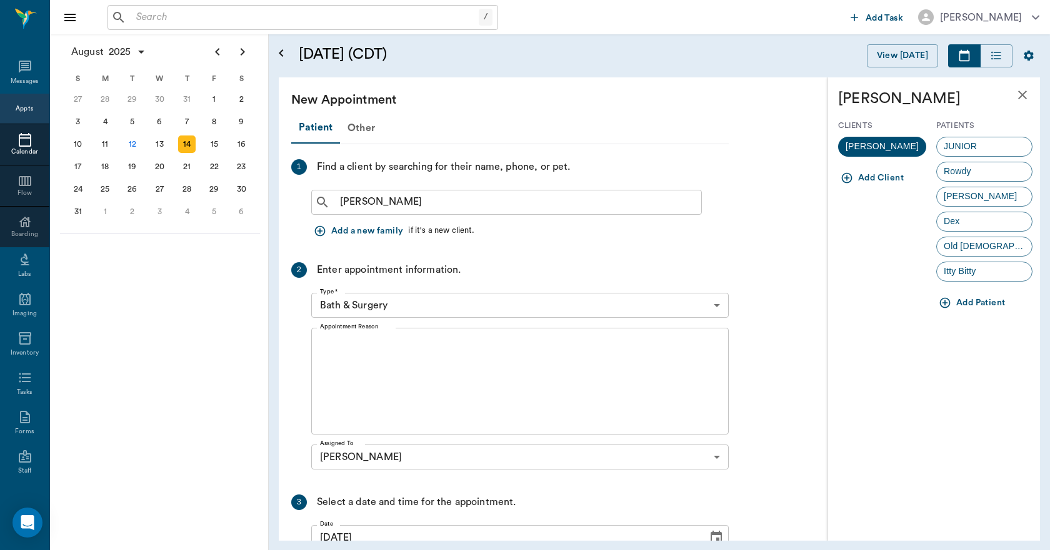
click at [945, 305] on icon "button" at bounding box center [944, 303] width 12 height 12
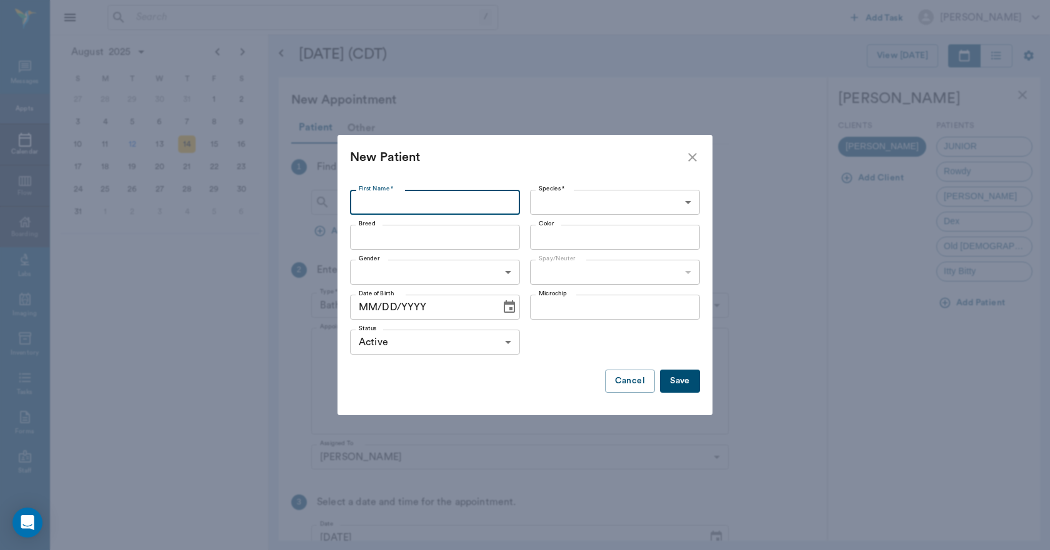
click at [494, 193] on input "First Name *" at bounding box center [435, 202] width 170 height 25
type input "Dexter"
click at [562, 194] on body "/ ​ Add Task Dr. Bert Ellsworth Nectar Messages Appts Calendar Flow Boarding La…" at bounding box center [525, 275] width 1050 height 550
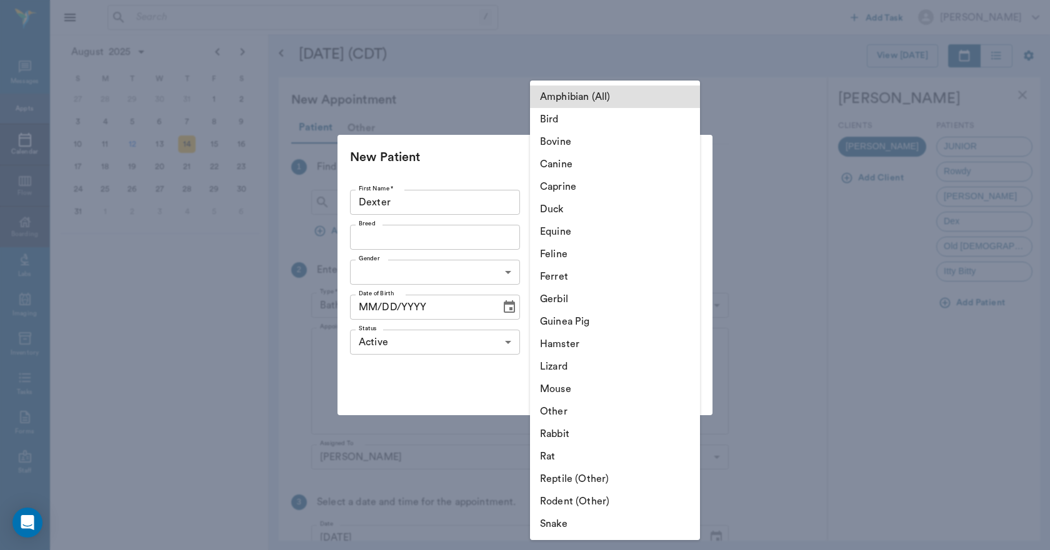
click at [558, 164] on li "Canine" at bounding box center [615, 164] width 170 height 22
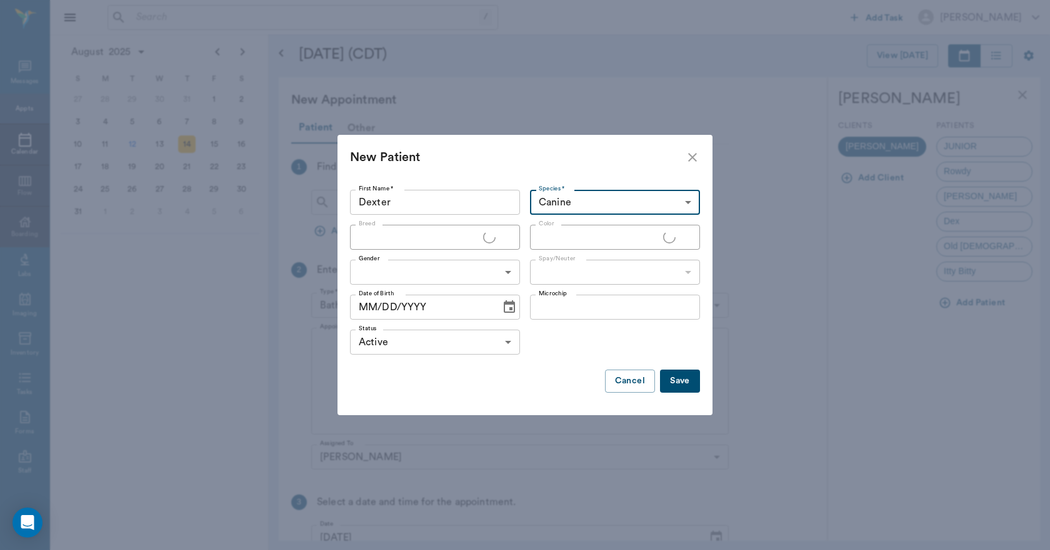
type input "Canine"
click at [668, 380] on button "Save" at bounding box center [680, 381] width 40 height 23
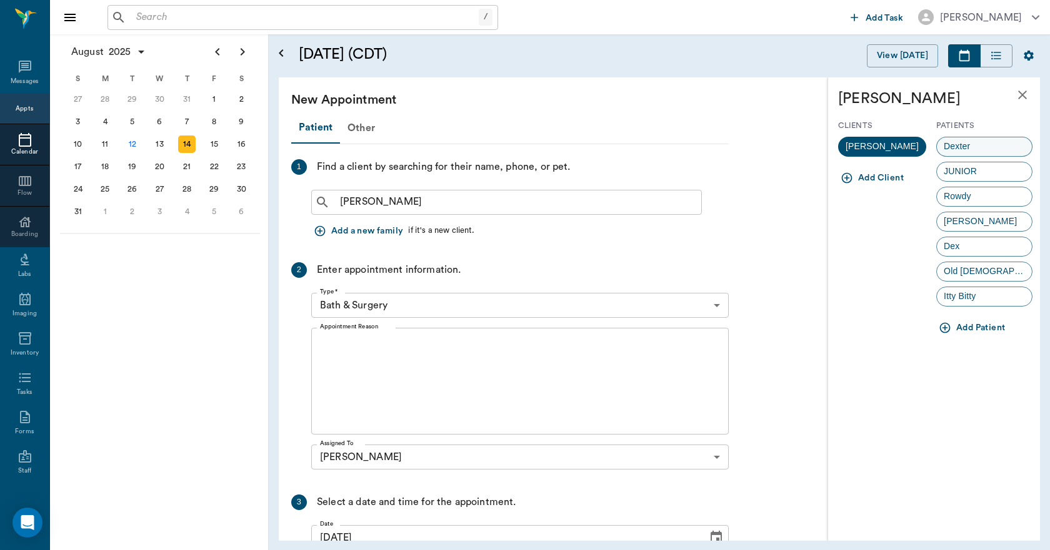
click at [973, 153] on span "Dexter" at bounding box center [956, 146] width 40 height 13
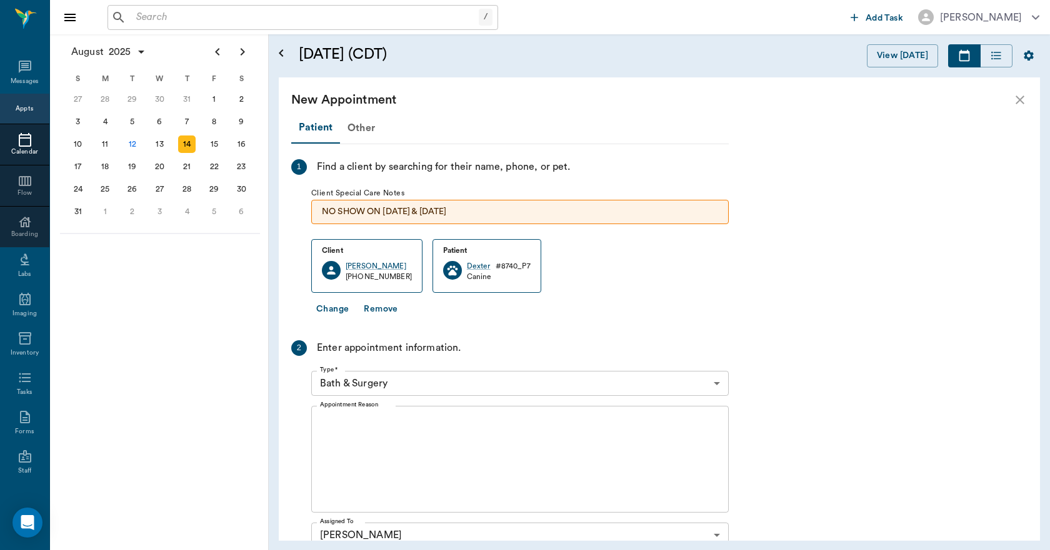
click at [396, 388] on body "/ ​ Add Task Dr. Bert Ellsworth Nectar Messages Appts Calendar Flow Boarding La…" at bounding box center [525, 275] width 1050 height 550
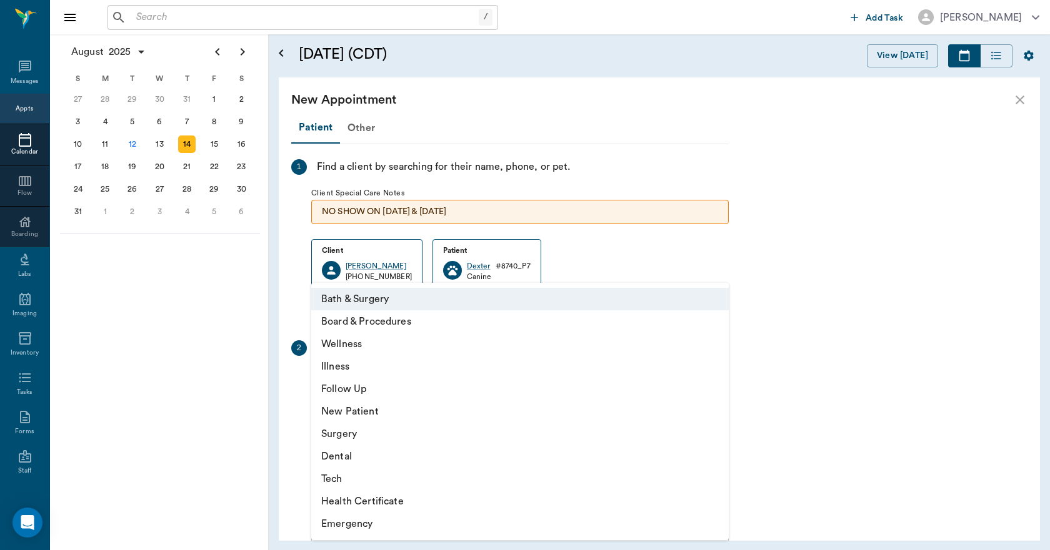
click at [340, 344] on li "Wellness" at bounding box center [519, 344] width 417 height 22
type input "65d2be4f46e3a538d89b8c14"
type input "04:30 PM"
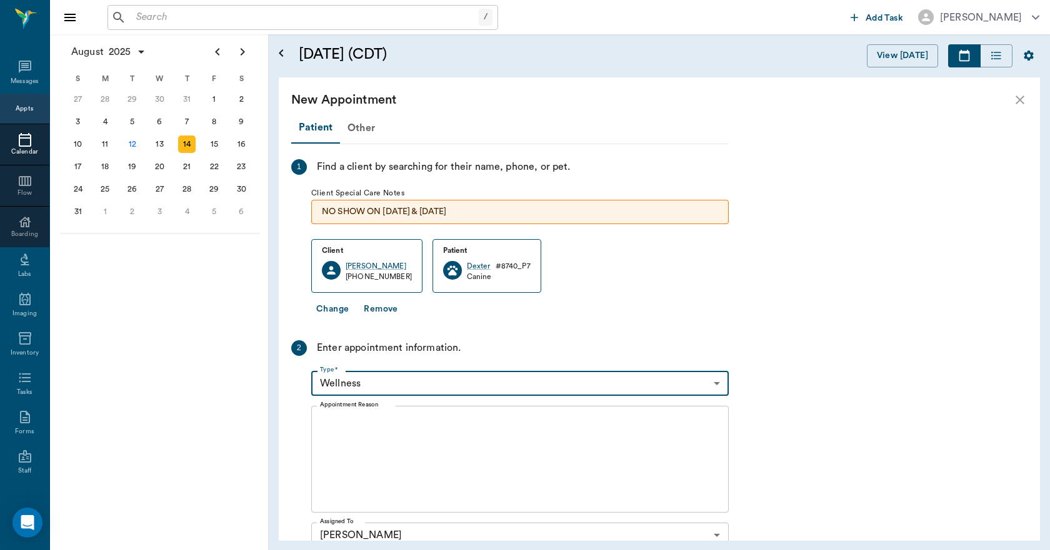
click at [494, 499] on textarea "Appointment Reason" at bounding box center [520, 460] width 400 height 86
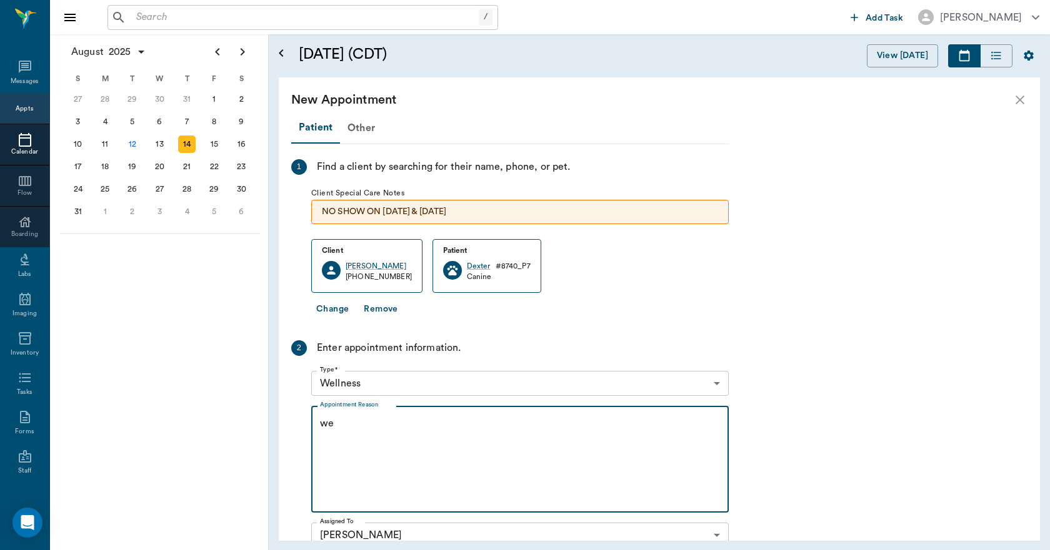
type textarea "w"
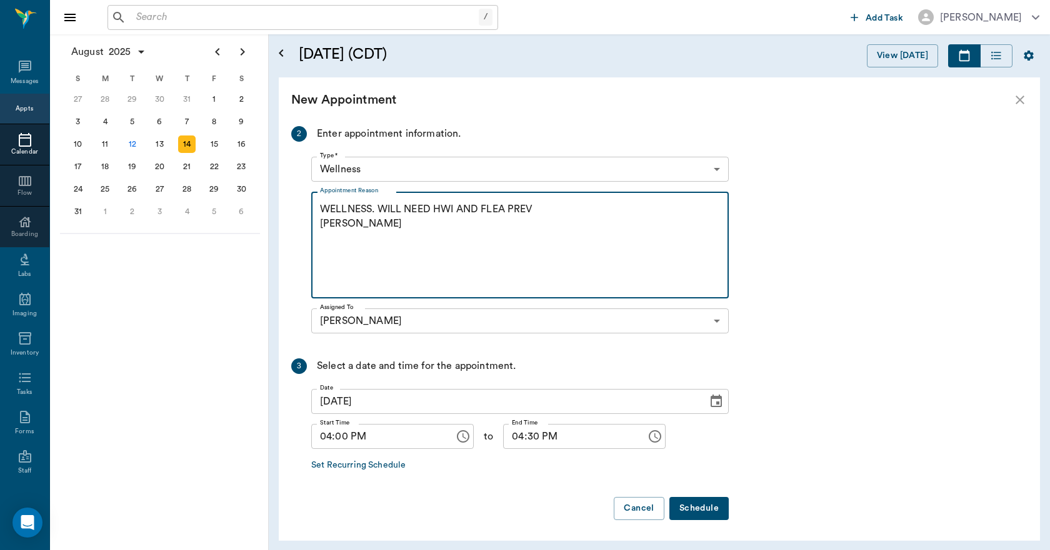
scroll to position [216, 0]
type textarea "WELLNESS. WILL NEED HWI AND FLEA PREV LORY"
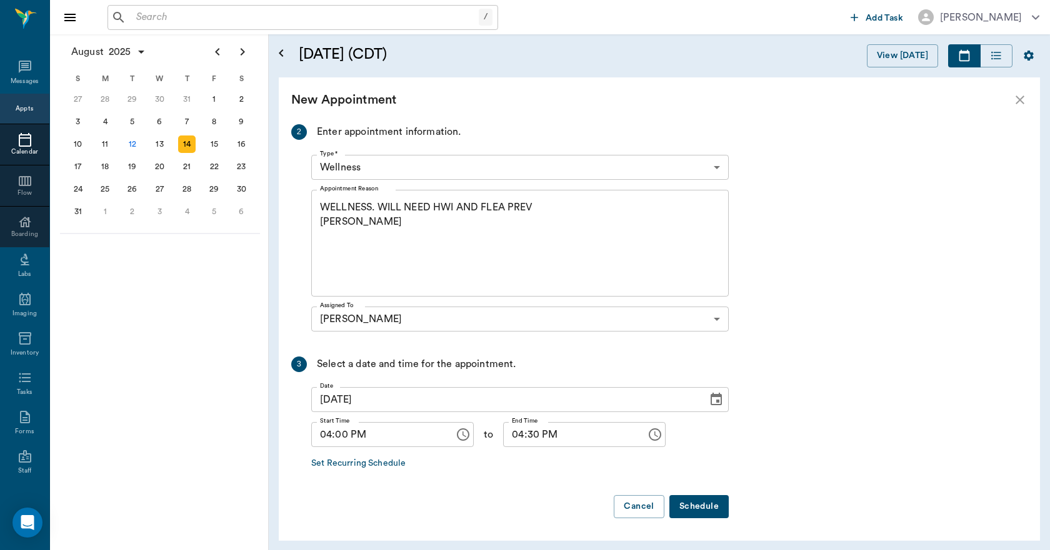
click at [703, 505] on button "Schedule" at bounding box center [698, 506] width 59 height 23
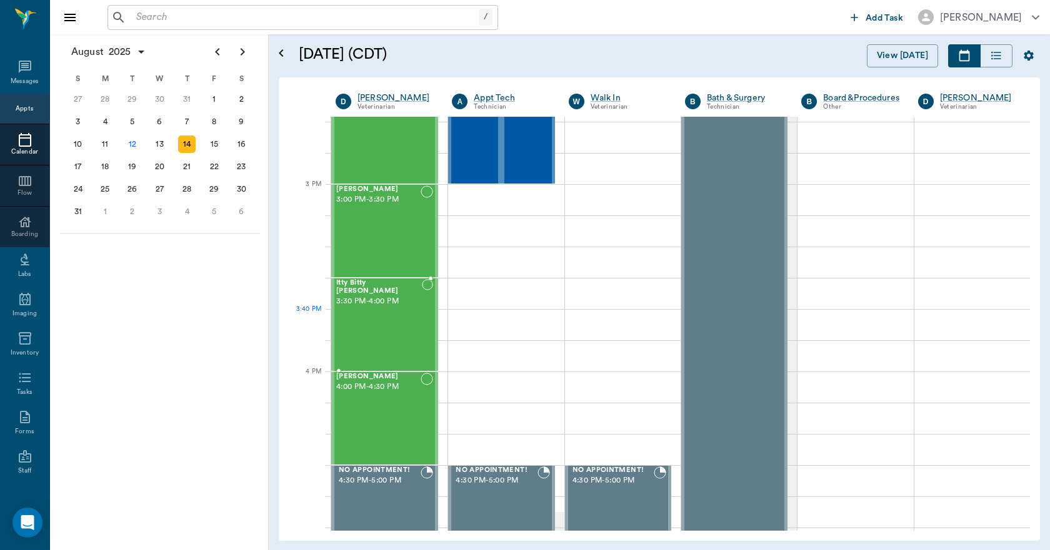
click at [369, 327] on div "Itty Bitty Beale 3:30 PM - 4:00 PM" at bounding box center [379, 324] width 86 height 91
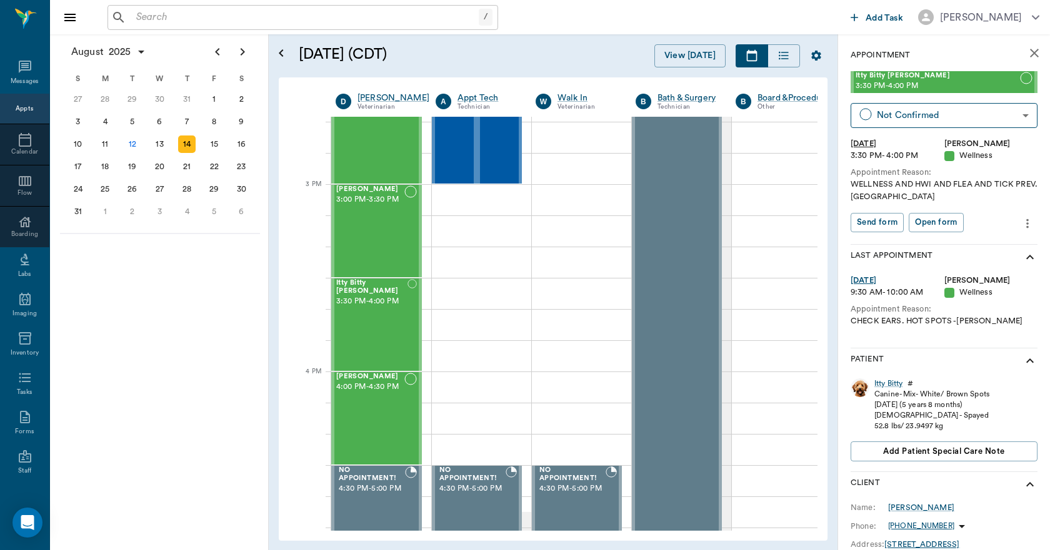
click at [1020, 223] on icon "more" at bounding box center [1027, 223] width 14 height 15
click at [967, 239] on span "Edit appointment" at bounding box center [965, 245] width 105 height 13
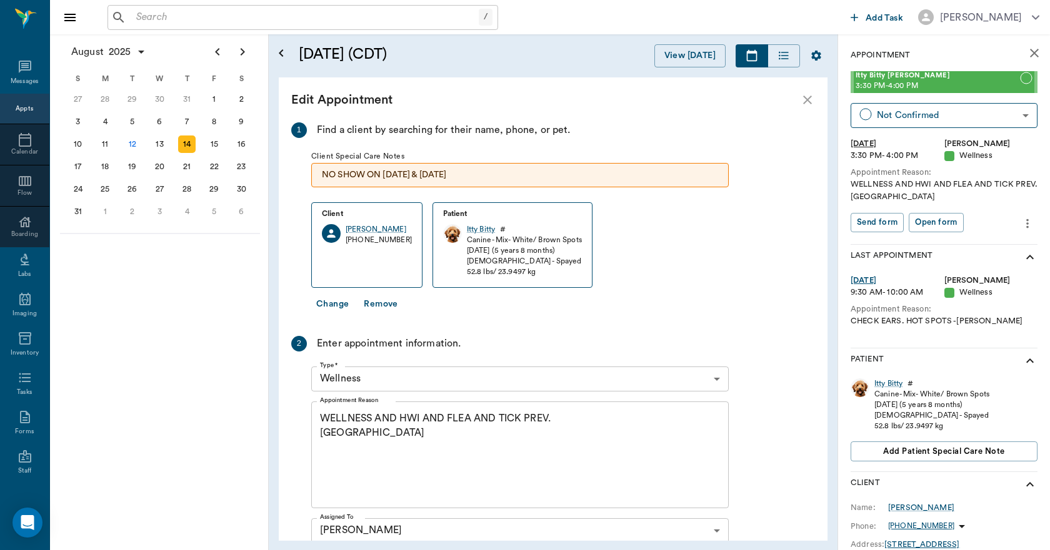
click at [397, 424] on textarea "WELLNESS AND HWI AND FLEA AND TICK PREV. LORY" at bounding box center [520, 455] width 400 height 86
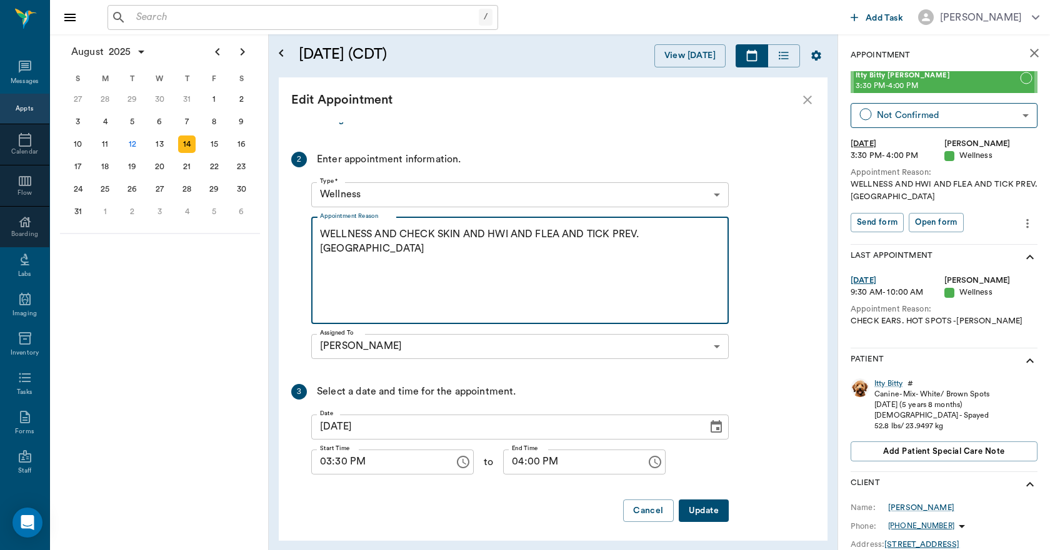
scroll to position [188, 0]
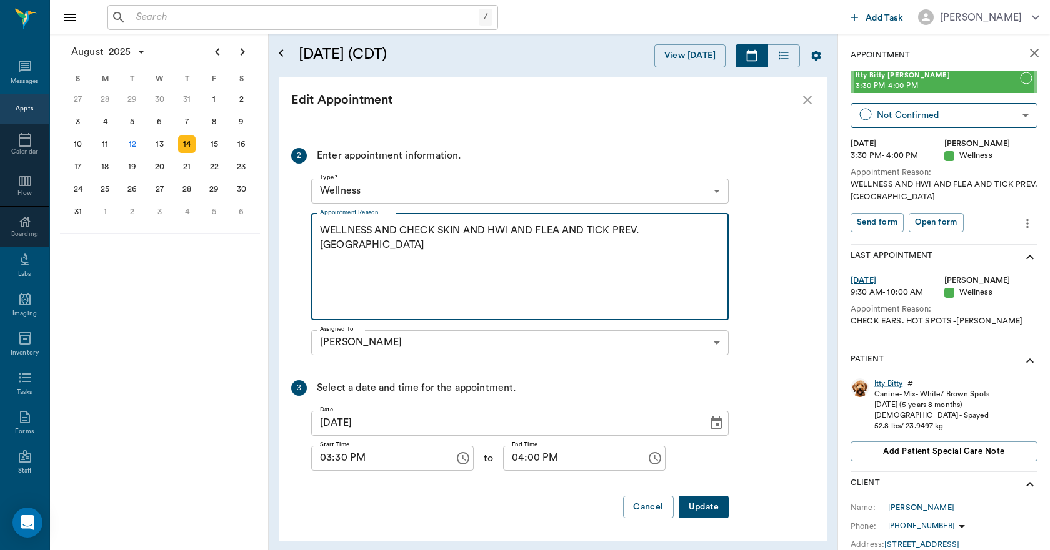
type textarea "WELLNESS AND CHECK SKIN AND HWI AND FLEA AND TICK PREV. LORY"
click at [694, 505] on button "Update" at bounding box center [703, 507] width 50 height 23
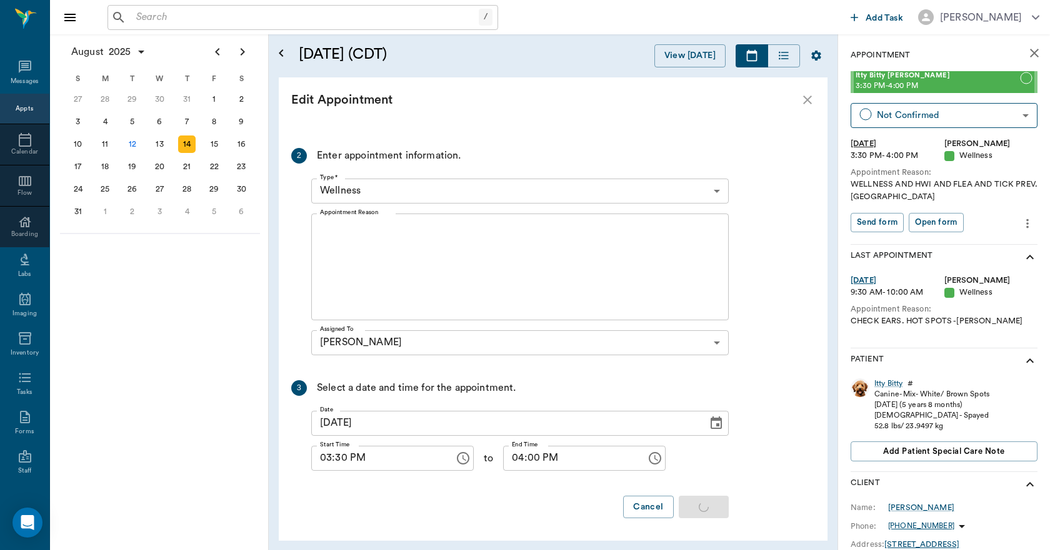
scroll to position [0, 0]
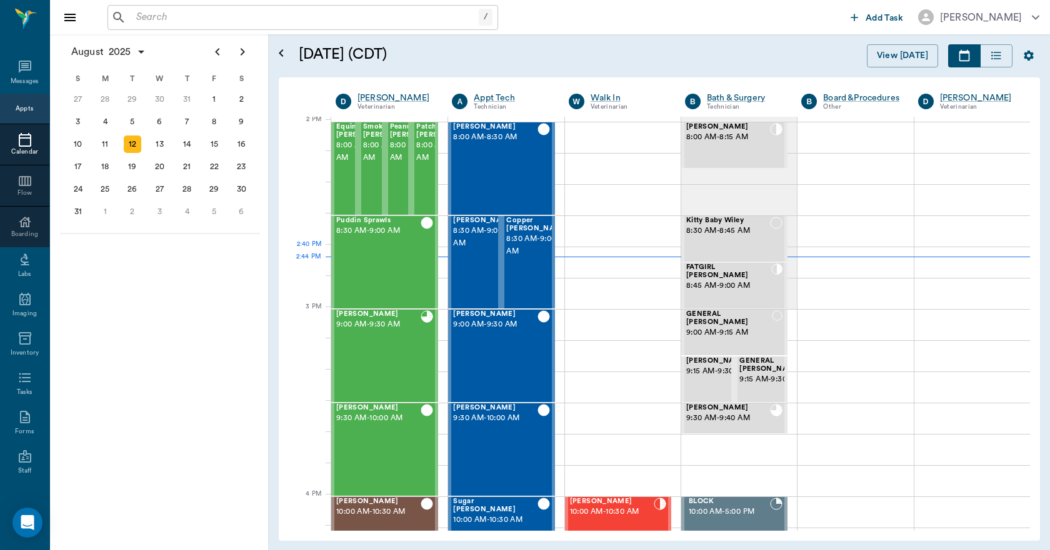
scroll to position [1127, 0]
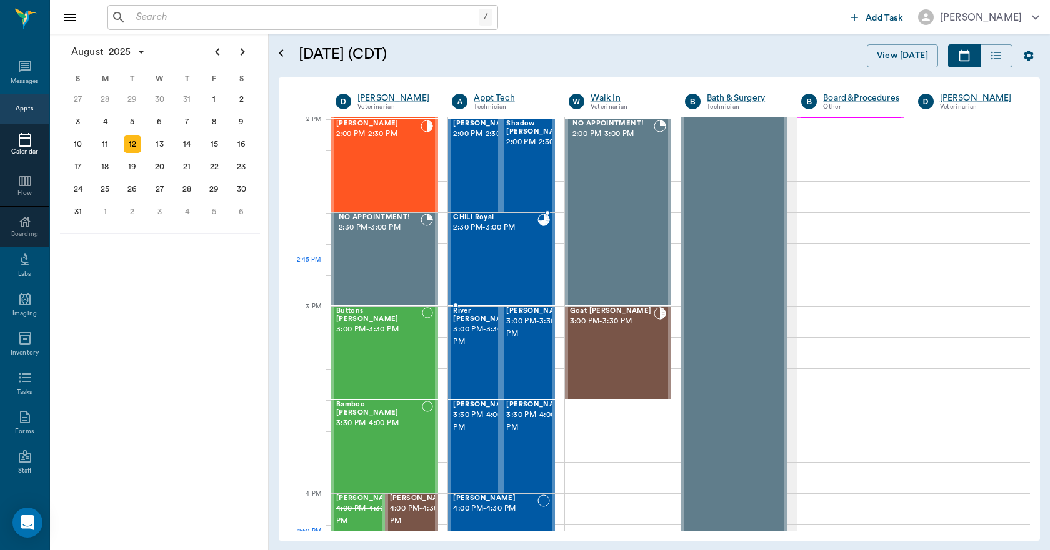
scroll to position [1127, 0]
click at [500, 261] on div "CHILI Royal 2:30 PM - 3:00 PM" at bounding box center [495, 259] width 84 height 91
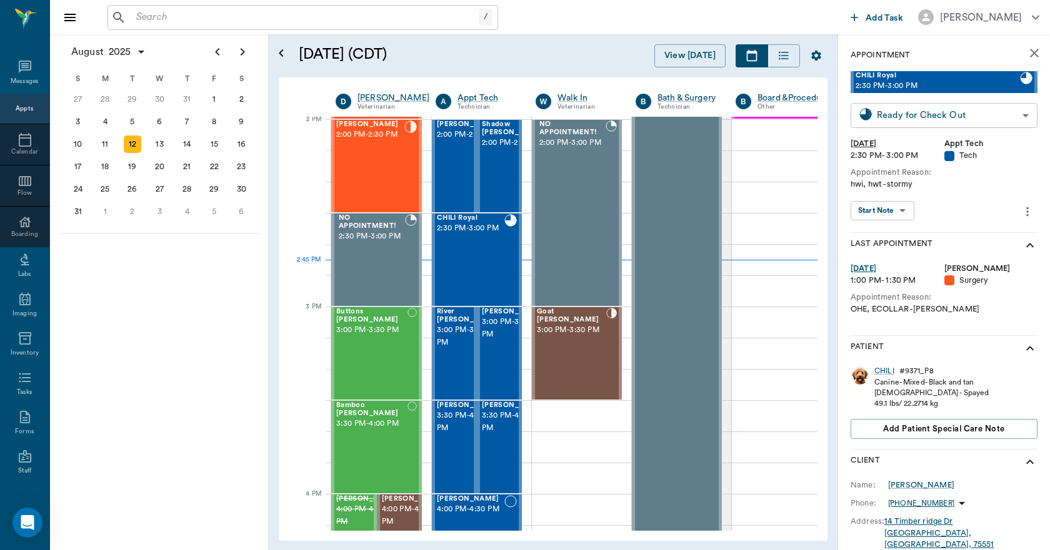
click at [933, 118] on body "/ ​ Add Task Dr. Bert Ellsworth Nectar Messages Appts Calendar Flow Boarding La…" at bounding box center [525, 275] width 1050 height 550
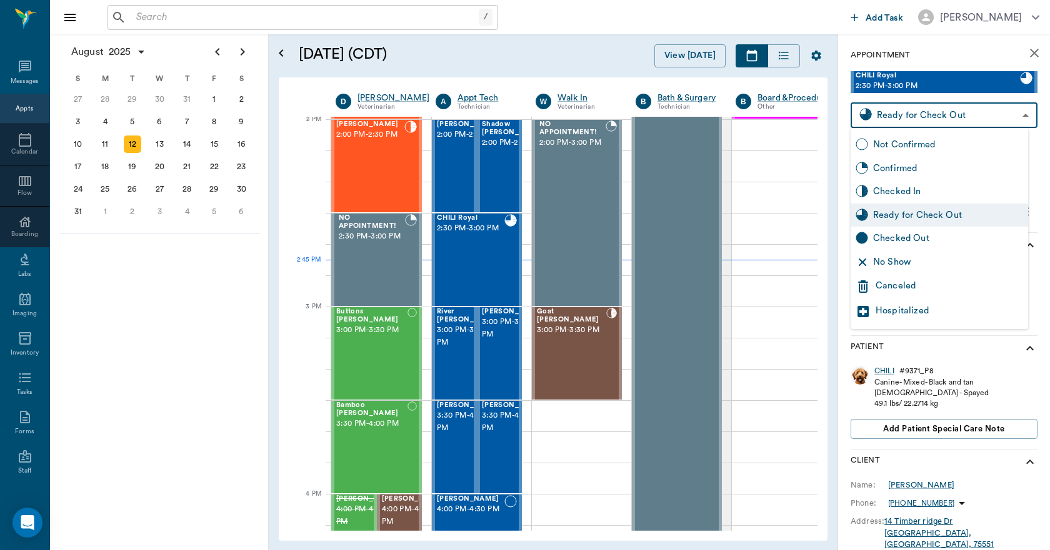
click at [913, 241] on div "Checked Out" at bounding box center [948, 239] width 150 height 14
type input "CHECKED_OUT"
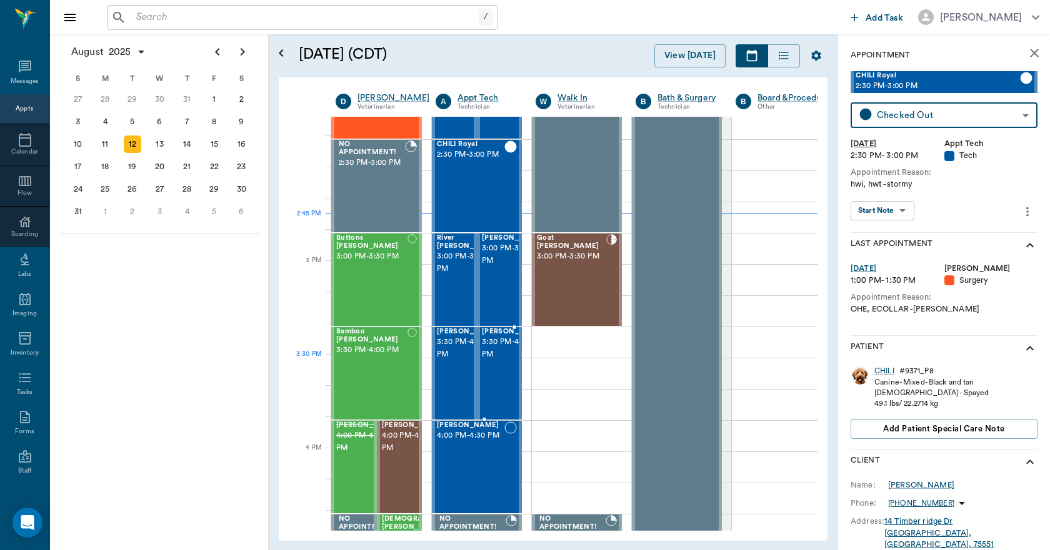
scroll to position [1065, 0]
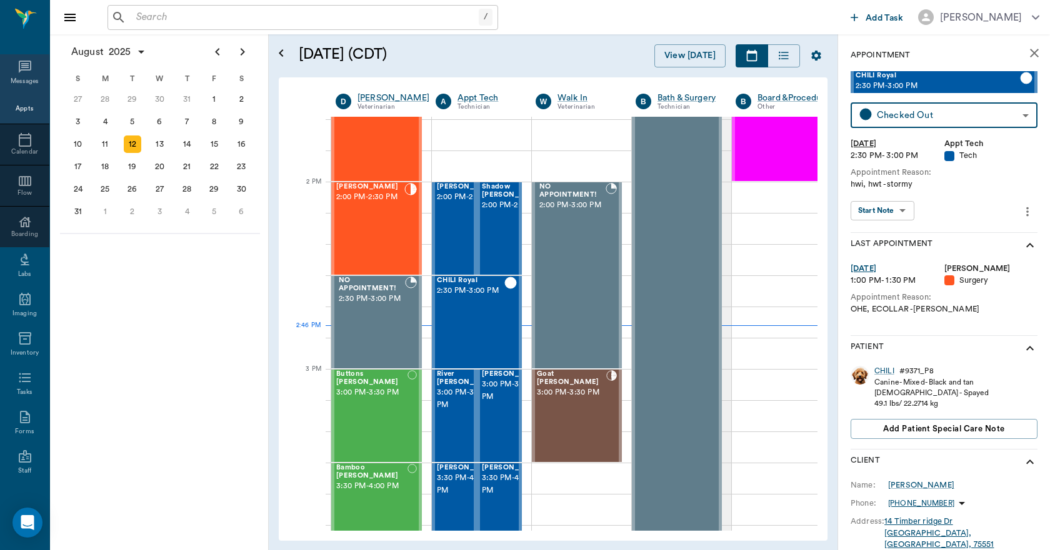
click at [14, 79] on div "Messages" at bounding box center [25, 81] width 29 height 9
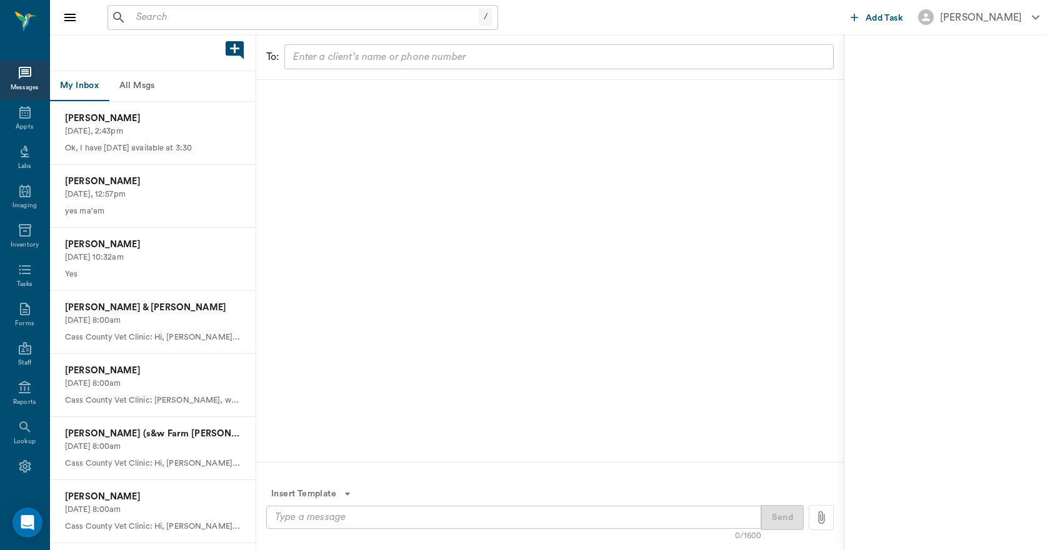
click at [145, 82] on button "All Msgs" at bounding box center [137, 86] width 56 height 30
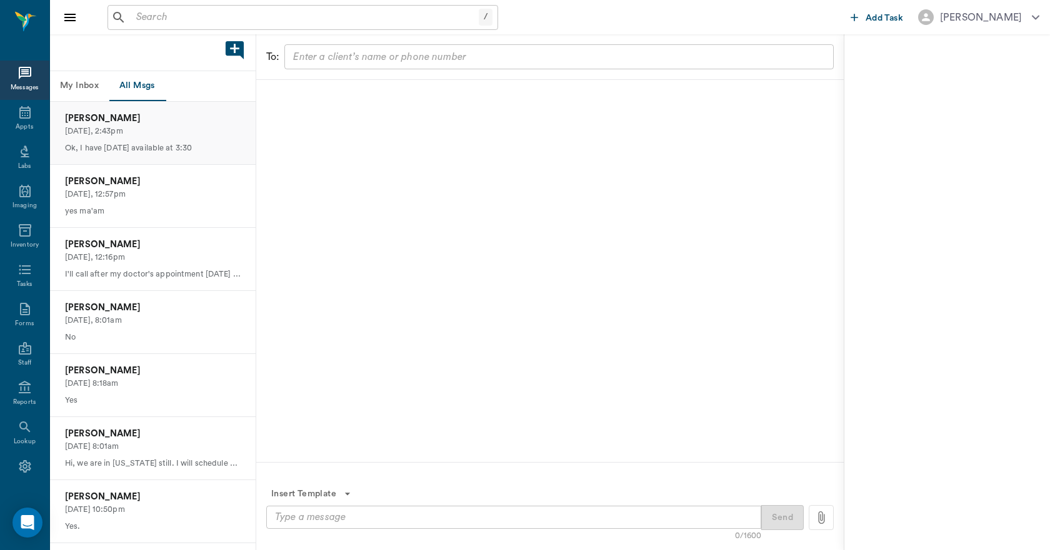
click at [149, 124] on p "[PERSON_NAME]" at bounding box center [153, 119] width 176 height 14
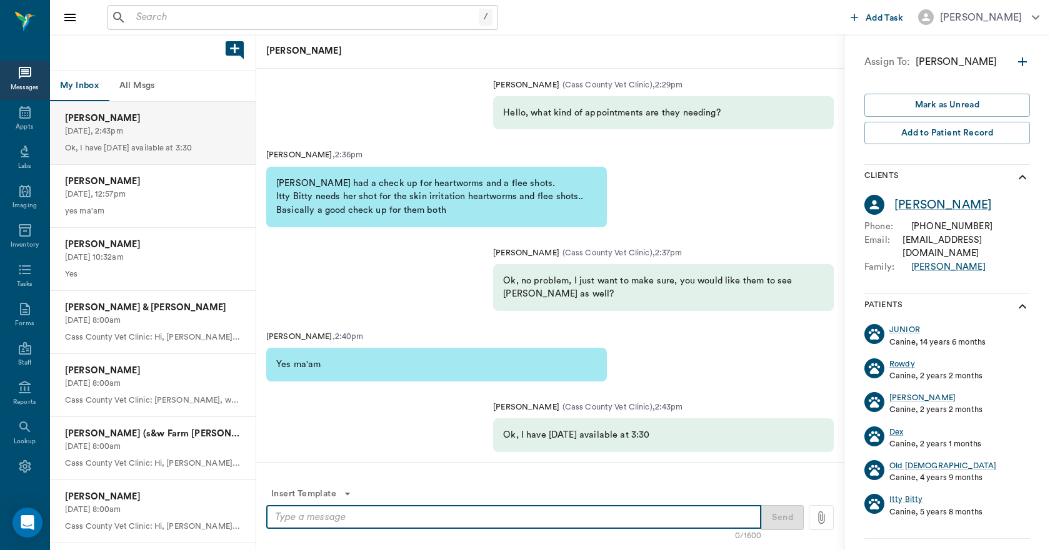
click at [357, 517] on textarea at bounding box center [513, 517] width 477 height 14
type textarea "I"
click at [357, 517] on textarea at bounding box center [513, 517] width 477 height 14
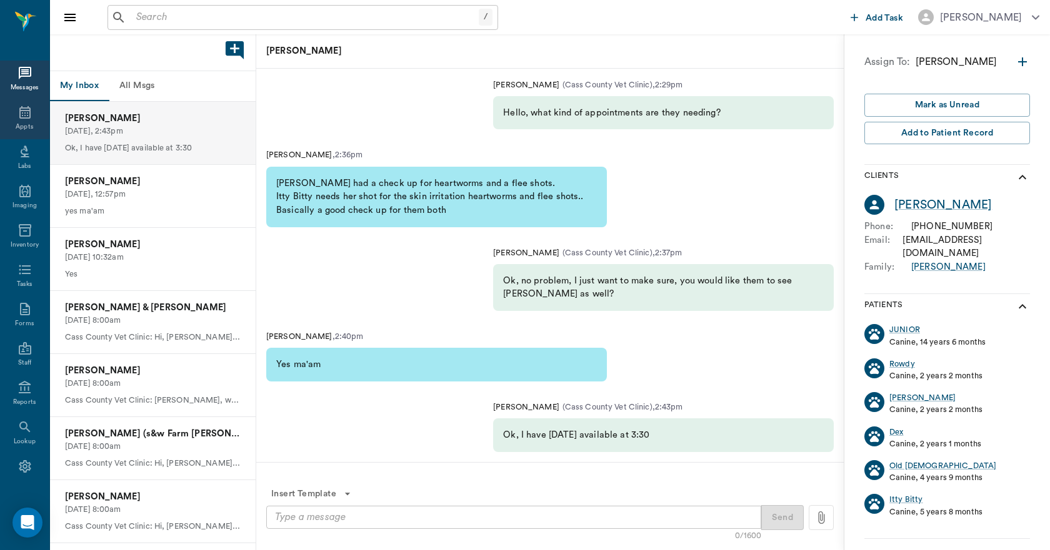
click at [26, 116] on icon at bounding box center [24, 112] width 15 height 15
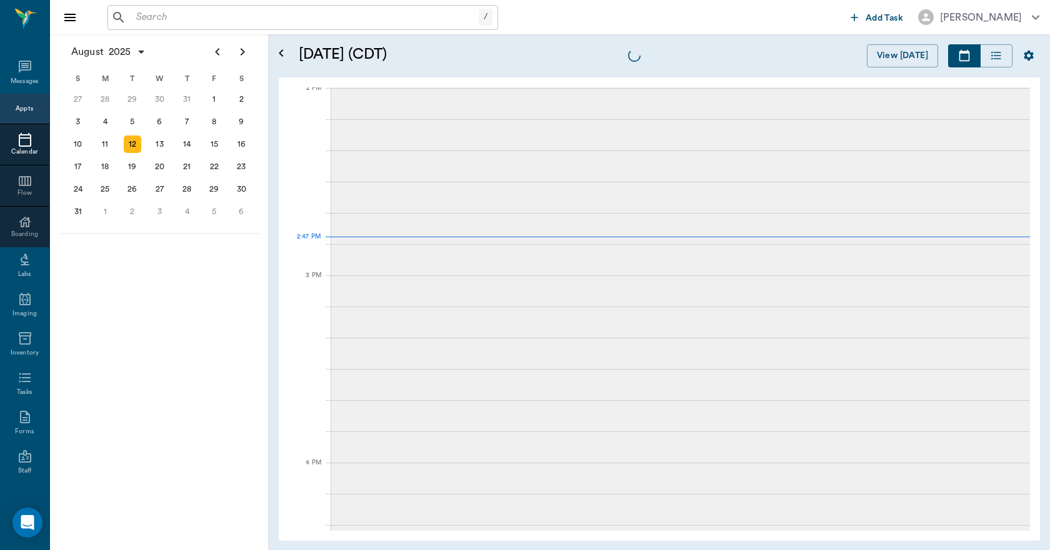
scroll to position [1127, 0]
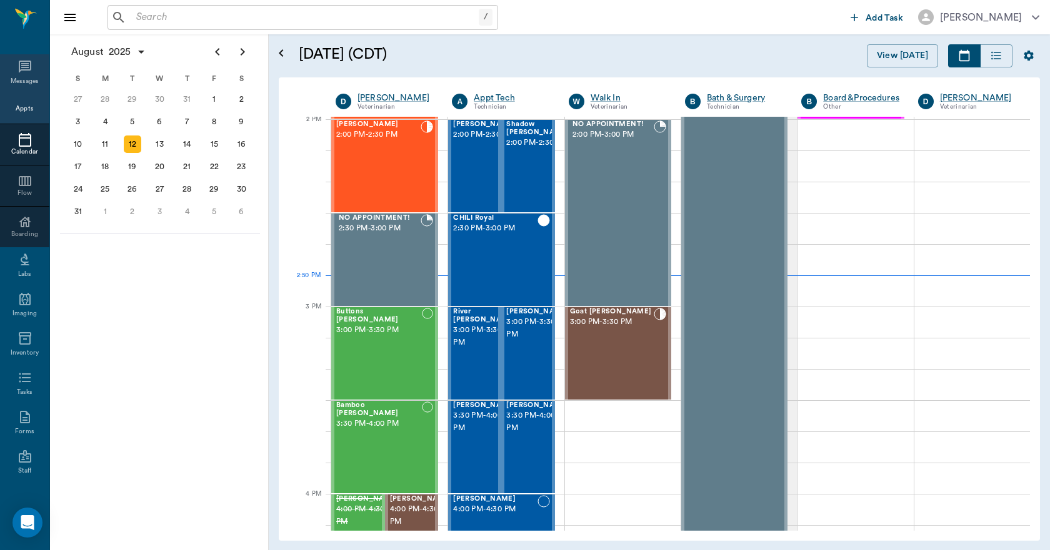
click at [19, 66] on icon at bounding box center [25, 67] width 12 height 12
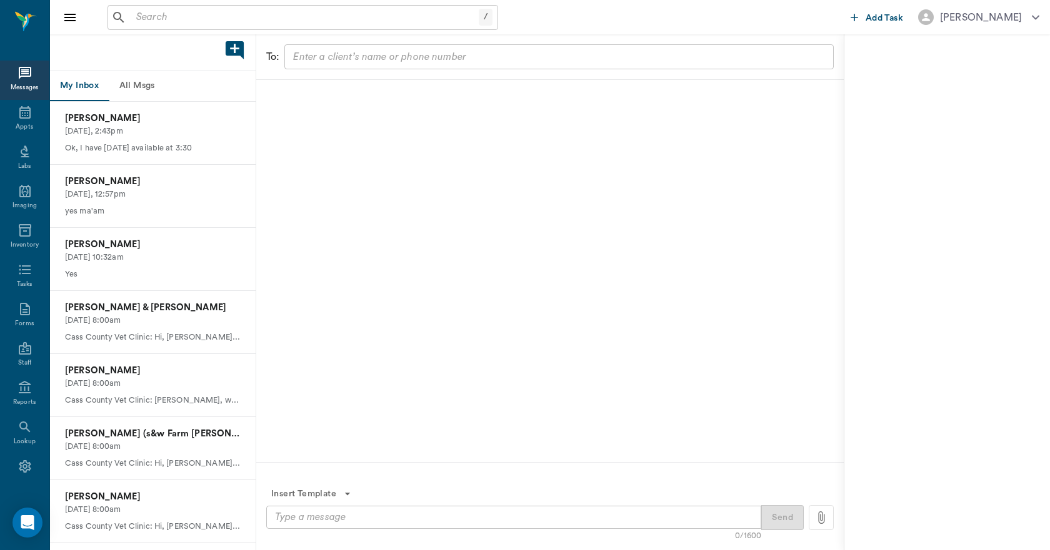
click at [141, 86] on button "All Msgs" at bounding box center [137, 86] width 56 height 30
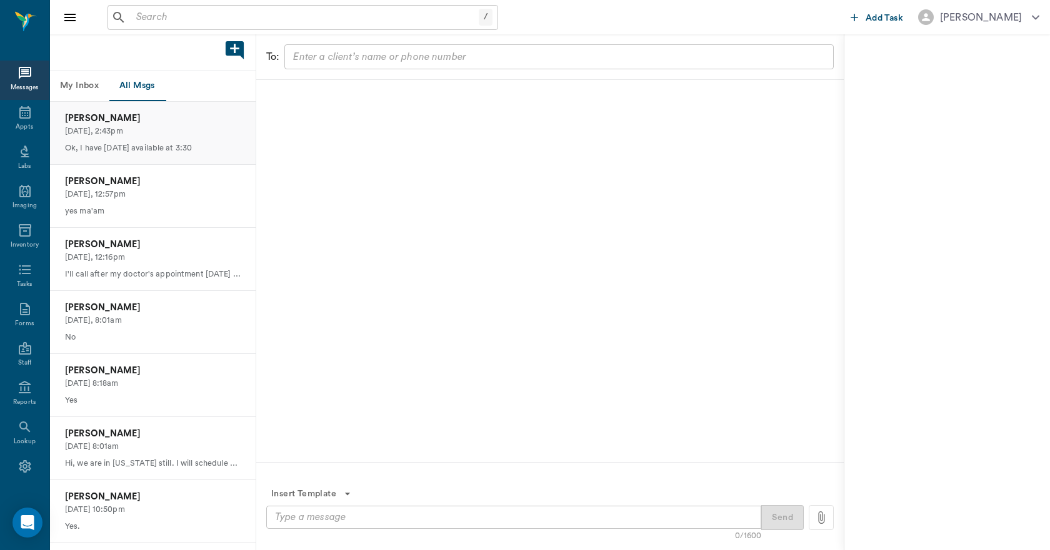
click at [134, 142] on p "Ok, I have [DATE] available at 3:30" at bounding box center [153, 148] width 176 height 12
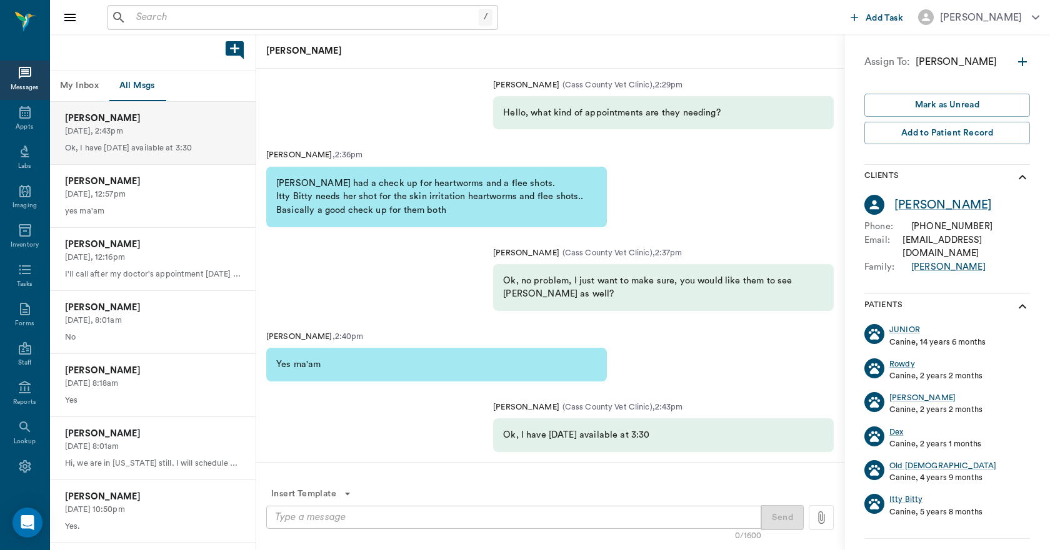
click at [82, 87] on button "My Inbox" at bounding box center [79, 86] width 59 height 30
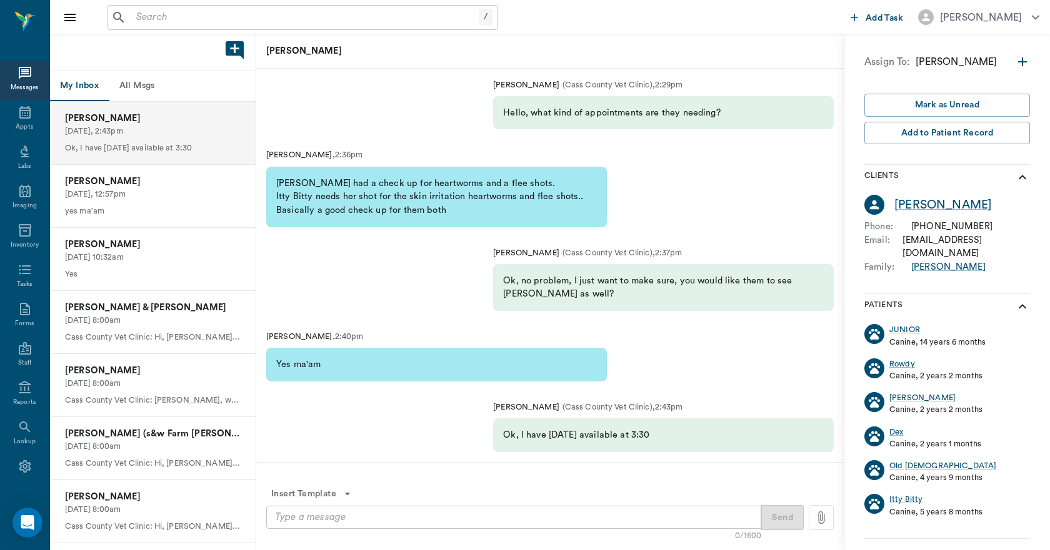
click at [91, 131] on p "[DATE], 2:43pm" at bounding box center [153, 132] width 176 height 12
click at [22, 121] on div "Appts" at bounding box center [24, 119] width 49 height 39
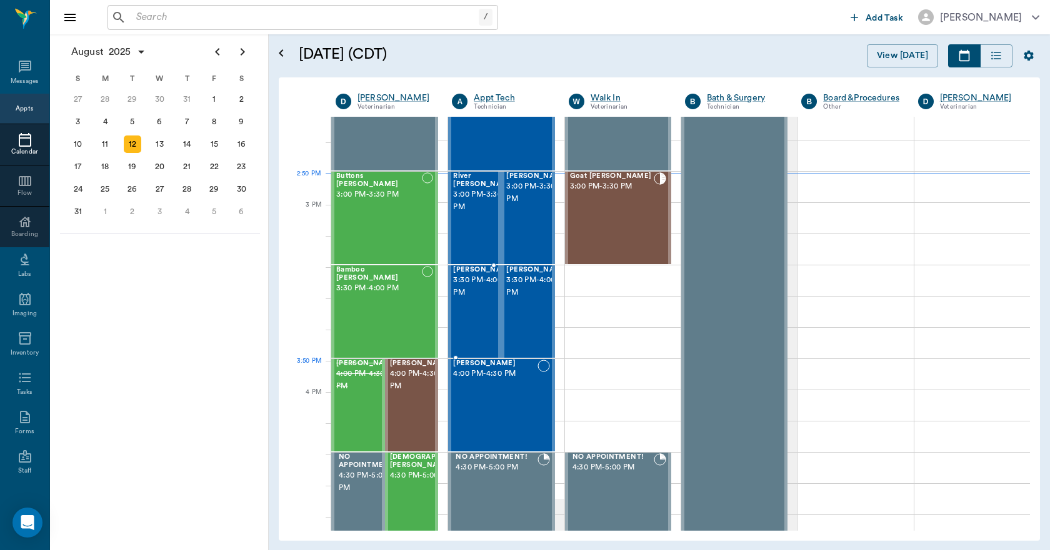
scroll to position [1313, 0]
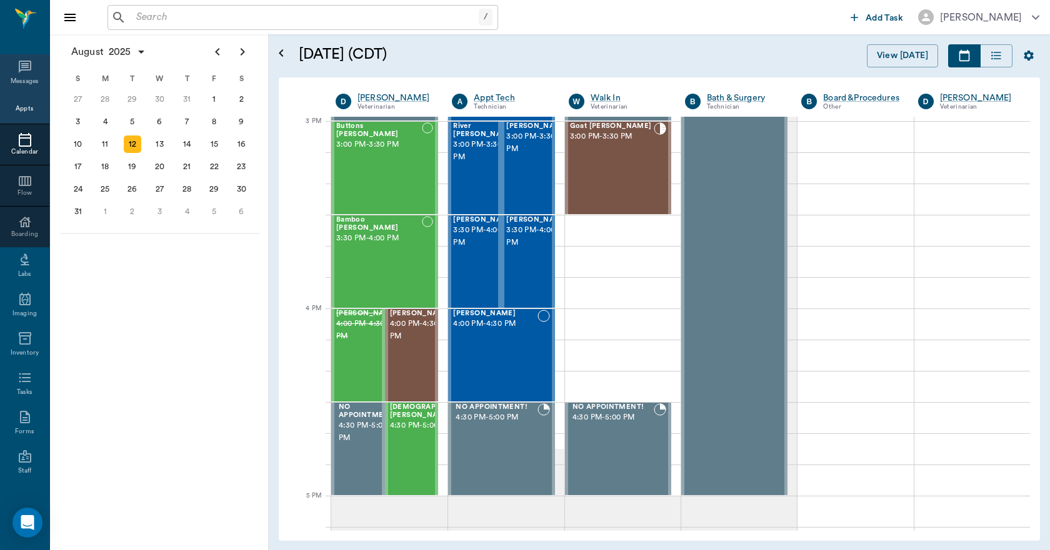
click at [22, 69] on icon at bounding box center [24, 66] width 15 height 15
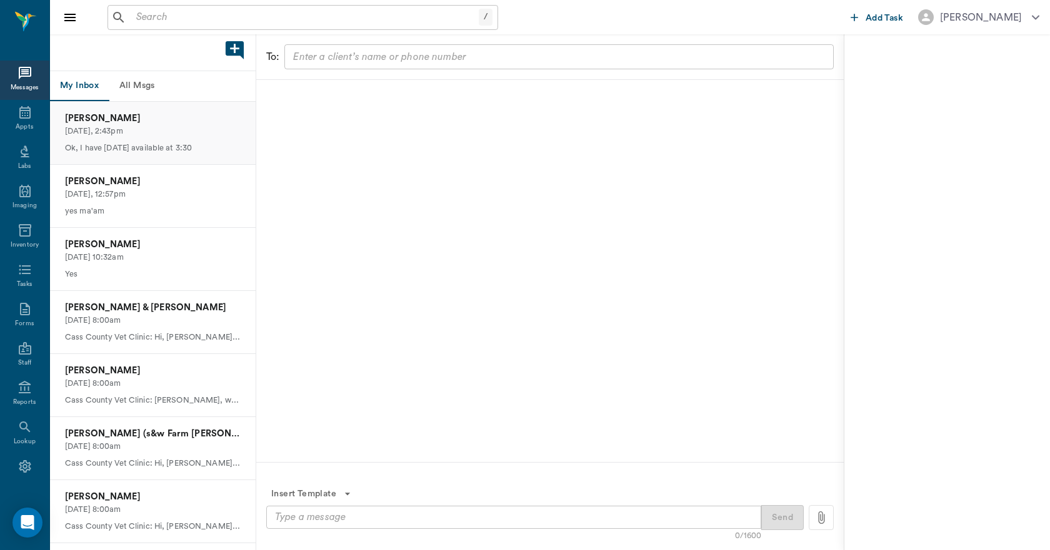
click at [123, 139] on div "[PERSON_NAME] [DATE], 2:43pm Ok, I have [DATE] available at 3:30" at bounding box center [153, 133] width 206 height 62
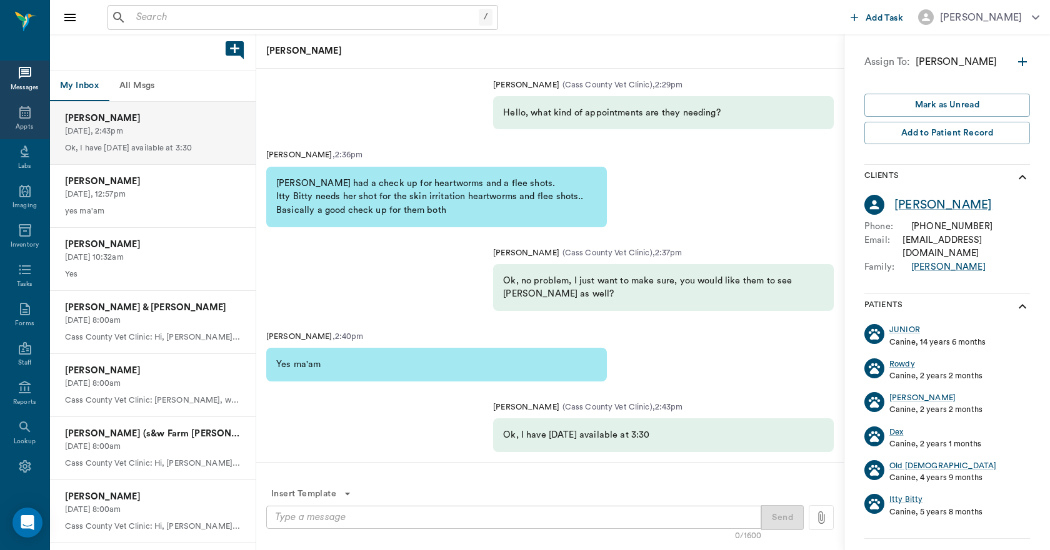
click at [21, 126] on div "Appts" at bounding box center [24, 126] width 17 height 9
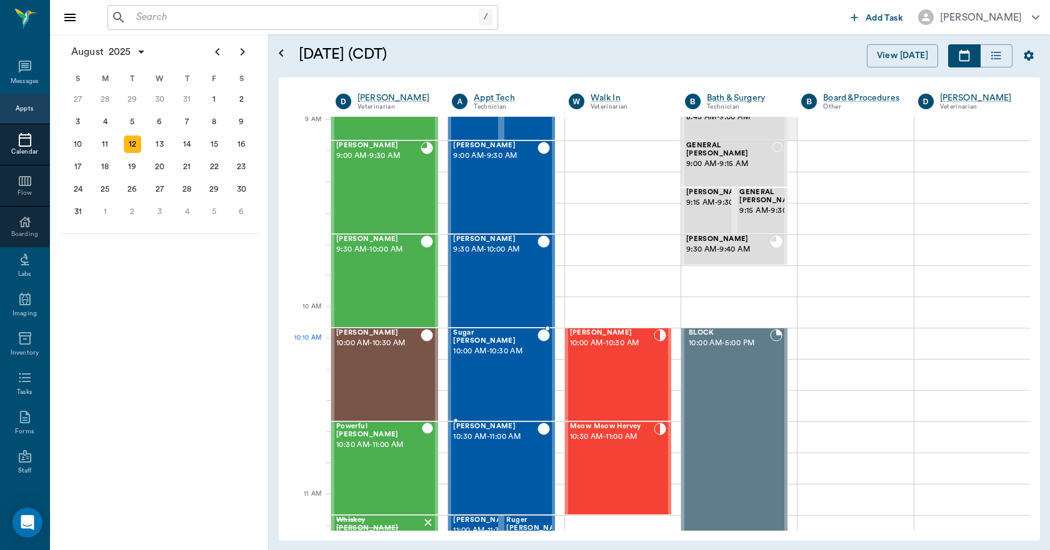
scroll to position [190, 0]
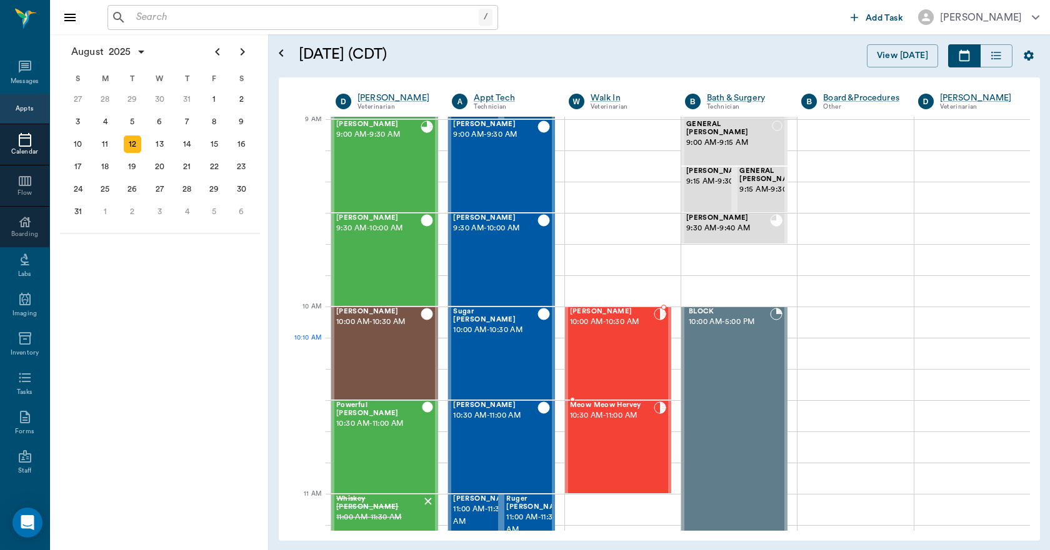
click at [605, 345] on div "[PERSON_NAME] 10:00 AM - 10:30 AM" at bounding box center [612, 353] width 84 height 91
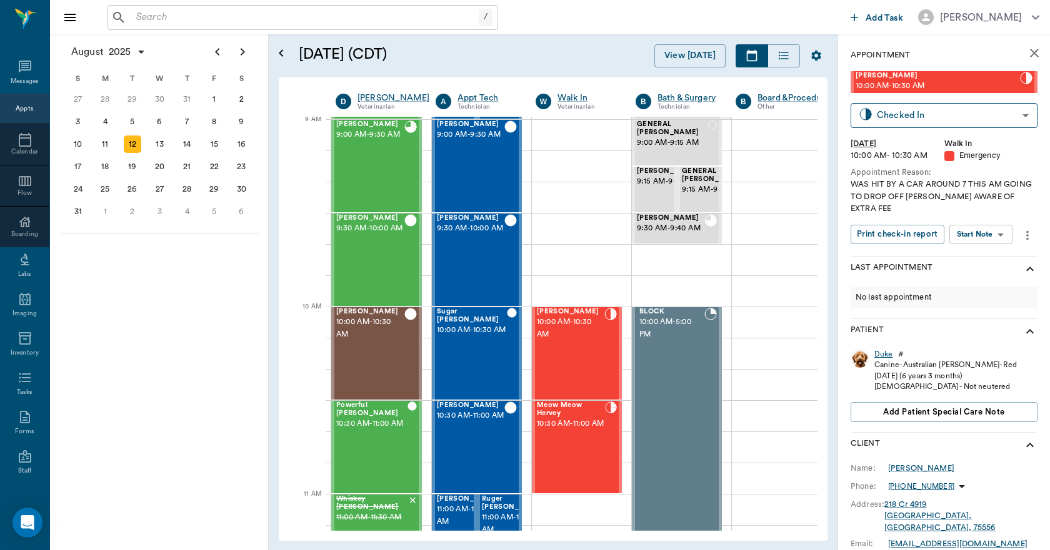
click at [880, 354] on div "Duke" at bounding box center [883, 354] width 19 height 11
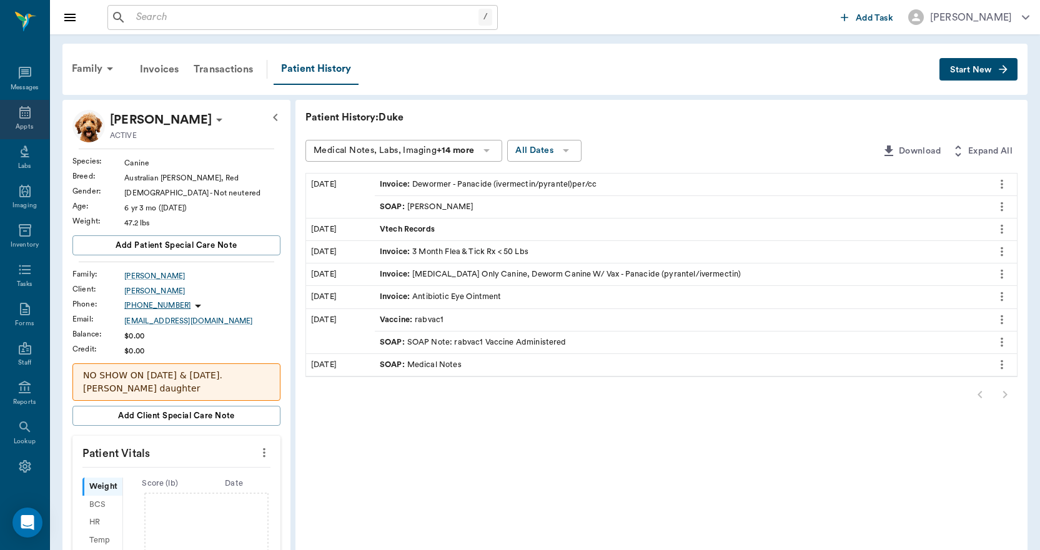
click at [18, 114] on icon at bounding box center [24, 112] width 15 height 15
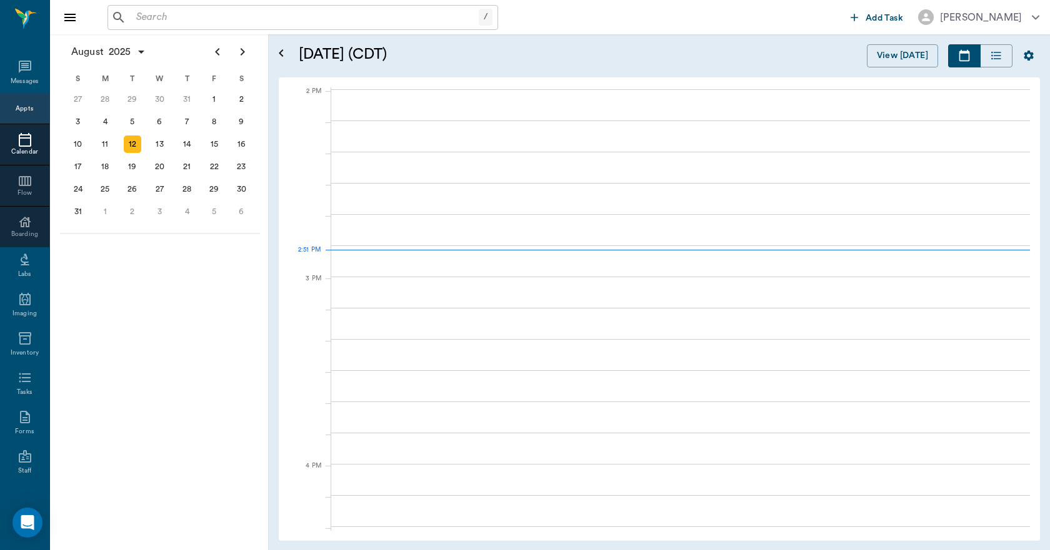
scroll to position [1126, 0]
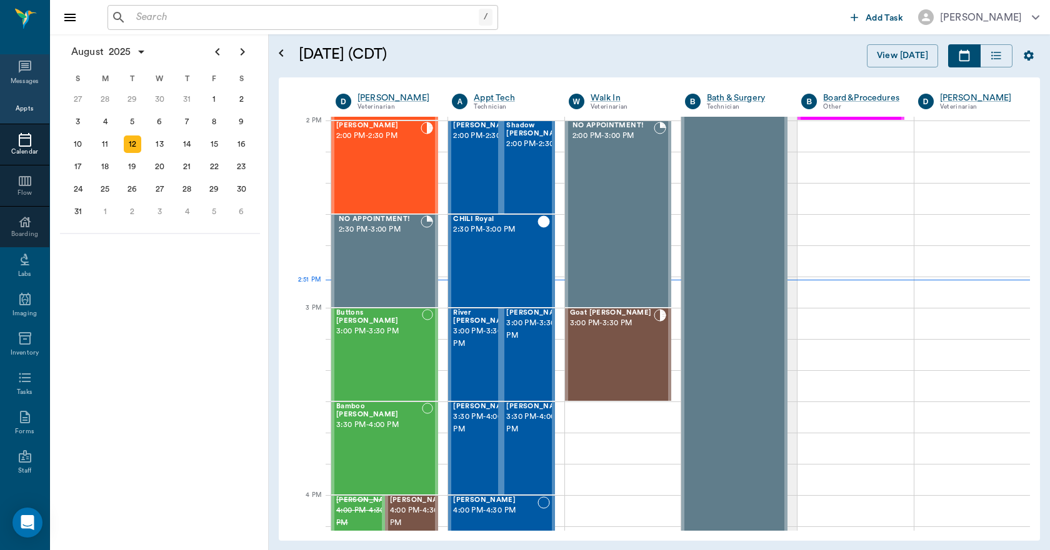
click at [17, 72] on icon at bounding box center [24, 66] width 15 height 15
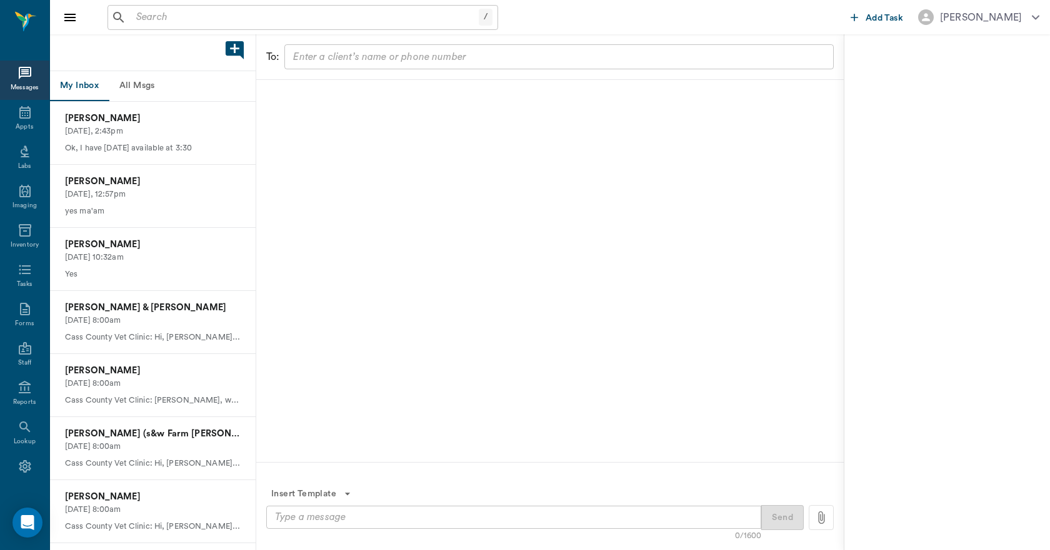
click at [137, 87] on button "All Msgs" at bounding box center [137, 86] width 56 height 30
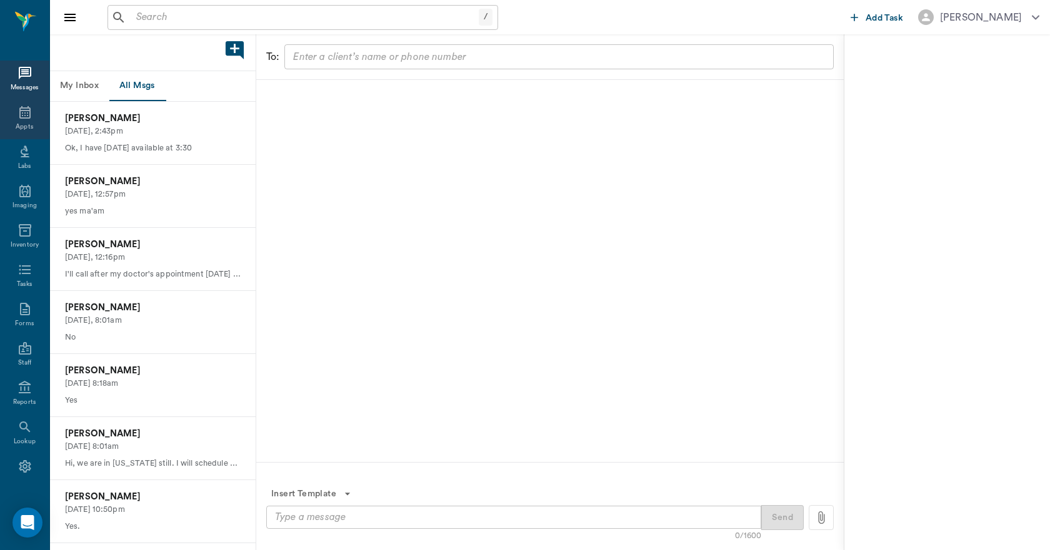
click at [34, 118] on div "Appts" at bounding box center [24, 119] width 49 height 39
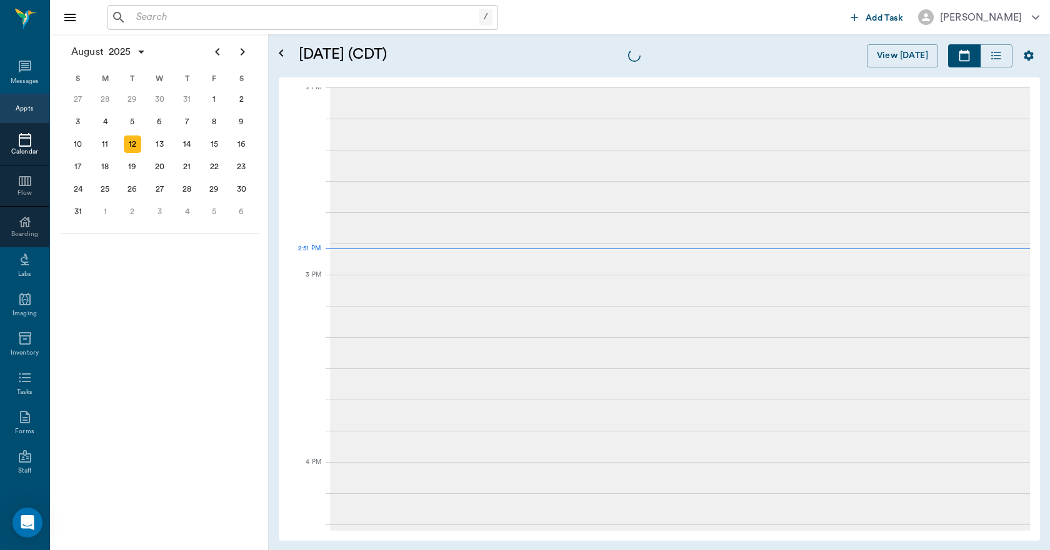
scroll to position [1128, 0]
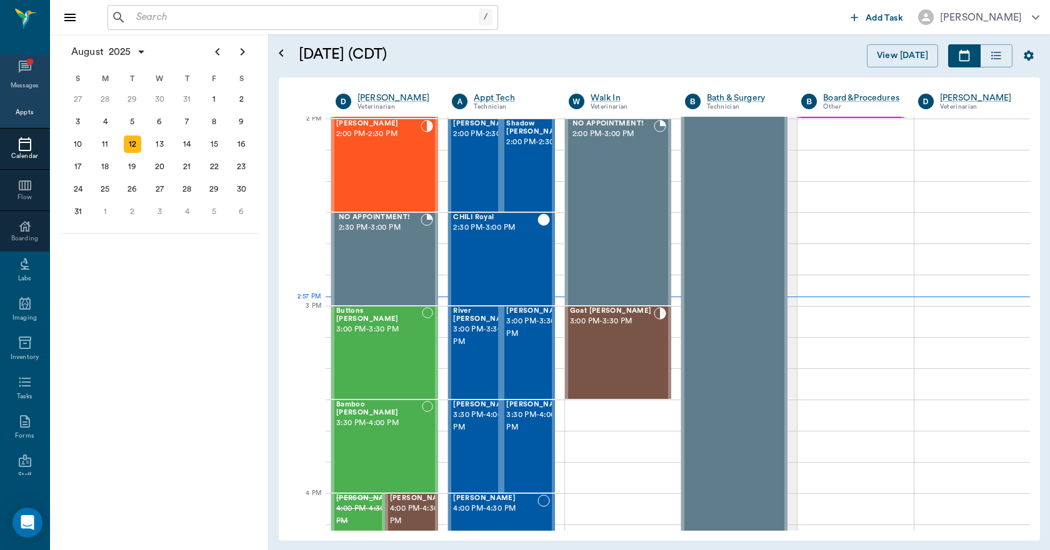
click at [17, 75] on span at bounding box center [24, 68] width 15 height 19
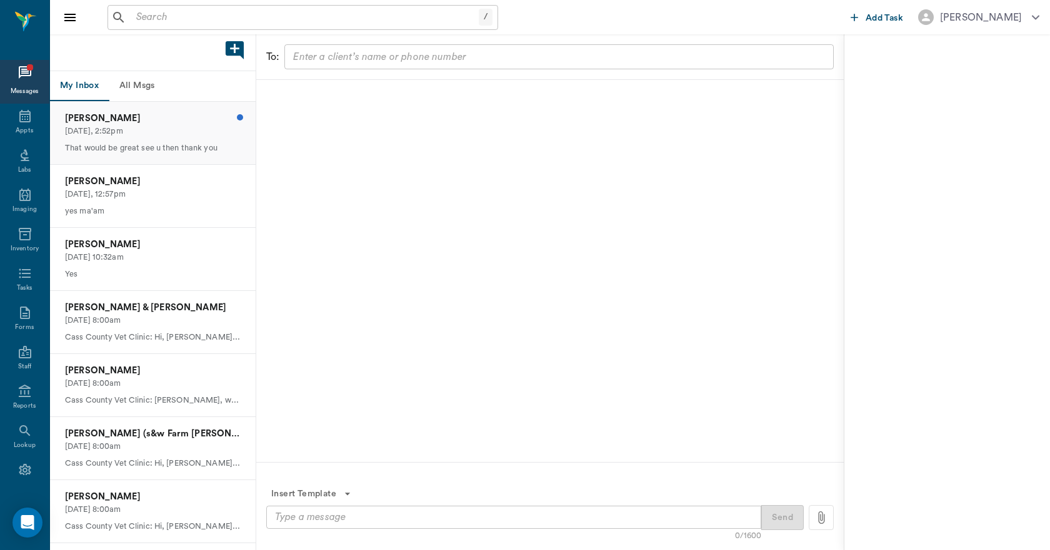
click at [125, 132] on p "[DATE], 2:52pm" at bounding box center [153, 132] width 176 height 12
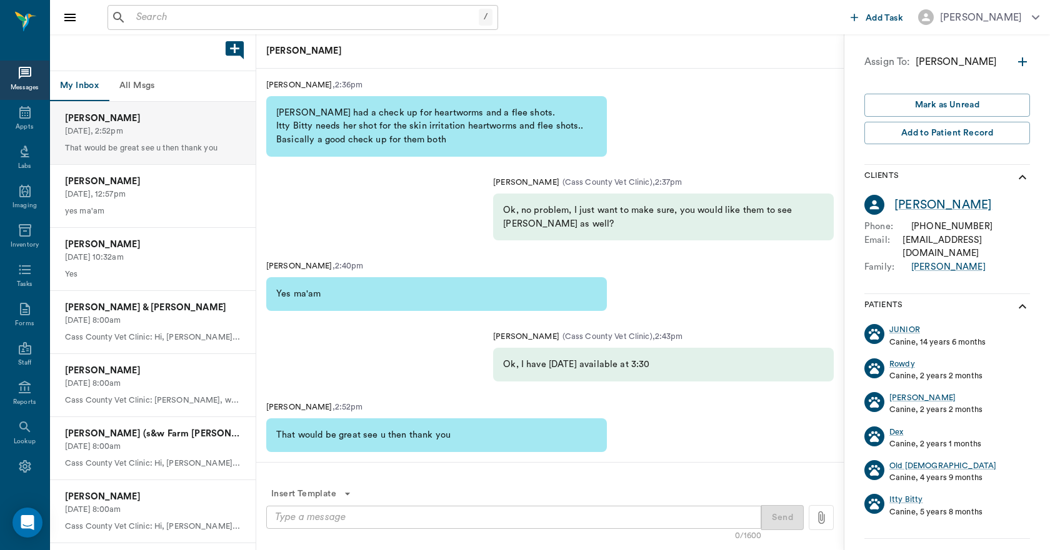
click at [379, 519] on textarea at bounding box center [513, 517] width 477 height 14
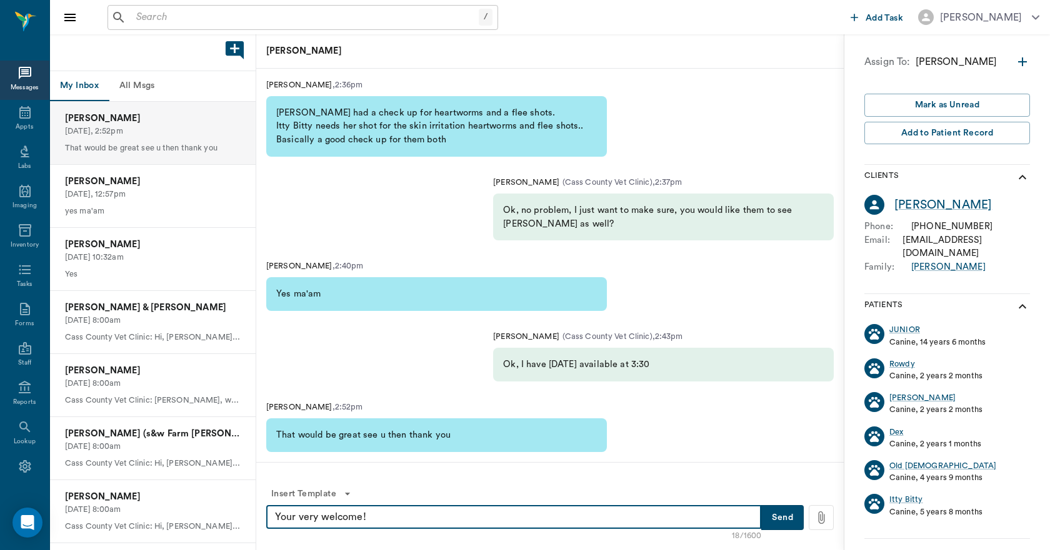
type textarea "Your very welcome!"
click at [783, 516] on button "Send" at bounding box center [782, 517] width 42 height 25
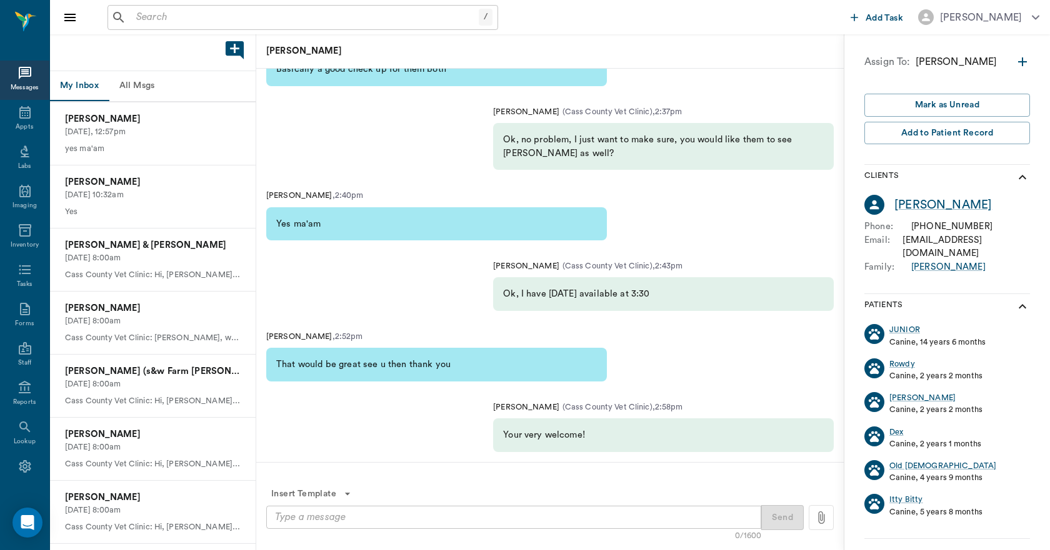
click at [141, 86] on button "All Msgs" at bounding box center [137, 86] width 56 height 30
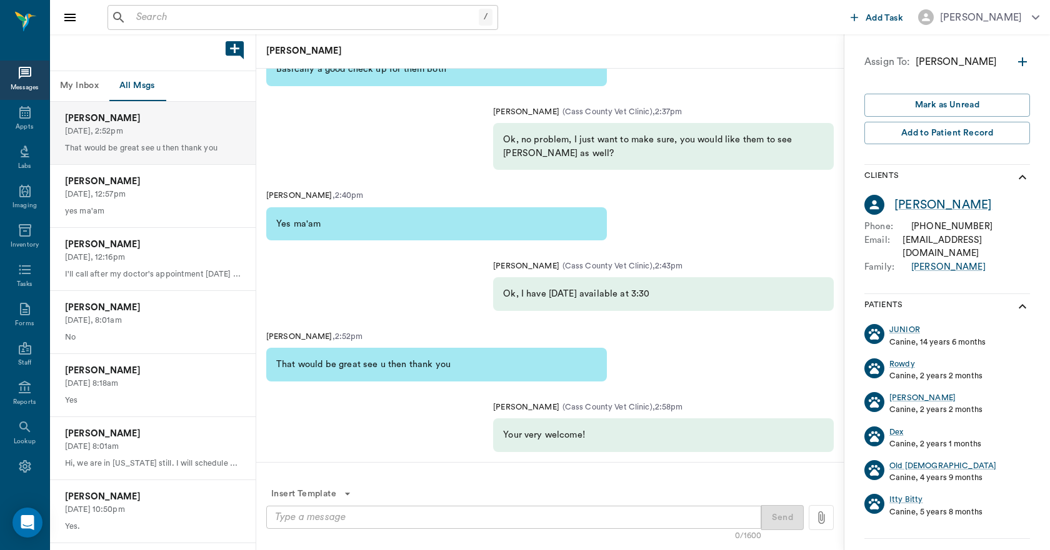
click at [76, 81] on button "My Inbox" at bounding box center [79, 86] width 59 height 30
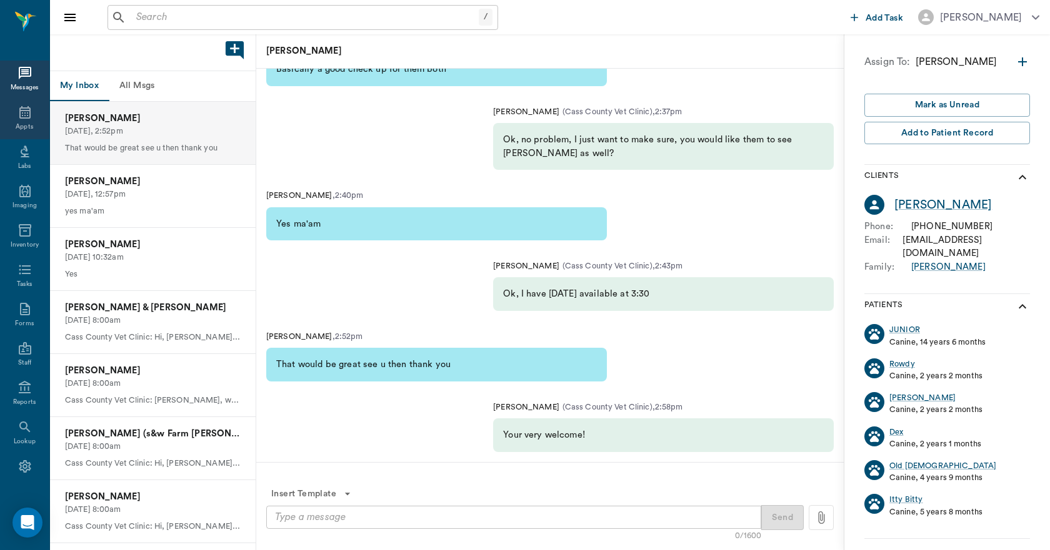
click at [19, 117] on icon at bounding box center [24, 112] width 11 height 12
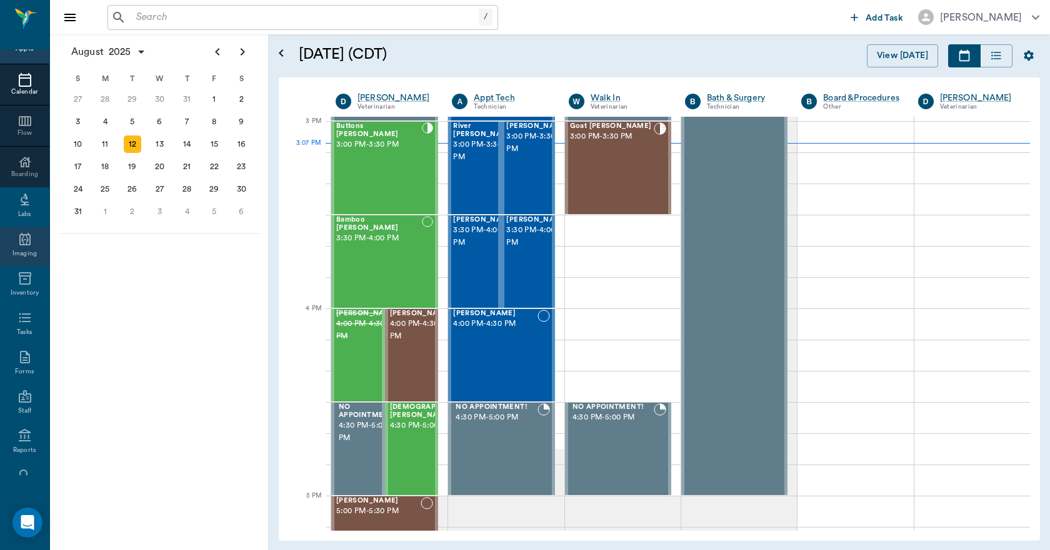
scroll to position [131, 0]
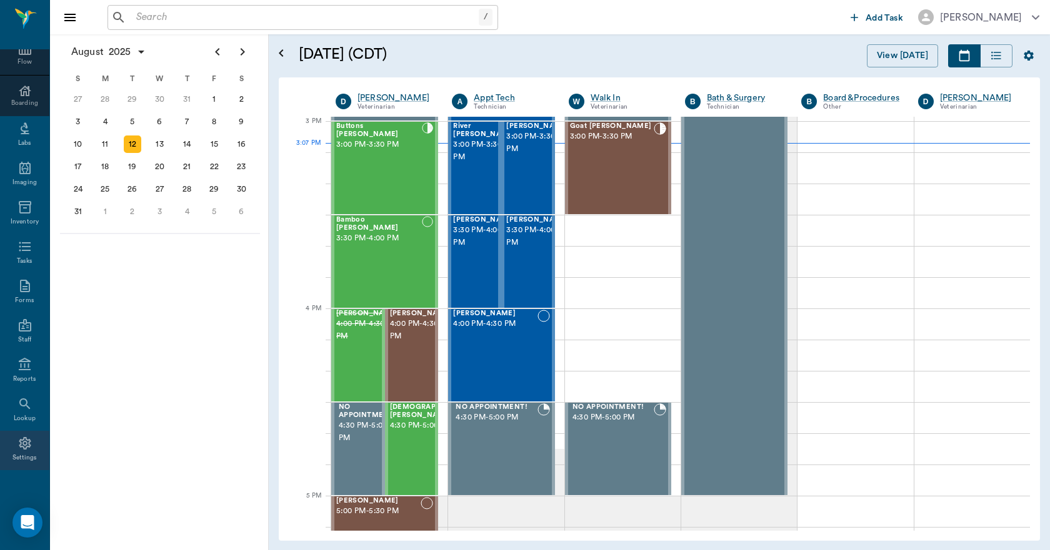
click at [25, 447] on icon at bounding box center [25, 443] width 12 height 12
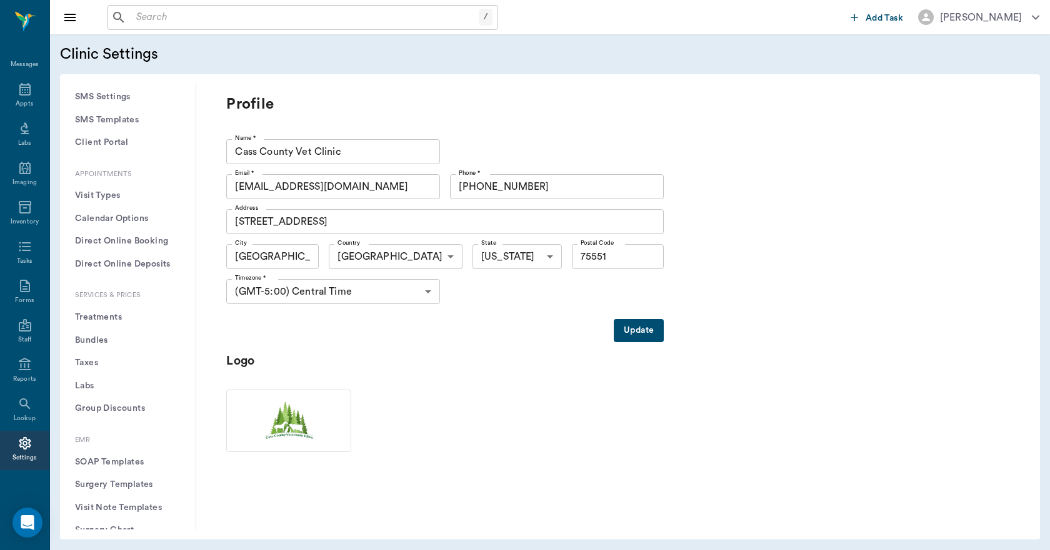
scroll to position [375, 0]
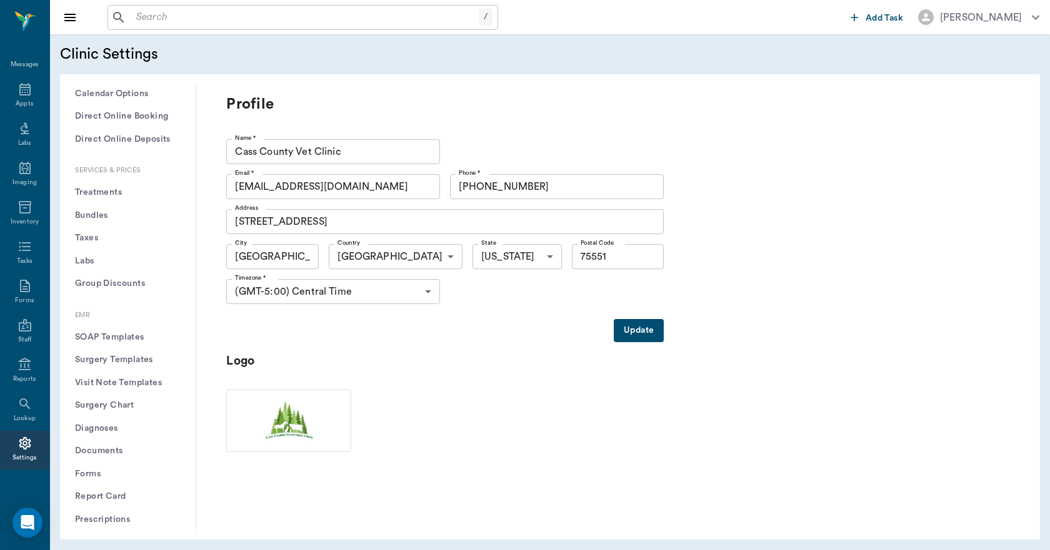
click at [117, 187] on button "Treatments" at bounding box center [128, 192] width 116 height 23
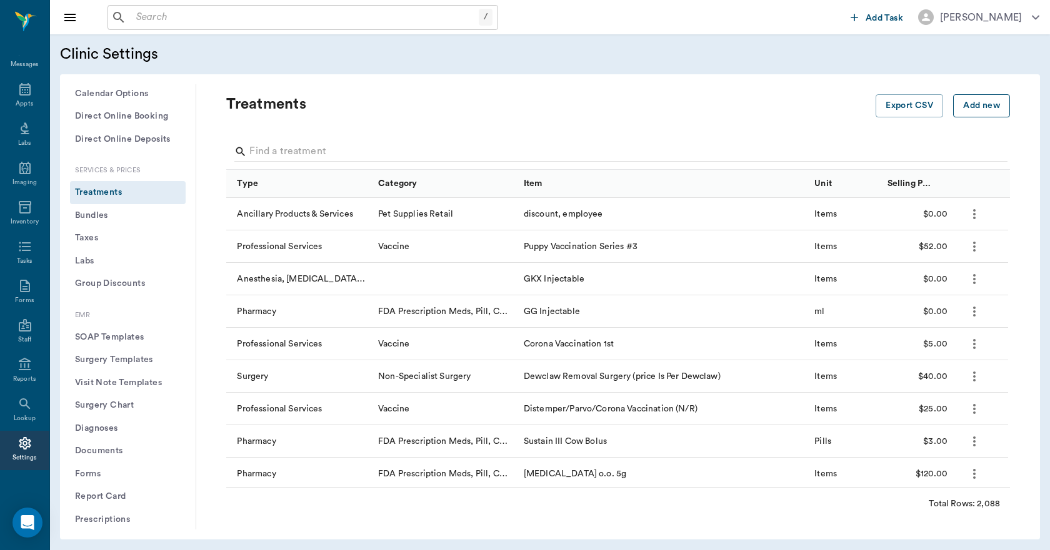
click at [970, 104] on button "Add new" at bounding box center [981, 105] width 57 height 23
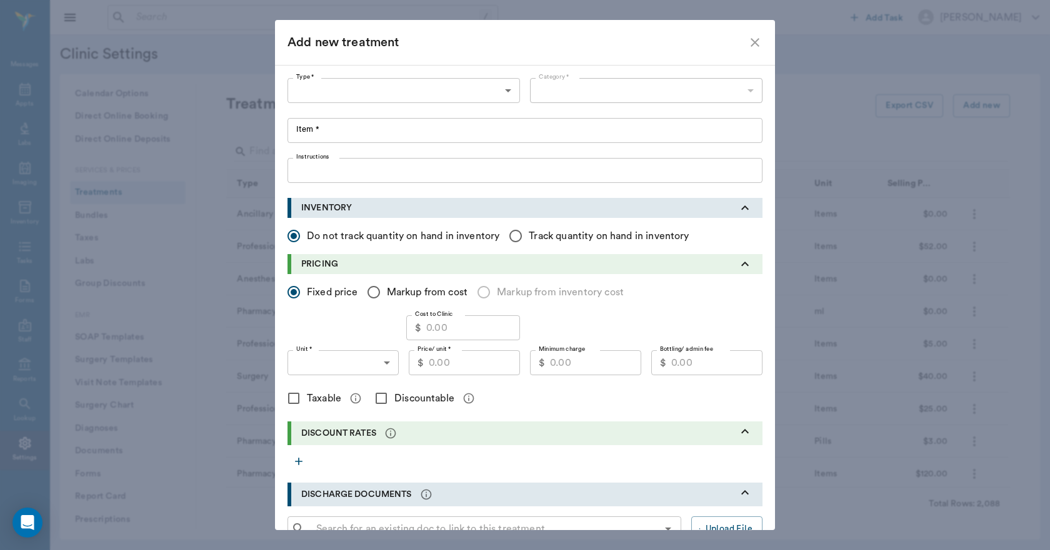
click at [415, 92] on body "/ ​ Add Task [PERSON_NAME] Nectar Messages Appts Labs Imaging Inventory Tasks F…" at bounding box center [525, 275] width 1050 height 550
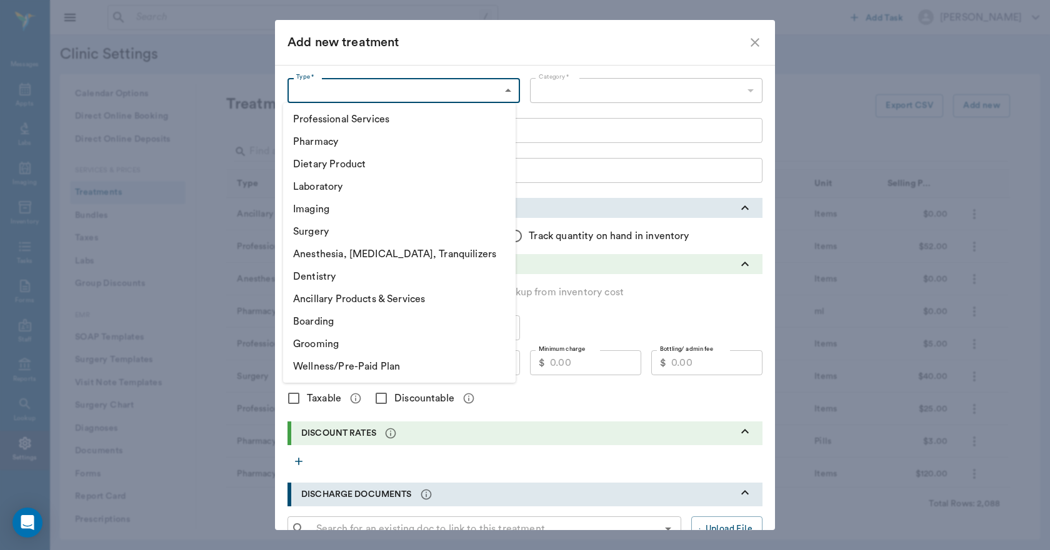
click at [369, 302] on li "Ancillary Products & Services" at bounding box center [399, 299] width 232 height 22
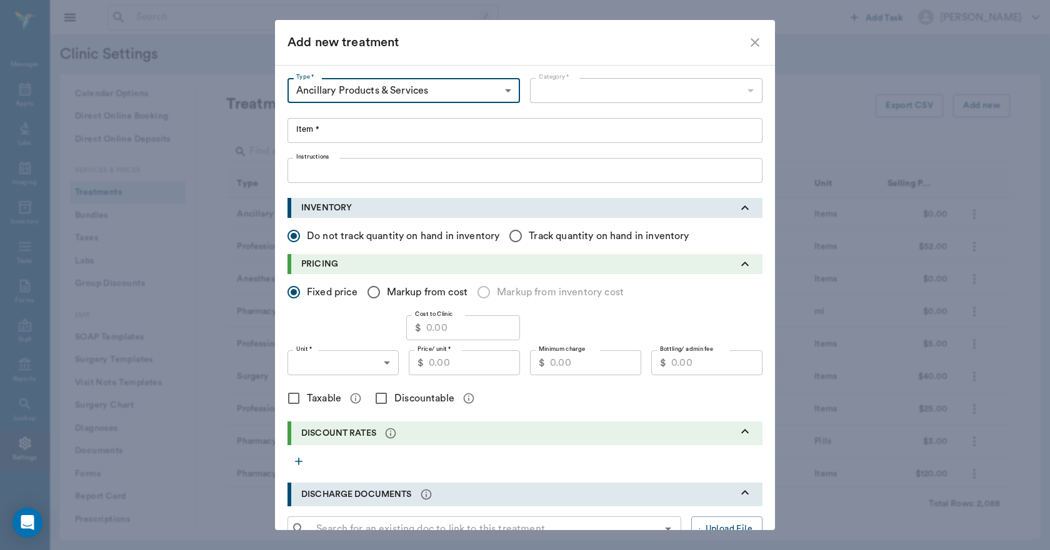
type input "5800"
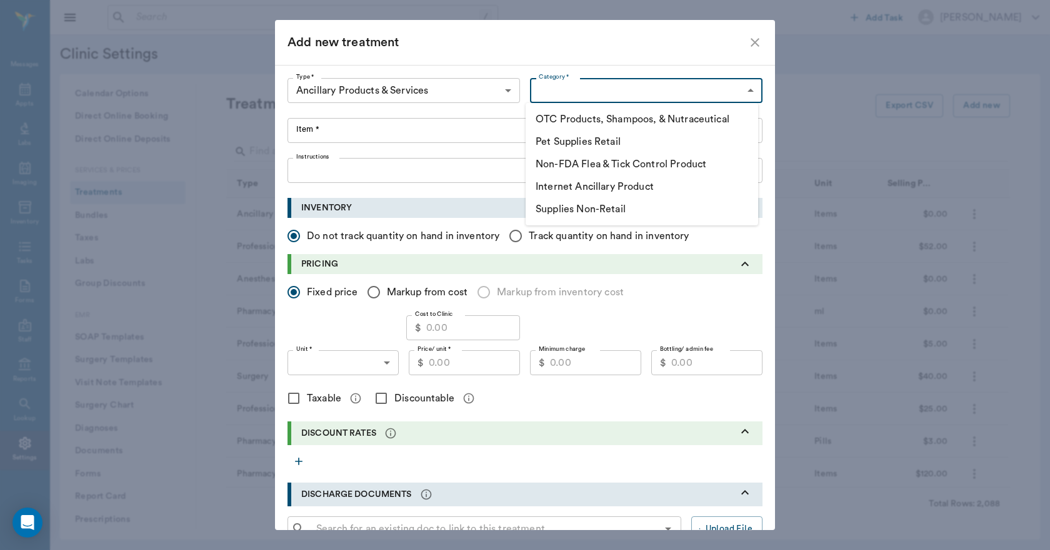
click at [563, 86] on body "/ ​ Add Task [PERSON_NAME] Nectar Messages Appts Labs Imaging Inventory Tasks F…" at bounding box center [525, 275] width 1050 height 550
click at [572, 117] on li "OTC Products, Shampoos, & Nutraceutical" at bounding box center [641, 119] width 232 height 22
type input "5801"
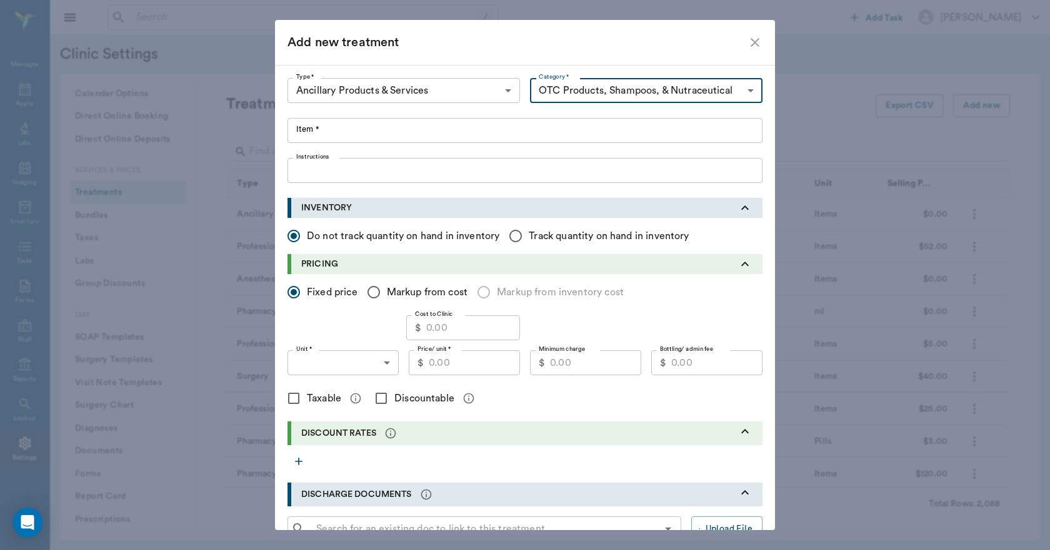
click at [534, 132] on input "Item *" at bounding box center [524, 130] width 475 height 25
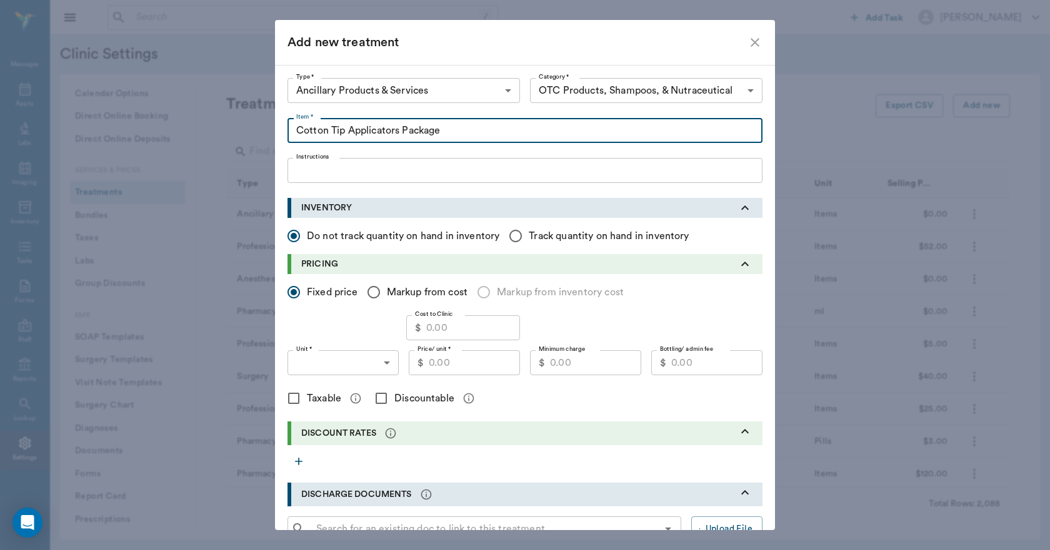
type input "Cotton Tip Applicators Package"
click at [441, 364] on input "Price/ unit *" at bounding box center [474, 362] width 91 height 25
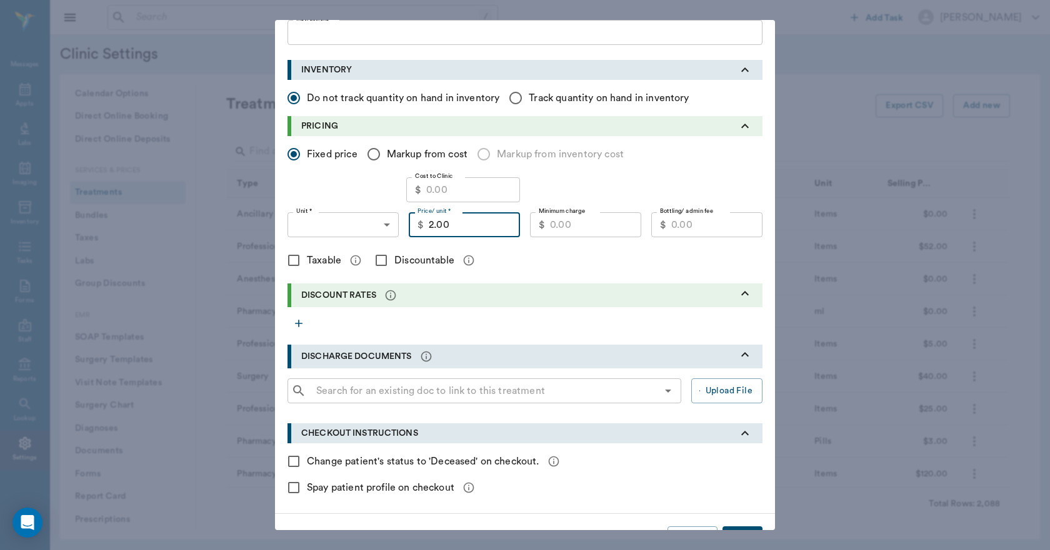
scroll to position [170, 0]
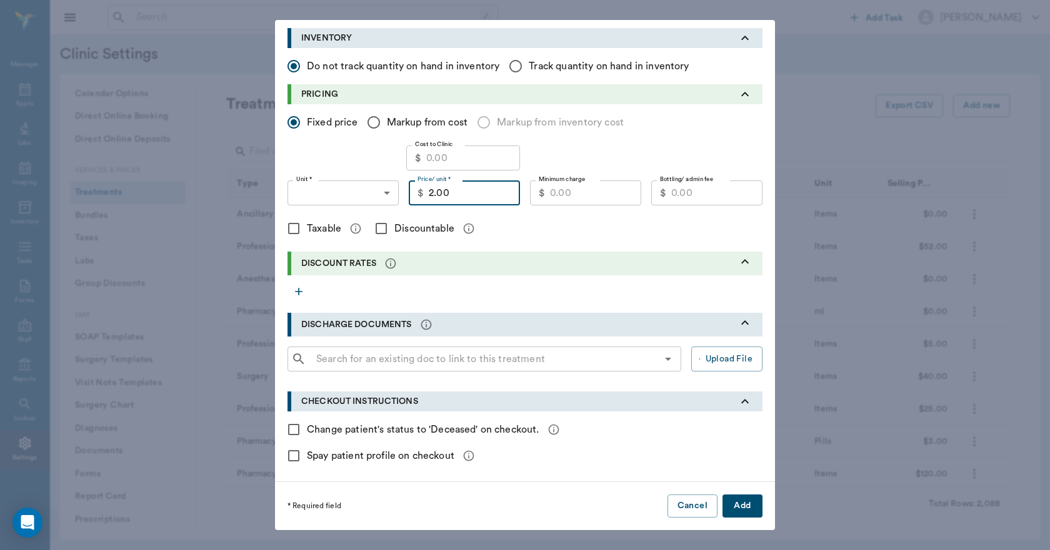
type input "2.00"
click at [739, 499] on button "Add" at bounding box center [742, 506] width 40 height 23
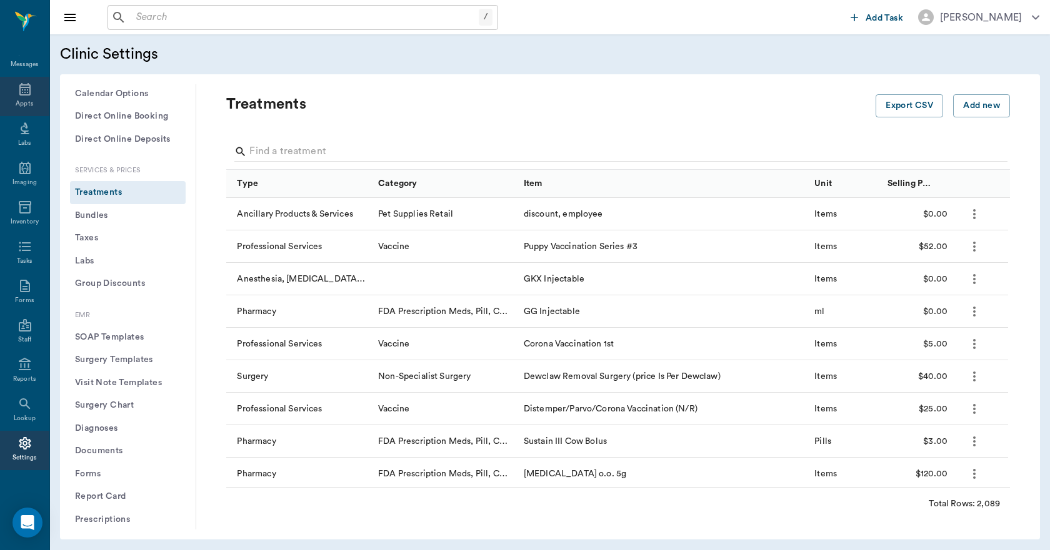
click at [17, 91] on icon at bounding box center [24, 89] width 15 height 15
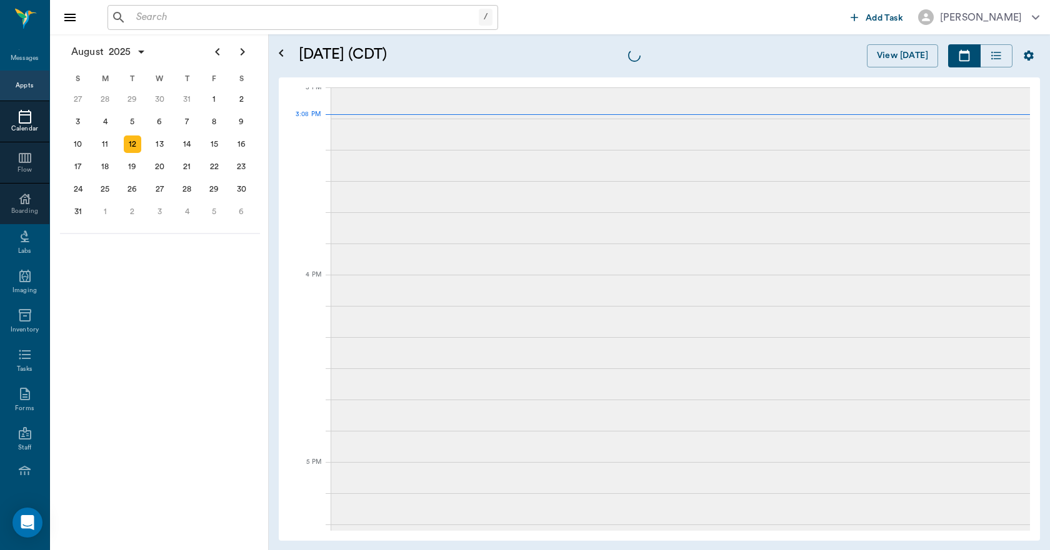
scroll to position [1314, 0]
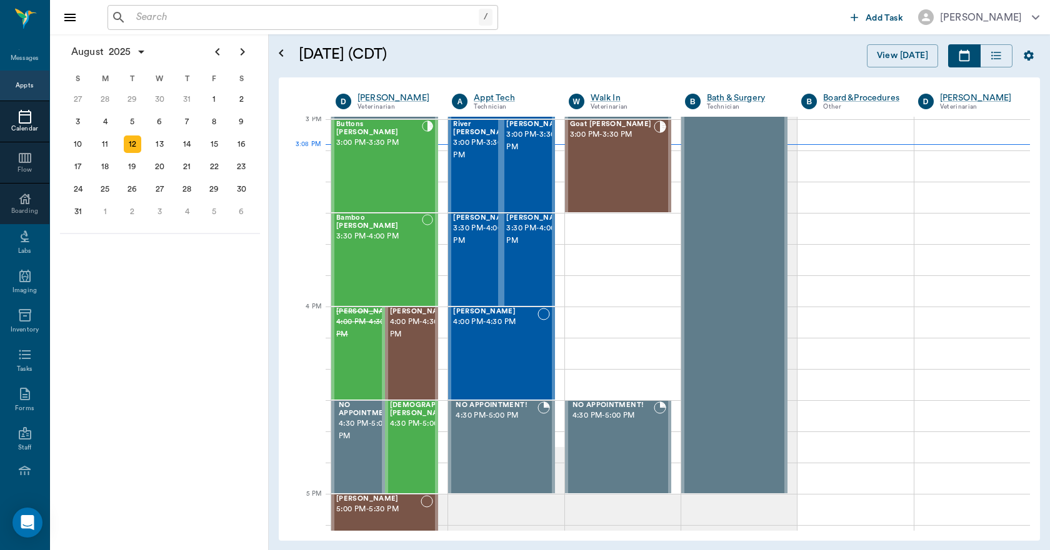
click at [314, 21] on input "text" at bounding box center [304, 17] width 347 height 17
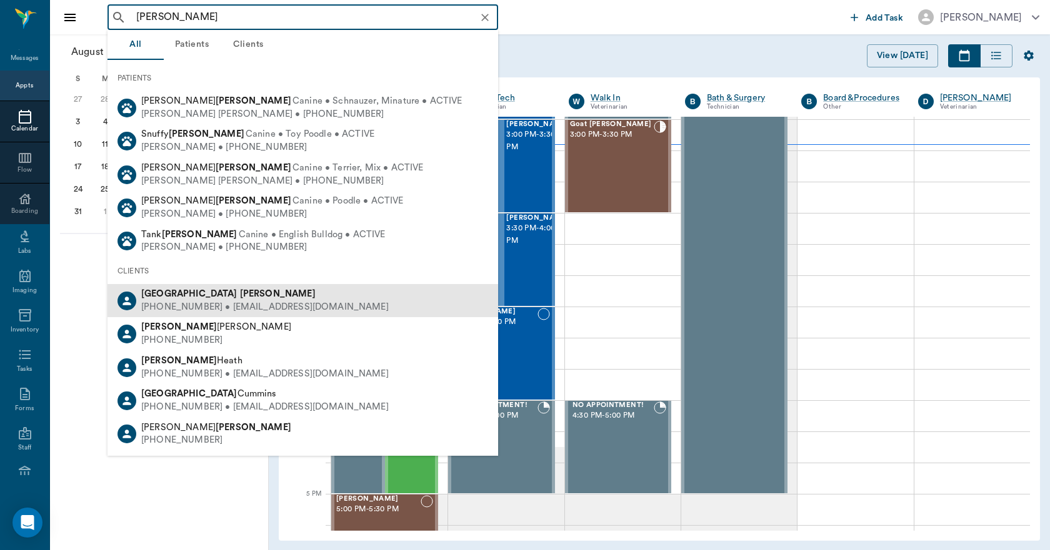
click at [199, 310] on div "[PHONE_NUMBER] • [EMAIL_ADDRESS][DOMAIN_NAME]" at bounding box center [264, 307] width 247 height 13
type input "[PERSON_NAME]"
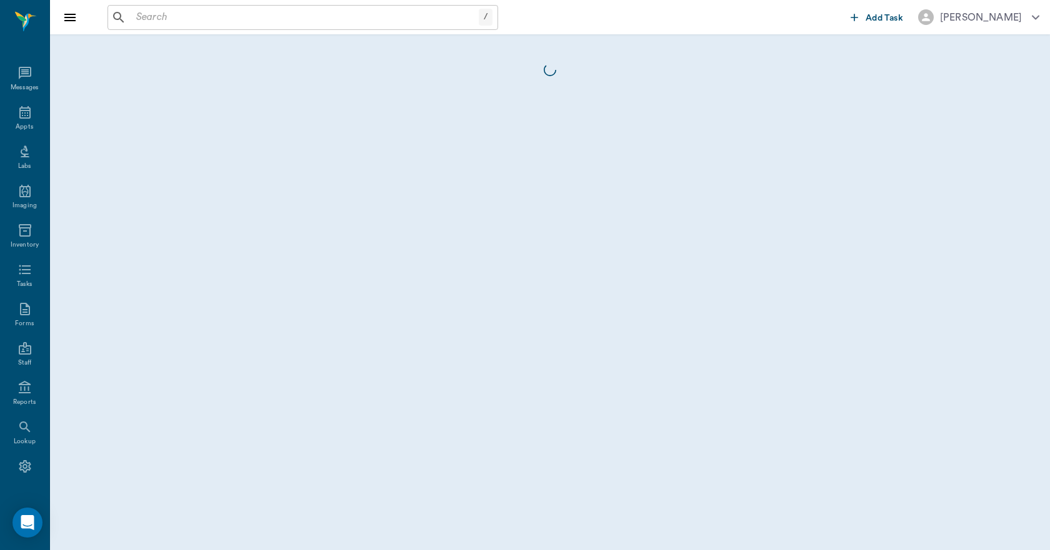
scroll to position [23, 0]
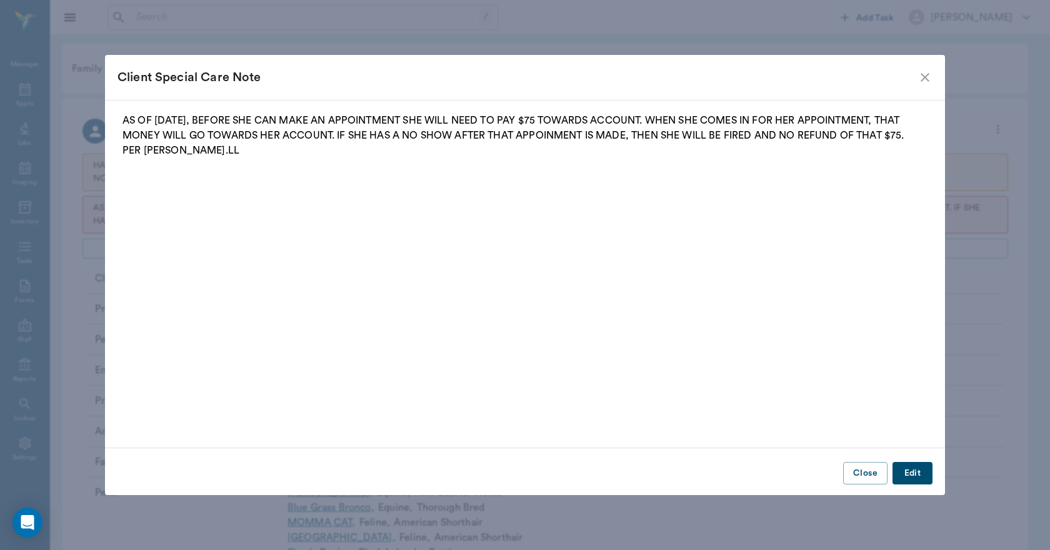
click at [865, 471] on button "Close" at bounding box center [865, 473] width 44 height 23
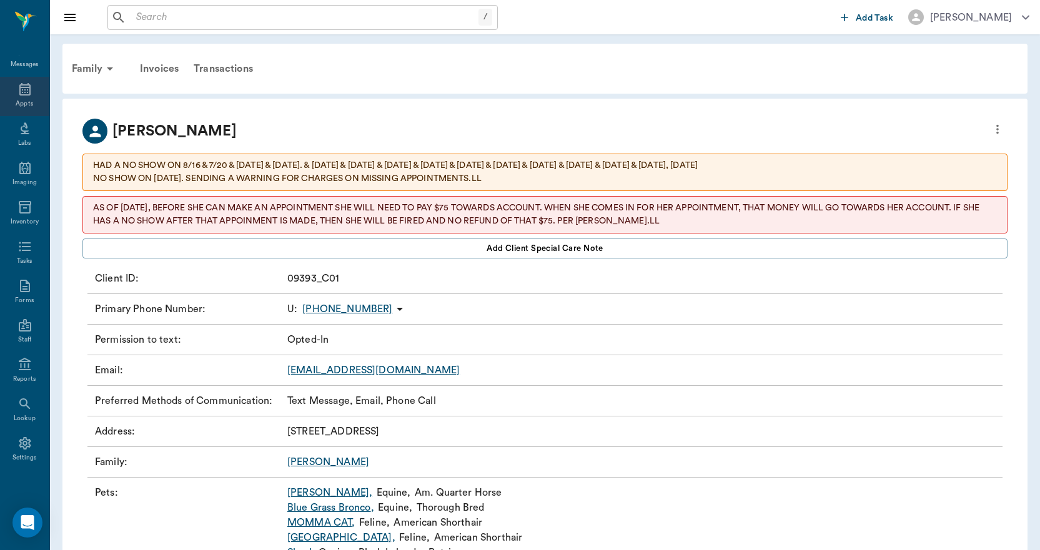
click at [17, 95] on icon at bounding box center [24, 89] width 15 height 15
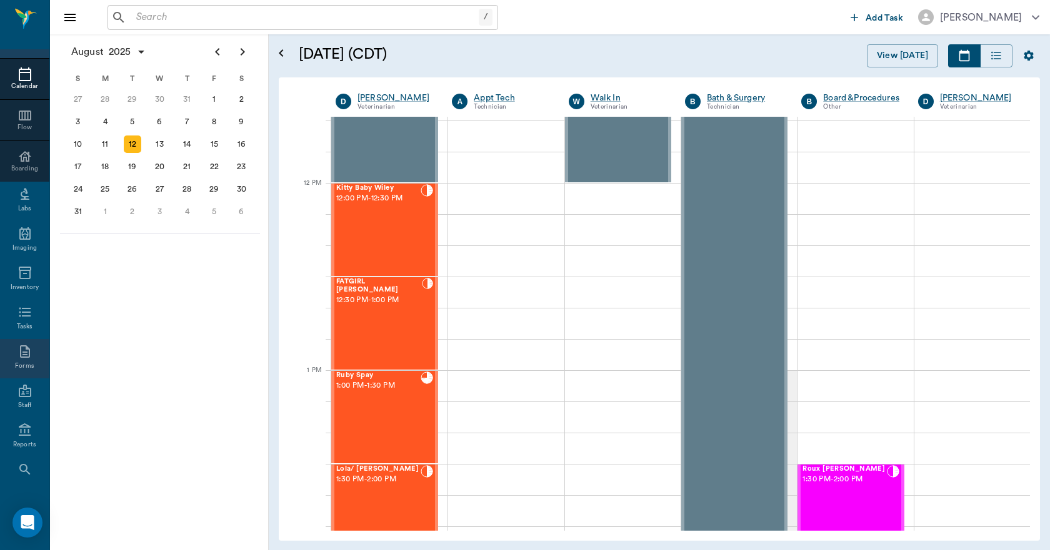
scroll to position [131, 0]
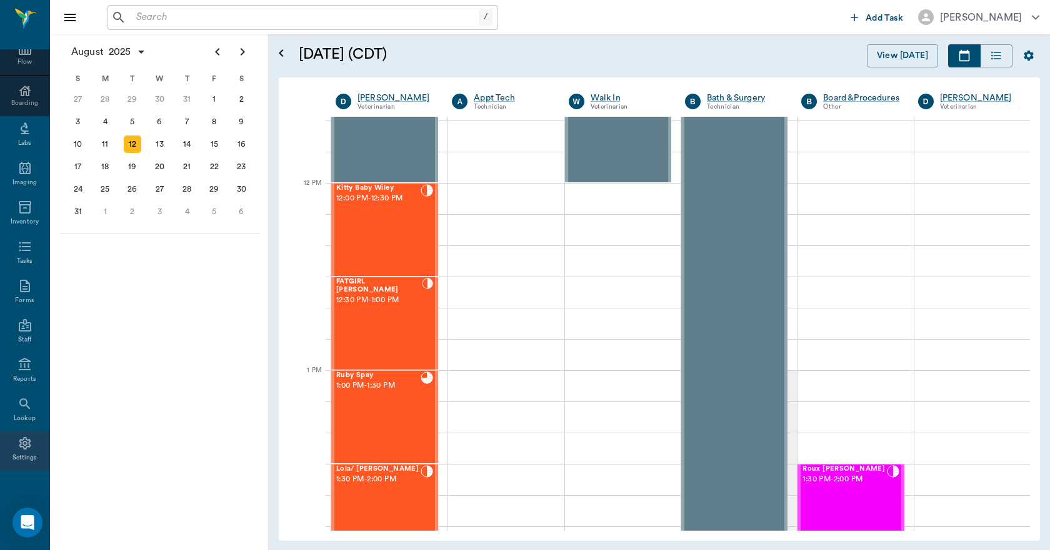
click at [27, 450] on icon at bounding box center [24, 443] width 15 height 15
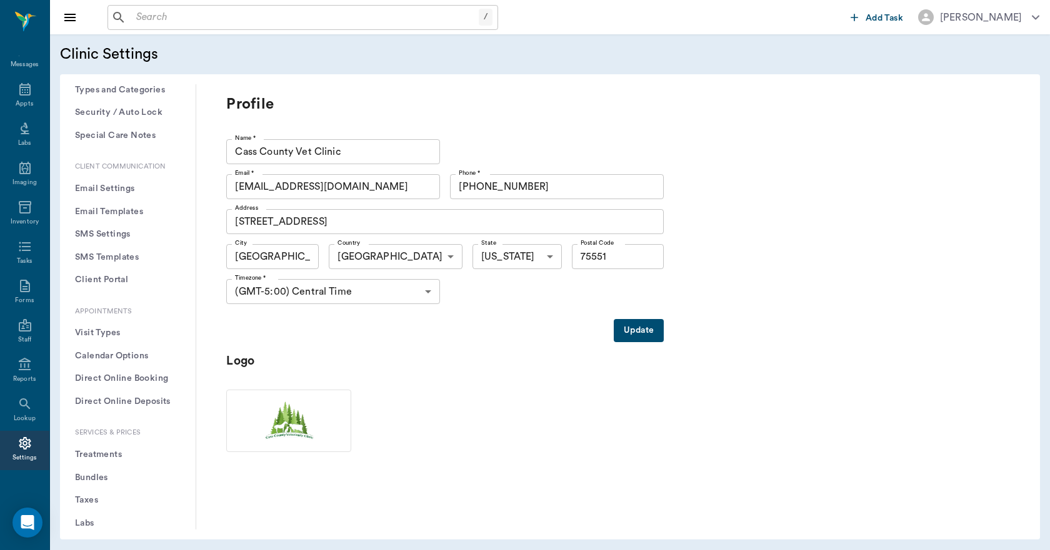
scroll to position [125, 0]
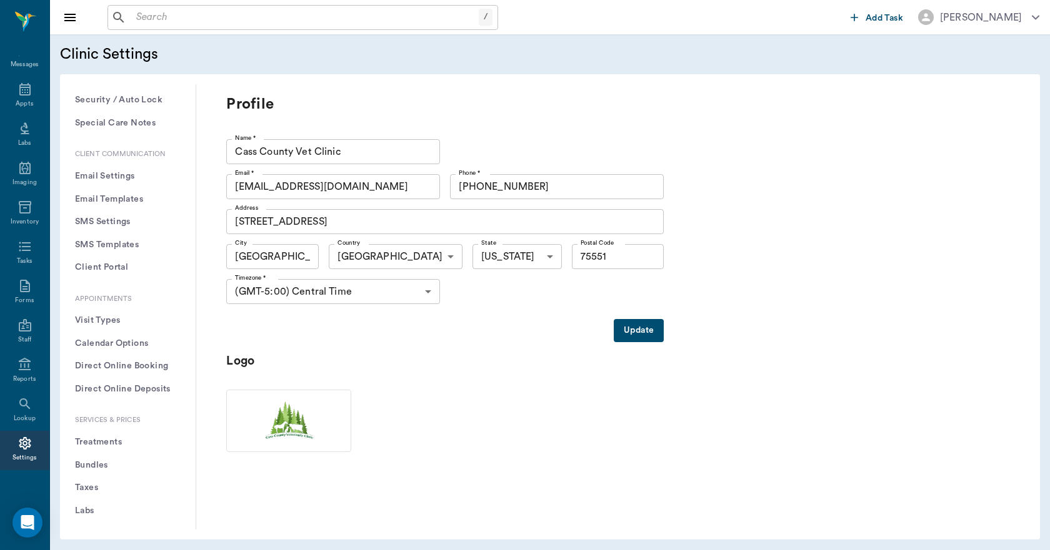
click at [111, 200] on button "Email Templates" at bounding box center [128, 199] width 116 height 23
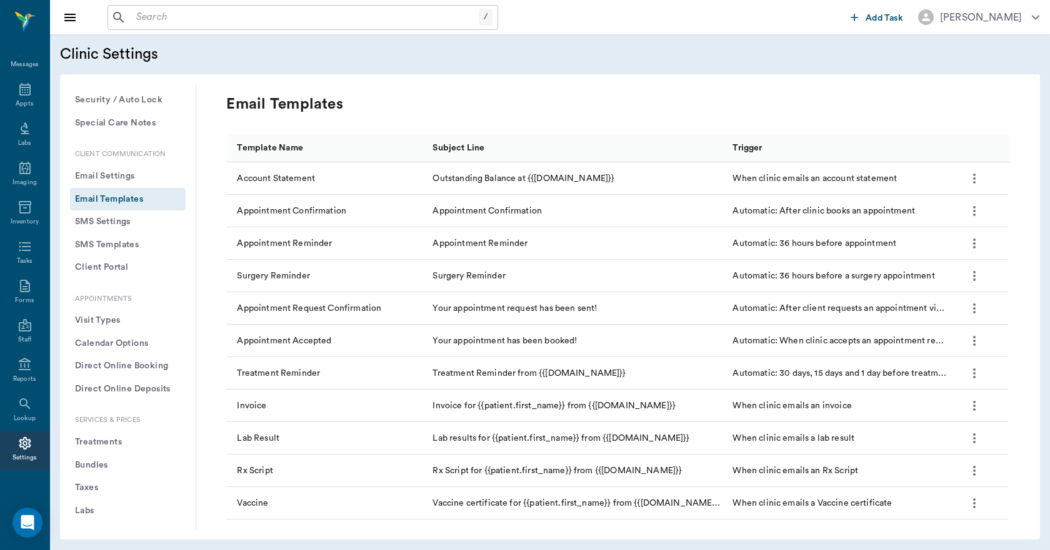
click at [971, 213] on icon "more" at bounding box center [973, 211] width 15 height 15
click at [956, 243] on p "Edit" at bounding box center [965, 244] width 18 height 15
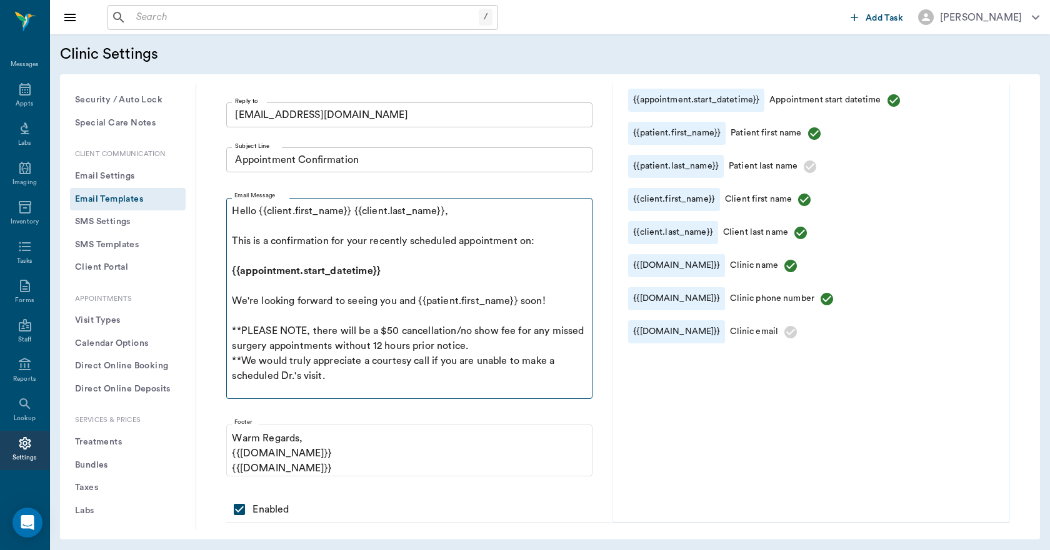
scroll to position [125, 0]
click at [21, 404] on icon at bounding box center [24, 404] width 15 height 15
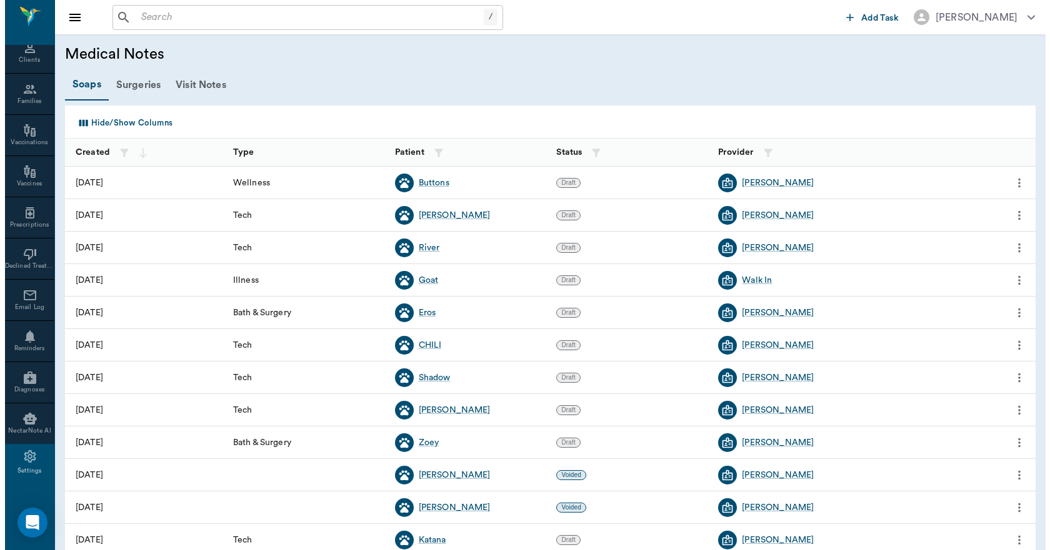
scroll to position [498, 0]
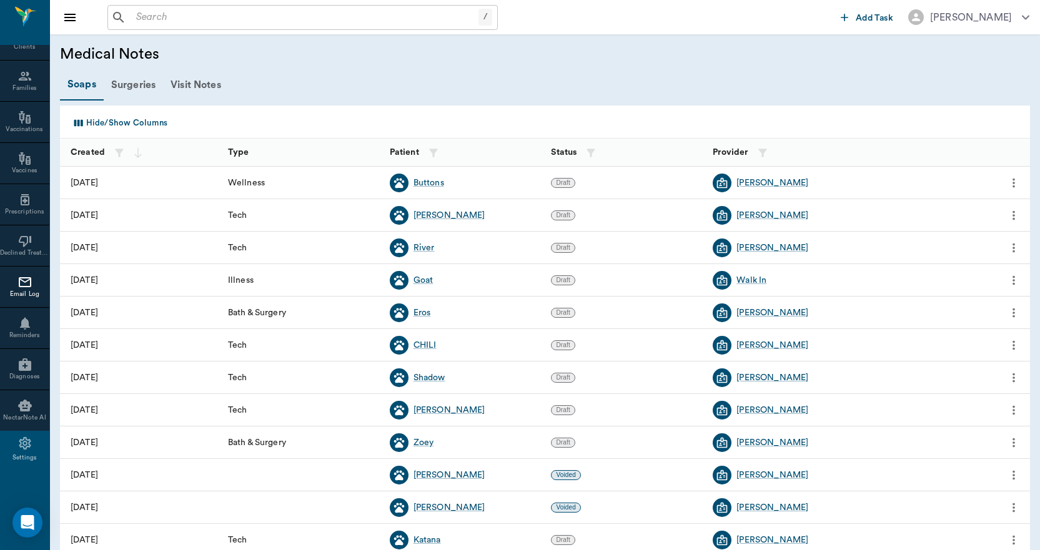
click at [17, 284] on icon at bounding box center [24, 282] width 15 height 15
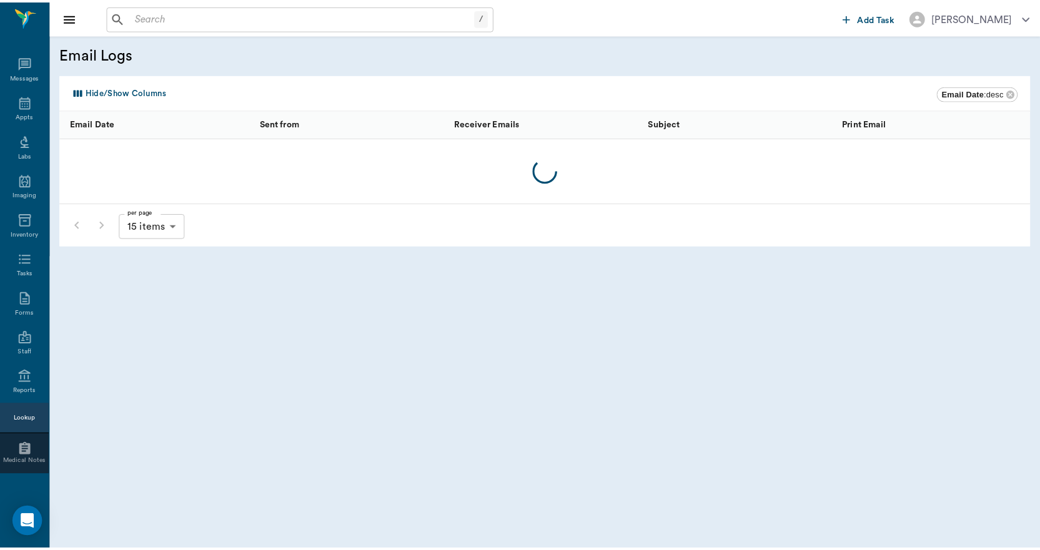
scroll to position [498, 0]
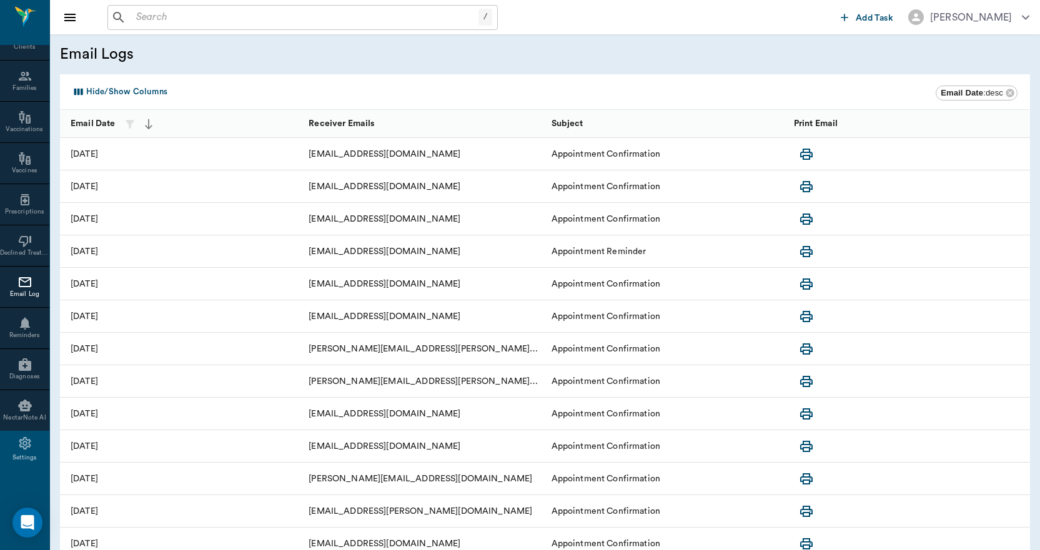
click at [802, 154] on icon "button" at bounding box center [806, 154] width 15 height 15
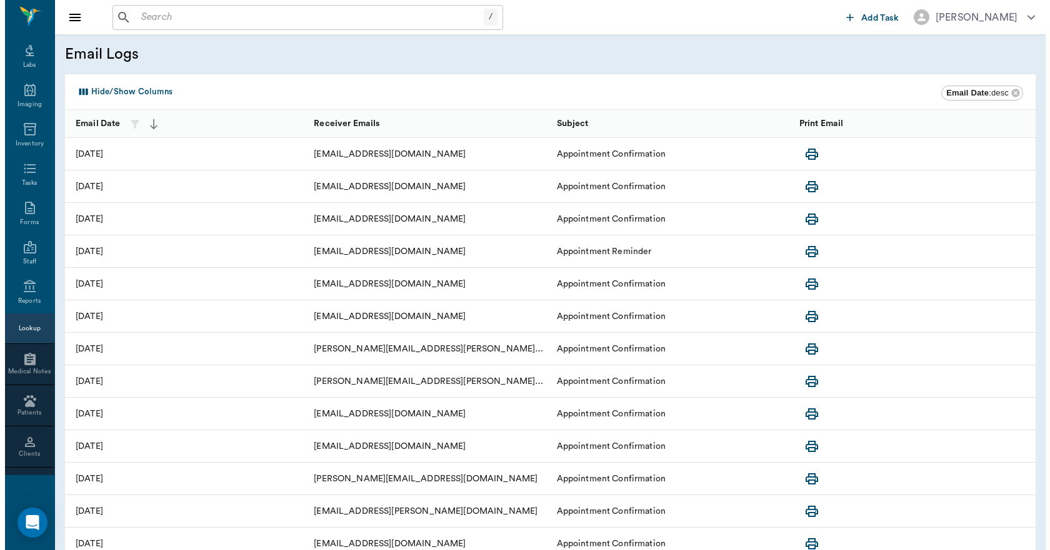
scroll to position [0, 0]
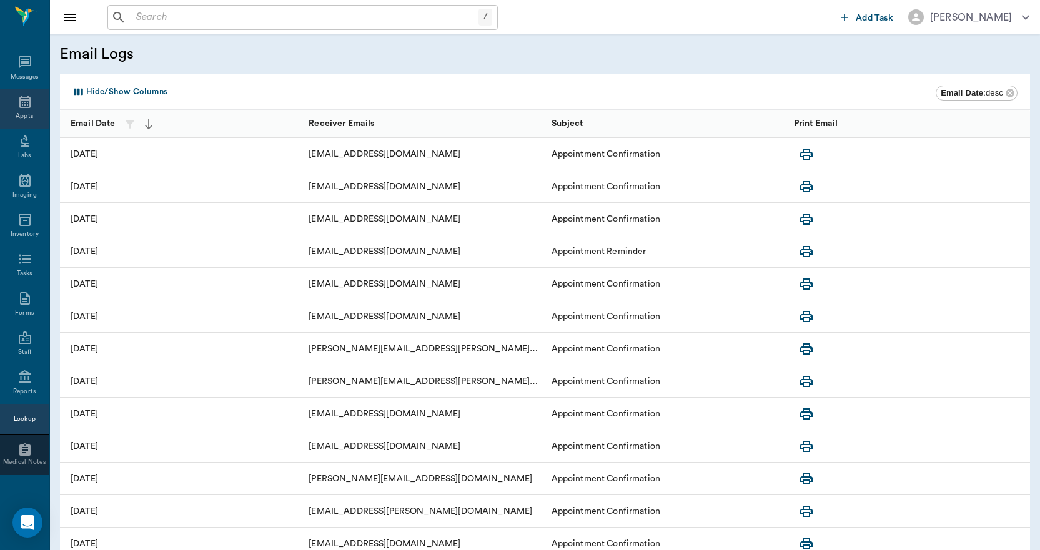
click at [17, 109] on icon at bounding box center [24, 101] width 15 height 15
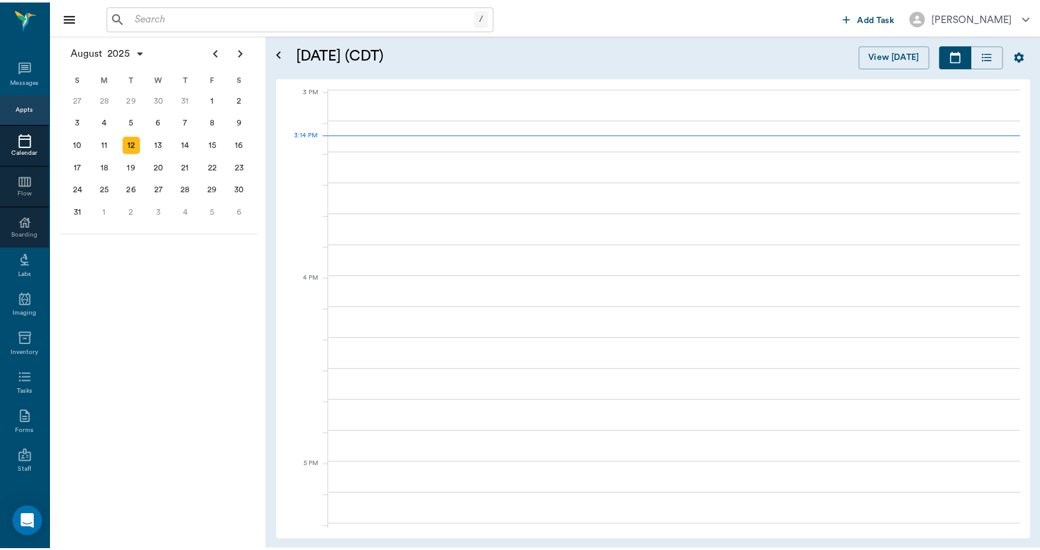
scroll to position [1314, 0]
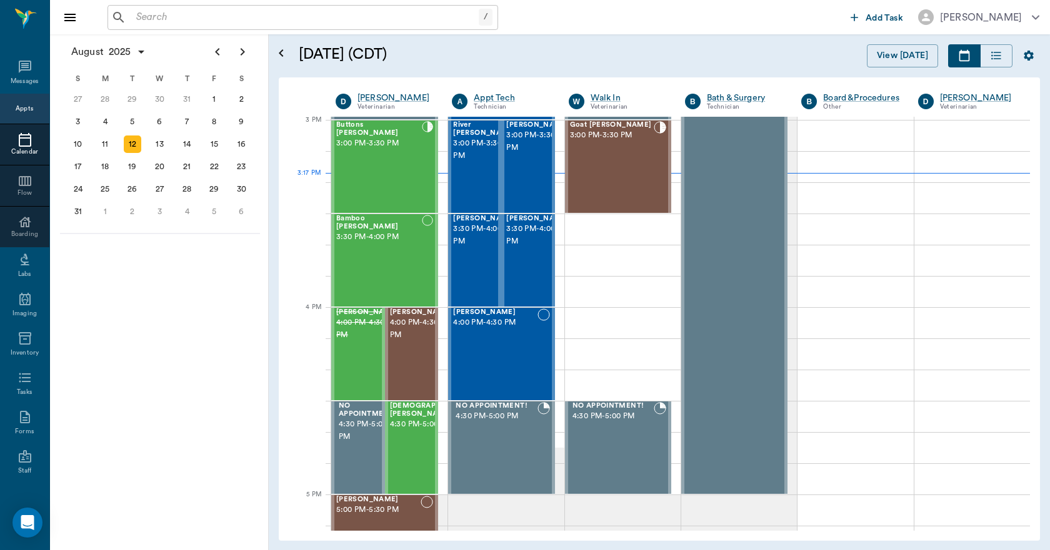
click at [217, 11] on input "text" at bounding box center [304, 17] width 347 height 17
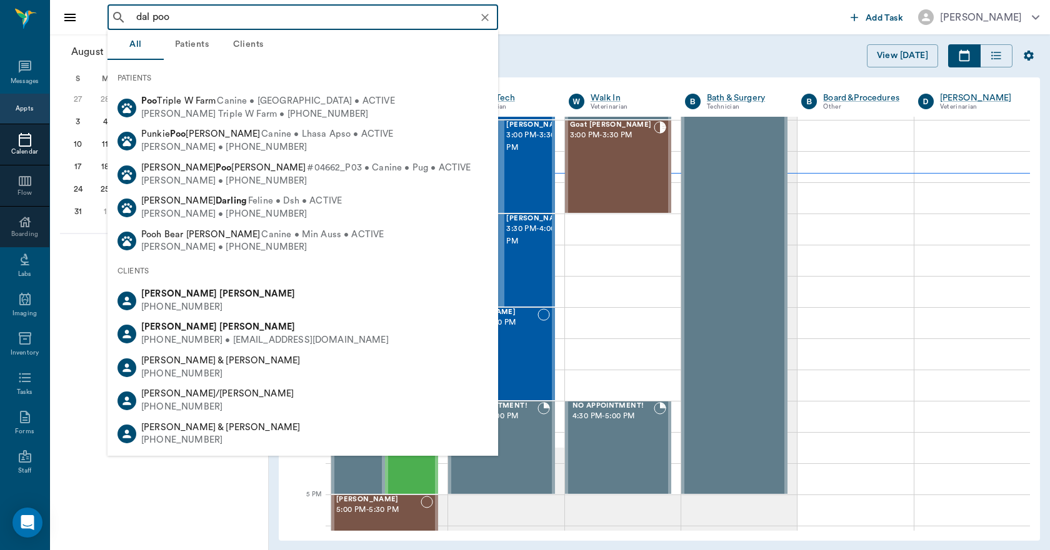
click at [219, 297] on b "[PERSON_NAME]" at bounding box center [257, 293] width 76 height 9
type input "dal poo"
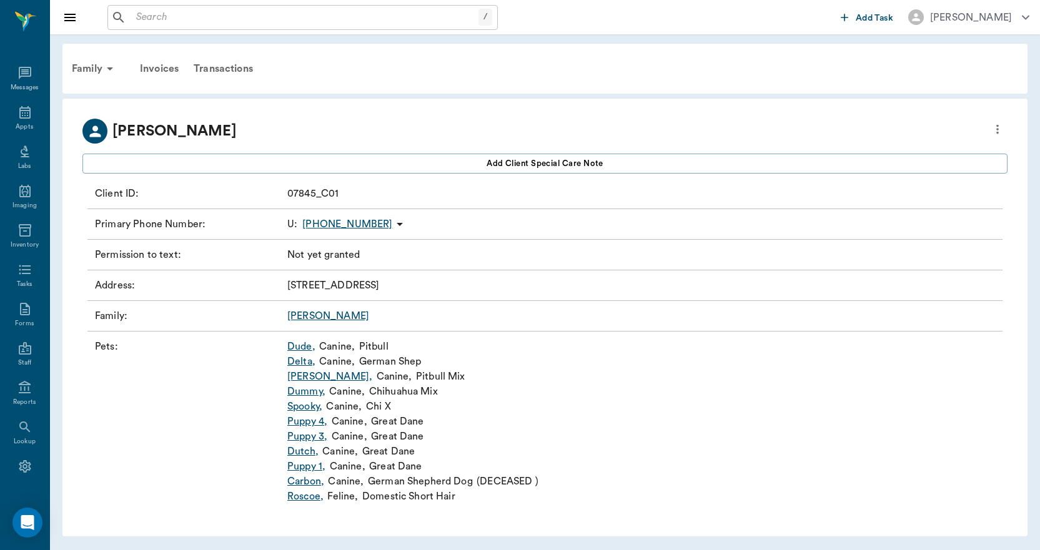
click at [312, 409] on link "Spooky ," at bounding box center [304, 406] width 35 height 15
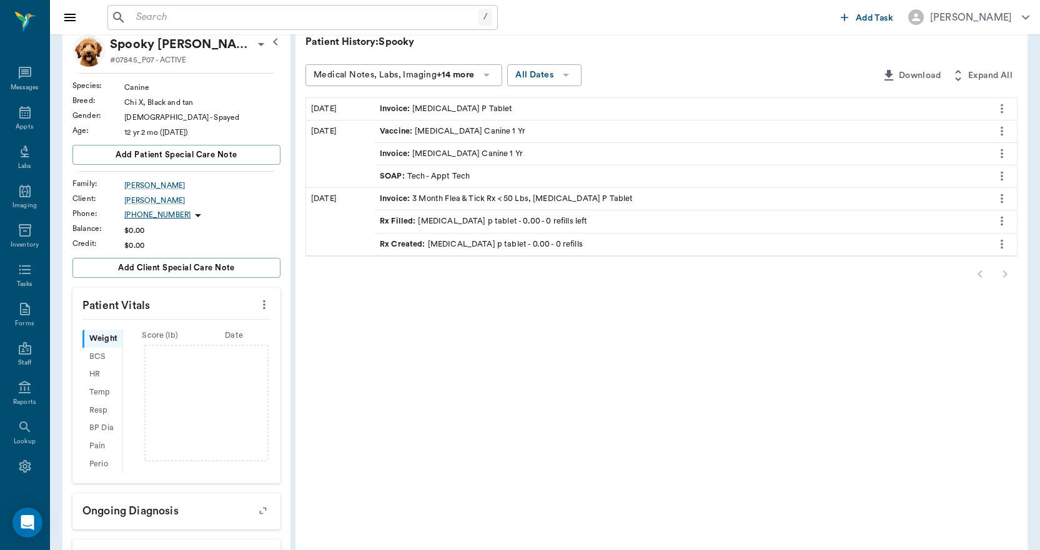
scroll to position [57, 0]
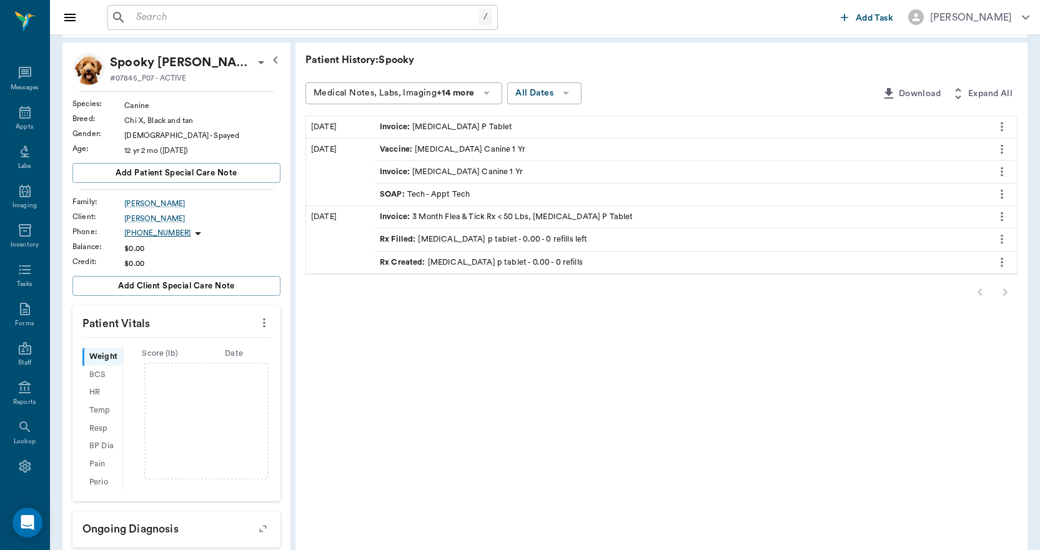
click at [1001, 237] on icon "more" at bounding box center [1002, 239] width 14 height 15
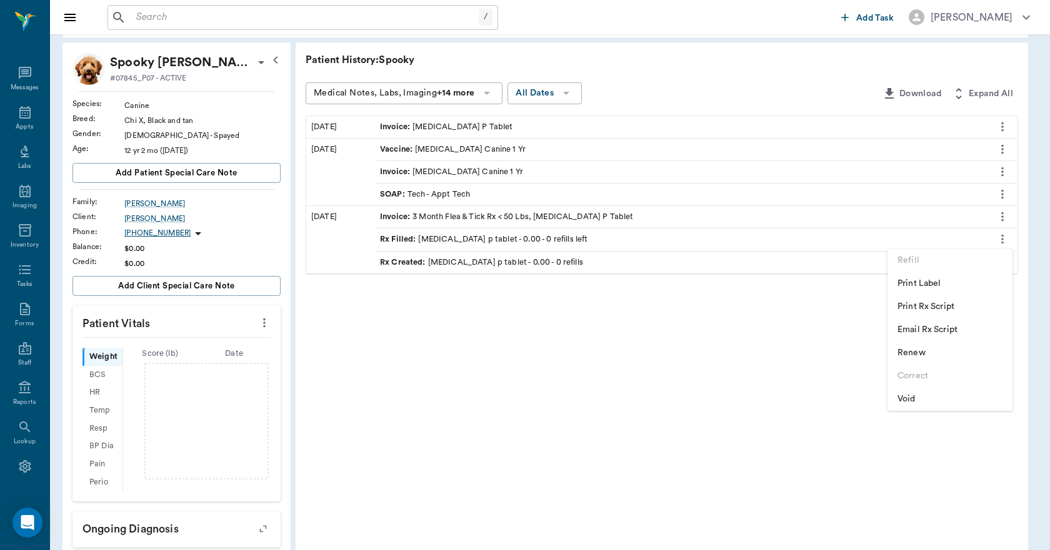
click at [949, 304] on span "Print Rx Script" at bounding box center [949, 306] width 105 height 13
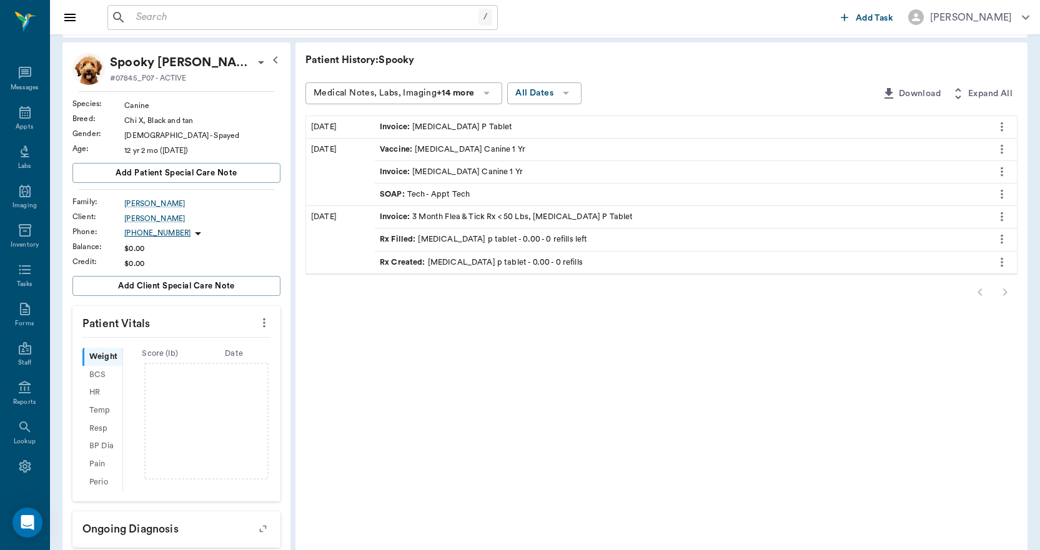
click at [503, 191] on div "SOAP : Tech - Appt Tech" at bounding box center [681, 195] width 612 height 22
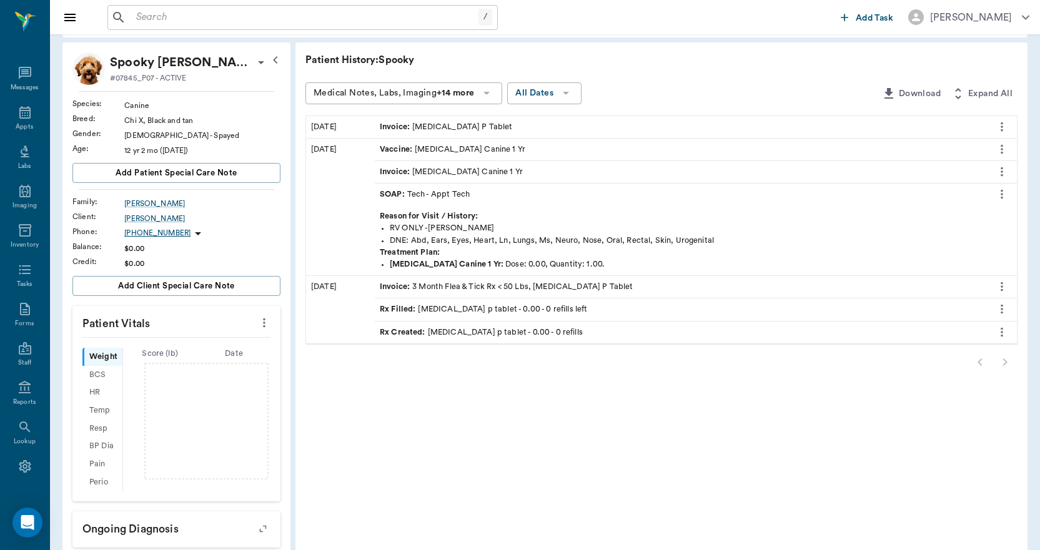
click at [1007, 365] on div at bounding box center [661, 362] width 712 height 25
click at [508, 329] on div "Rx Created : [MEDICAL_DATA] p tablet - 0.00 - 0 refills" at bounding box center [481, 333] width 203 height 12
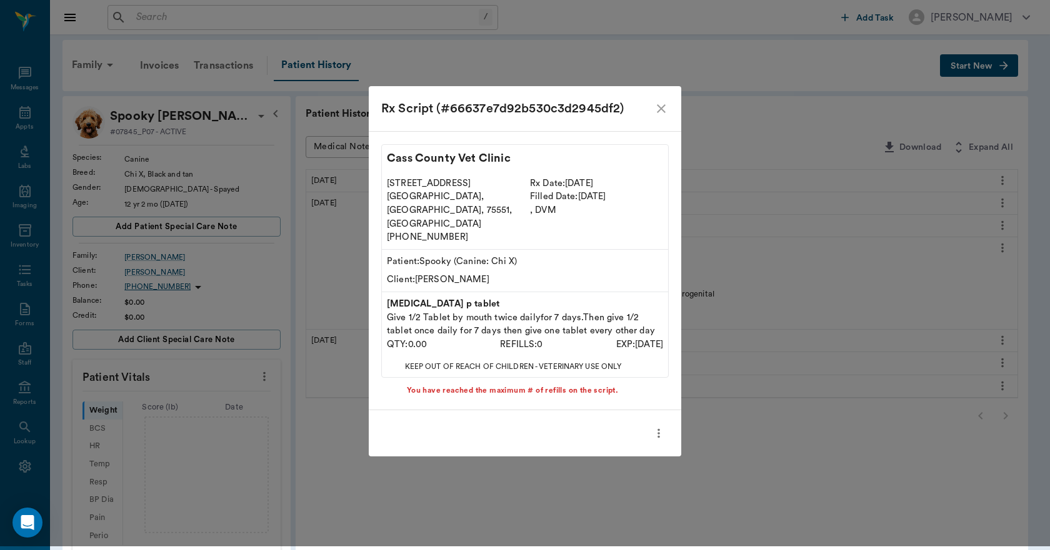
scroll to position [0, 0]
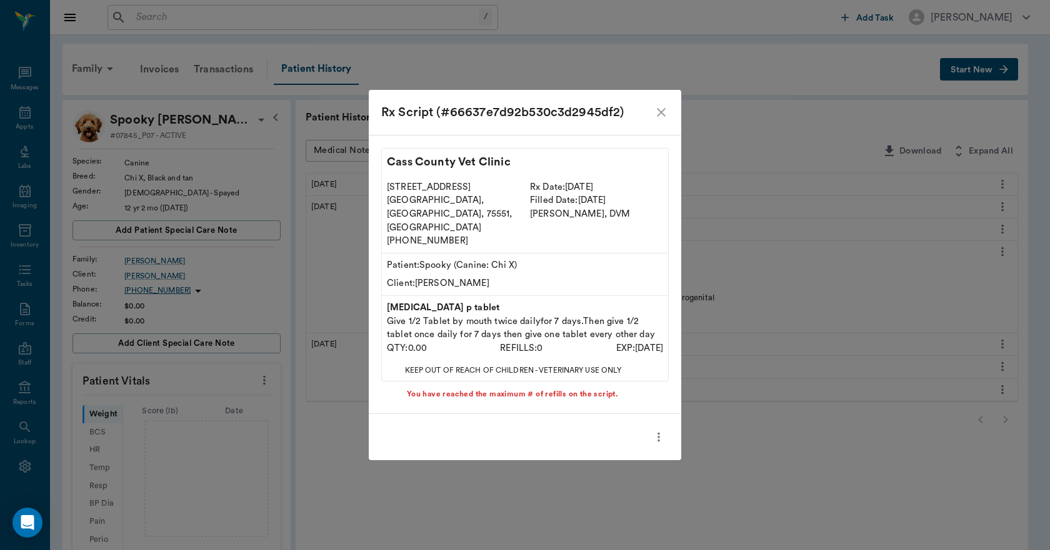
click at [661, 117] on icon "close" at bounding box center [661, 112] width 9 height 9
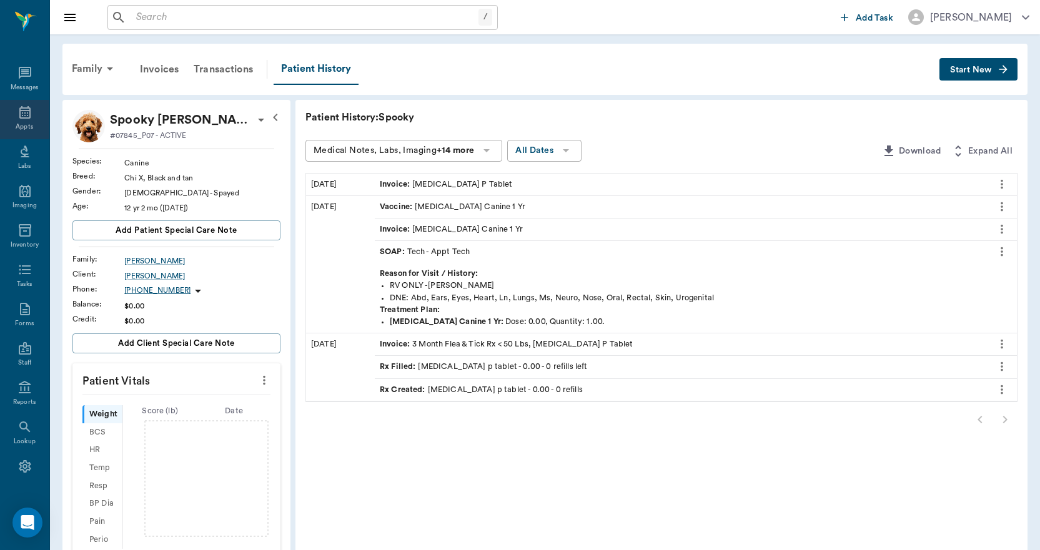
click at [24, 126] on div "Appts" at bounding box center [24, 126] width 17 height 9
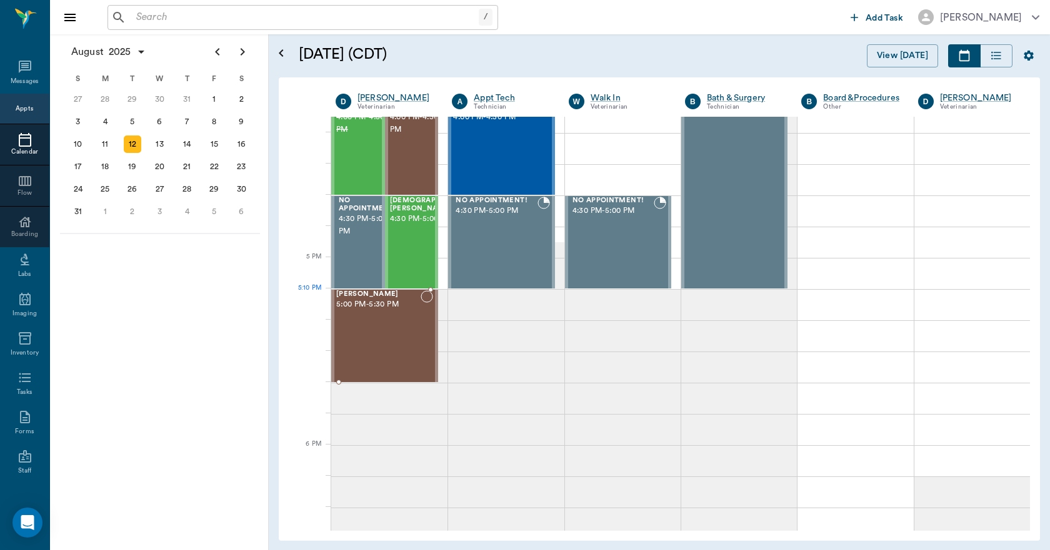
scroll to position [1563, 0]
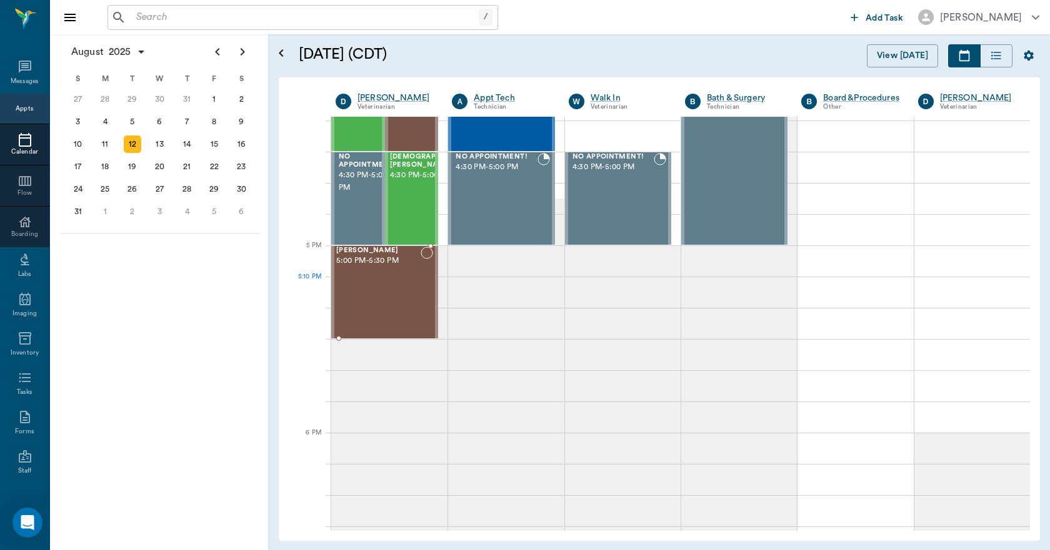
click at [405, 296] on div "[PERSON_NAME] 5:00 PM - 5:30 PM" at bounding box center [378, 292] width 84 height 91
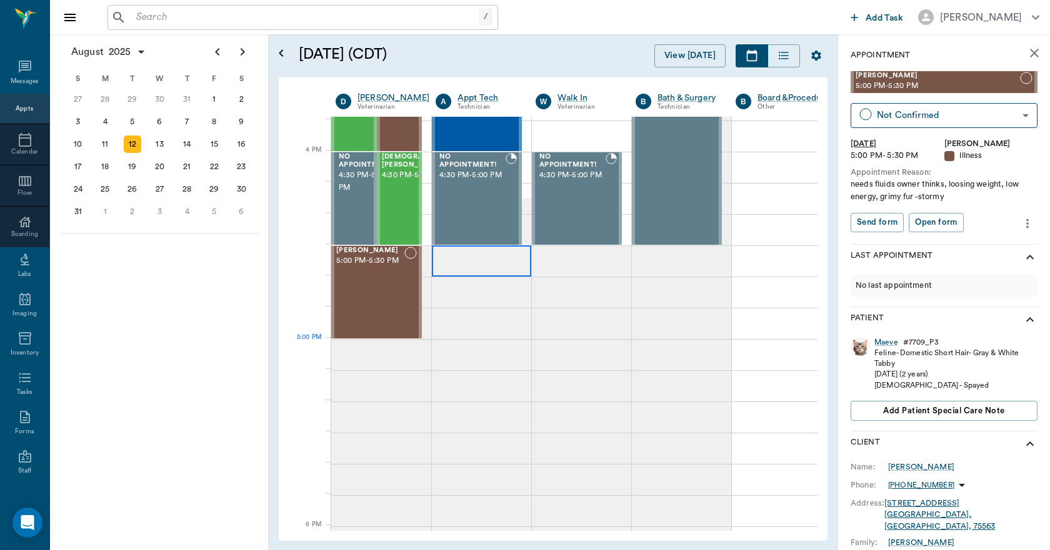
scroll to position [1376, 0]
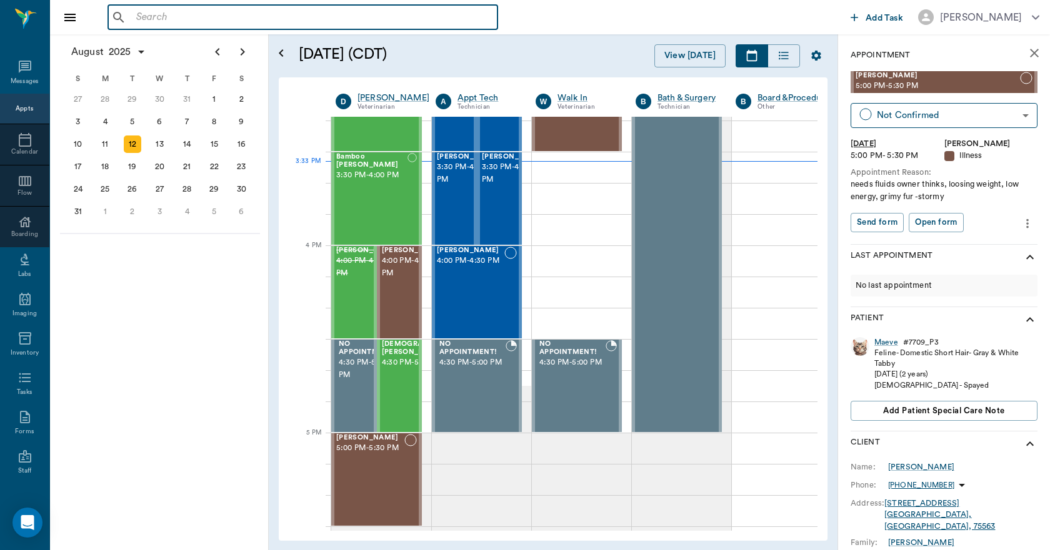
click at [197, 20] on input "text" at bounding box center [311, 17] width 361 height 17
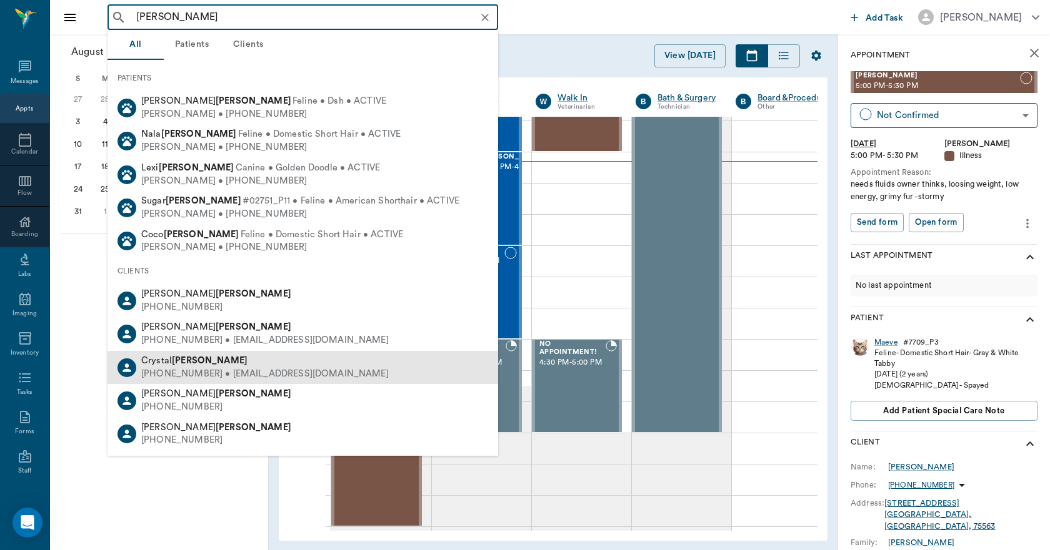
click at [161, 359] on span "[PERSON_NAME]" at bounding box center [194, 360] width 106 height 9
type input "[PERSON_NAME]"
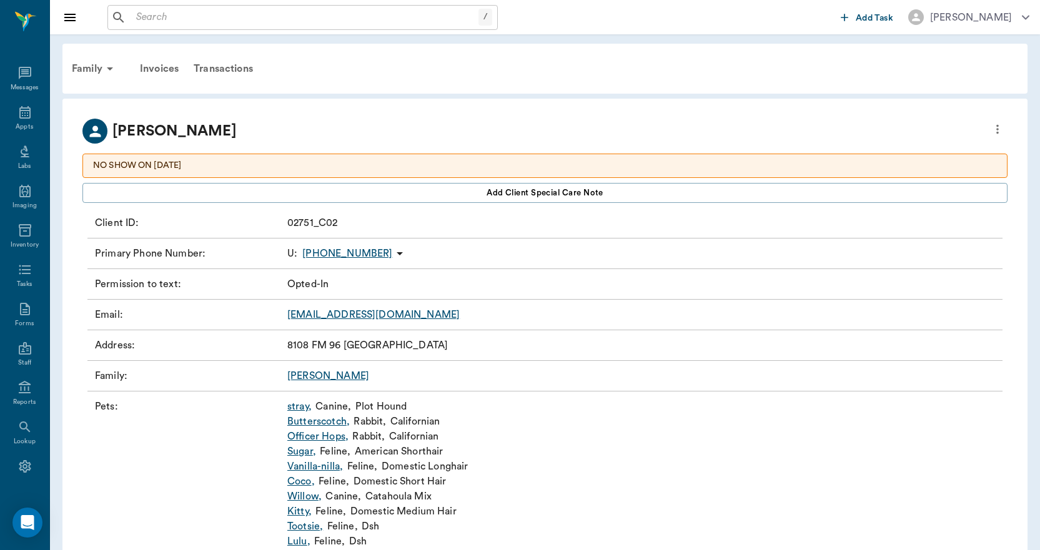
click at [294, 408] on link "stray ," at bounding box center [299, 406] width 24 height 15
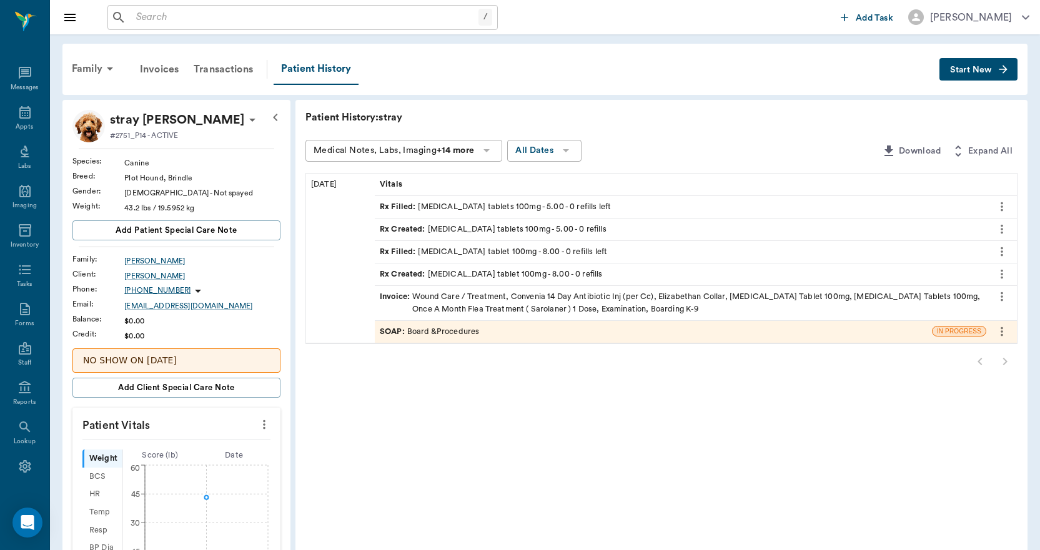
click at [952, 70] on span "Start New" at bounding box center [971, 70] width 42 height 0
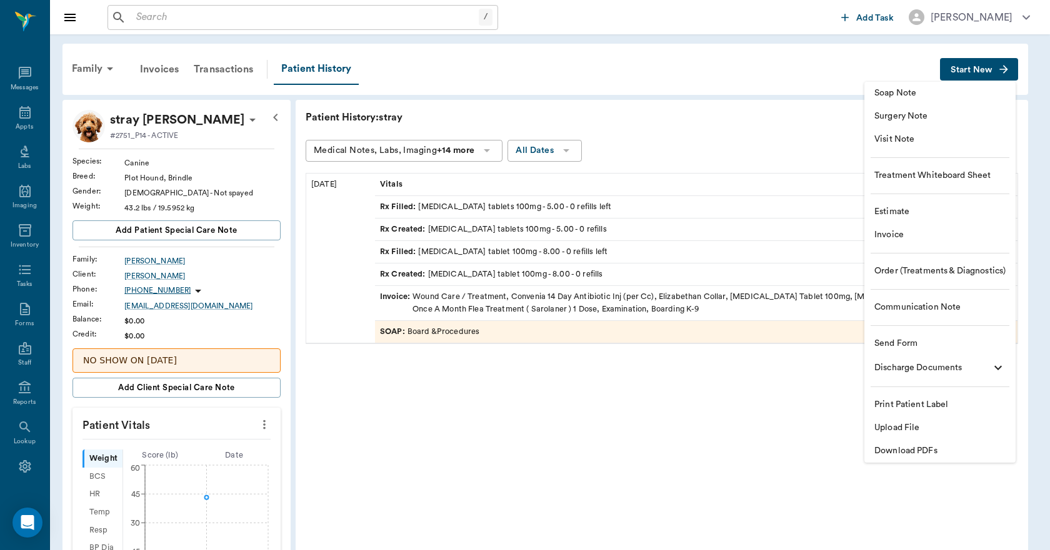
click at [893, 239] on span "Invoice" at bounding box center [939, 235] width 131 height 13
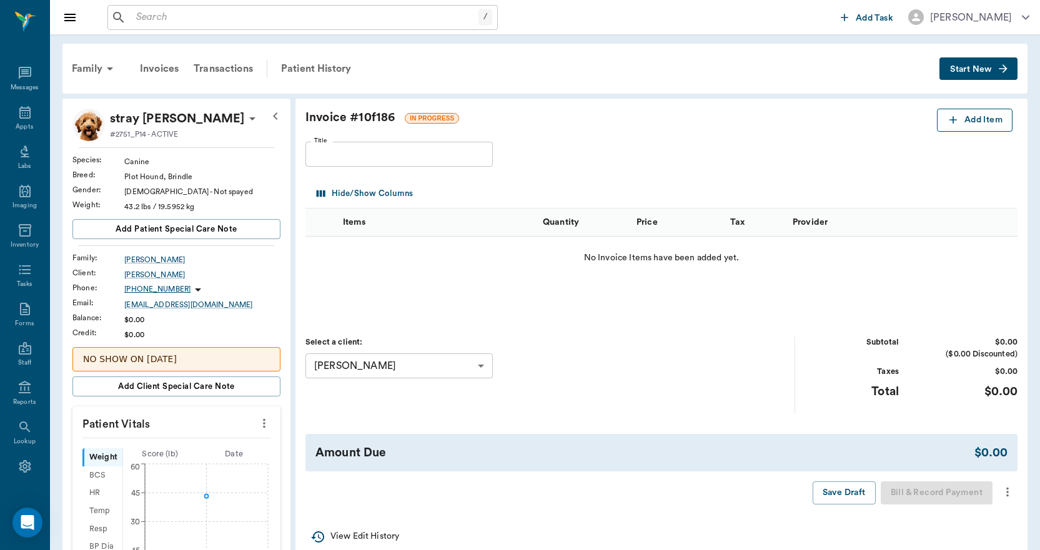
click at [970, 120] on button "Add Item" at bounding box center [975, 120] width 76 height 23
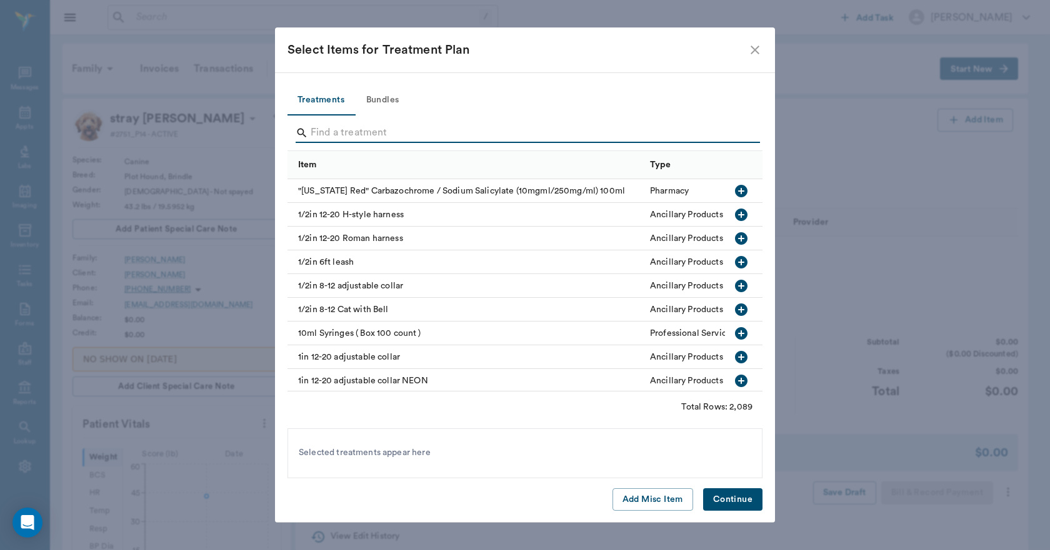
click at [598, 129] on input "Search" at bounding box center [525, 133] width 430 height 20
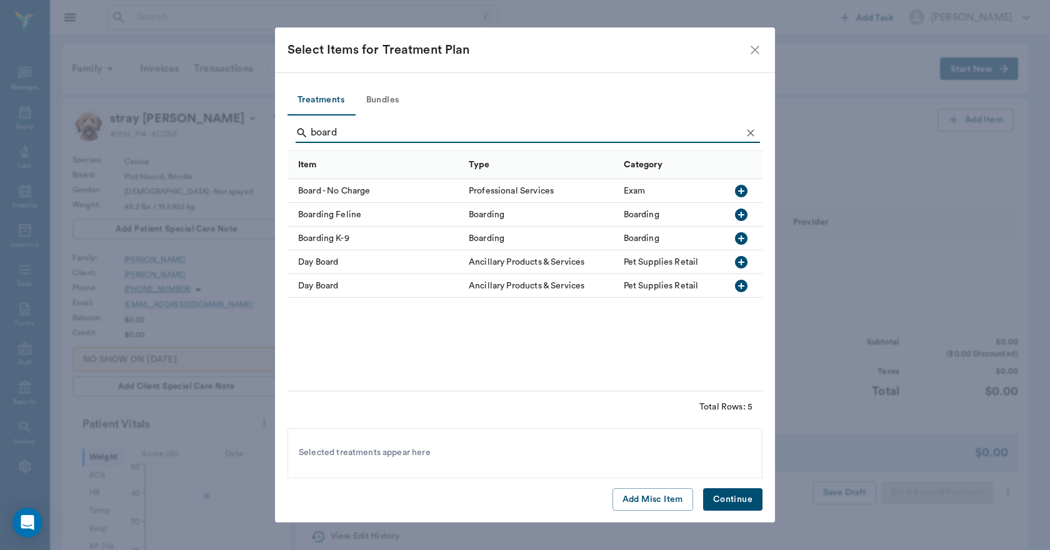
type input "board"
click at [742, 234] on icon "button" at bounding box center [741, 238] width 12 height 12
click at [730, 504] on button "Continue" at bounding box center [732, 500] width 59 height 23
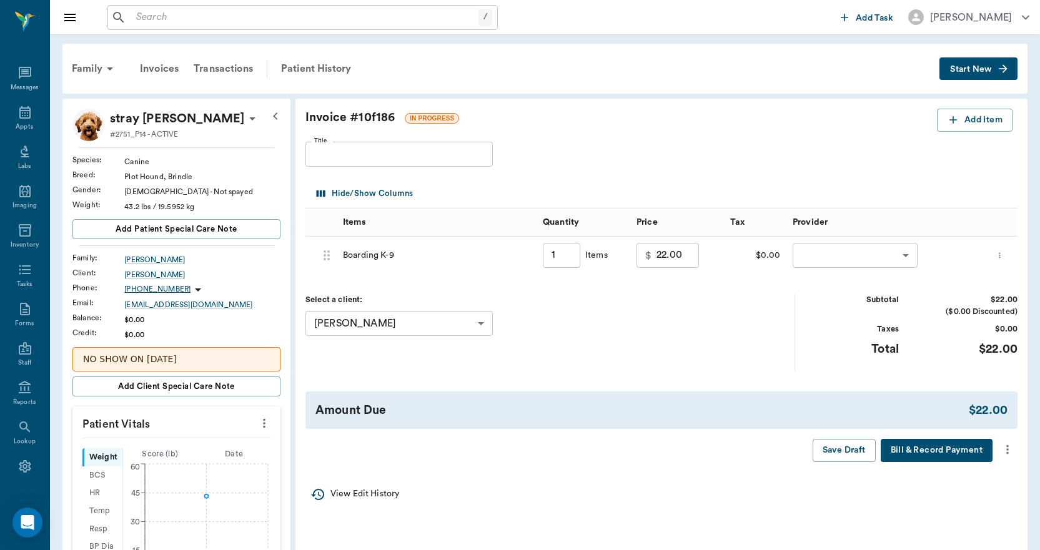
click at [572, 248] on input "1" at bounding box center [561, 255] width 37 height 25
type input "2"
type input "44.00"
type input "2"
click at [881, 260] on body "/ ​ Add Task [PERSON_NAME] Nectar Messages Appts Labs Imaging Inventory Tasks F…" at bounding box center [520, 461] width 1040 height 923
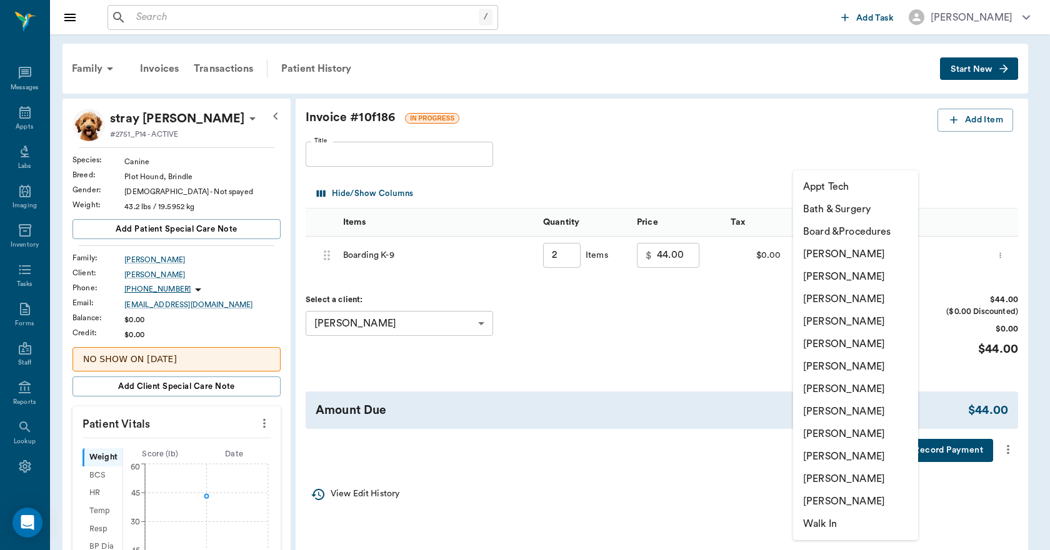
click at [843, 456] on li "[PERSON_NAME]" at bounding box center [855, 456] width 125 height 22
type input "none-63ec2ece52e12b0ba117cc90"
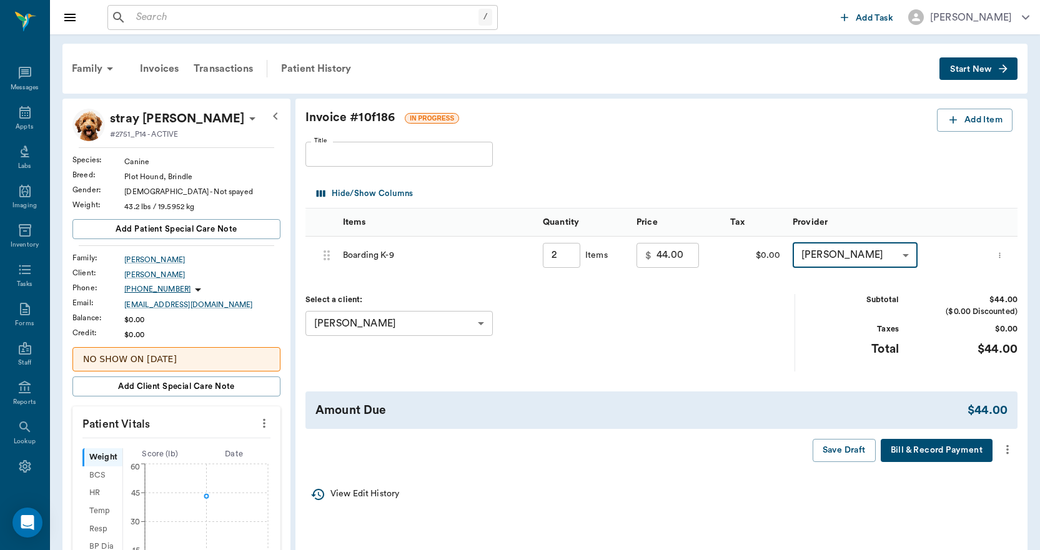
click at [902, 448] on button "Bill & Record Payment" at bounding box center [937, 450] width 112 height 23
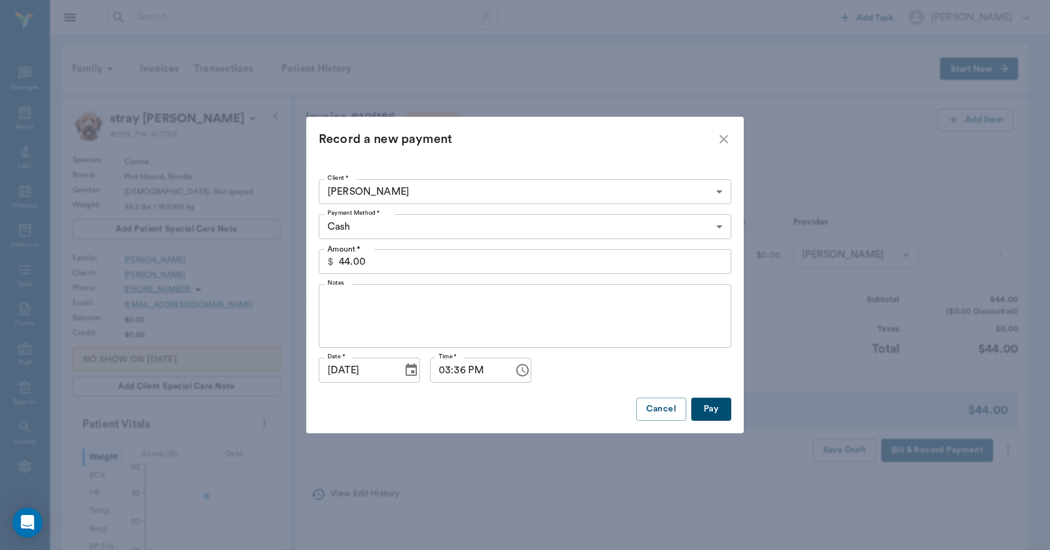
click at [397, 231] on body "/ ​ Add Task [PERSON_NAME] Nectar Messages Appts Labs Imaging Inventory Tasks F…" at bounding box center [525, 461] width 1050 height 923
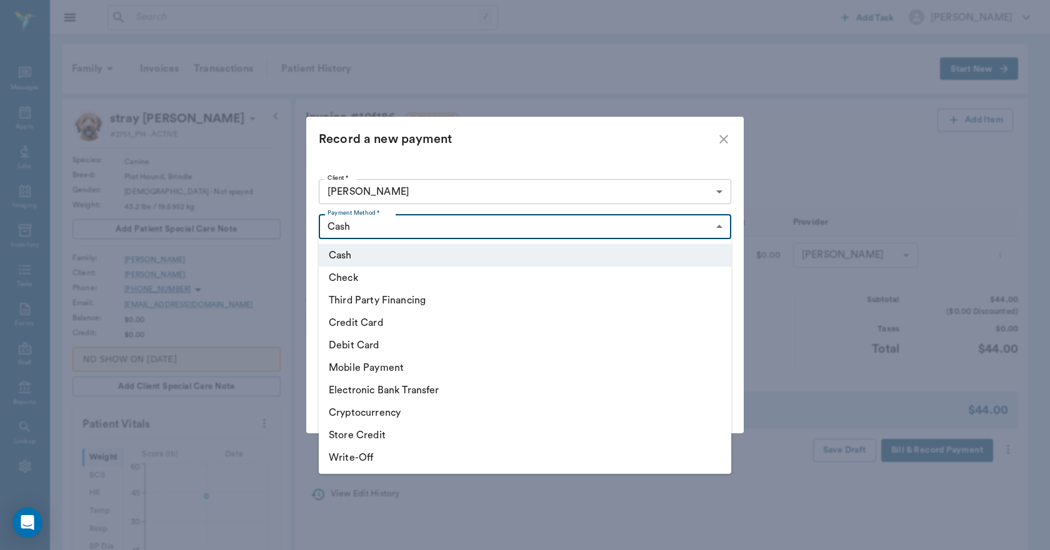
click at [347, 317] on li "Credit Card" at bounding box center [525, 323] width 412 height 22
type input "CREDIT_CARD"
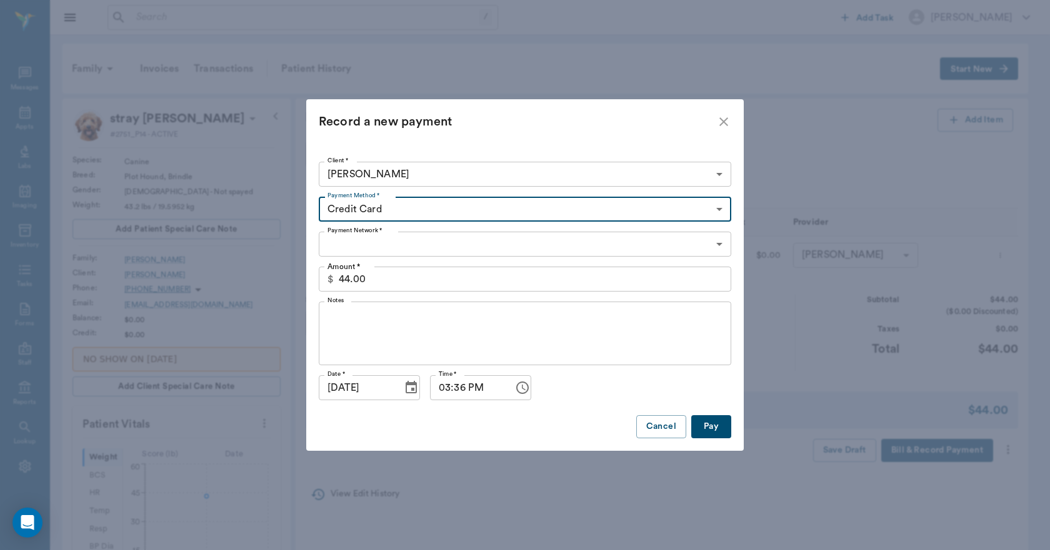
click at [388, 237] on body "/ ​ Add Task [PERSON_NAME] Nectar Messages Appts Labs Imaging Inventory Tasks F…" at bounding box center [525, 461] width 1050 height 923
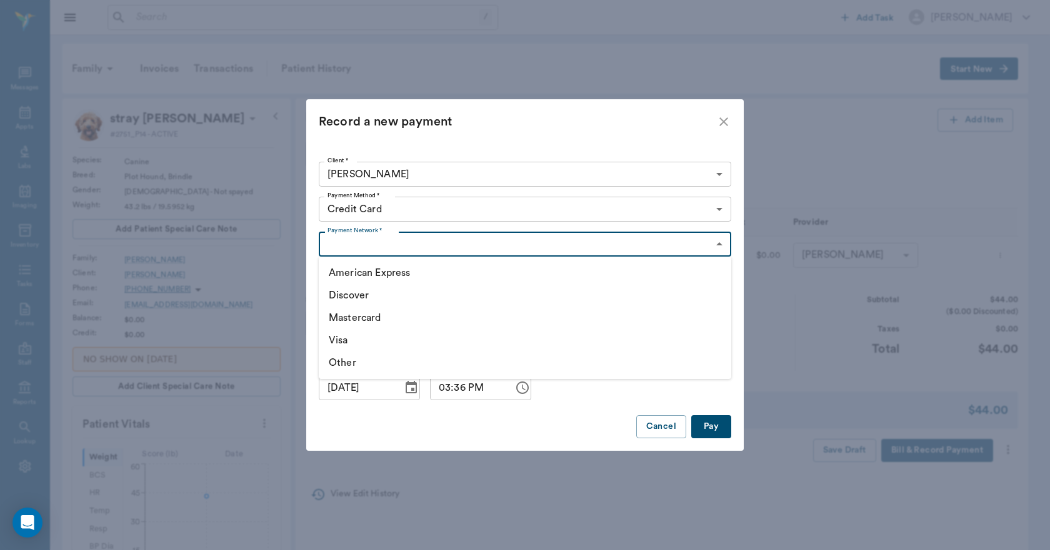
click at [351, 295] on li "Discover" at bounding box center [525, 295] width 412 height 22
type input "DISCOVER"
click at [703, 425] on button "Pay" at bounding box center [711, 426] width 40 height 23
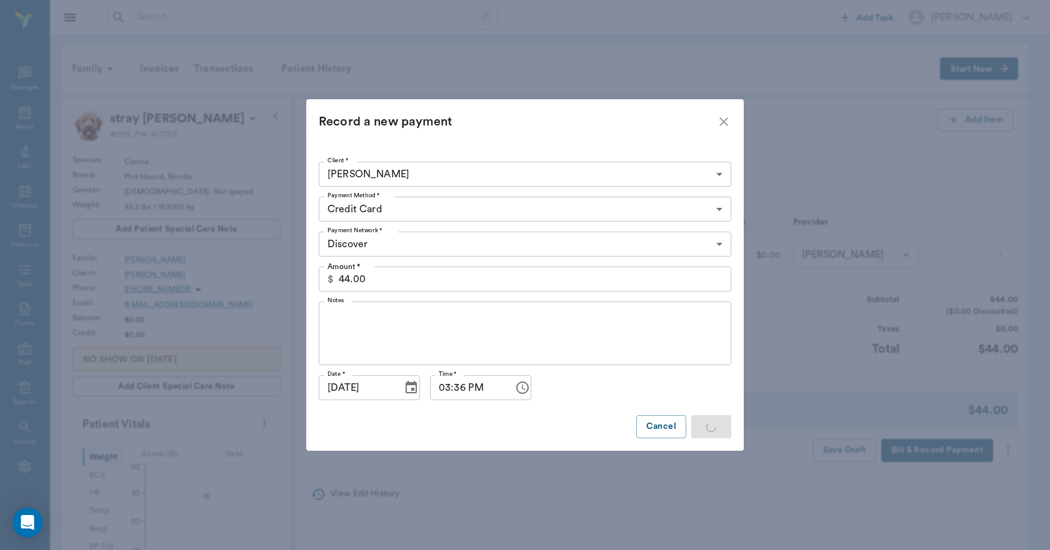
type input "2.00"
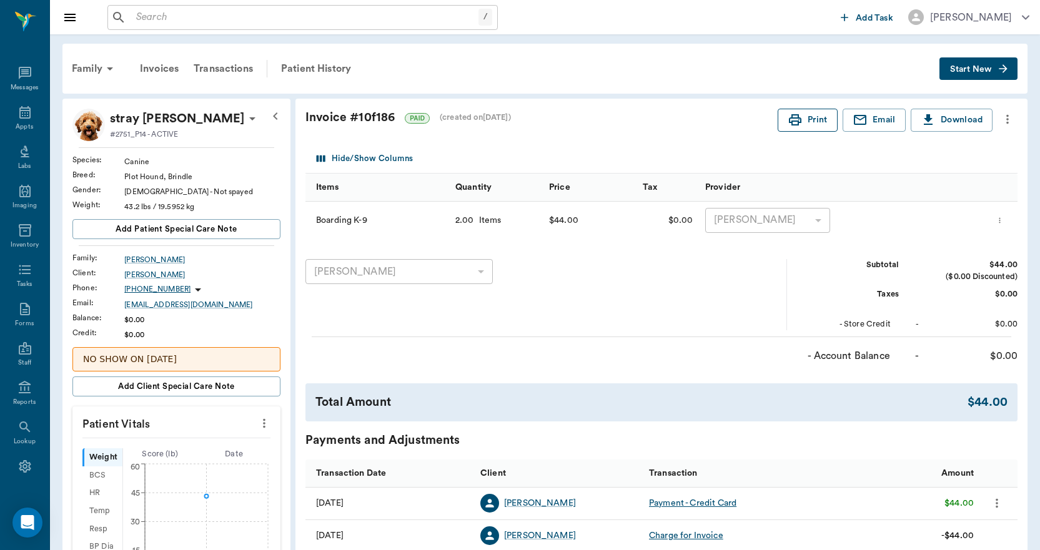
click at [812, 122] on button "Print" at bounding box center [808, 120] width 60 height 23
click at [17, 115] on icon at bounding box center [24, 112] width 15 height 15
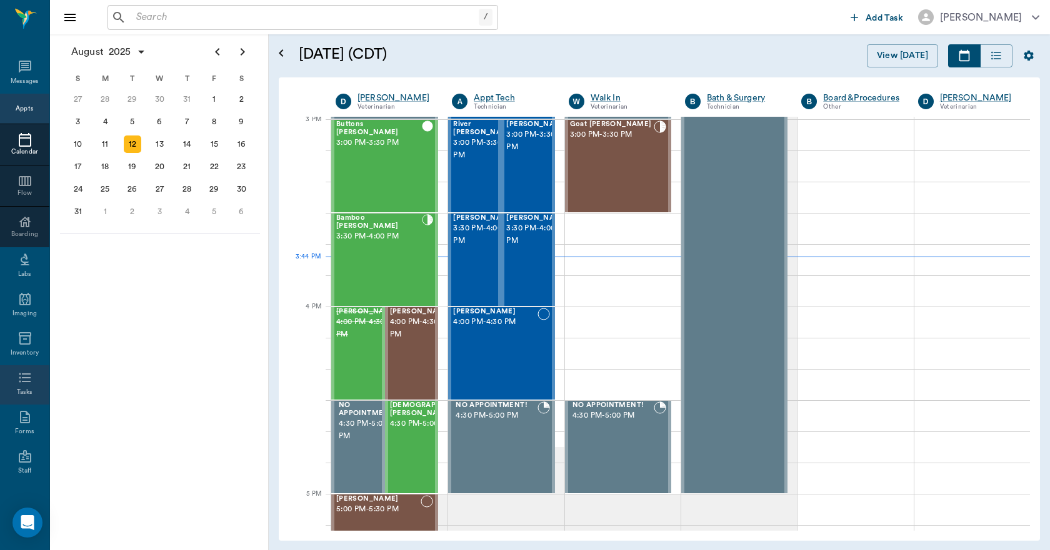
scroll to position [131, 0]
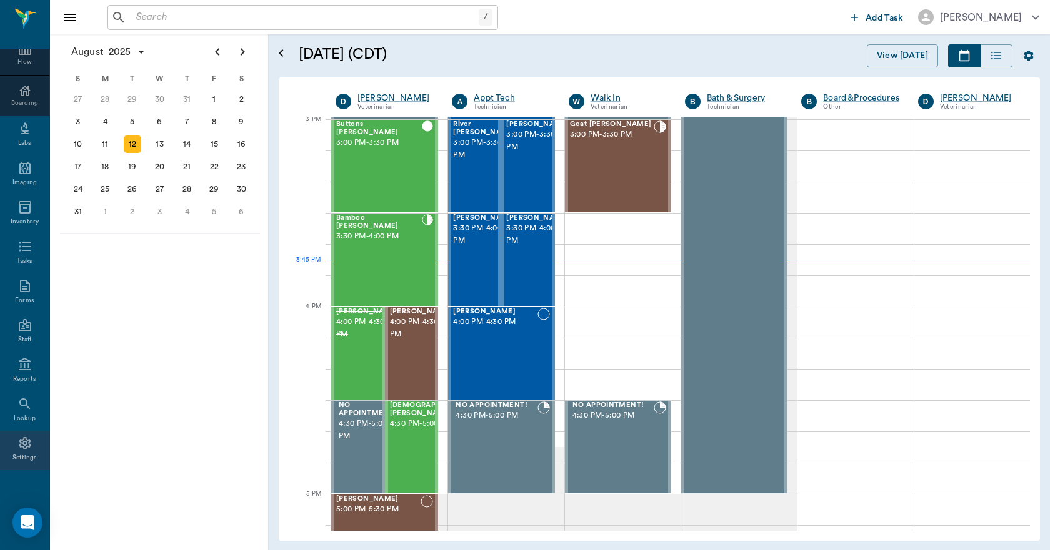
click at [18, 454] on div "Settings" at bounding box center [24, 458] width 25 height 9
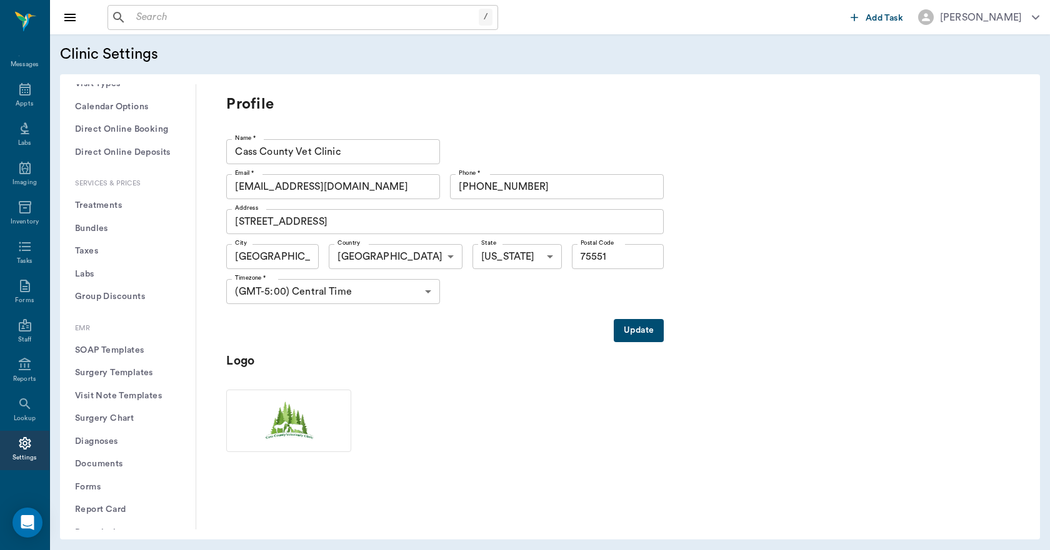
scroll to position [375, 0]
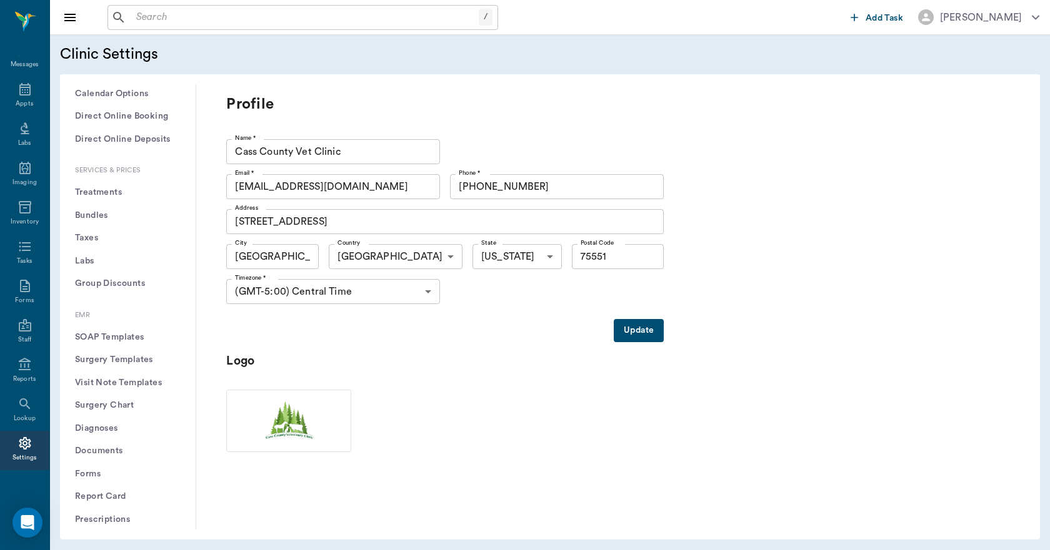
click at [119, 189] on button "Treatments" at bounding box center [128, 192] width 116 height 23
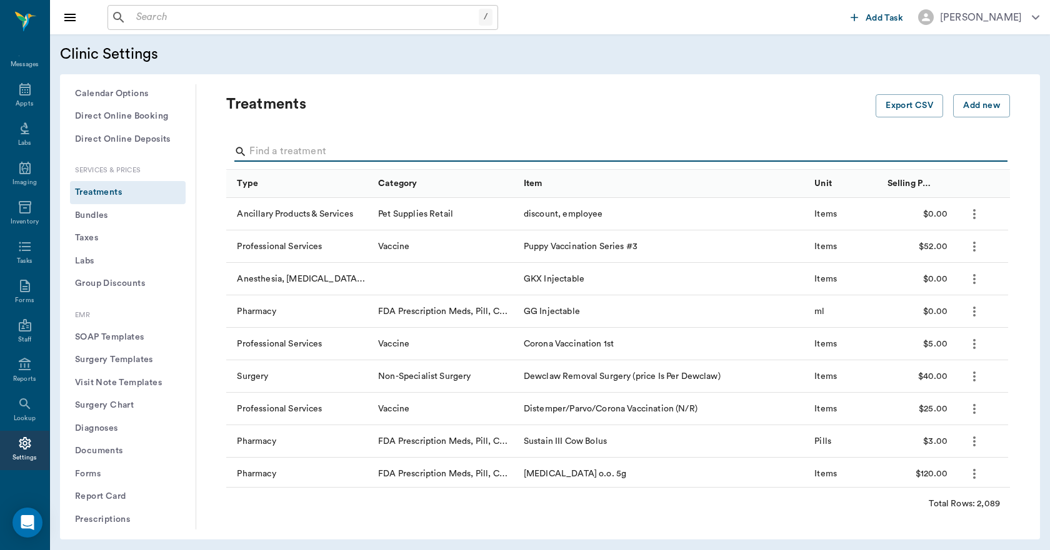
click at [280, 149] on input "Search" at bounding box center [618, 152] width 739 height 20
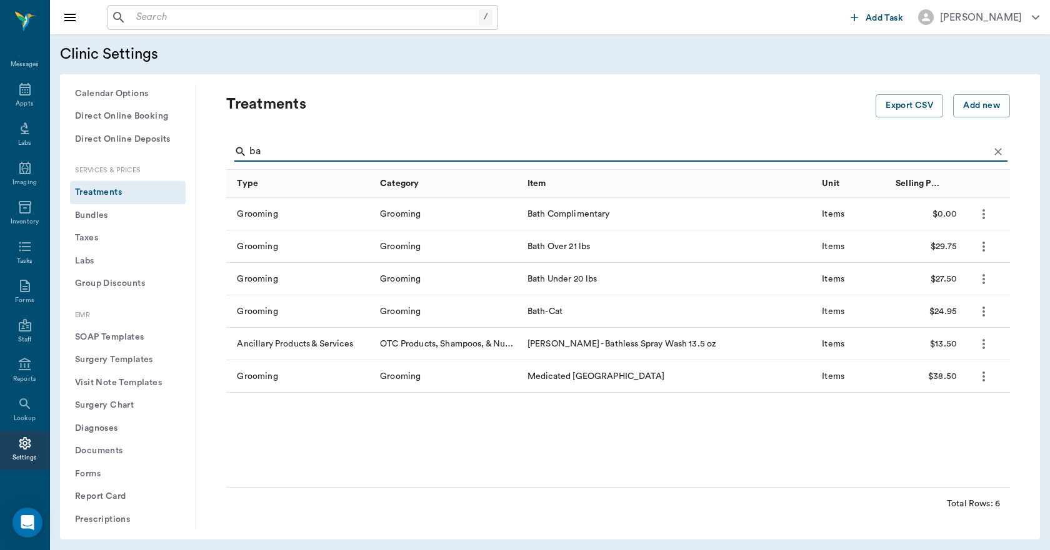
type input "b"
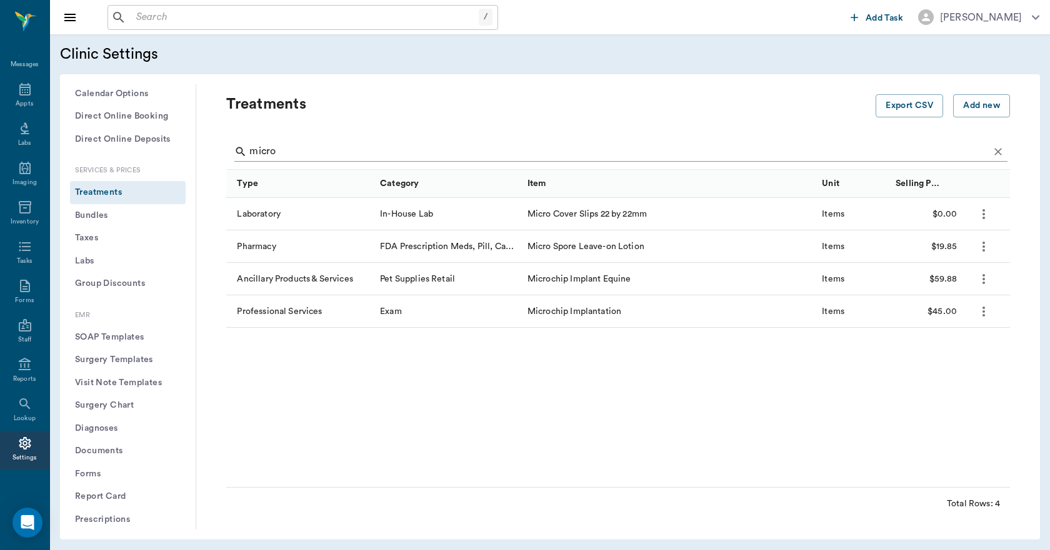
click at [324, 147] on input "micro" at bounding box center [618, 152] width 739 height 20
type input "m"
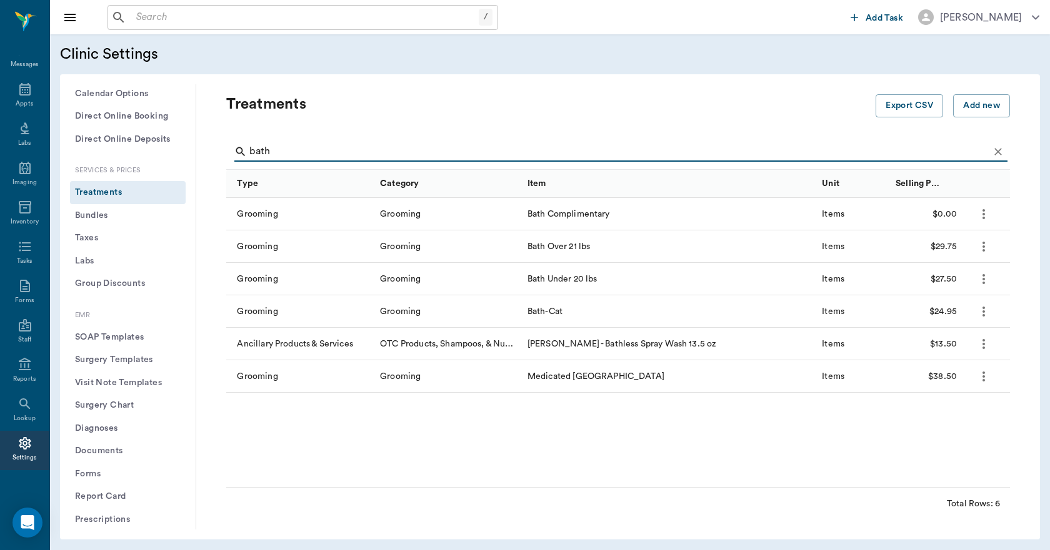
type input "bath"
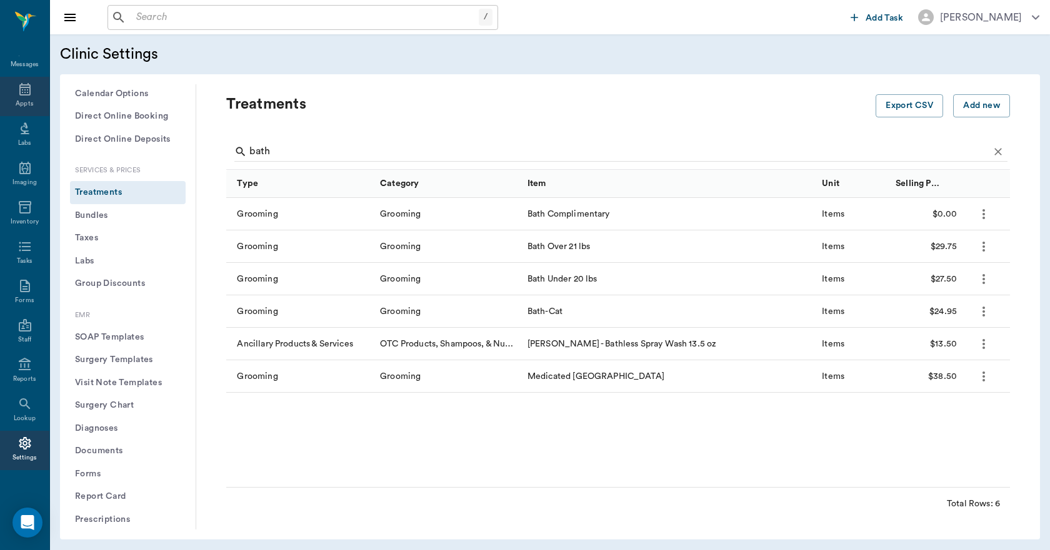
click at [19, 89] on icon at bounding box center [24, 89] width 11 height 12
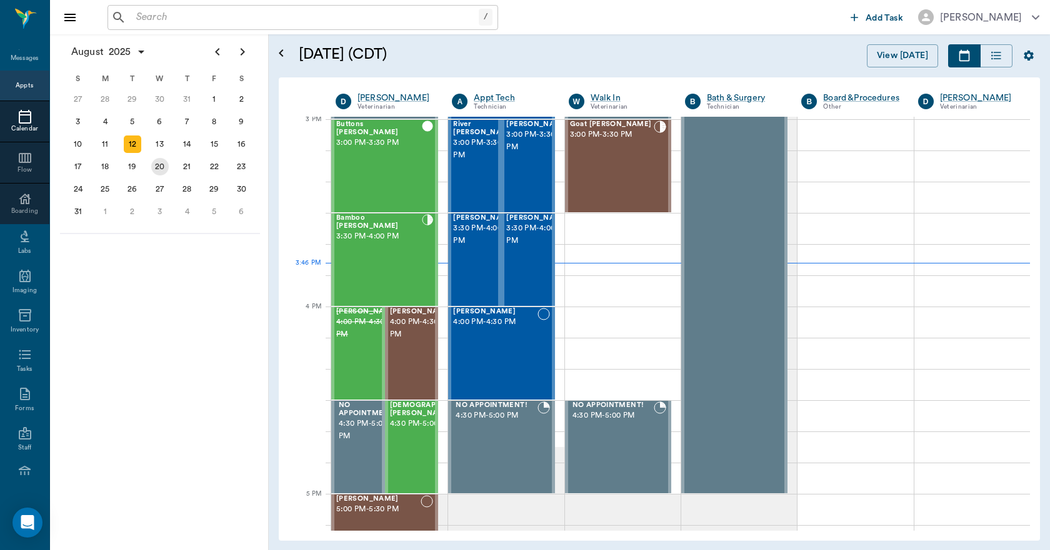
scroll to position [1314, 0]
click at [154, 146] on div "13" at bounding box center [159, 144] width 17 height 17
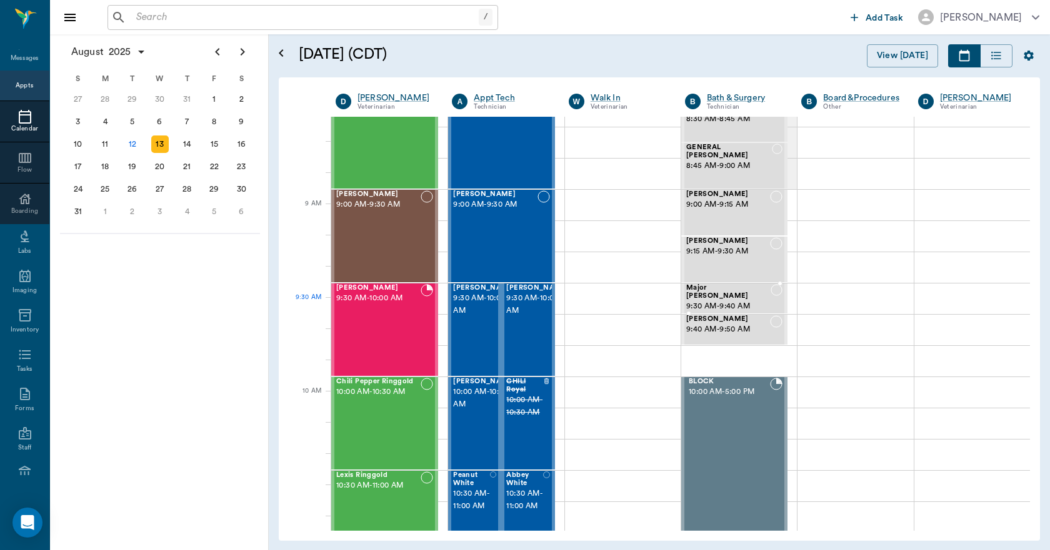
scroll to position [125, 0]
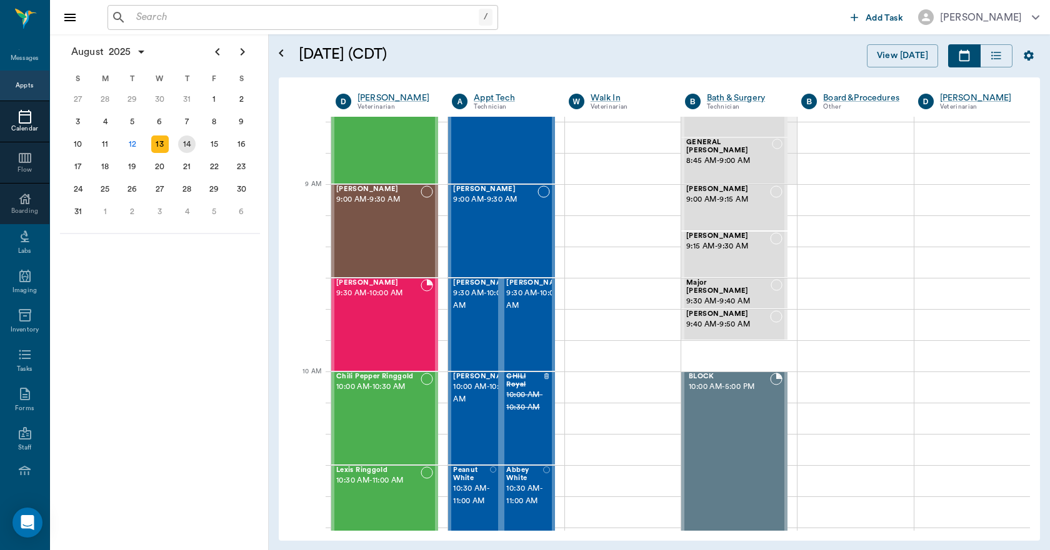
click at [179, 142] on div "14" at bounding box center [186, 144] width 17 height 17
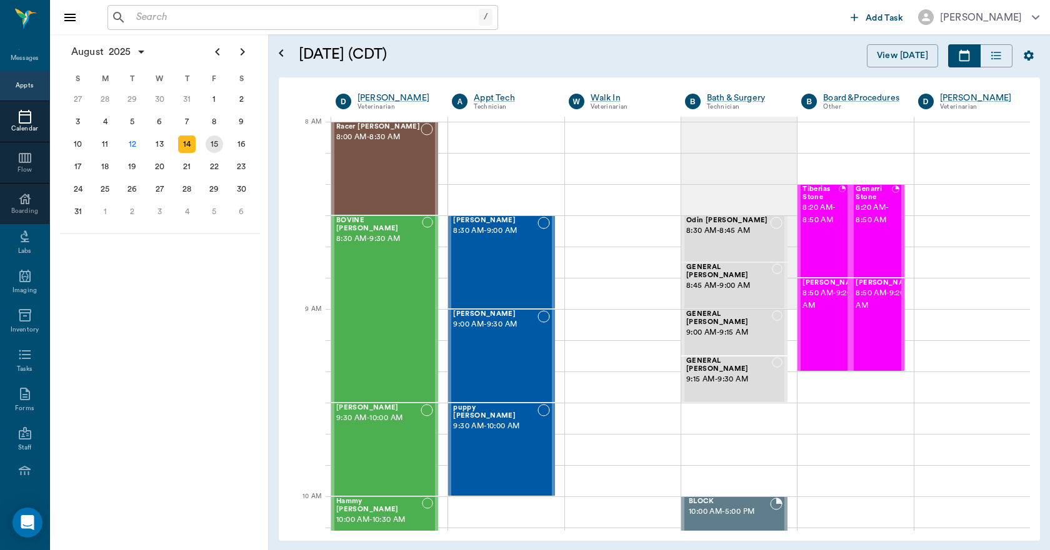
click at [214, 147] on div "15" at bounding box center [214, 144] width 17 height 17
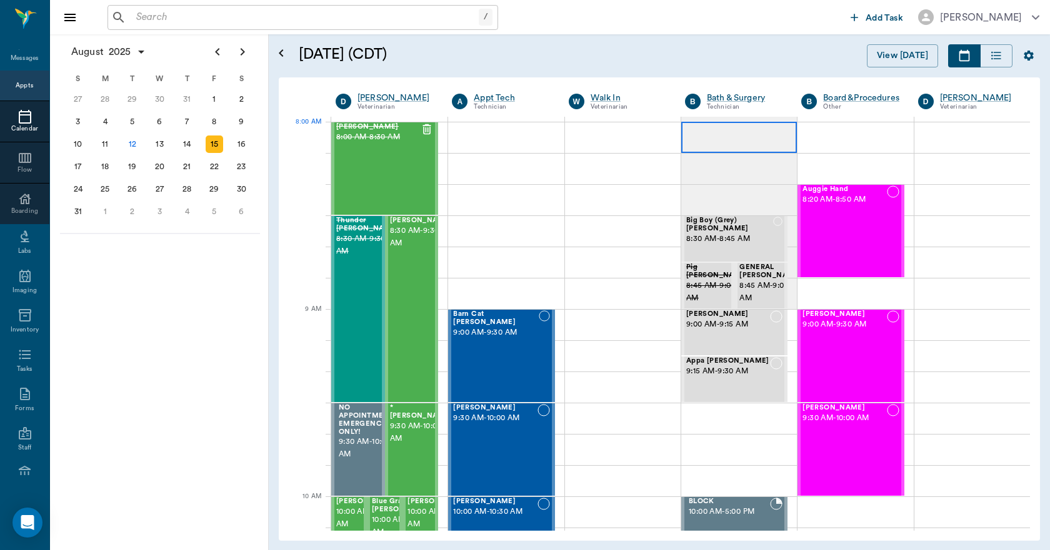
click at [703, 141] on div at bounding box center [739, 137] width 116 height 31
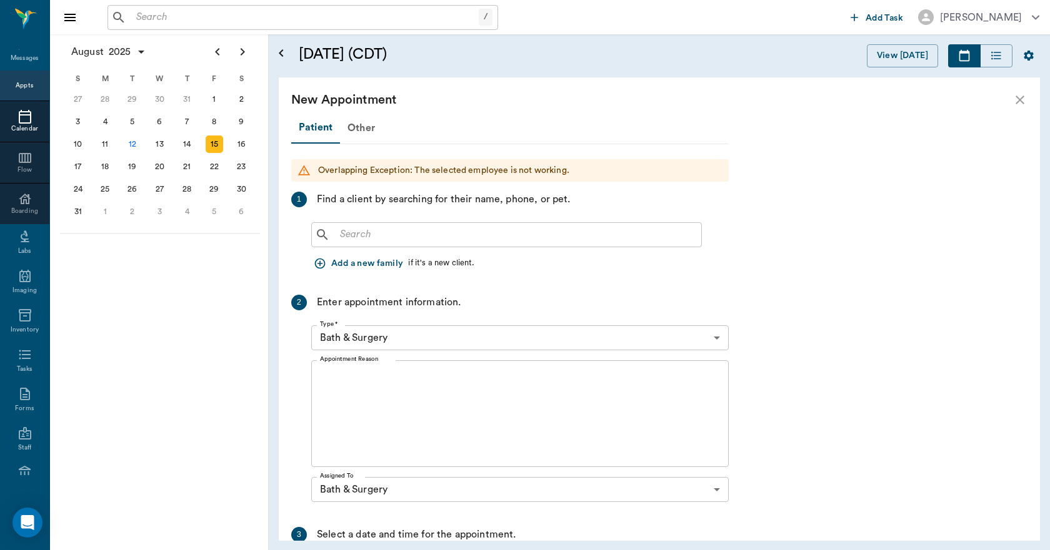
click at [1016, 104] on icon "close" at bounding box center [1019, 99] width 15 height 15
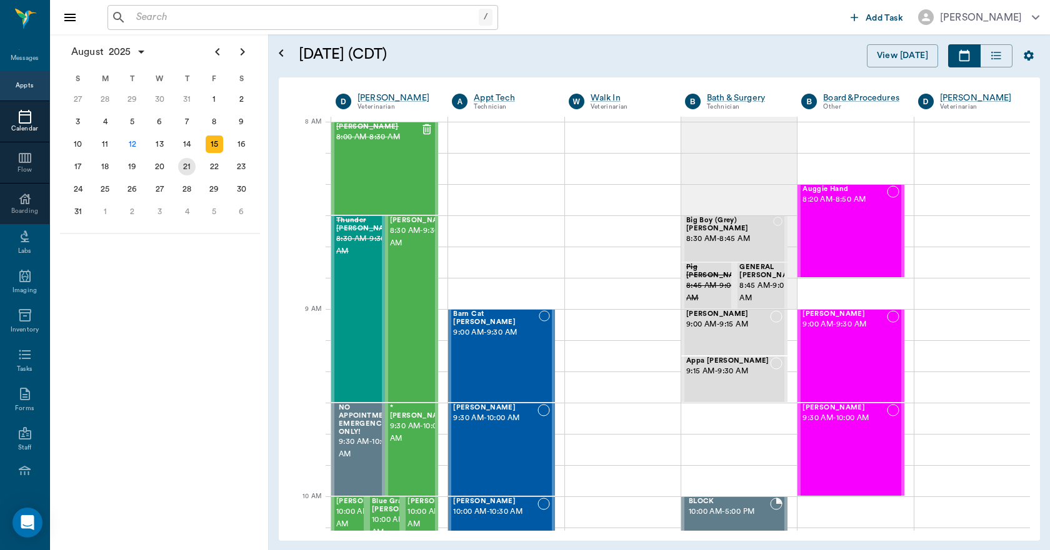
click at [187, 165] on div "21" at bounding box center [186, 166] width 17 height 17
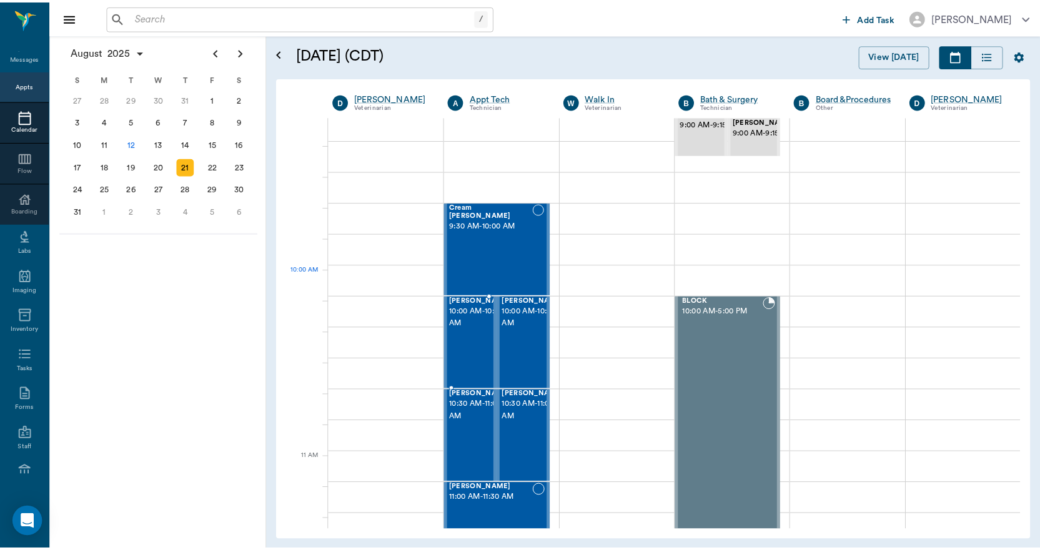
scroll to position [125, 0]
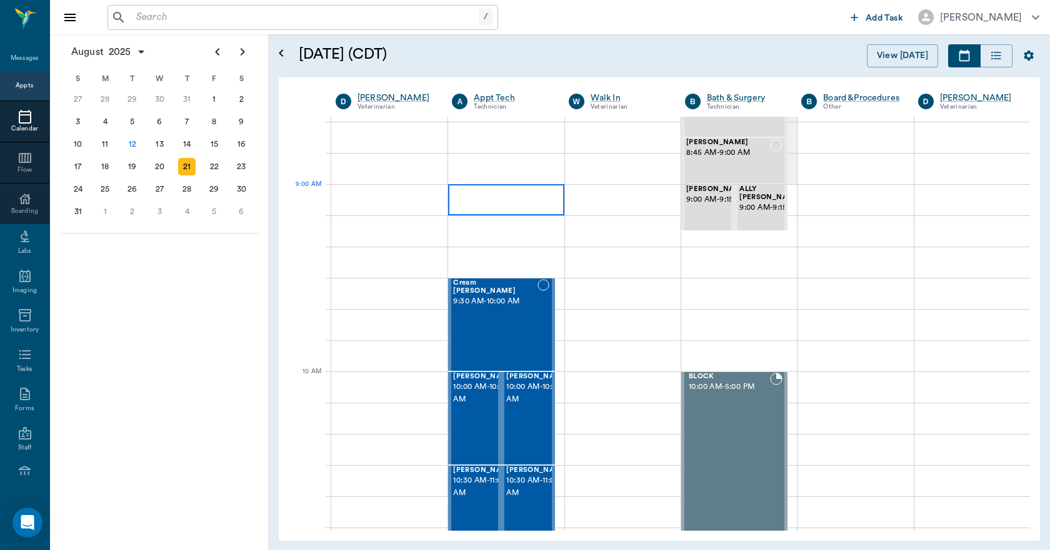
click at [495, 203] on div at bounding box center [506, 199] width 116 height 31
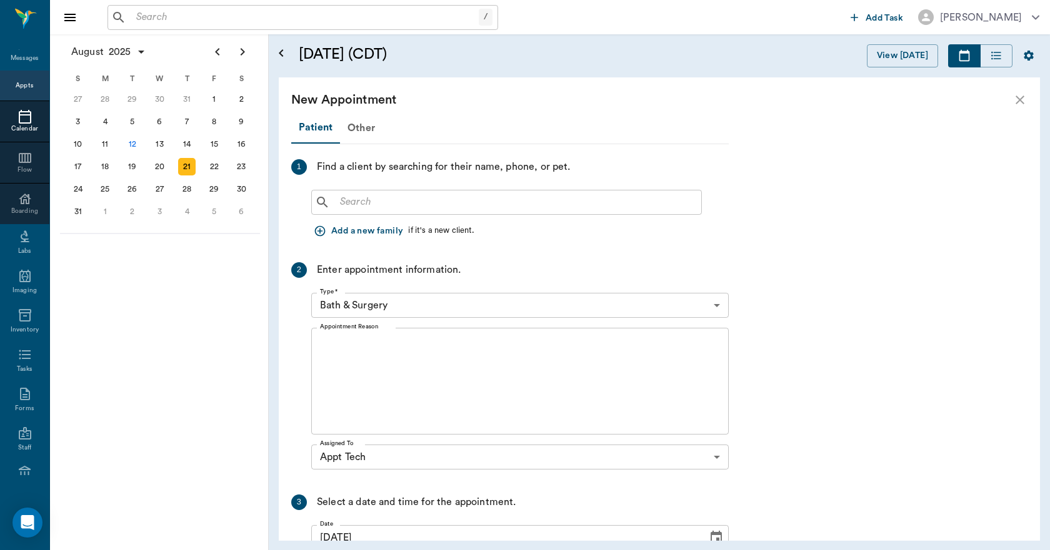
click at [359, 197] on input "text" at bounding box center [515, 202] width 361 height 17
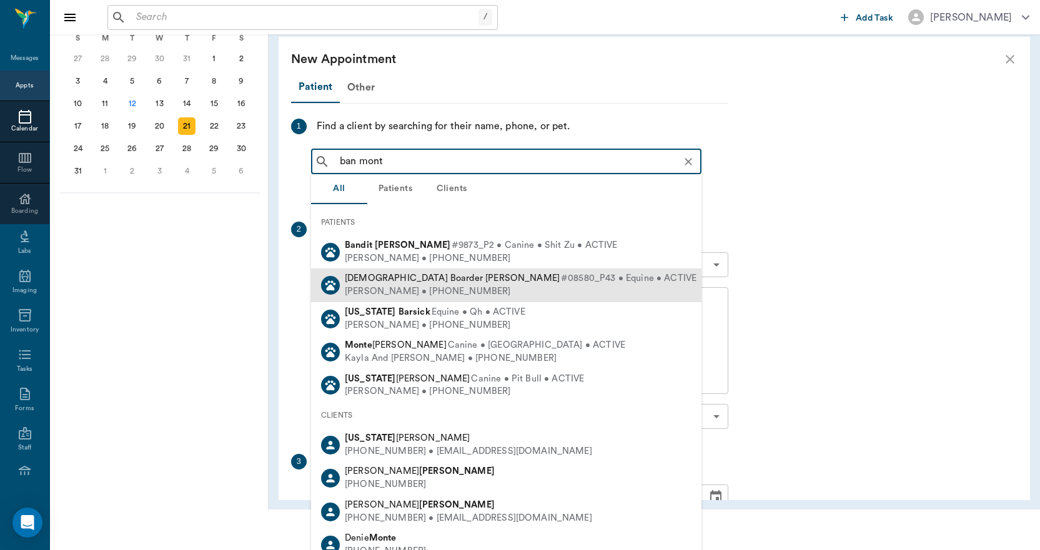
scroll to position [62, 0]
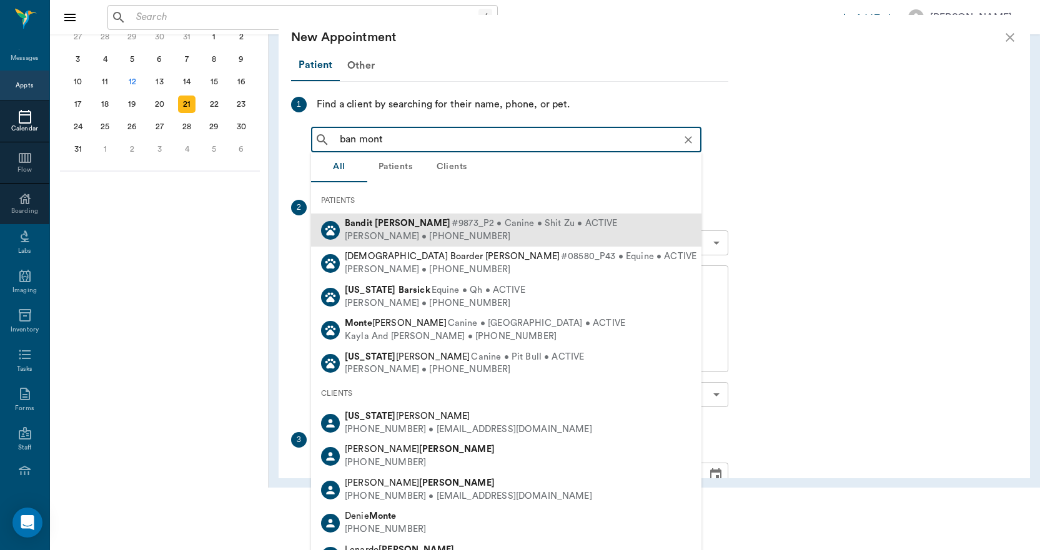
click at [401, 226] on b "[PERSON_NAME]" at bounding box center [413, 223] width 76 height 9
type input "ban mont"
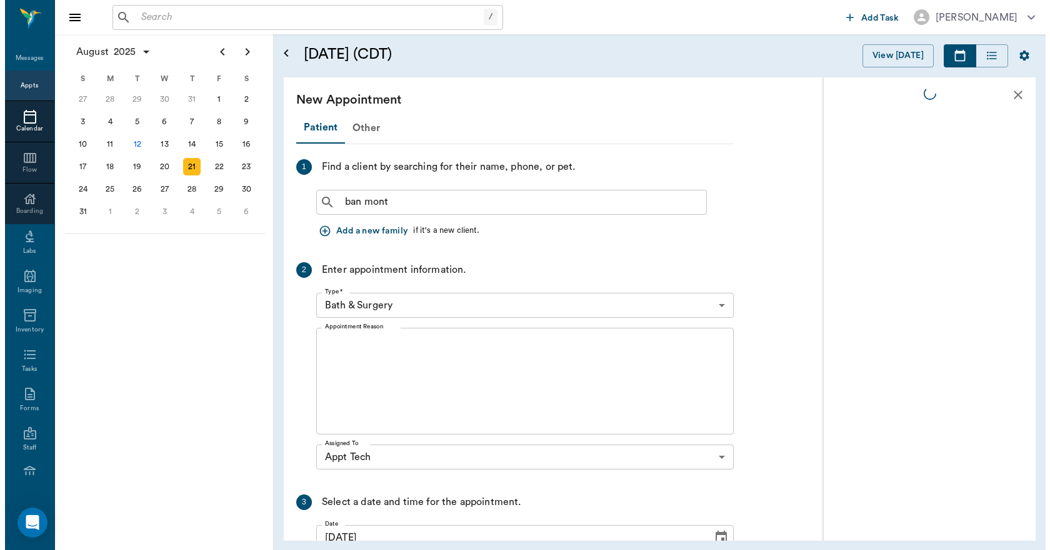
scroll to position [0, 0]
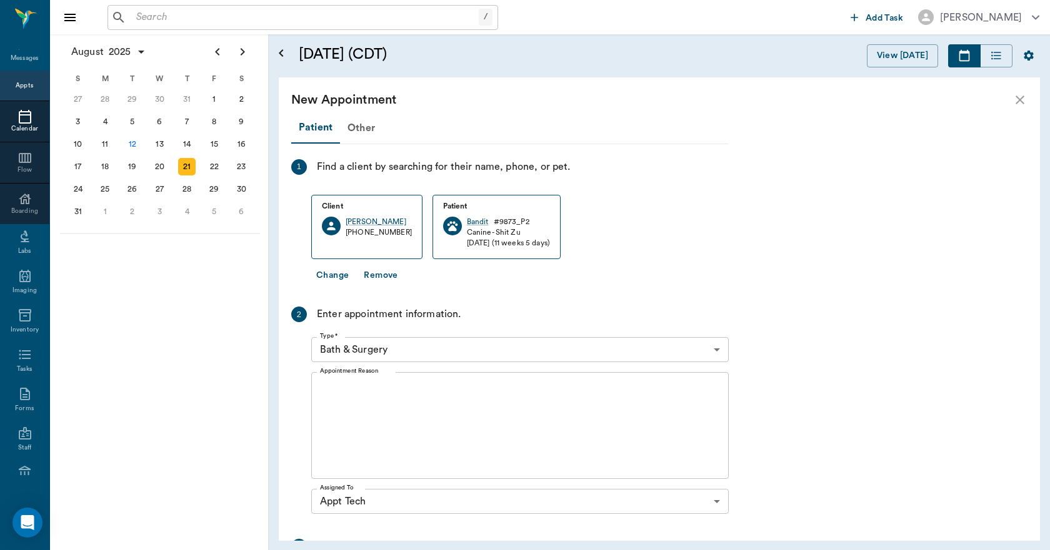
click at [444, 351] on body "/ ​ Add Task [PERSON_NAME] Nectar Messages Appts Calendar Flow Boarding Labs Im…" at bounding box center [525, 275] width 1050 height 550
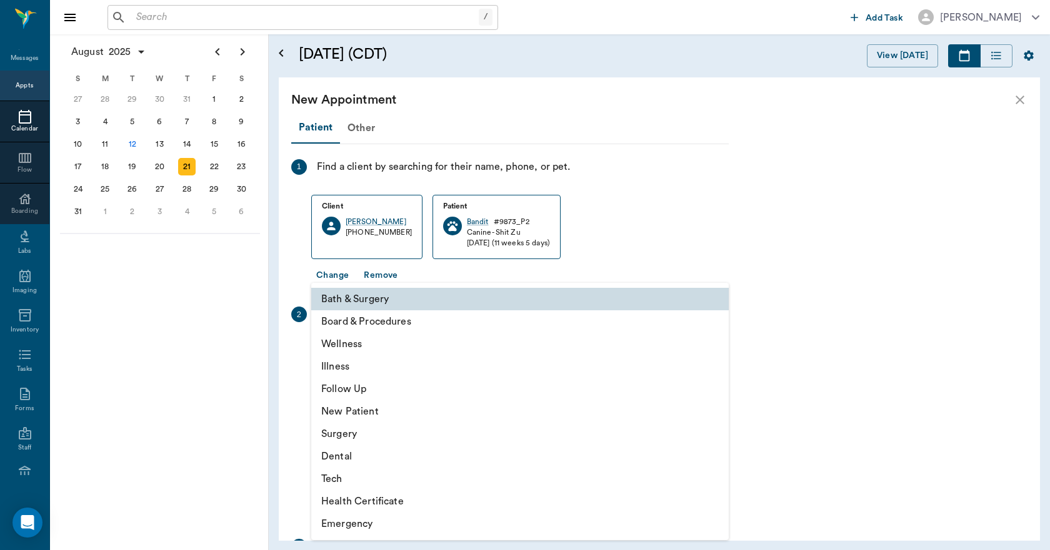
click at [349, 473] on li "Tech" at bounding box center [519, 479] width 417 height 22
type input "65d2be4f46e3a538d89b8c1a"
type input "09:30 AM"
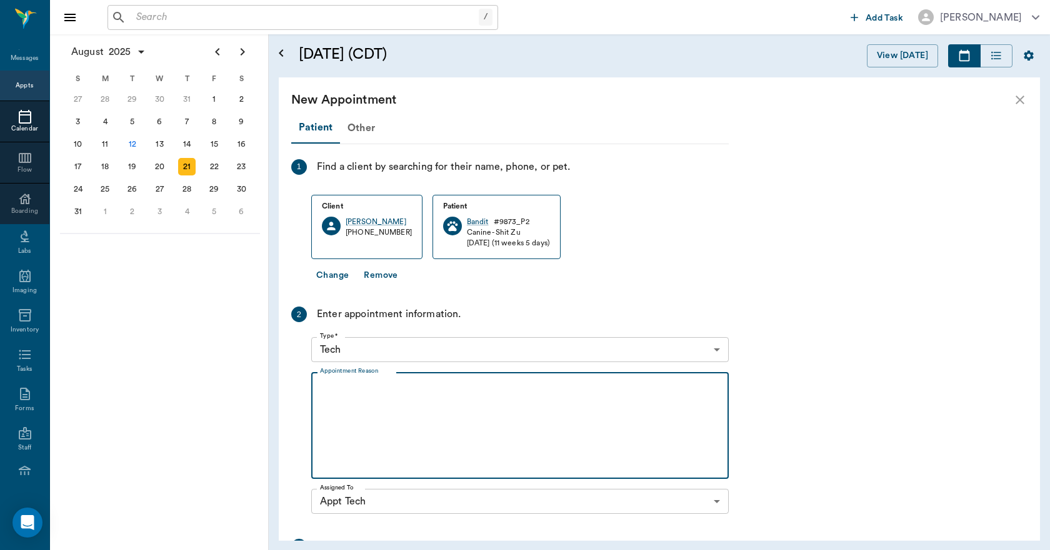
click at [351, 397] on textarea "Appointment Reason" at bounding box center [520, 426] width 400 height 86
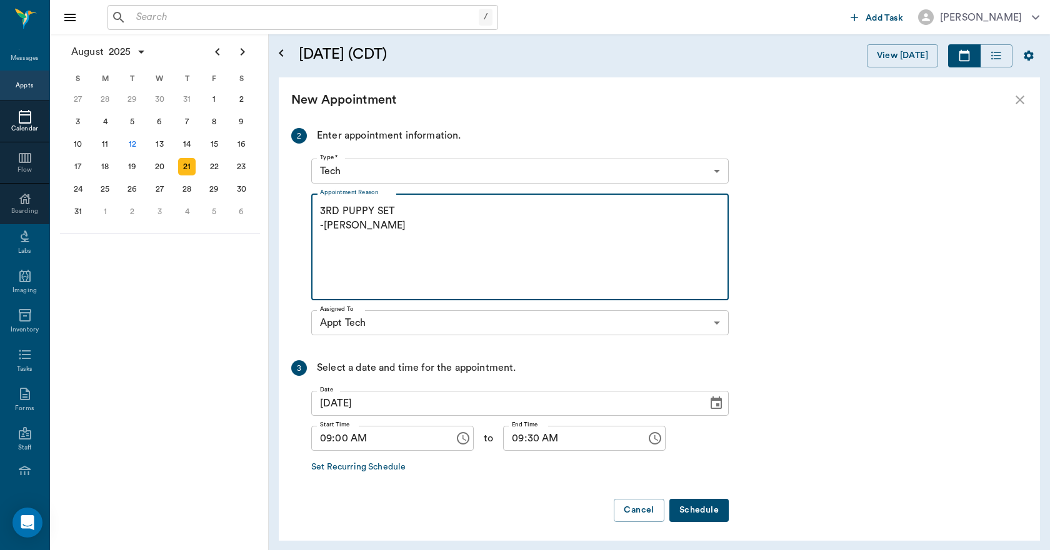
scroll to position [182, 0]
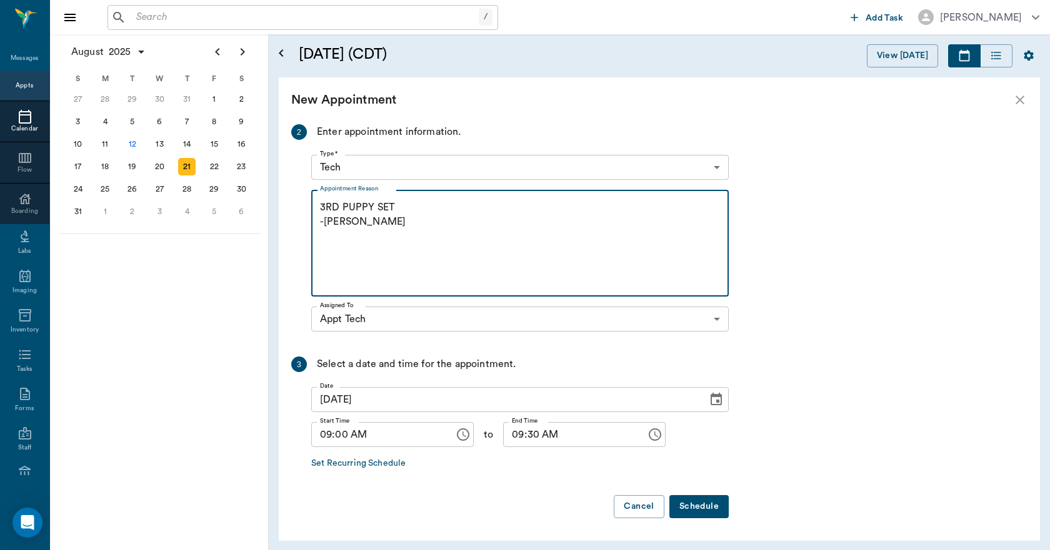
type textarea "3RD PUPPY SET -[PERSON_NAME]"
click at [703, 508] on button "Schedule" at bounding box center [698, 506] width 59 height 23
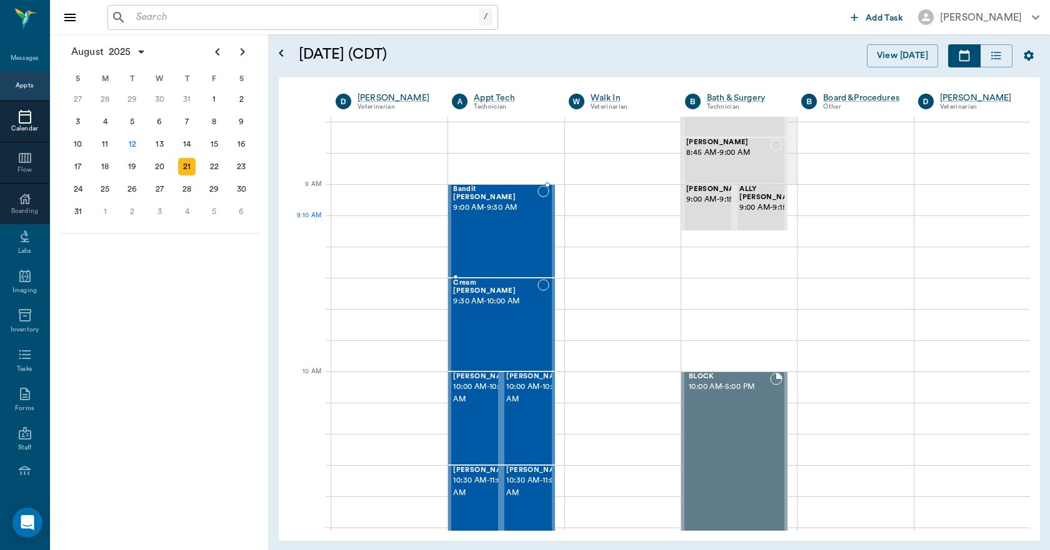
click at [478, 228] on div "Bandit [PERSON_NAME] 9:00 AM - 9:30 AM" at bounding box center [495, 231] width 84 height 91
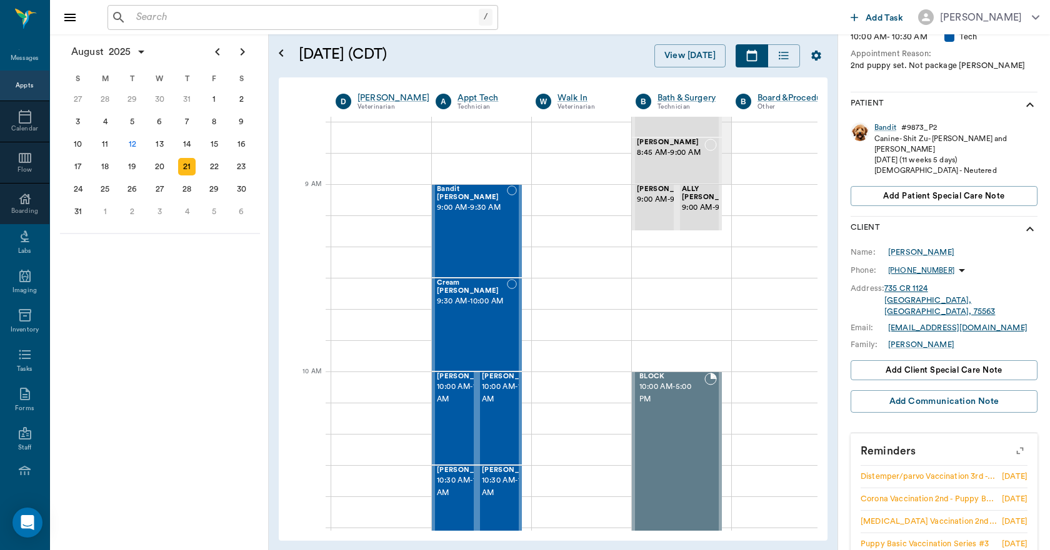
scroll to position [244, 0]
click at [1011, 442] on icon "button" at bounding box center [1019, 450] width 17 height 17
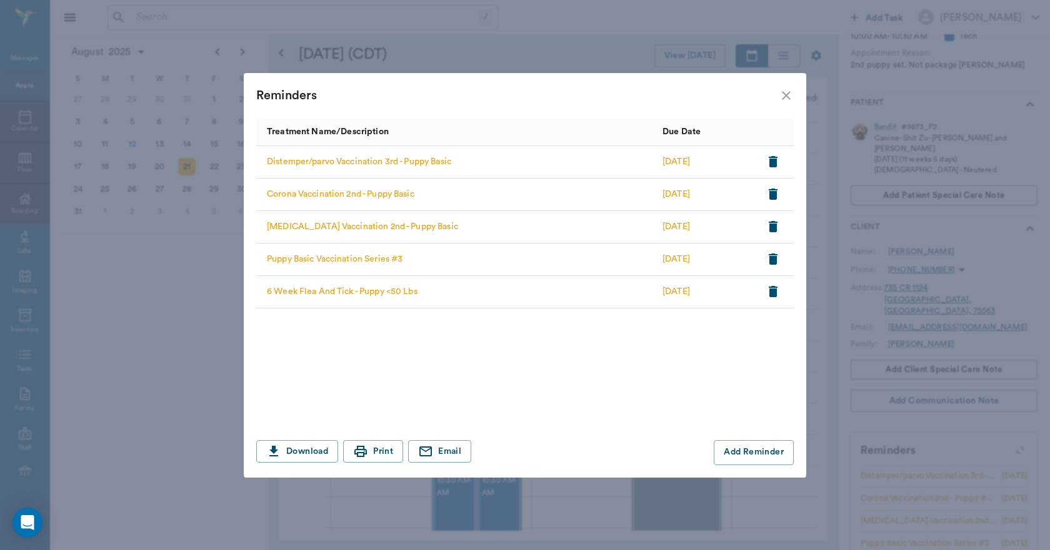
click at [787, 95] on icon "close" at bounding box center [785, 95] width 15 height 15
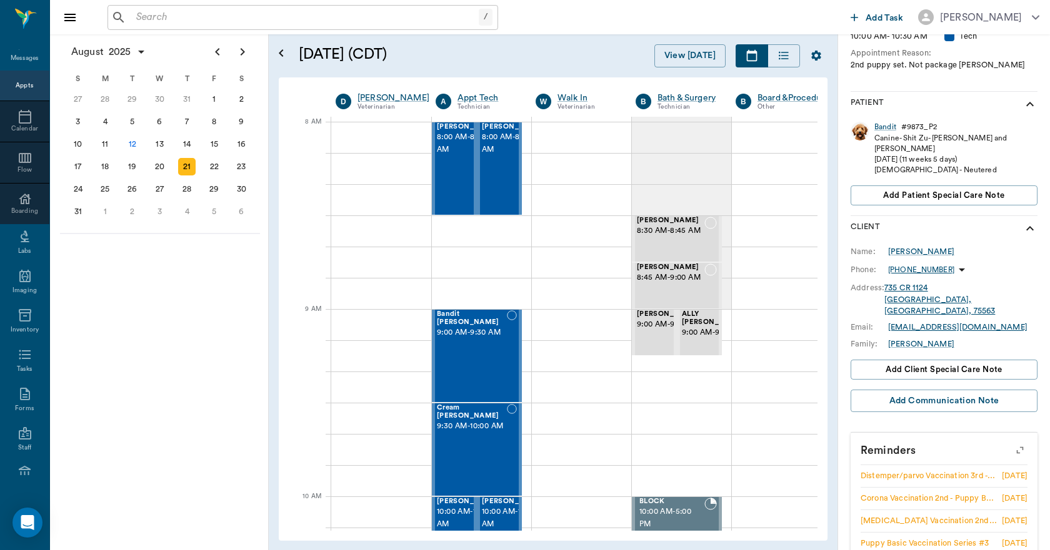
scroll to position [0, 0]
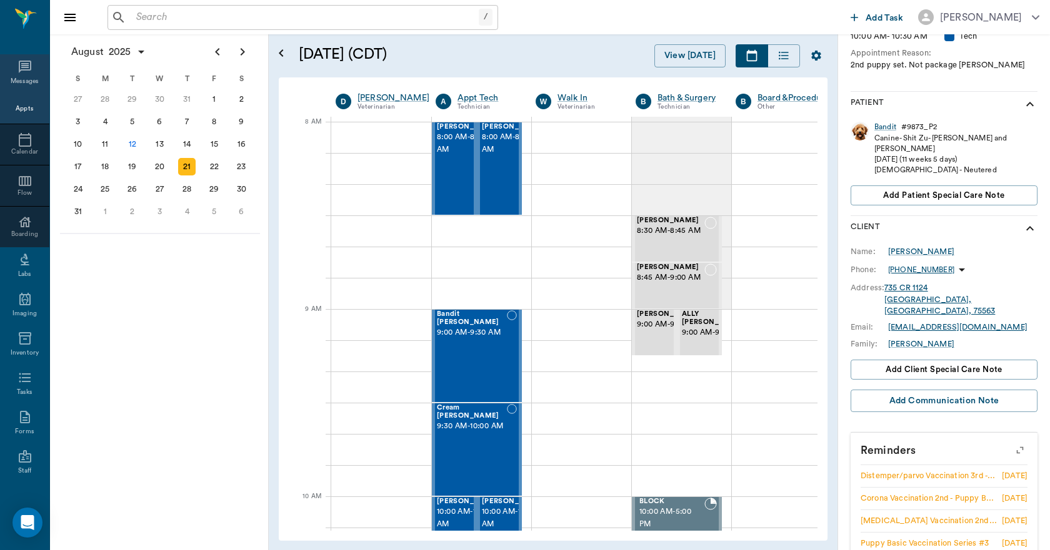
click at [22, 69] on icon at bounding box center [24, 66] width 15 height 15
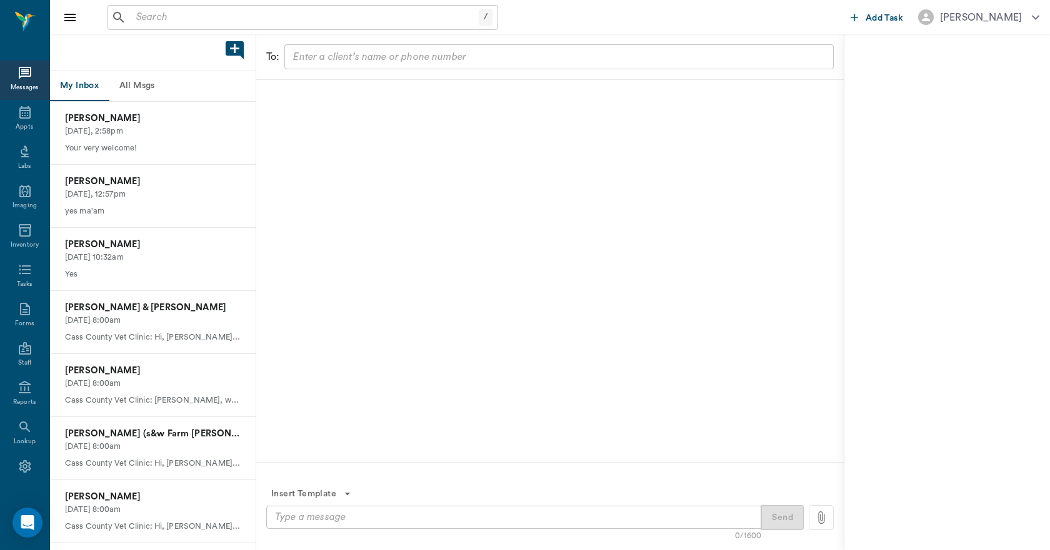
click at [132, 82] on button "All Msgs" at bounding box center [137, 86] width 56 height 30
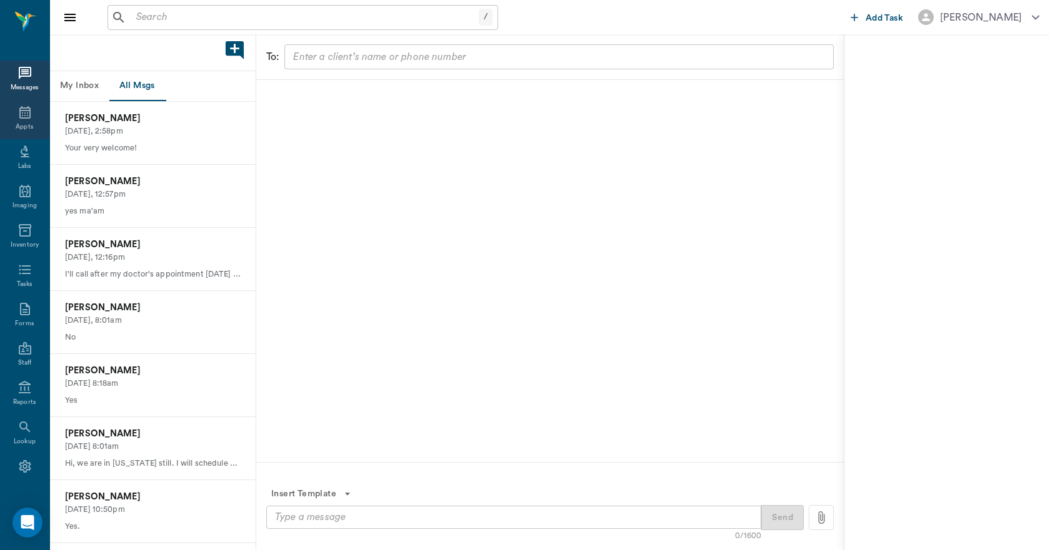
click at [15, 120] on div "Appts" at bounding box center [24, 119] width 49 height 39
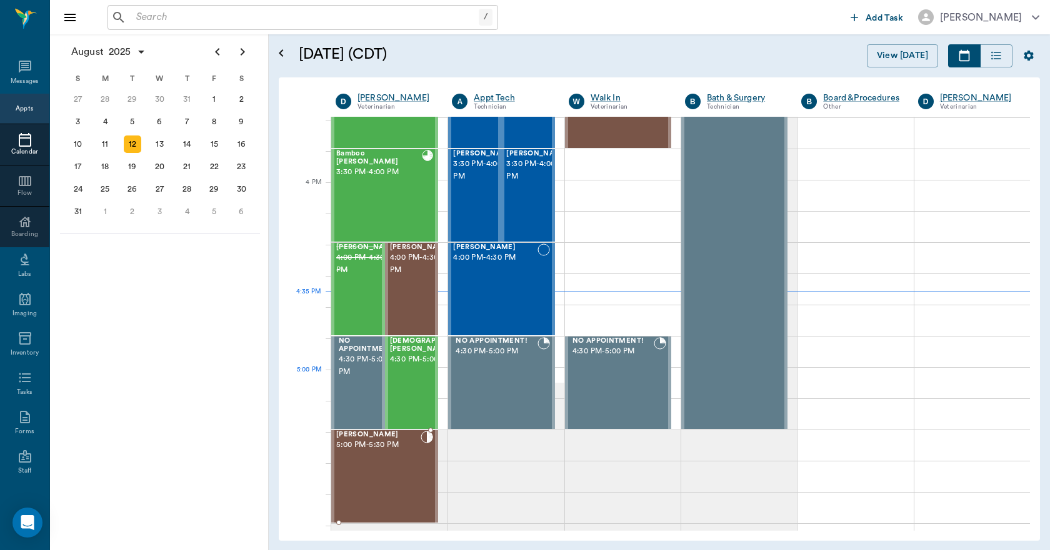
scroll to position [1376, 0]
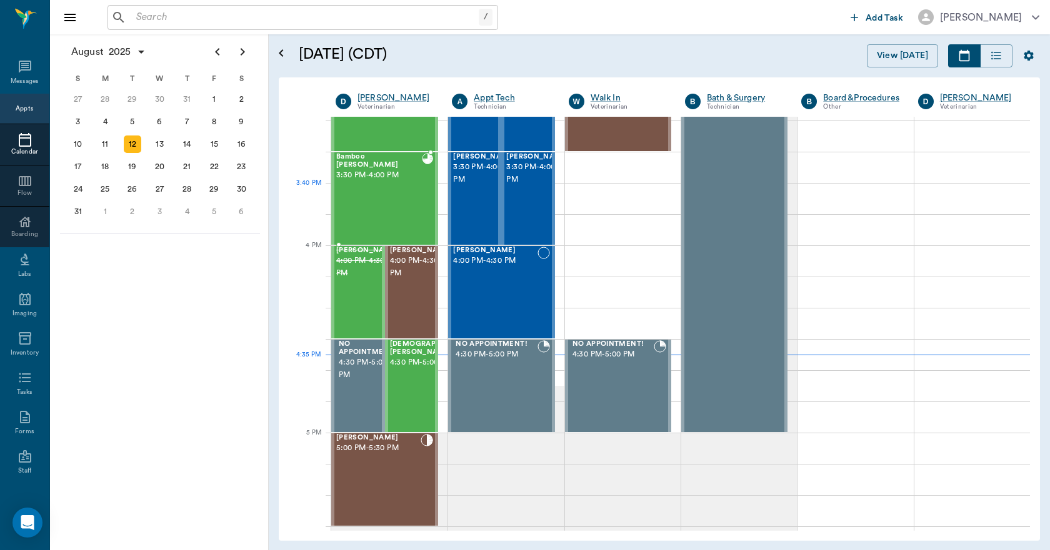
click at [394, 201] on div "Bamboo GRUBB 3:30 PM - 4:00 PM" at bounding box center [379, 198] width 86 height 91
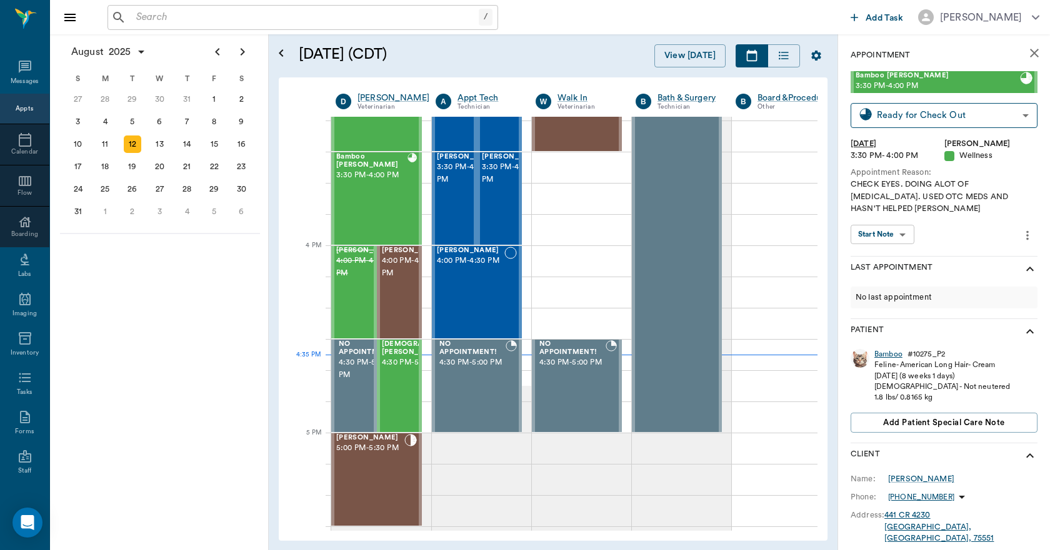
click at [890, 349] on div "Bamboo" at bounding box center [888, 354] width 28 height 11
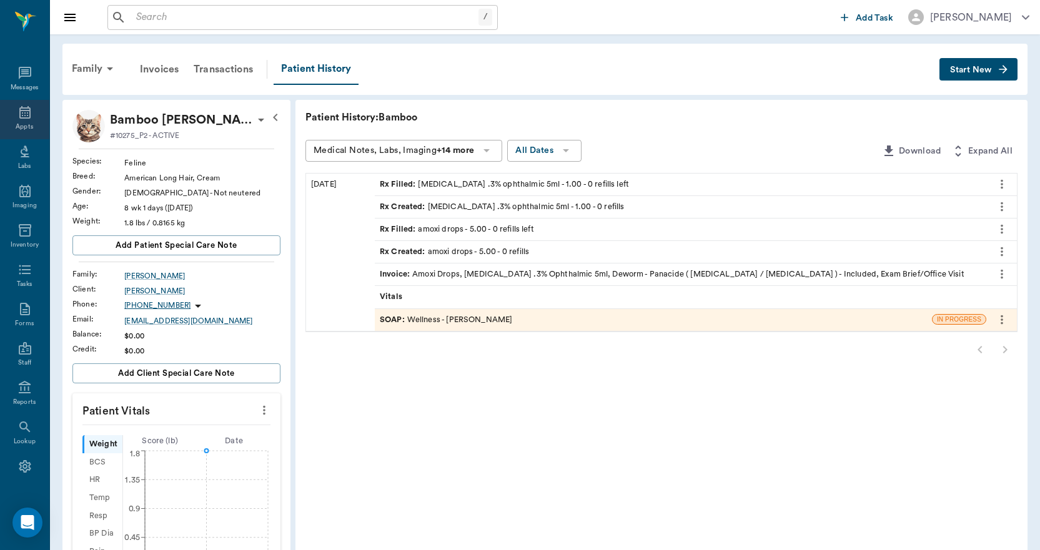
click at [26, 116] on icon at bounding box center [24, 112] width 15 height 15
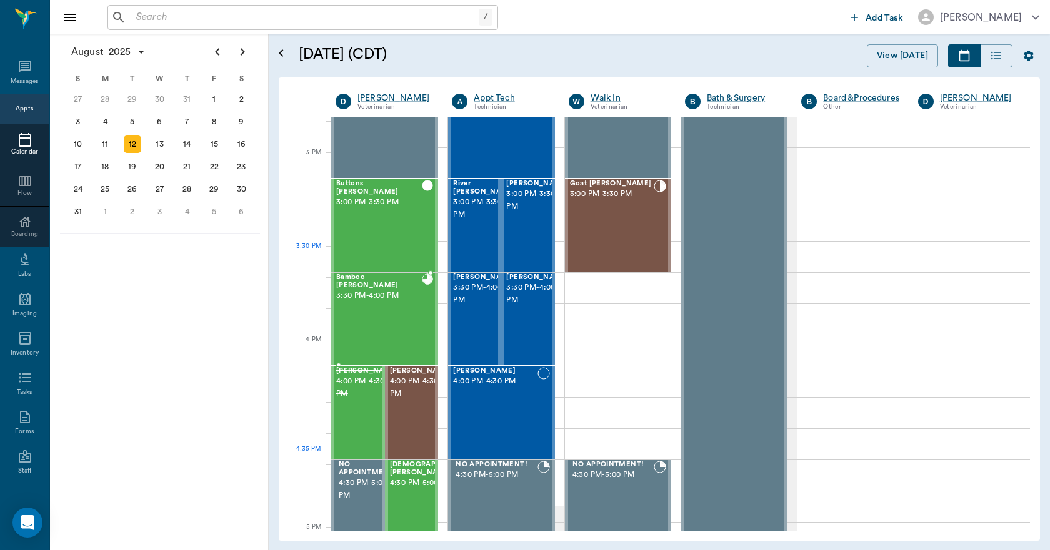
scroll to position [1252, 0]
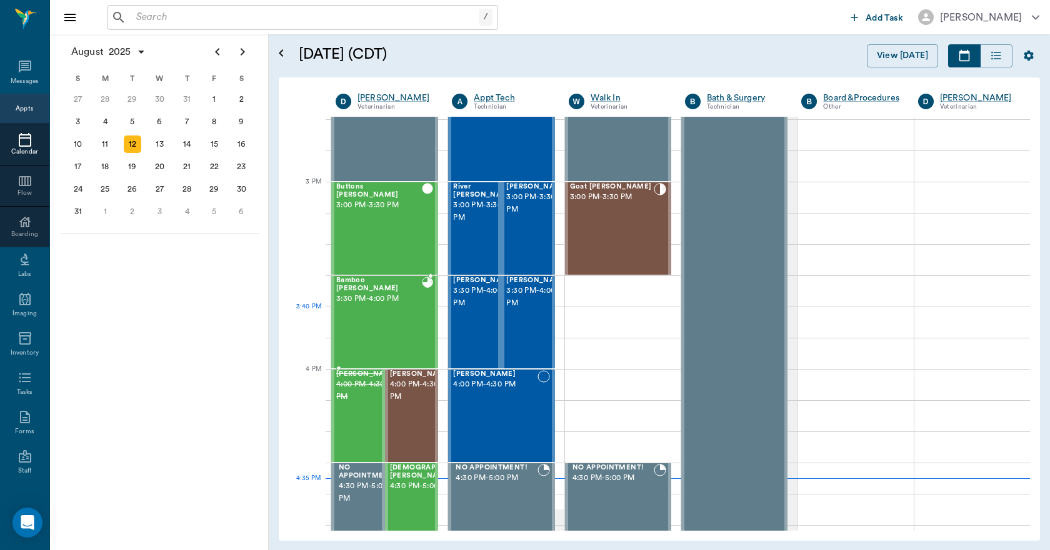
click at [393, 314] on div "Bamboo GRUBB 3:30 PM - 4:00 PM" at bounding box center [379, 322] width 86 height 91
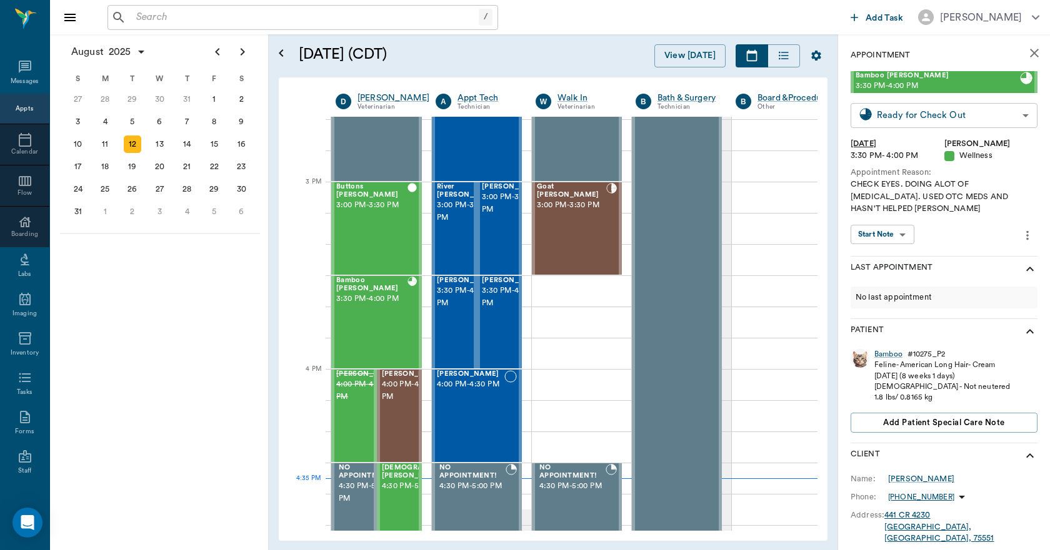
click at [897, 111] on body "/ ​ Add Task Dr. Bert Ellsworth Nectar Messages Appts Calendar Flow Boarding La…" at bounding box center [525, 275] width 1050 height 550
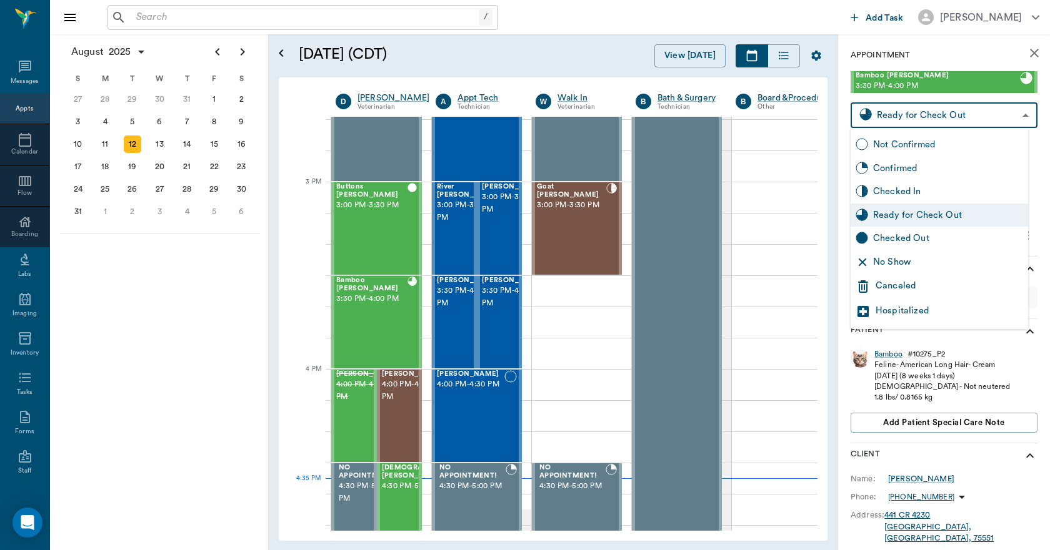
click at [911, 234] on div "Checked Out" at bounding box center [948, 239] width 150 height 14
type input "CHECKED_OUT"
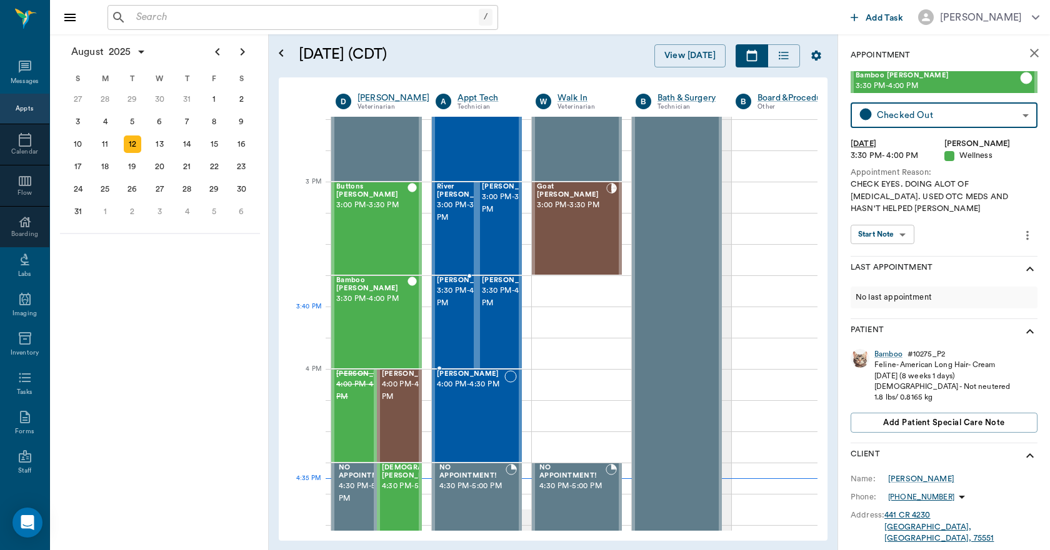
click at [452, 330] on div "Tebo Richardson 3:30 PM - 4:00 PM" at bounding box center [468, 322] width 62 height 91
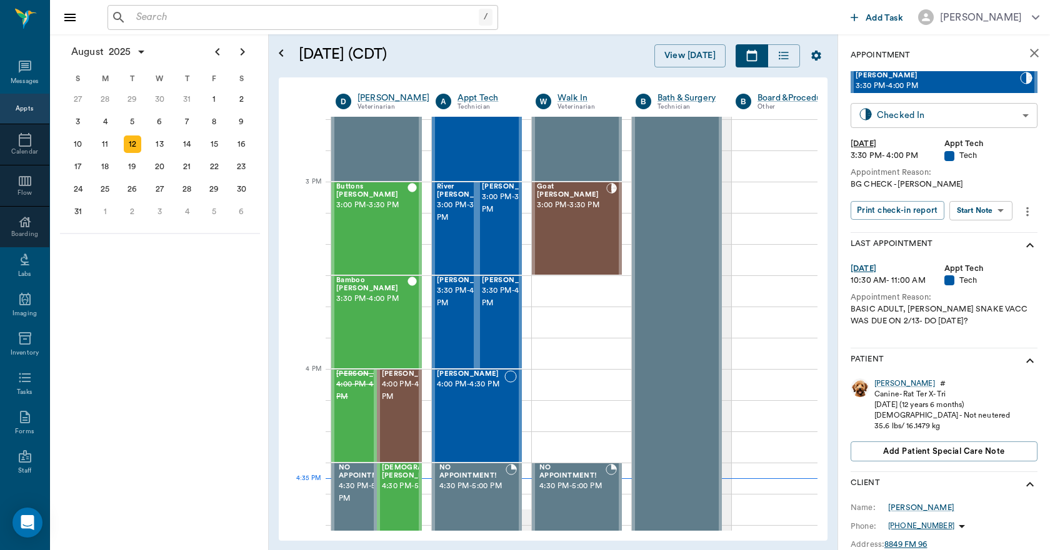
click at [915, 114] on body "/ ​ Add Task Dr. Bert Ellsworth Nectar Messages Appts Calendar Flow Boarding La…" at bounding box center [525, 275] width 1050 height 550
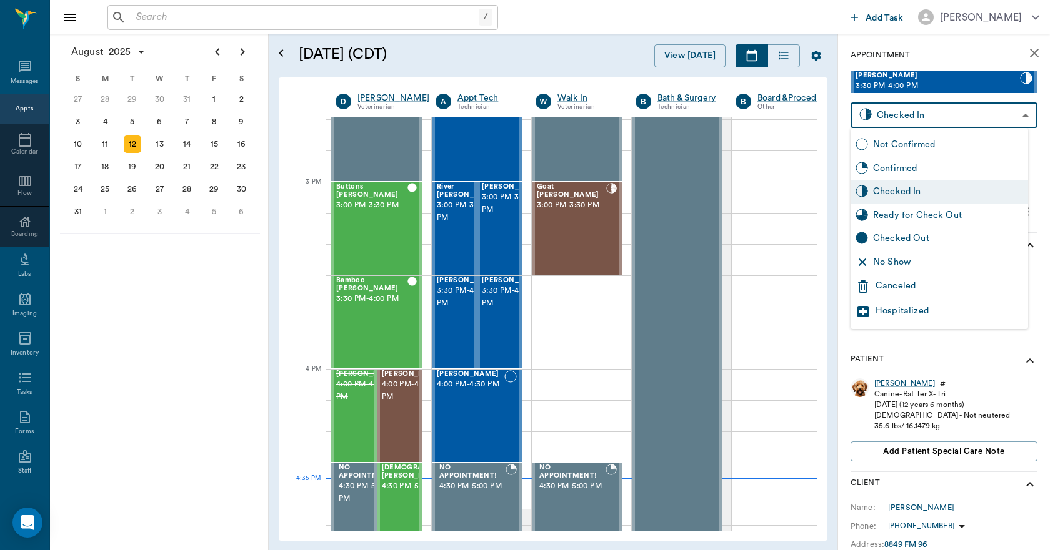
click at [898, 239] on div "Checked Out" at bounding box center [948, 239] width 150 height 14
type input "CHECKED_OUT"
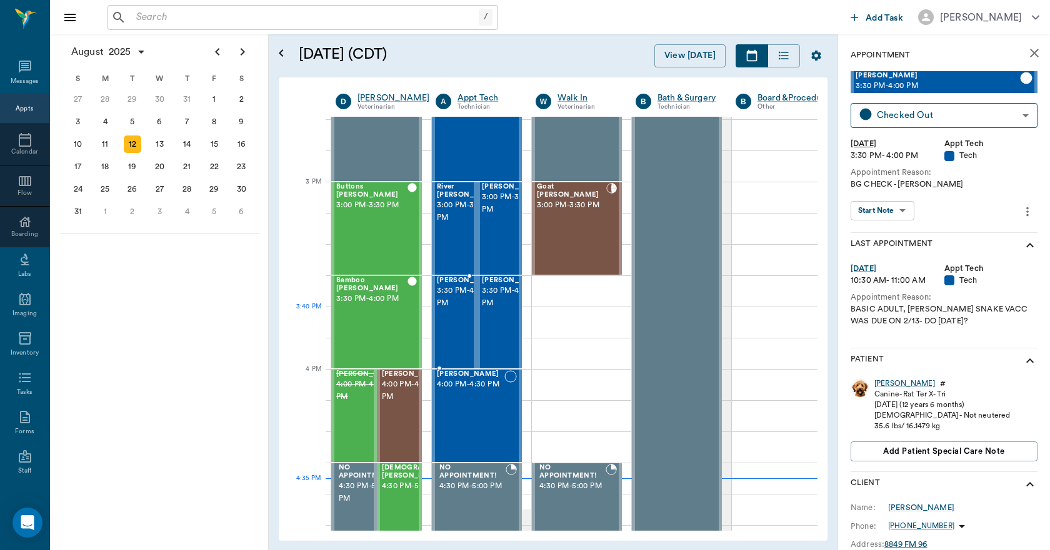
drag, startPoint x: 461, startPoint y: 320, endPoint x: 546, endPoint y: 253, distance: 108.1
click at [460, 320] on div "Susie Q Richardson 3:30 PM - 4:00 PM" at bounding box center [468, 322] width 62 height 91
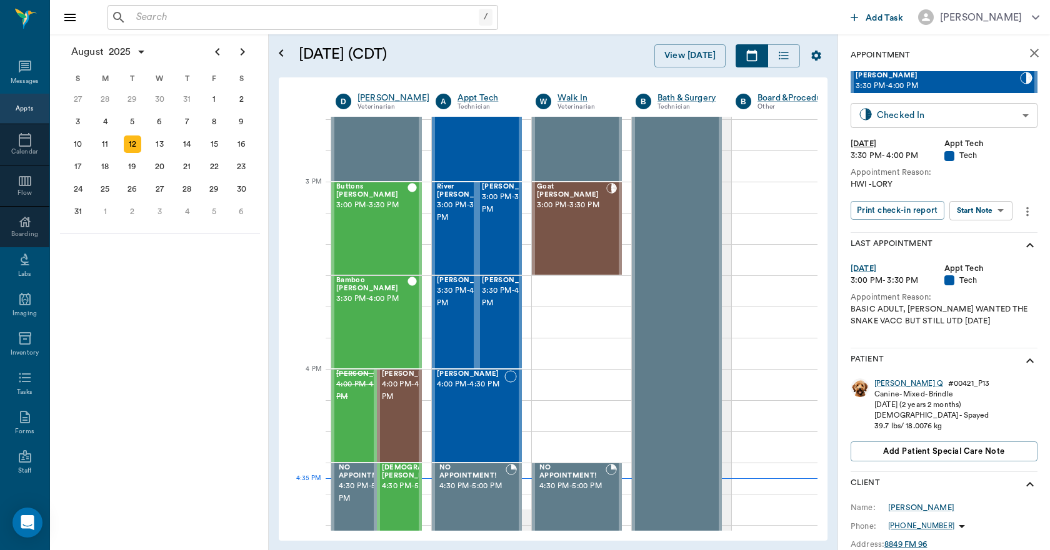
click at [888, 116] on body "/ ​ Add Task Dr. Bert Ellsworth Nectar Messages Appts Calendar Flow Boarding La…" at bounding box center [525, 275] width 1050 height 550
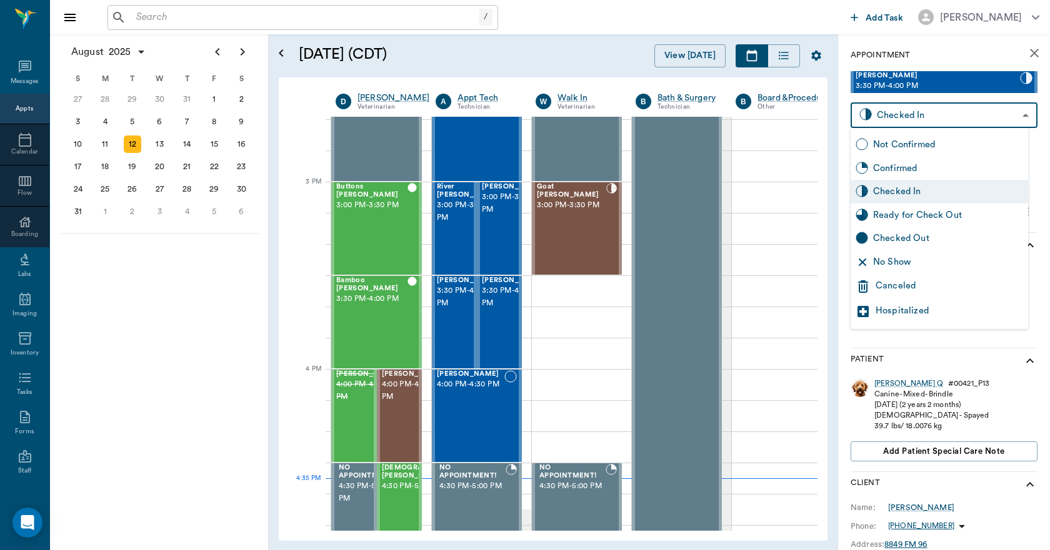
click at [883, 235] on div "Checked Out" at bounding box center [948, 239] width 150 height 14
type input "CHECKED_OUT"
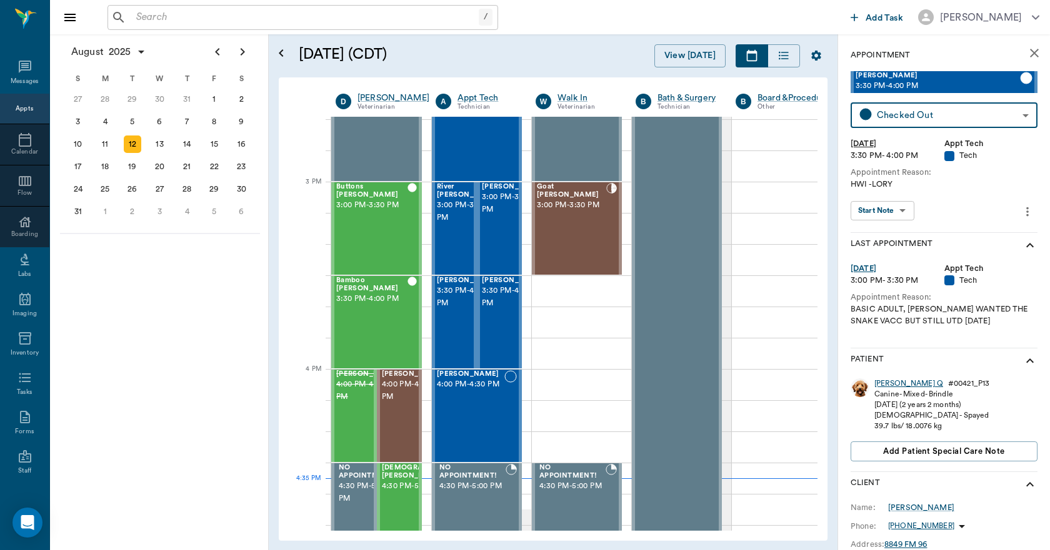
click at [883, 384] on div "Susie Q" at bounding box center [908, 384] width 69 height 11
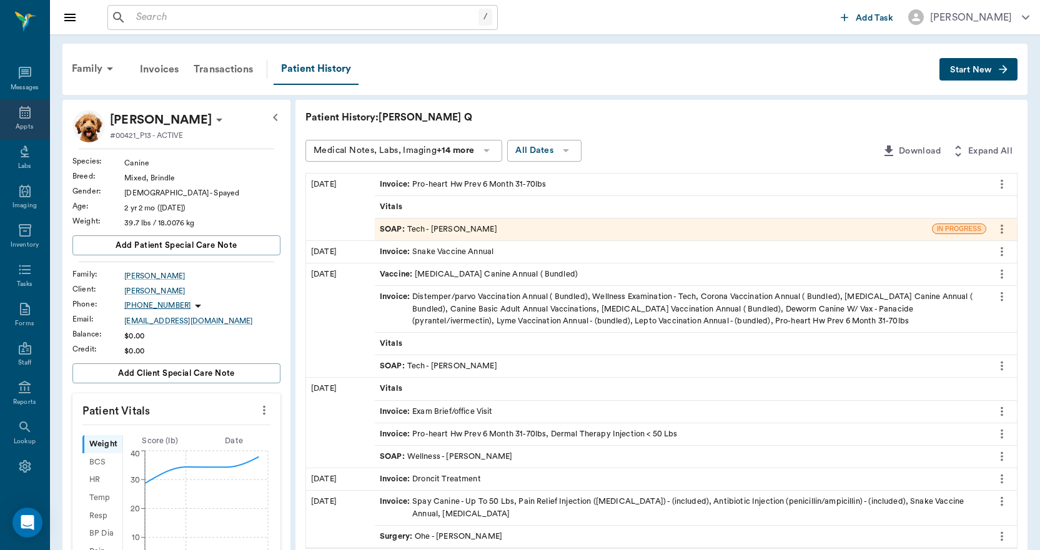
click at [19, 108] on icon at bounding box center [24, 112] width 11 height 12
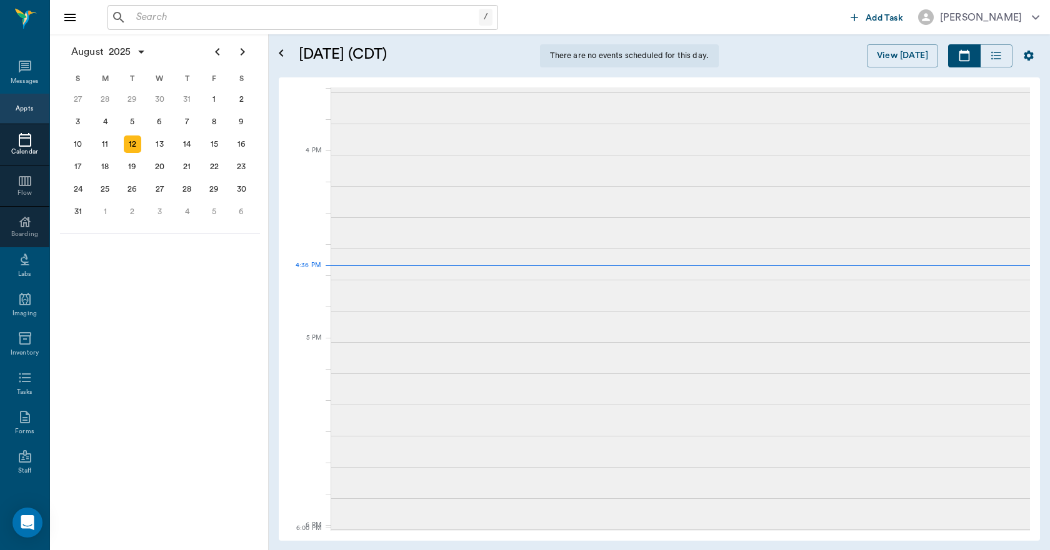
scroll to position [1444, 0]
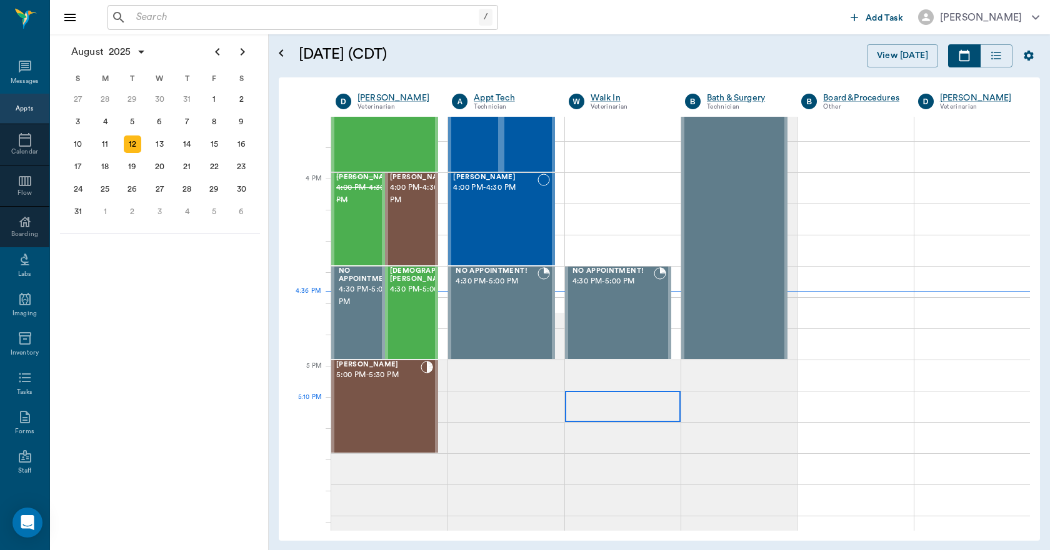
scroll to position [1437, 0]
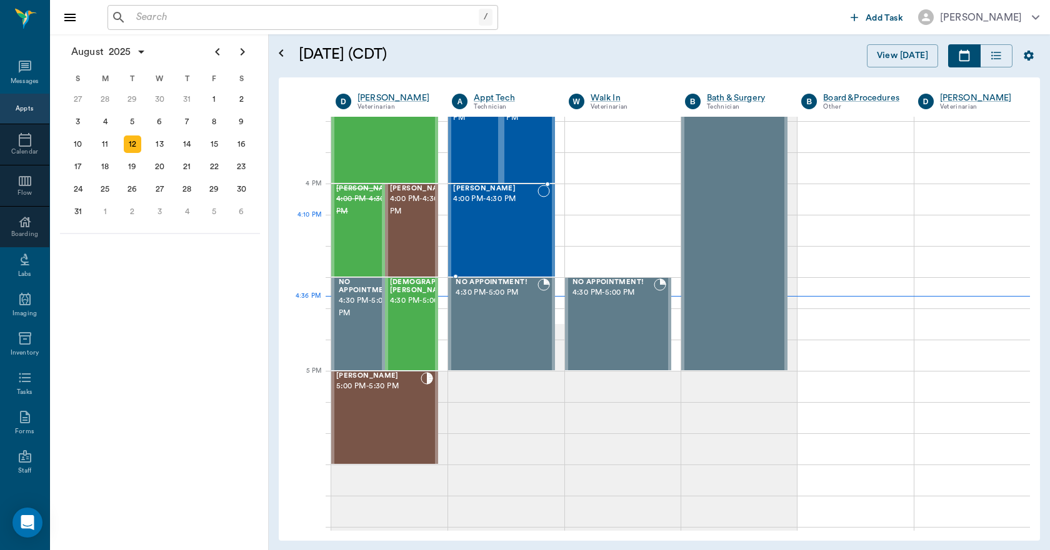
click at [480, 216] on div "[PERSON_NAME] 4:00 PM - 4:30 PM" at bounding box center [495, 230] width 84 height 91
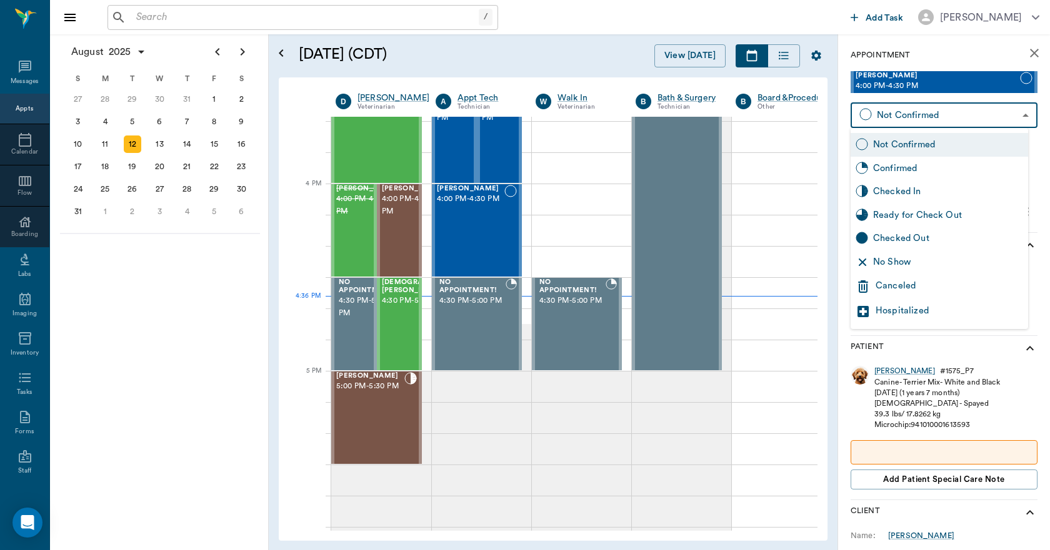
click at [940, 106] on body "/ ​ Add Task [PERSON_NAME] Nectar Messages Appts Calendar Flow Boarding Labs Im…" at bounding box center [525, 275] width 1050 height 550
click at [908, 262] on div "No Show" at bounding box center [948, 263] width 150 height 14
type input "NO_SHOW"
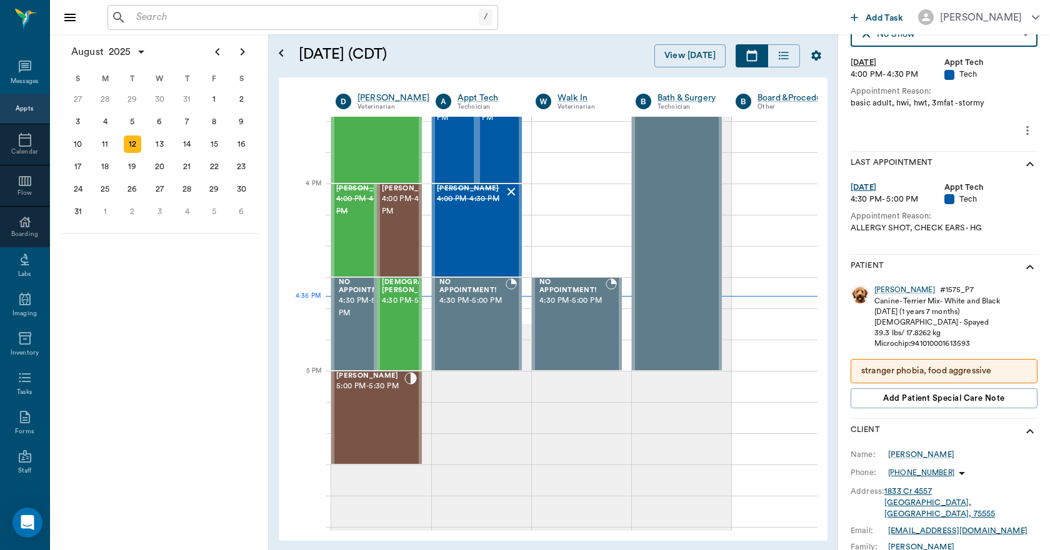
scroll to position [324, 0]
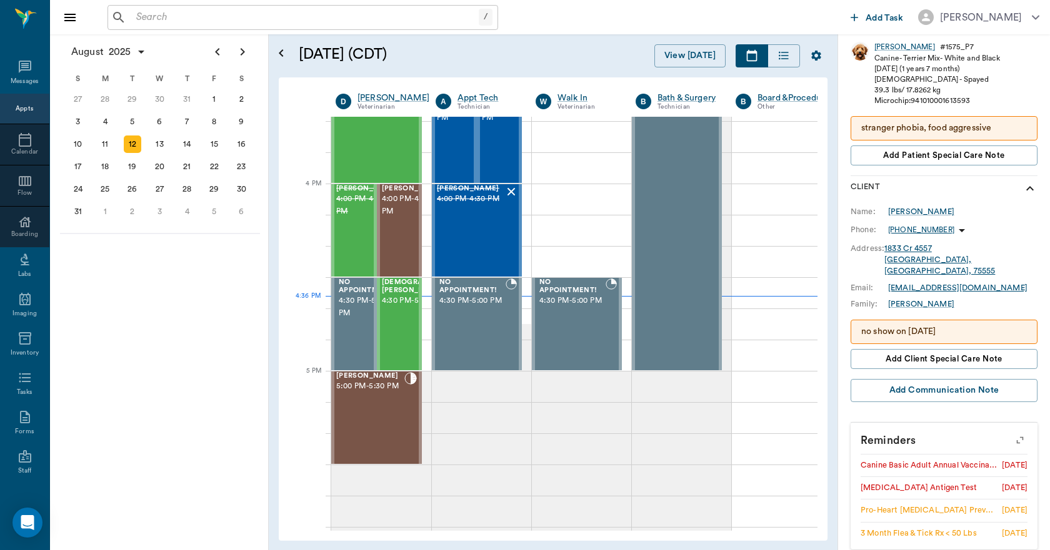
click at [978, 325] on p "no show on [DATE]" at bounding box center [944, 331] width 166 height 13
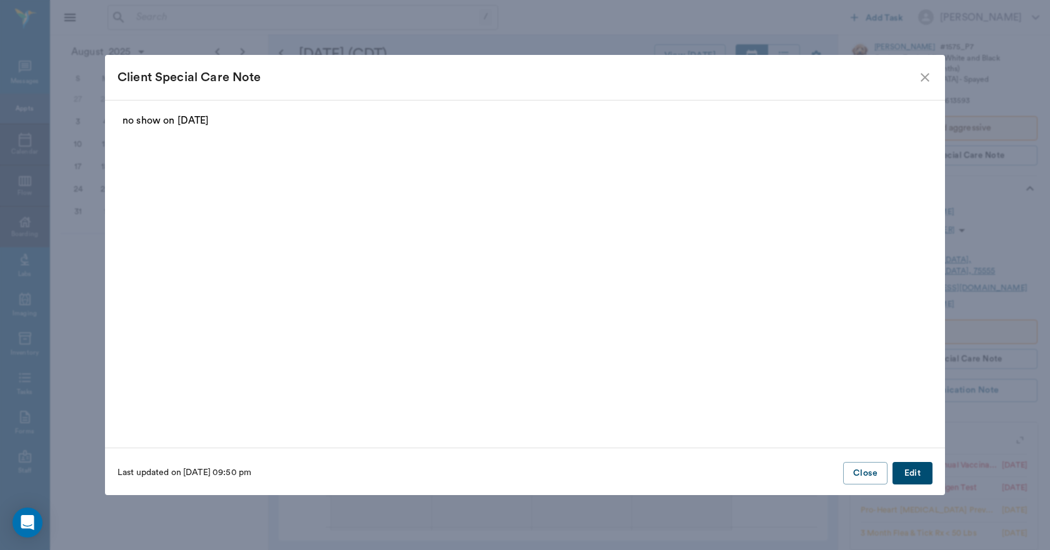
click at [913, 474] on button "Edit" at bounding box center [912, 473] width 40 height 23
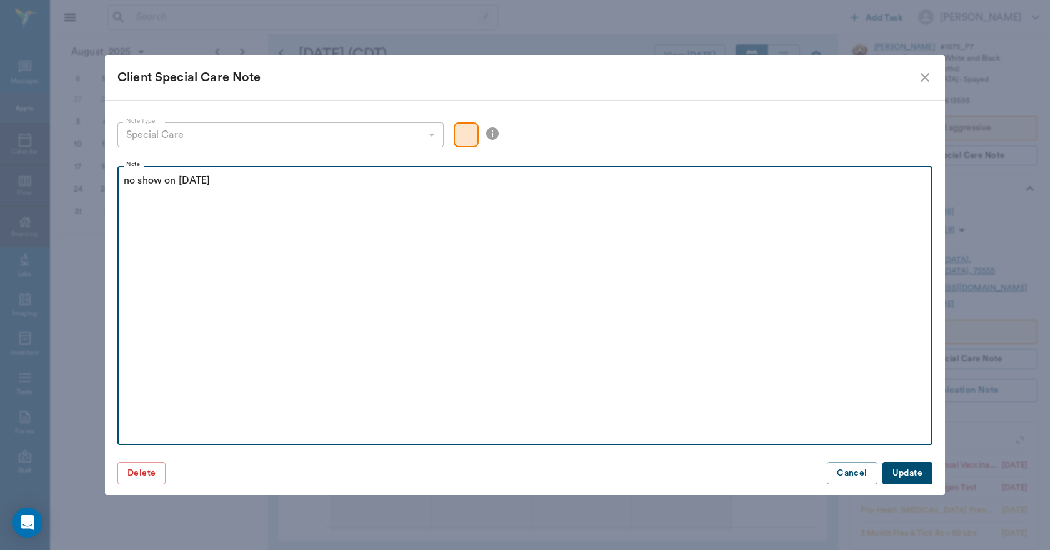
click at [244, 182] on p "no show on [DATE]" at bounding box center [525, 180] width 802 height 15
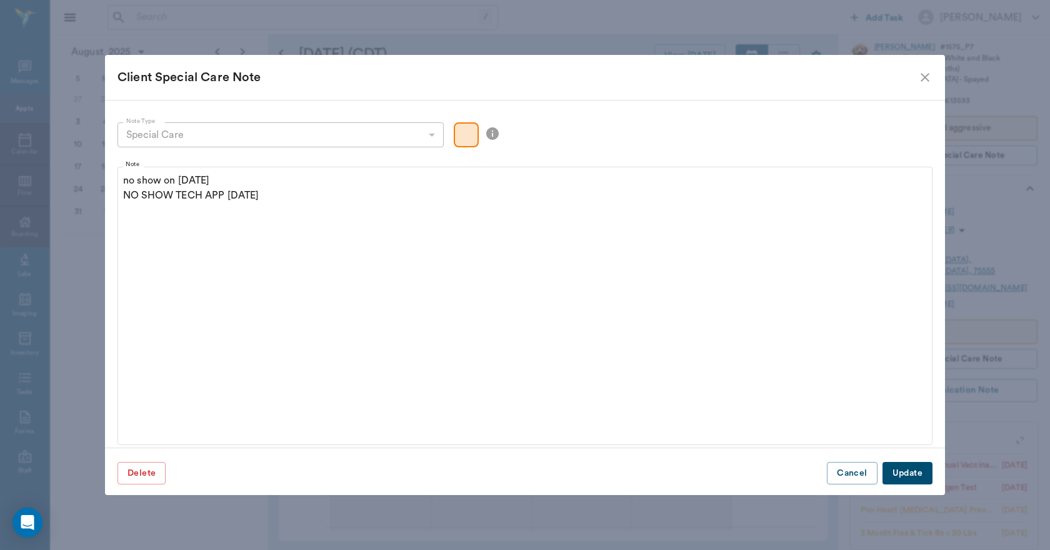
click at [890, 474] on button "Update" at bounding box center [907, 473] width 50 height 23
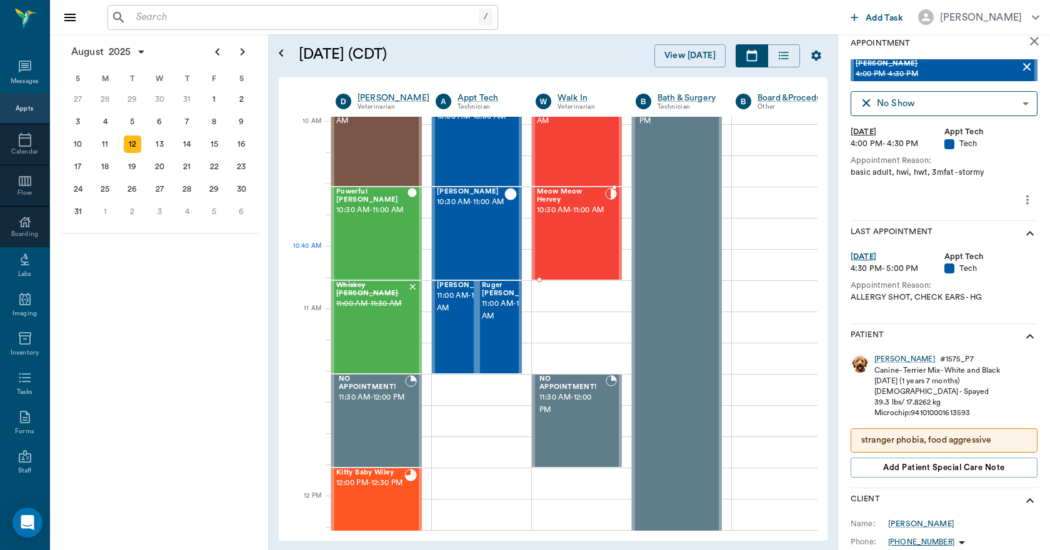
scroll to position [375, 0]
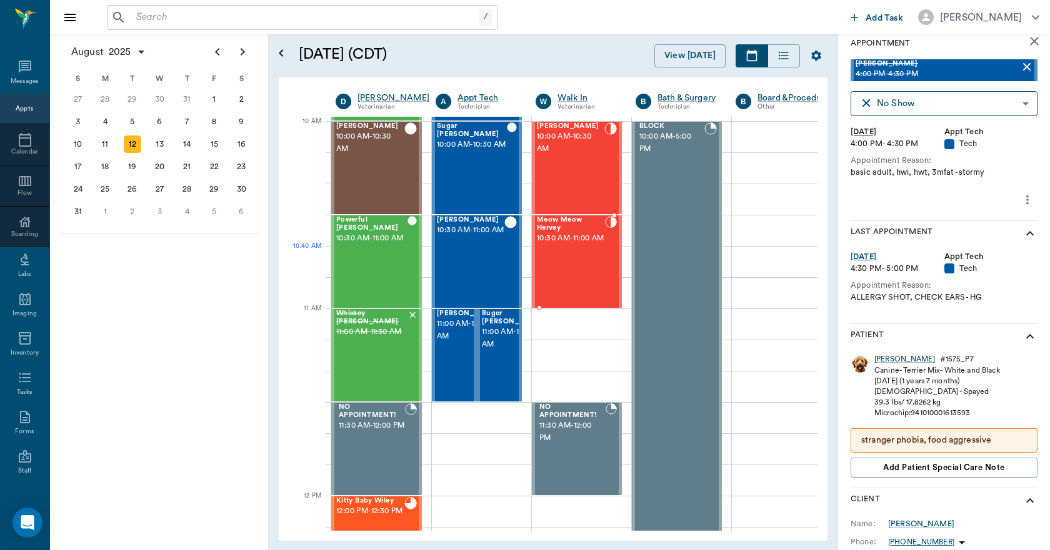
click at [577, 269] on div "Meow Meow Hervey 10:30 AM - 11:00 AM" at bounding box center [571, 261] width 68 height 91
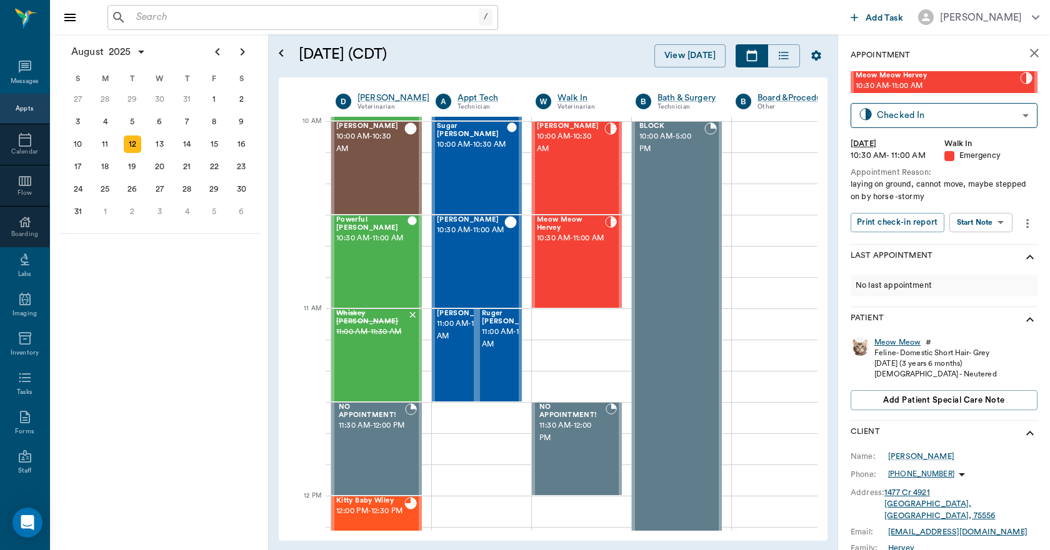
click at [890, 343] on div "Meow Meow" at bounding box center [897, 342] width 46 height 11
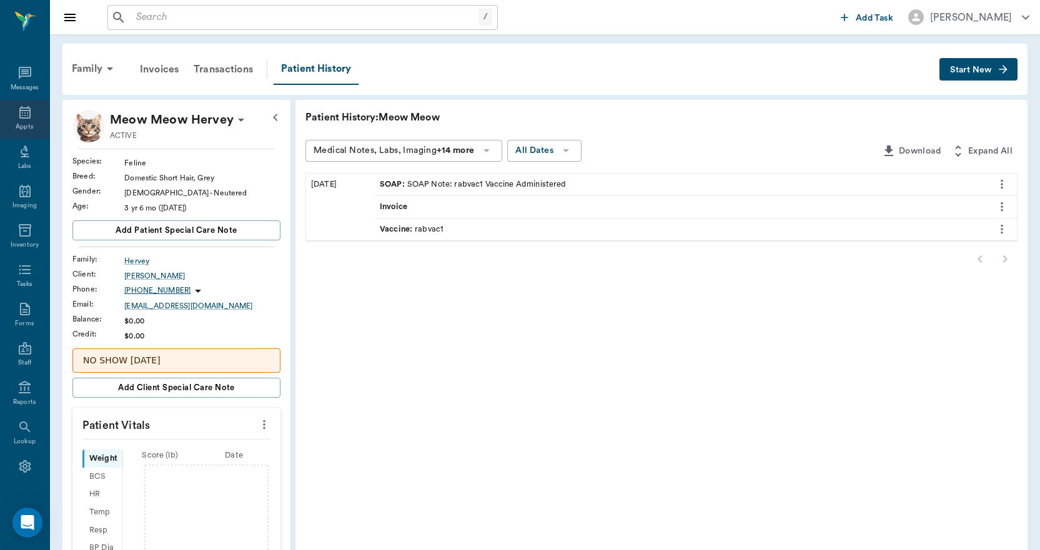
click at [19, 109] on icon at bounding box center [24, 112] width 15 height 15
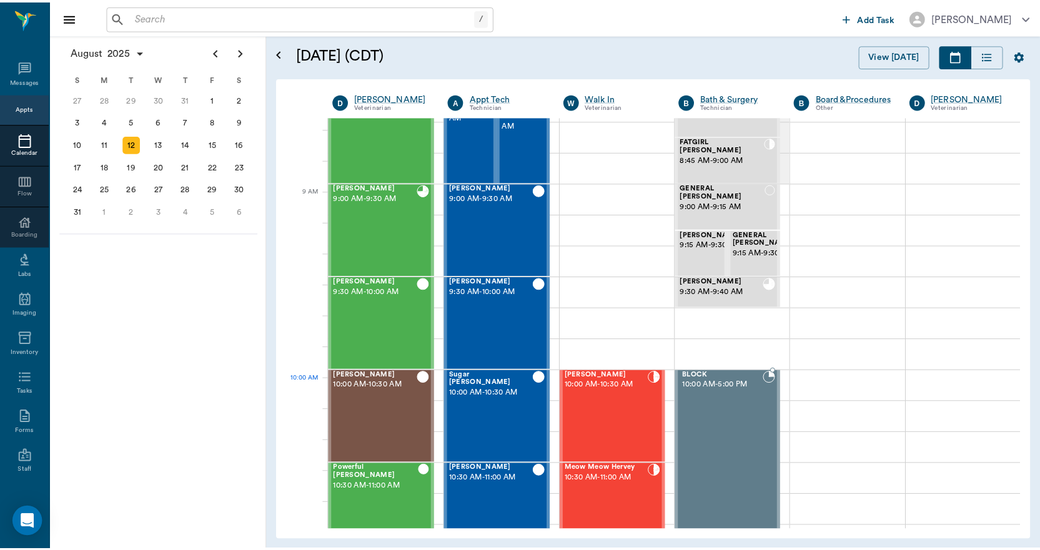
scroll to position [64, 0]
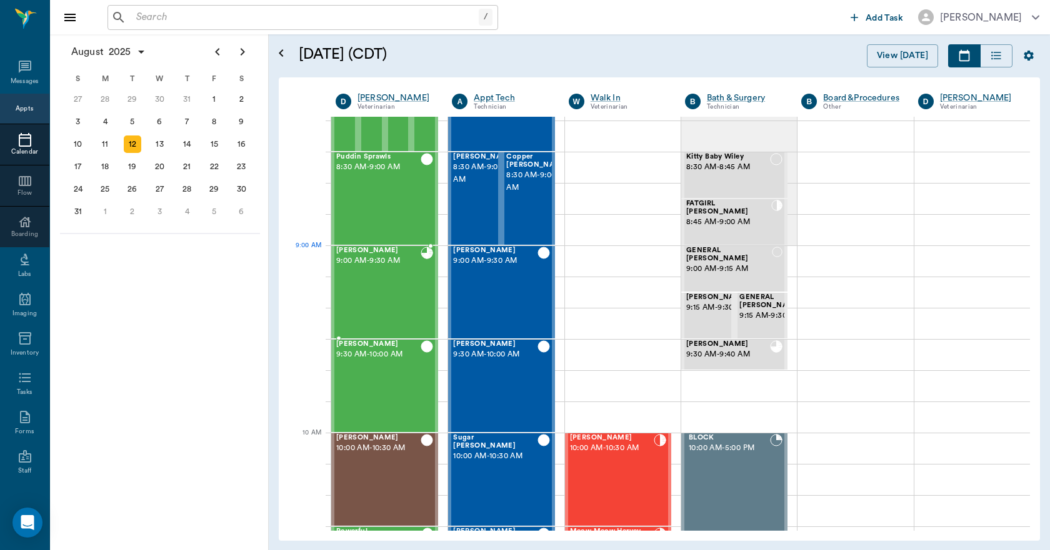
click at [384, 274] on div "[PERSON_NAME] 9:00 AM - 9:30 AM" at bounding box center [378, 292] width 84 height 91
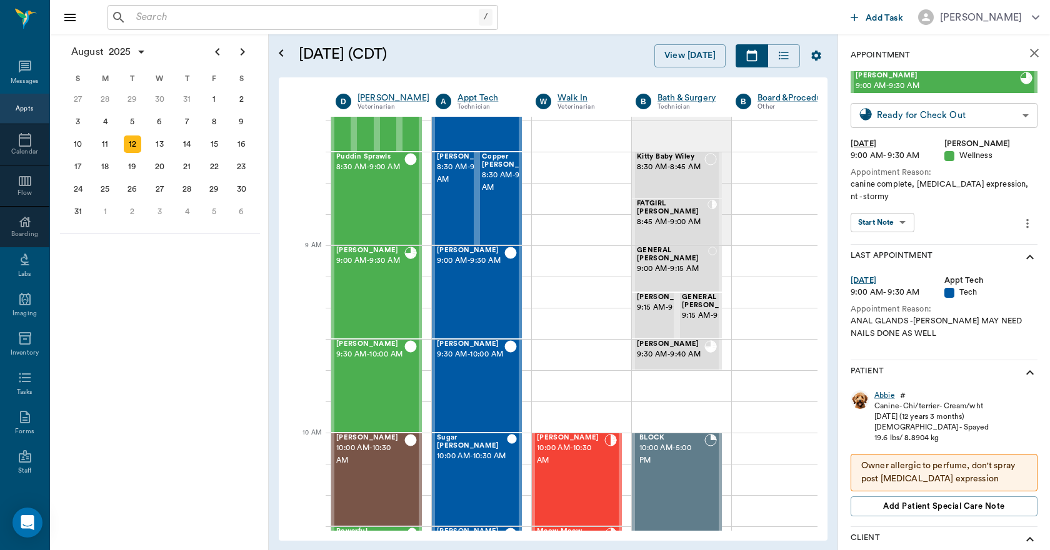
click at [945, 111] on body "/ ​ Add Task [PERSON_NAME] Nectar Messages Appts Calendar Flow Boarding Labs Im…" at bounding box center [525, 275] width 1050 height 550
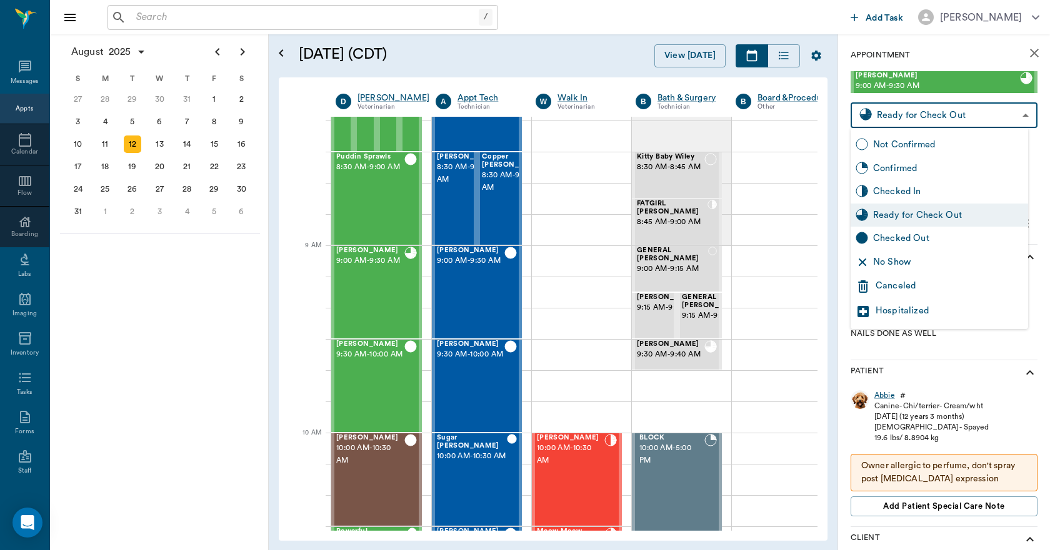
click at [921, 237] on div "Checked Out" at bounding box center [948, 239] width 150 height 14
type input "CHECKED_OUT"
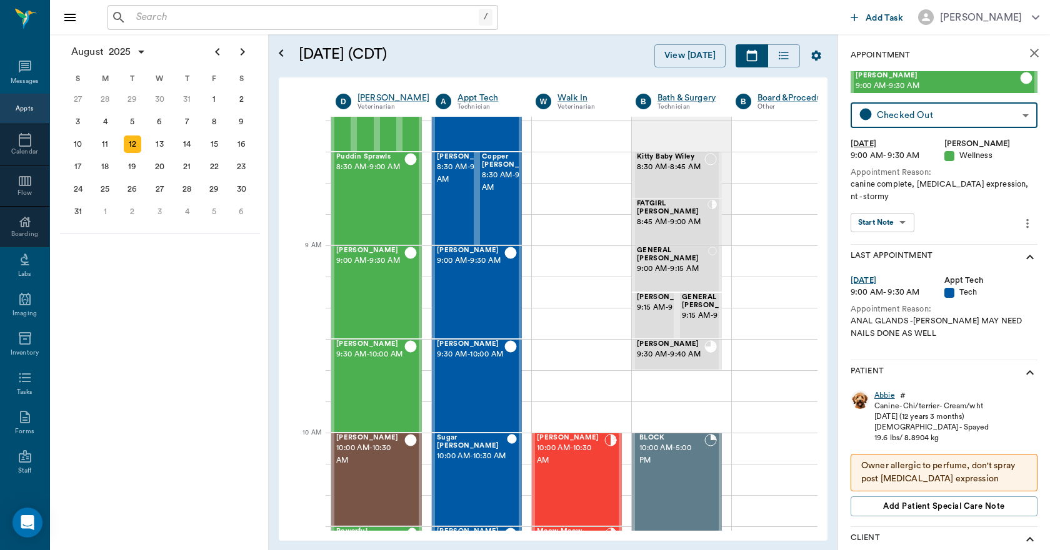
click at [886, 396] on div "Abbie" at bounding box center [884, 395] width 21 height 11
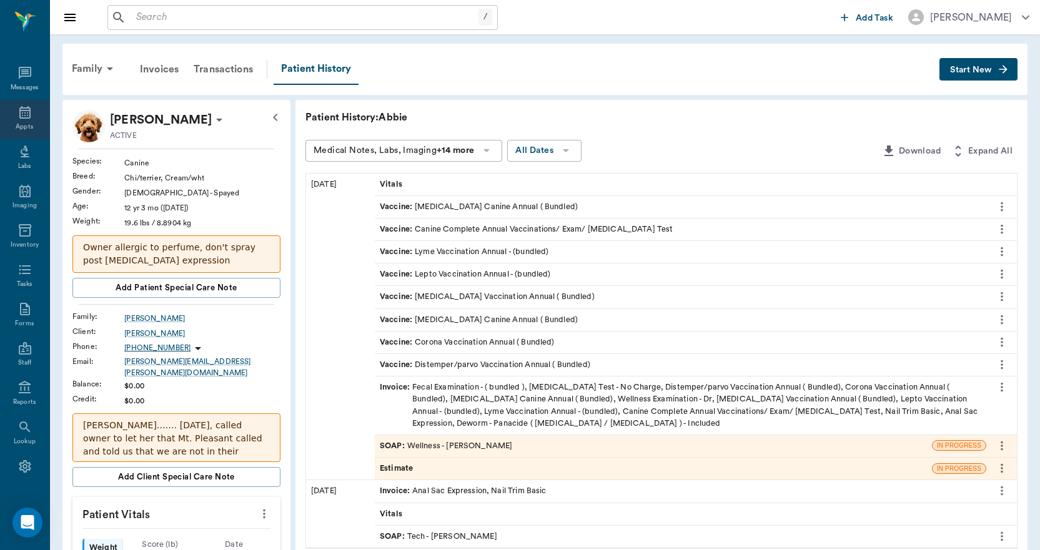
click at [19, 115] on icon at bounding box center [24, 112] width 11 height 12
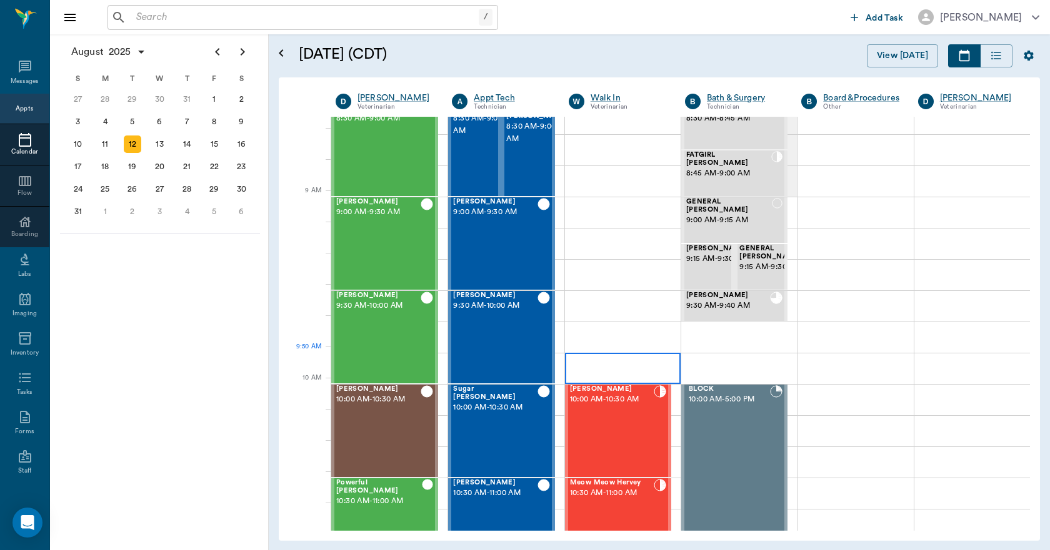
scroll to position [64, 0]
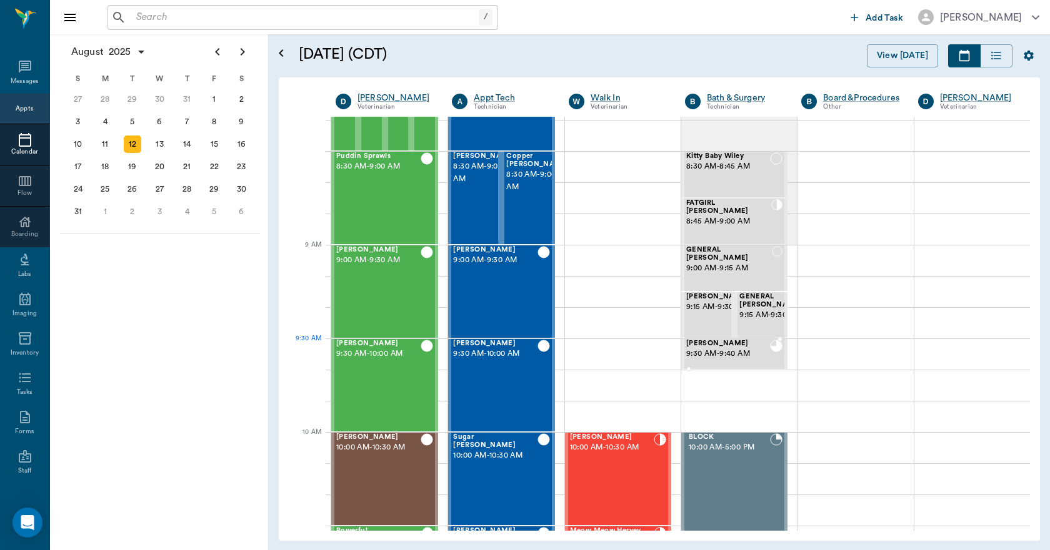
click at [715, 359] on span "9:30 AM - 9:40 AM" at bounding box center [728, 354] width 84 height 12
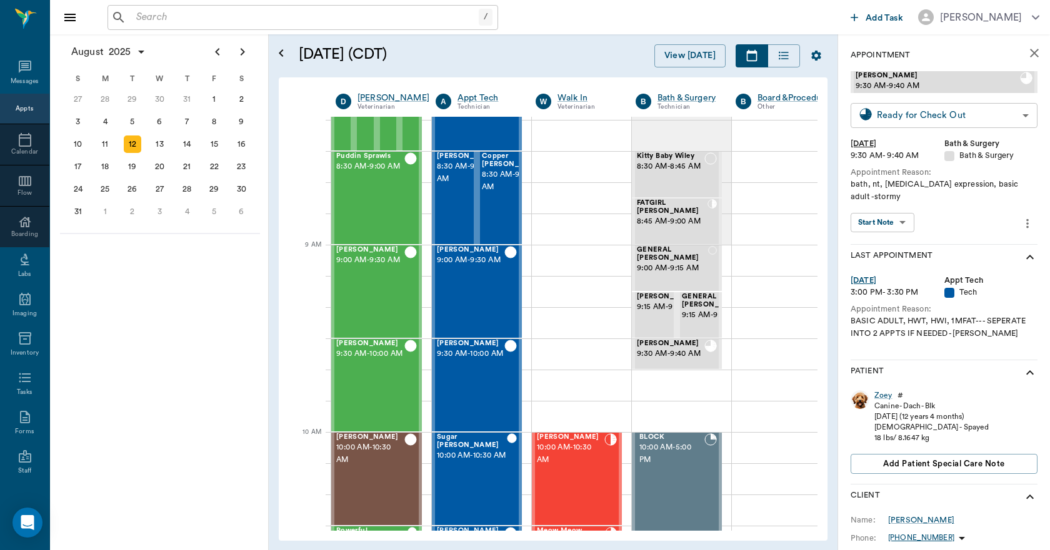
click at [888, 114] on body "/ ​ Add Task [PERSON_NAME] Nectar Messages Appts Calendar Flow Boarding Labs Im…" at bounding box center [525, 275] width 1050 height 550
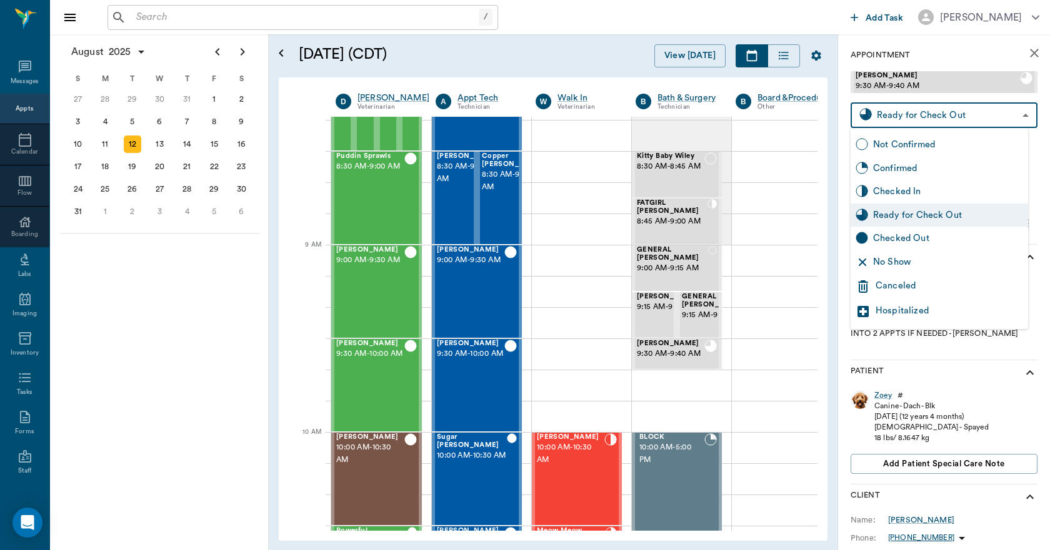
click at [889, 239] on div "Checked Out" at bounding box center [948, 239] width 150 height 14
type input "CHECKED_OUT"
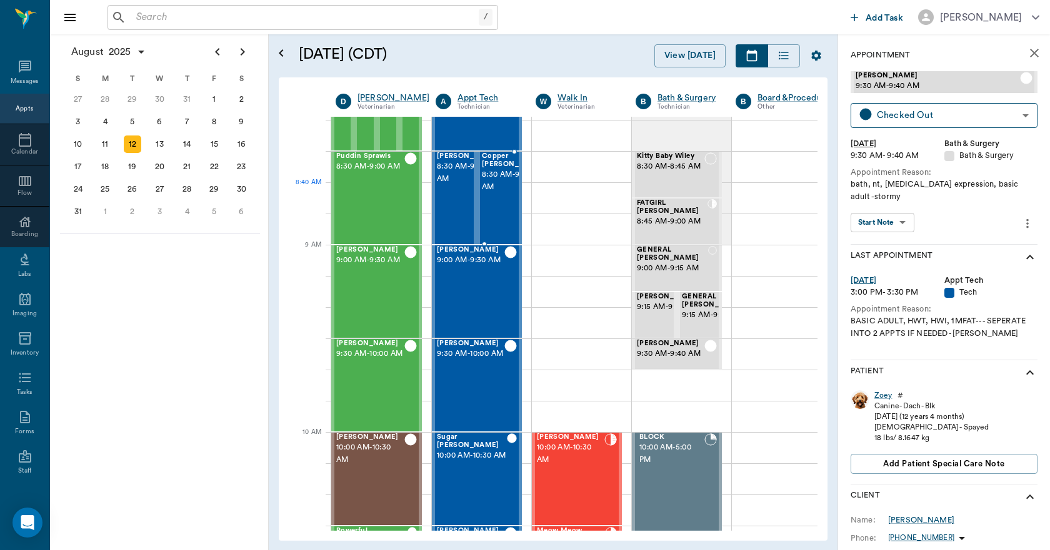
click at [488, 194] on span "8:30 AM - 9:00 AM" at bounding box center [513, 181] width 62 height 25
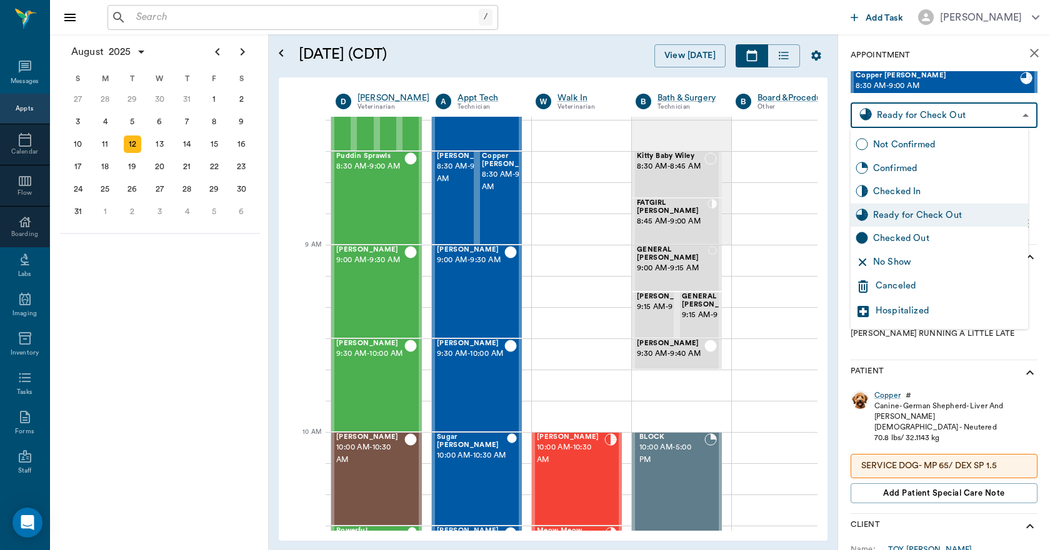
click at [930, 121] on body "/ ​ Add Task [PERSON_NAME] Nectar Messages Appts Calendar Flow Boarding Labs Im…" at bounding box center [525, 275] width 1050 height 550
click at [913, 234] on div "Checked Out" at bounding box center [948, 239] width 150 height 14
type input "CHECKED_OUT"
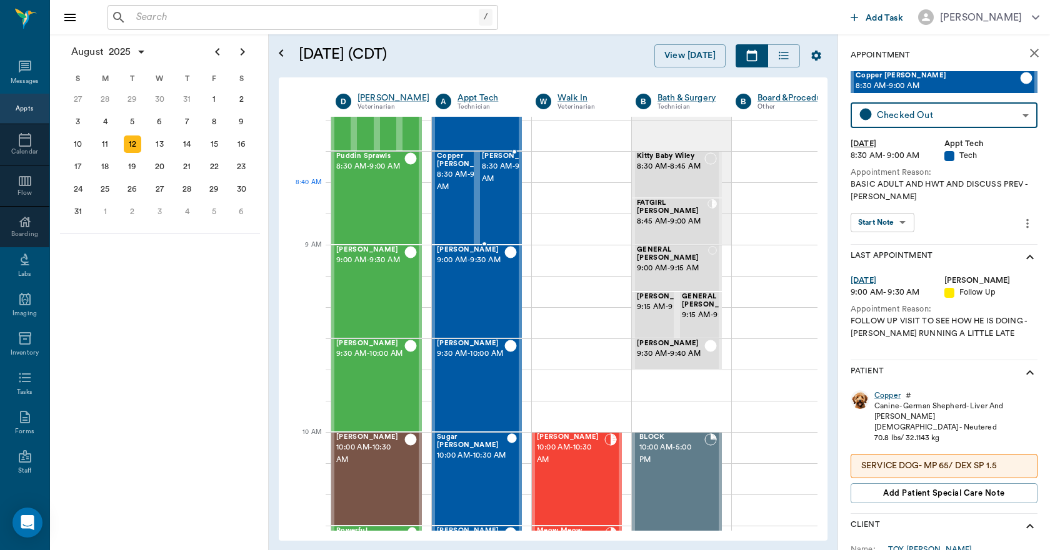
click at [492, 186] on span "8:30 AM - 9:00 AM" at bounding box center [513, 173] width 62 height 25
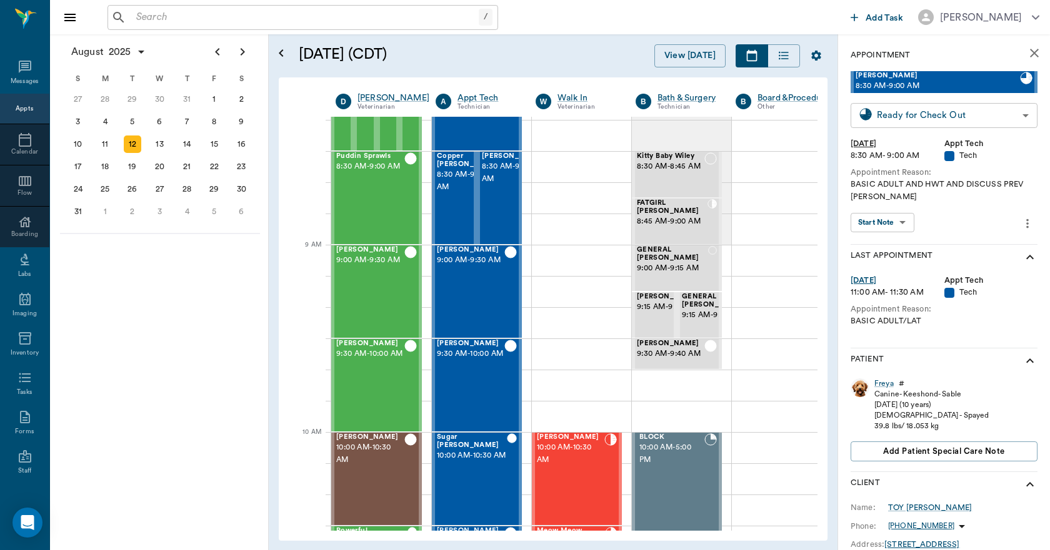
click at [900, 119] on body "/ ​ Add Task [PERSON_NAME] Nectar Messages Appts Calendar Flow Boarding Labs Im…" at bounding box center [525, 275] width 1050 height 550
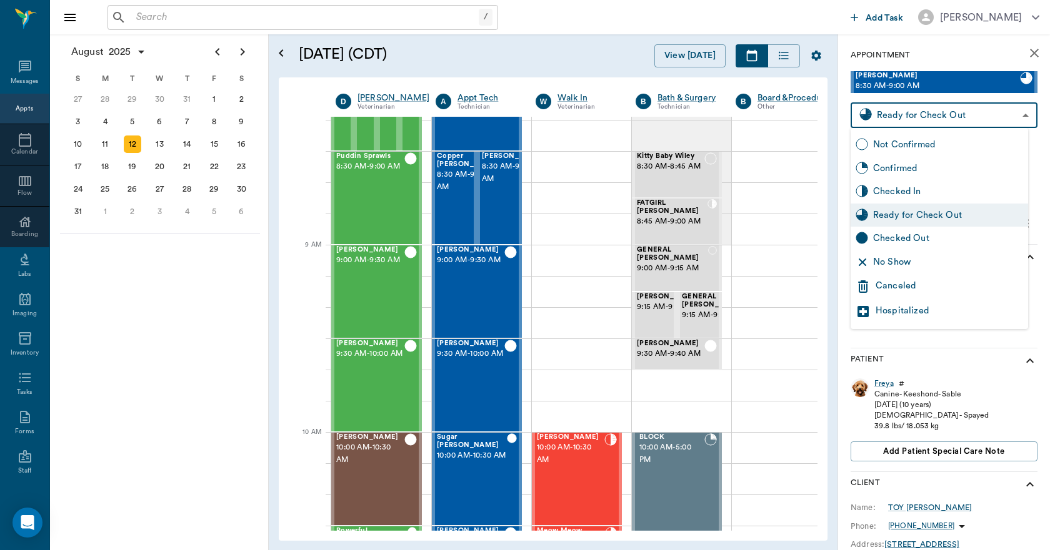
click at [895, 241] on div "Checked Out" at bounding box center [948, 239] width 150 height 14
type input "CHECKED_OUT"
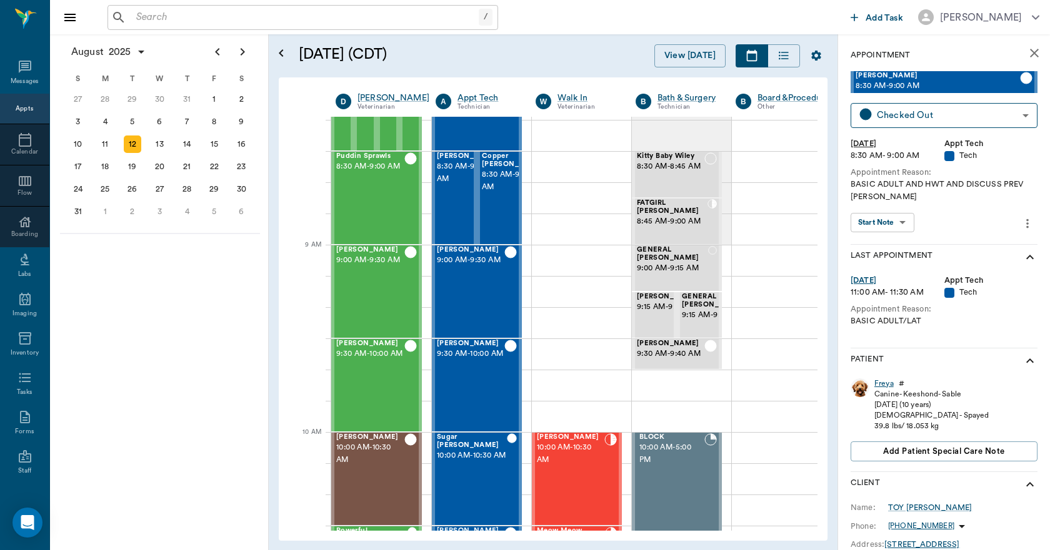
click at [888, 385] on div "Freya" at bounding box center [883, 384] width 19 height 11
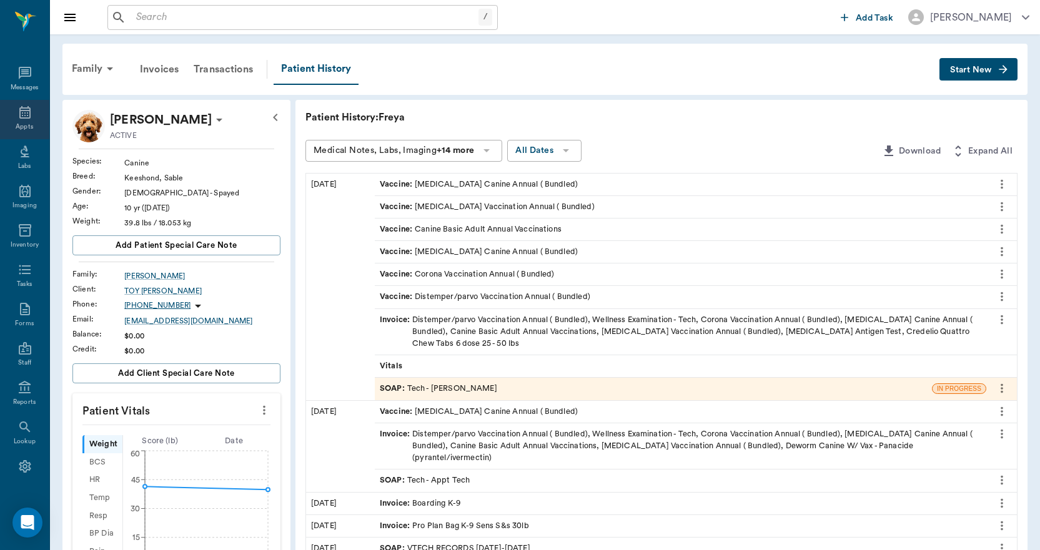
click at [19, 117] on icon at bounding box center [24, 112] width 11 height 12
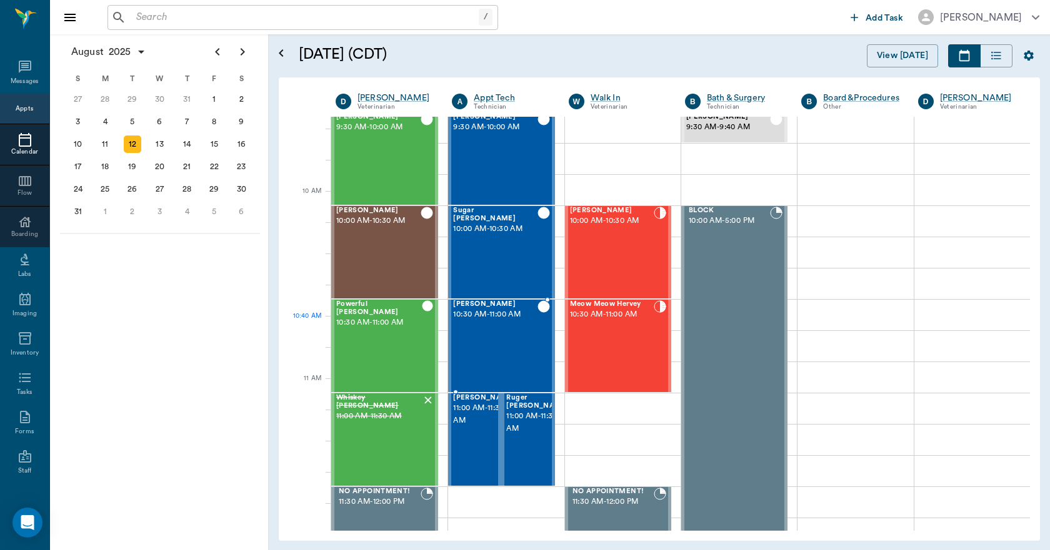
scroll to position [312, 0]
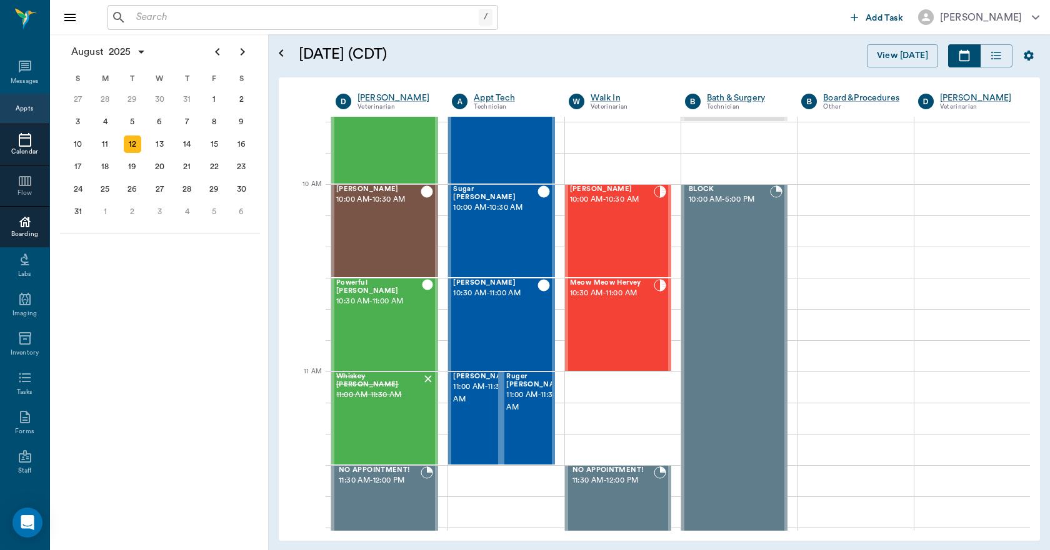
click at [19, 225] on icon at bounding box center [25, 222] width 12 height 11
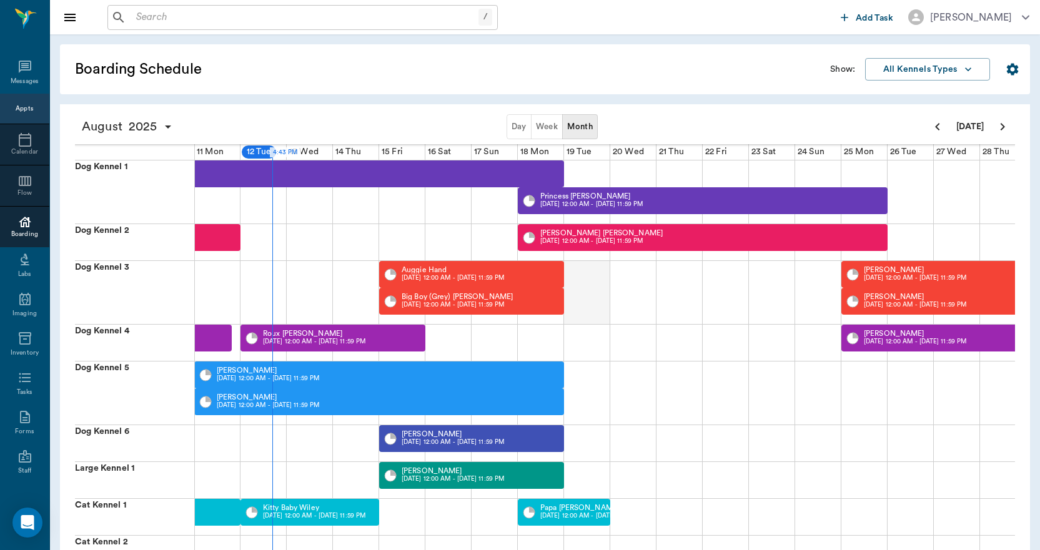
click at [588, 282] on div at bounding box center [587, 292] width 46 height 63
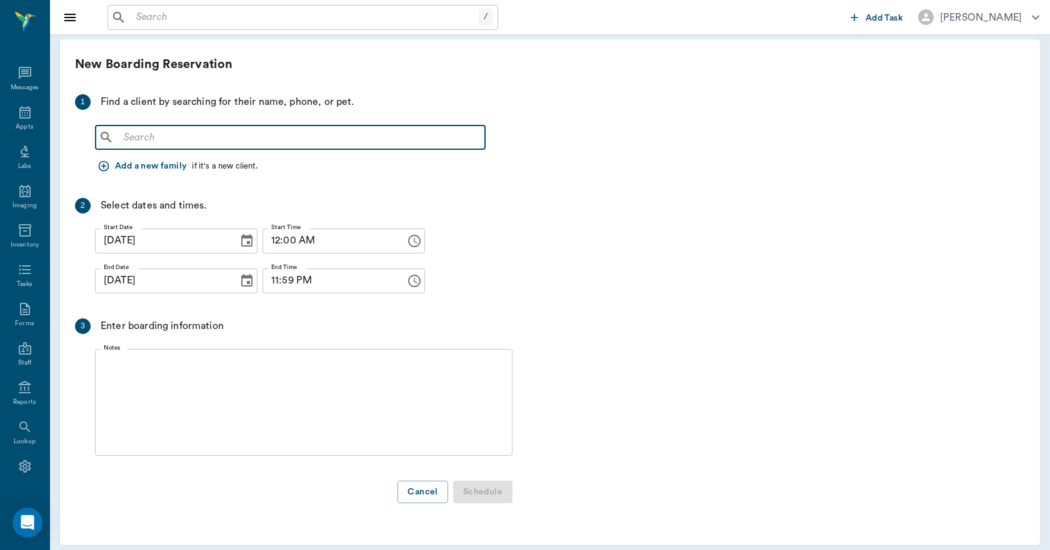
click at [230, 141] on input "text" at bounding box center [299, 137] width 361 height 17
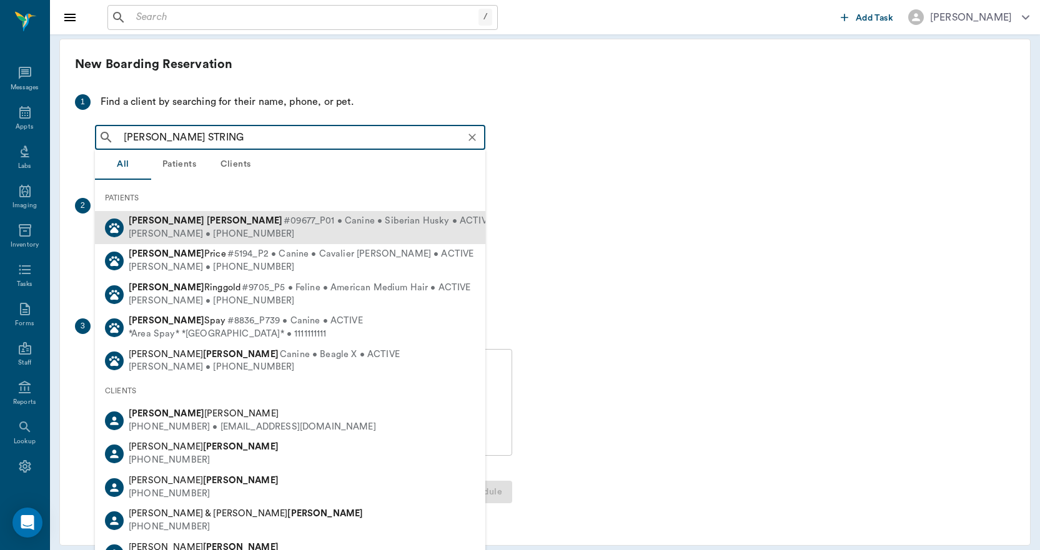
click at [284, 224] on span "#09677_P01 • Canine • Siberian Husky • ACTIVE" at bounding box center [388, 221] width 209 height 13
type input "[PERSON_NAME] STRING"
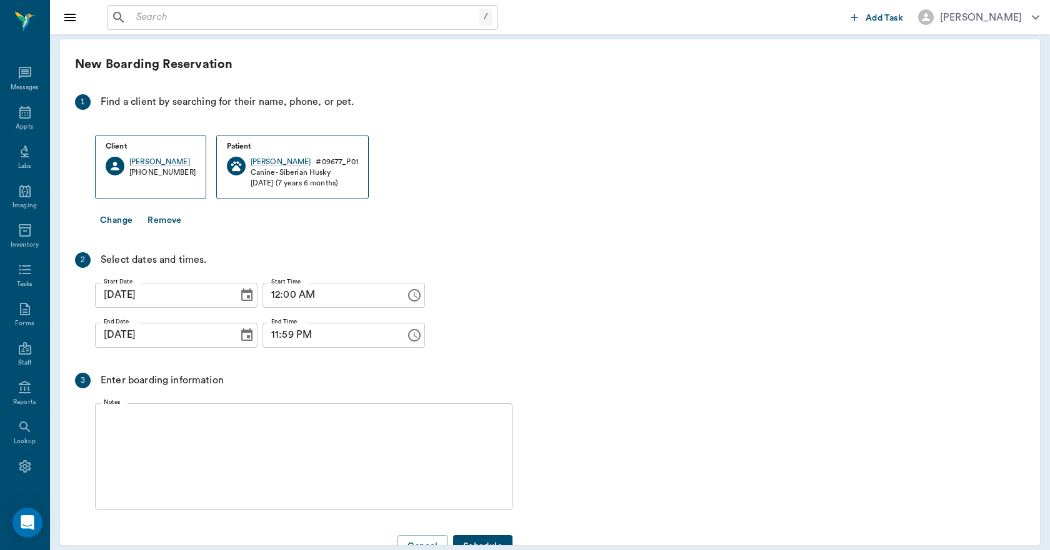
click at [241, 340] on icon "Choose date, selected date is Aug 19, 2025" at bounding box center [246, 335] width 11 height 12
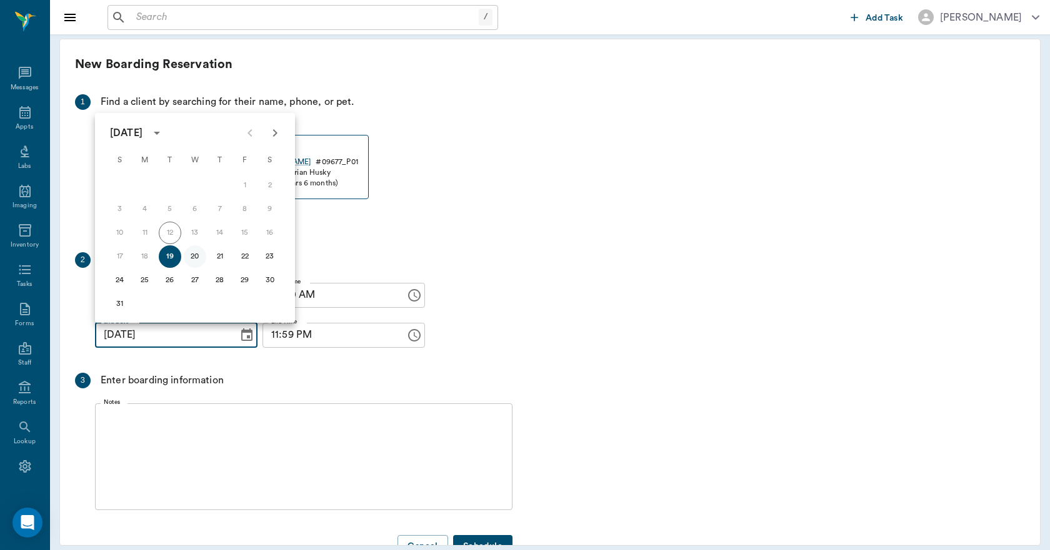
click at [194, 257] on button "20" at bounding box center [195, 257] width 22 height 22
type input "[DATE]"
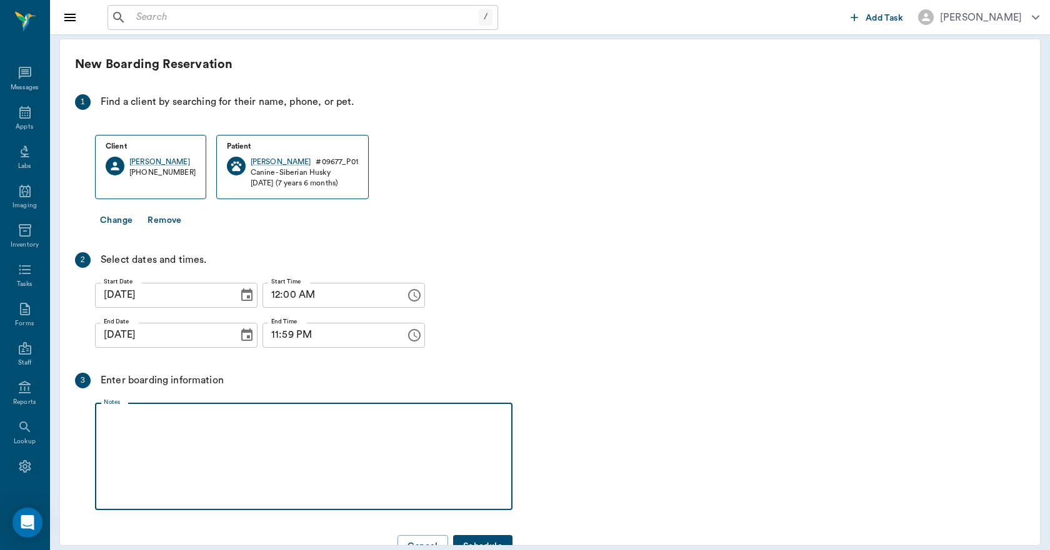
click at [165, 427] on textarea "Notes" at bounding box center [304, 457] width 400 height 86
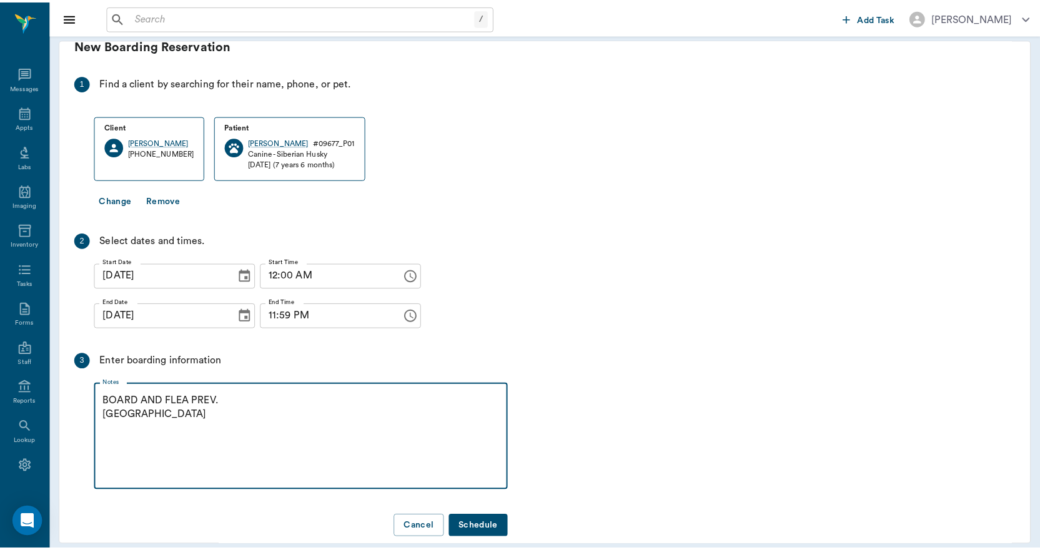
scroll to position [37, 0]
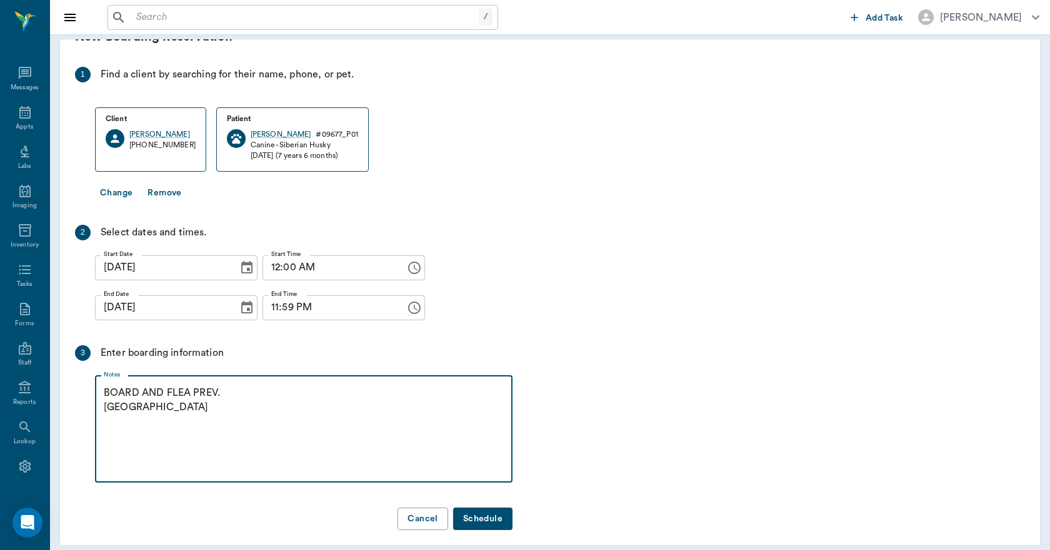
type textarea "BOARD AND FLEA PREV. [GEOGRAPHIC_DATA]"
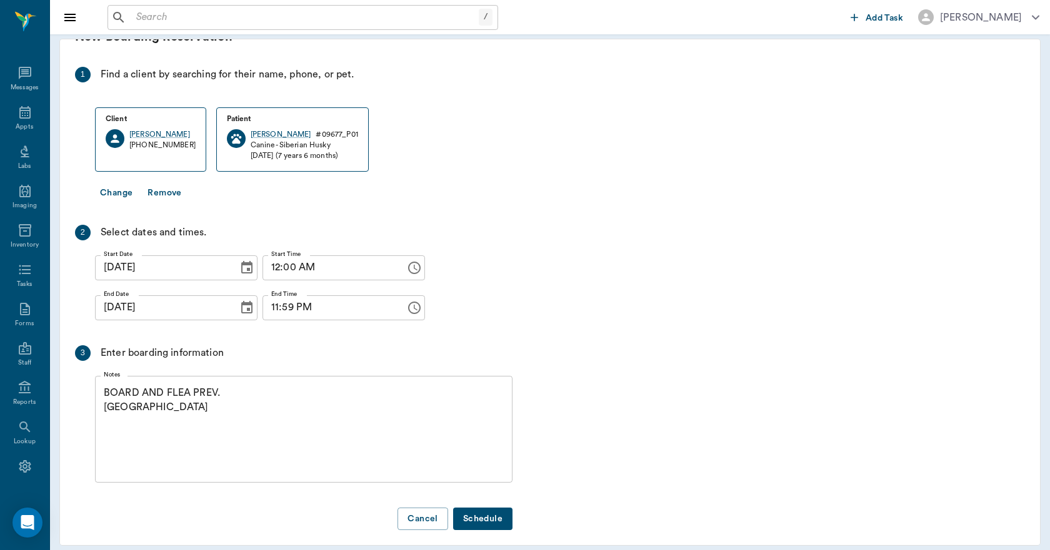
click at [470, 508] on button "Schedule" at bounding box center [482, 519] width 59 height 23
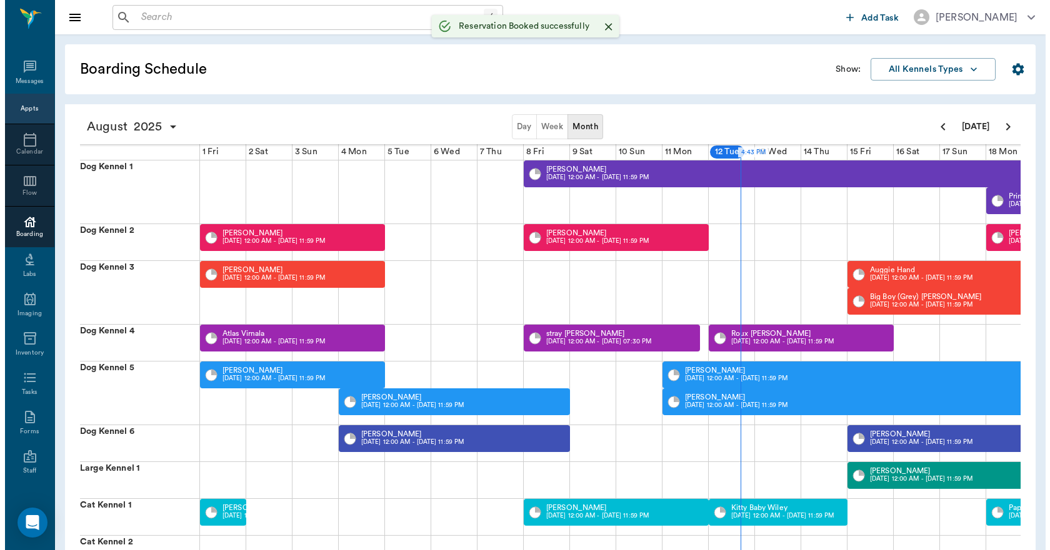
scroll to position [0, 463]
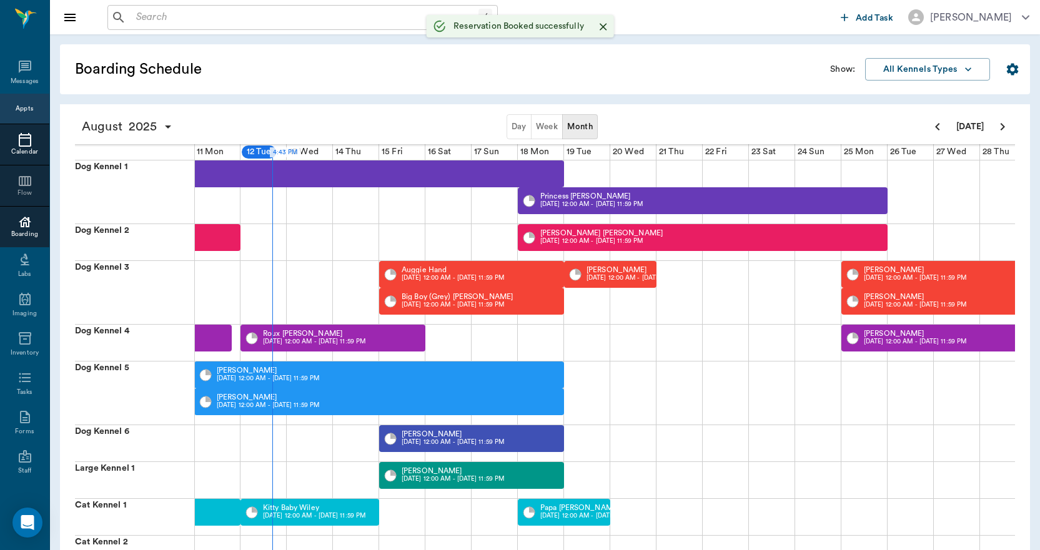
click at [18, 142] on icon at bounding box center [24, 139] width 15 height 15
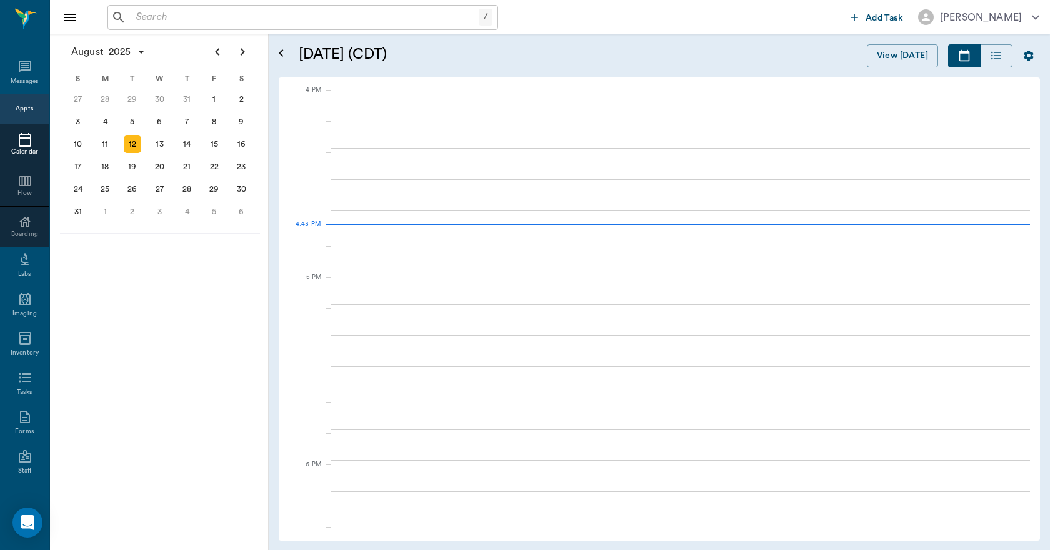
scroll to position [1502, 0]
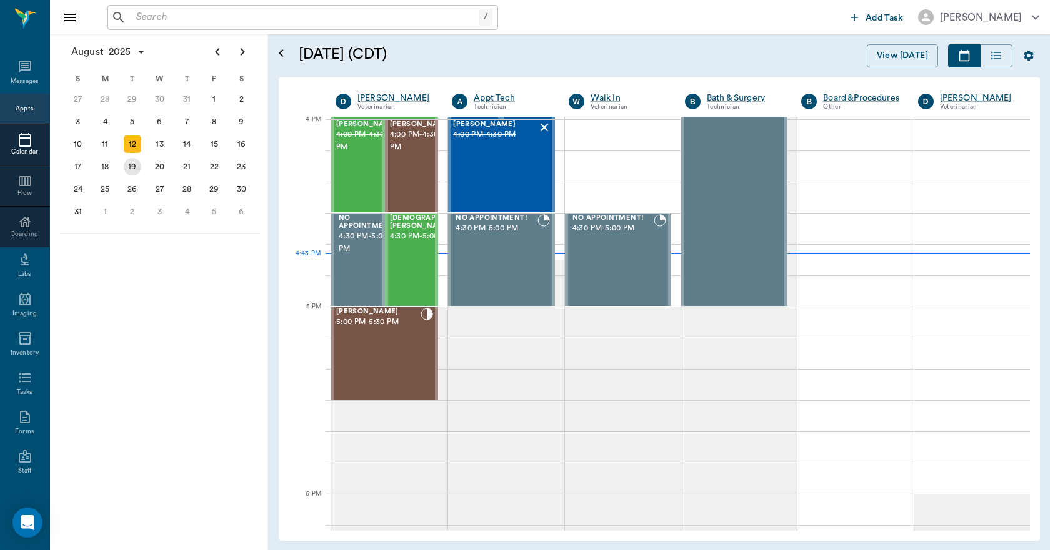
click at [134, 169] on div "19" at bounding box center [132, 166] width 17 height 17
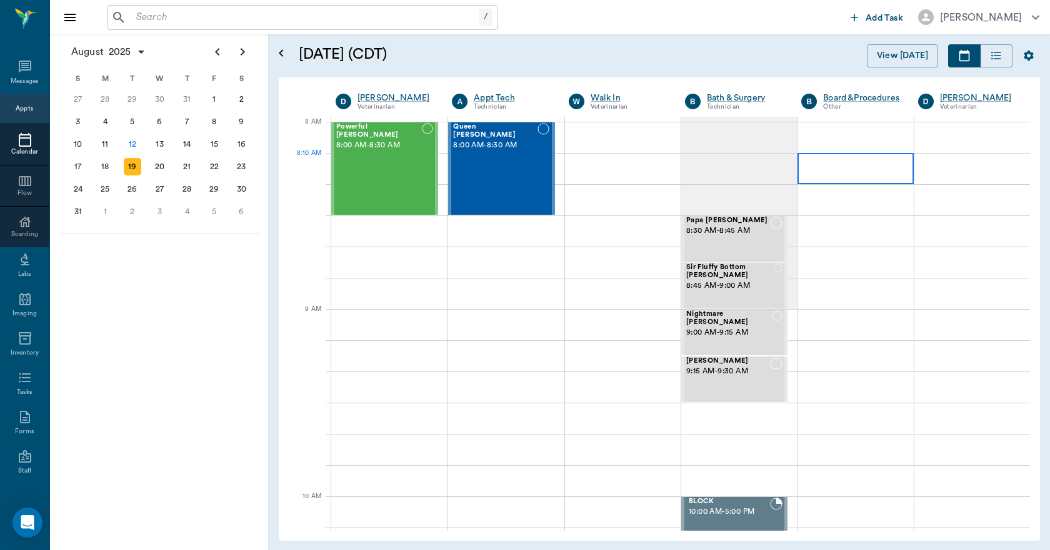
click at [822, 167] on div at bounding box center [855, 168] width 116 height 31
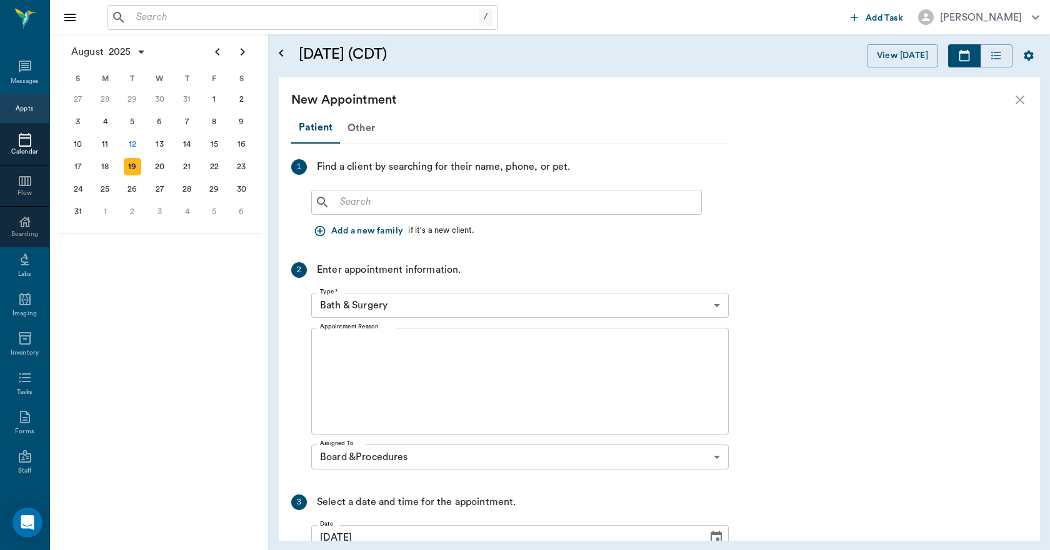
click at [358, 211] on div "​" at bounding box center [506, 202] width 390 height 25
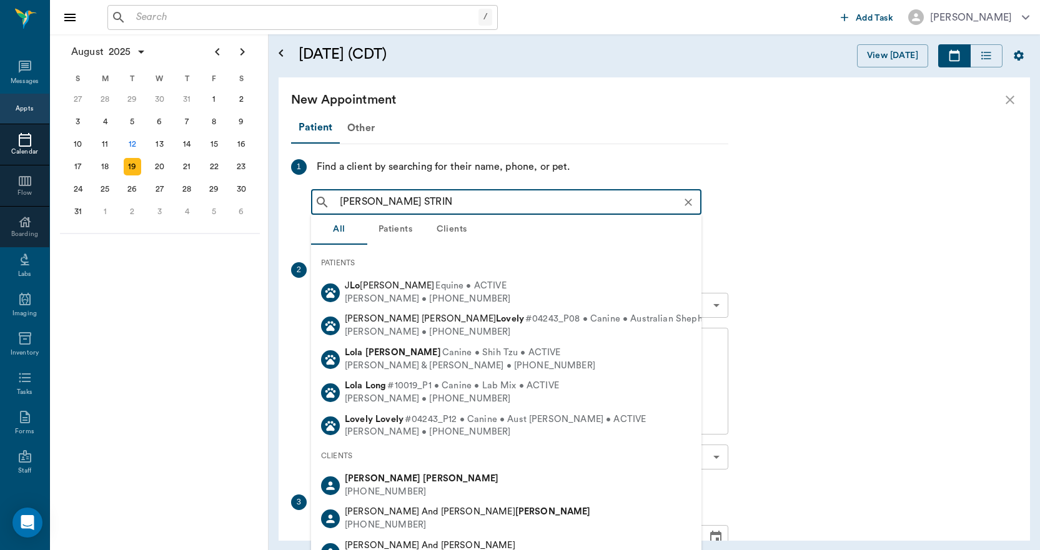
type input "[PERSON_NAME] STRING"
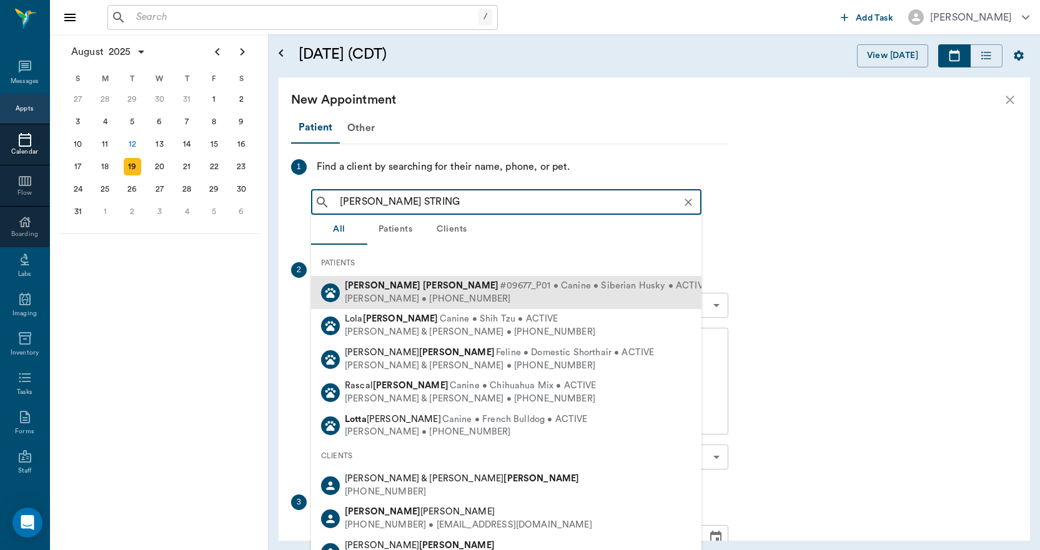
click at [423, 289] on b "[PERSON_NAME]" at bounding box center [461, 285] width 76 height 9
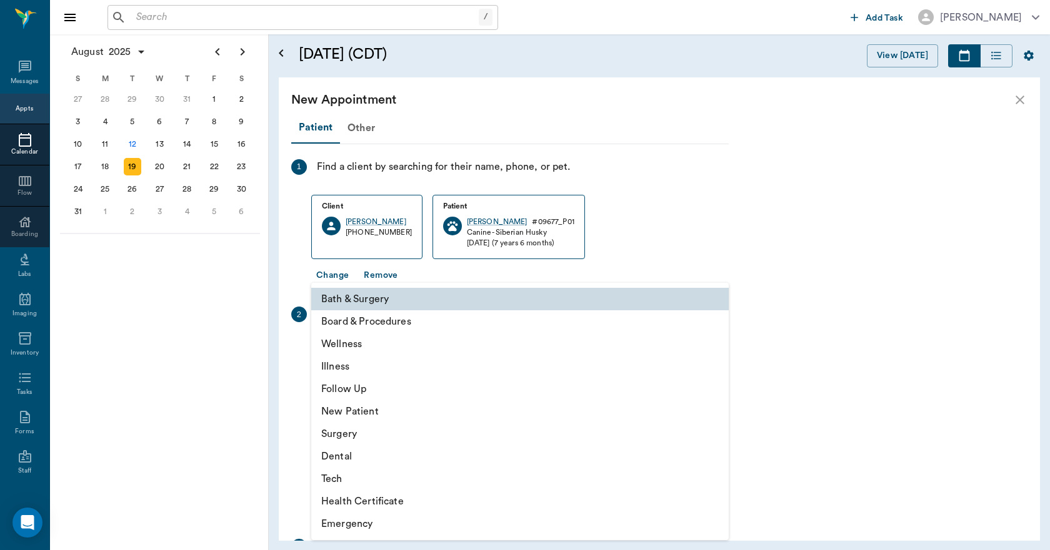
click at [382, 349] on body "/ ​ Add Task [PERSON_NAME] Nectar Messages Appts Calendar Flow Boarding Labs Im…" at bounding box center [525, 275] width 1050 height 550
click at [372, 329] on li "Board & Procedures" at bounding box center [519, 321] width 417 height 22
type input "67816c1cf444b6f7d0a603e8"
type input "08:40 AM"
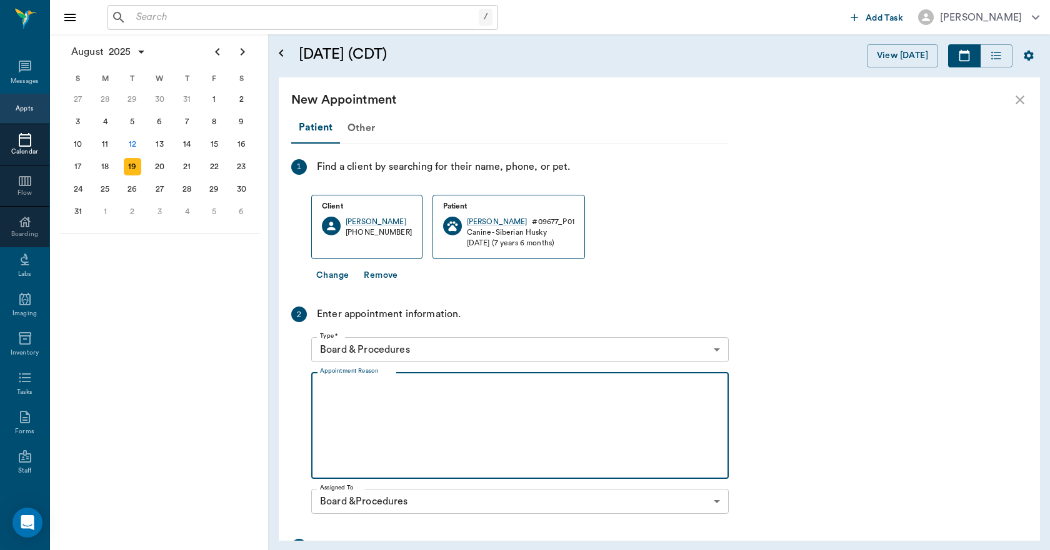
click at [379, 395] on textarea "Appointment Reason" at bounding box center [520, 426] width 400 height 86
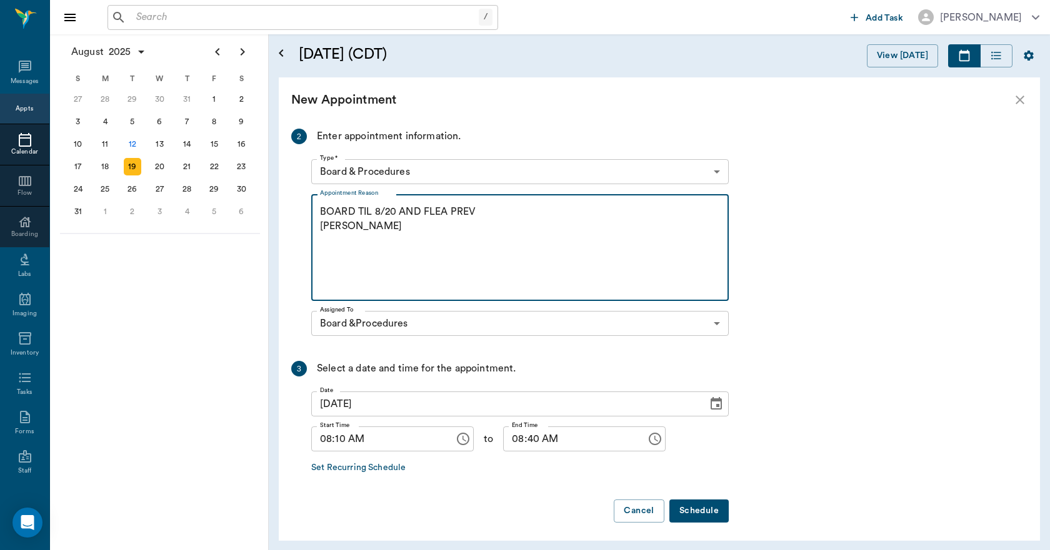
scroll to position [182, 0]
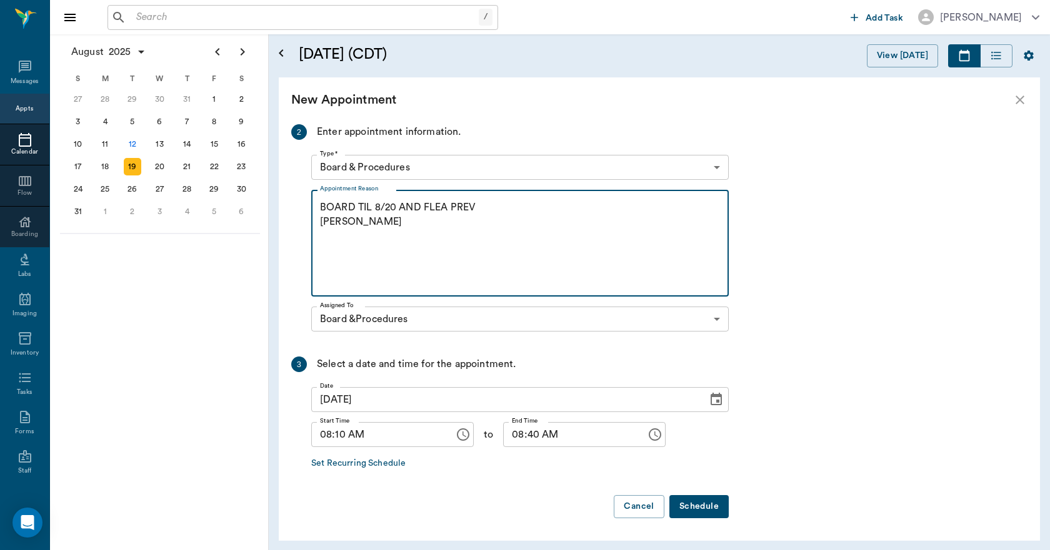
type textarea "BOARD TIL 8/20 AND FLEA PREV [PERSON_NAME]"
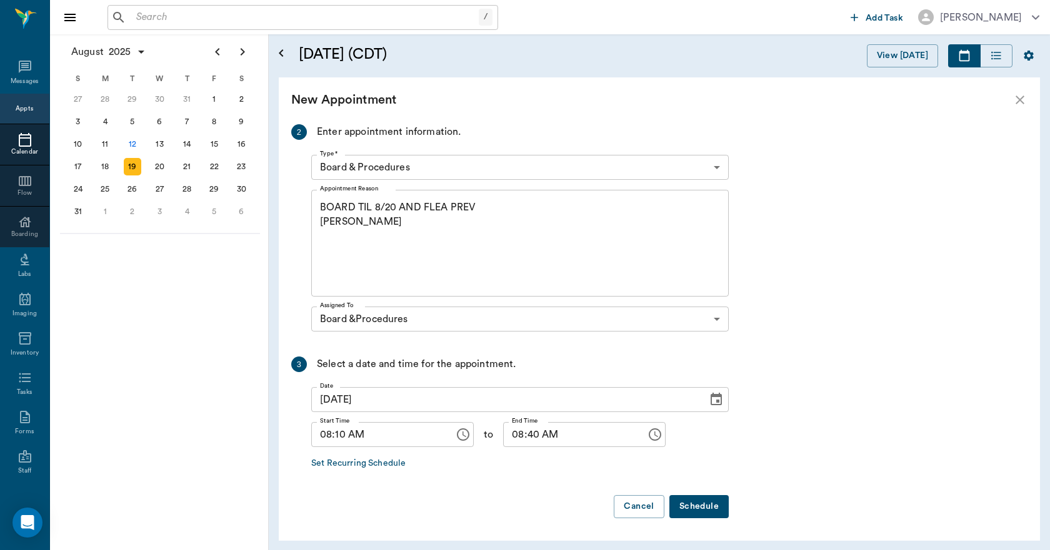
click at [689, 500] on button "Schedule" at bounding box center [698, 506] width 59 height 23
